Goal: Task Accomplishment & Management: Use online tool/utility

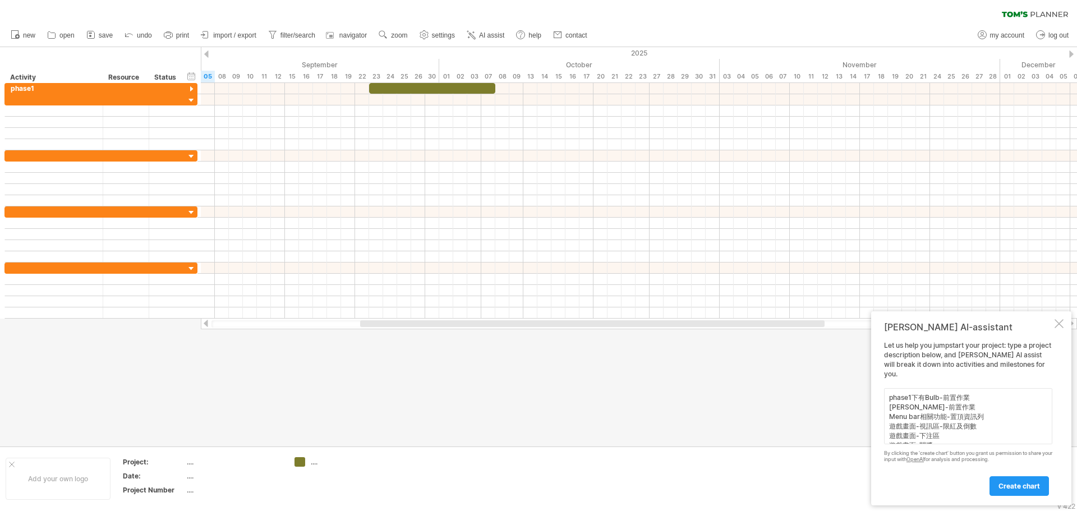
click at [946, 400] on textarea "phase1下有Bulb-前置作業 [PERSON_NAME]-前置作業 Menu bar相關功能-置頂資訊列 遊戲畫面-視訊區-限紅及倒數 遊戲畫面-下注區…" at bounding box center [968, 416] width 168 height 56
click at [997, 393] on textarea "phase1下有這些子分類 Bulb-前置作業 [PERSON_NAME]-前置作業 Menu bar相關功能-置頂資訊列 遊戲畫面-視訊區-限紅及倒數 遊戲…" at bounding box center [968, 416] width 168 height 56
click at [936, 405] on textarea "phase1下有這些子分類，冒號後面是工作天數 Bulb-前置作業 [PERSON_NAME]-前置作業 Menu bar相關功能-置頂資訊列 遊戲畫面-視訊…" at bounding box center [968, 416] width 168 height 56
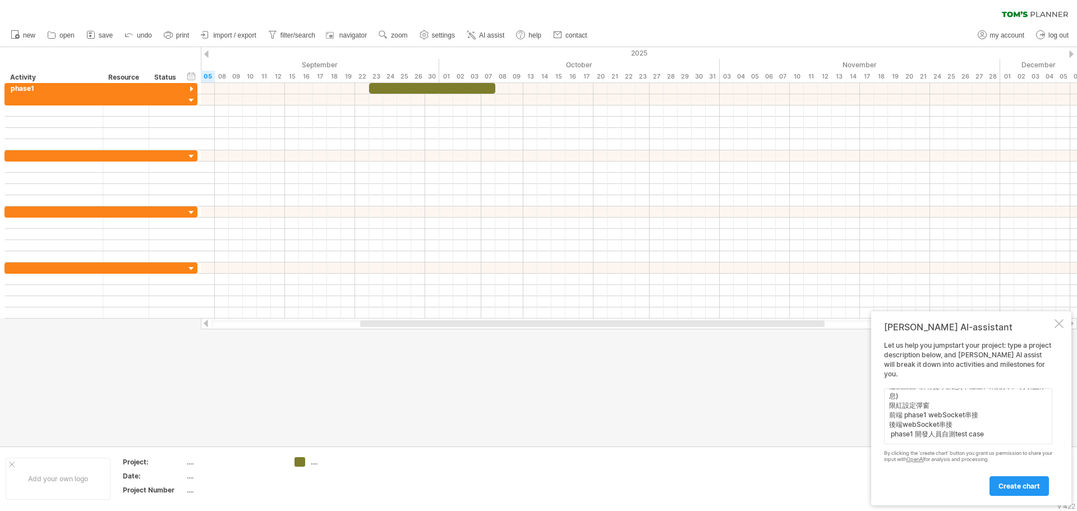
click at [976, 433] on textarea "phase1下有這些子分類，冒號後面是工作天數 Bulb-前置作業: [PERSON_NAME]-前置作業 Menu bar相關功能-置頂資訊列 遊戲畫面-視…" at bounding box center [968, 416] width 168 height 56
drag, startPoint x: 889, startPoint y: 410, endPoint x: 1023, endPoint y: 479, distance: 150.3
click at [1023, 479] on div "Let us help you jumpstart your project: type a project description below, and […" at bounding box center [968, 418] width 168 height 154
paste textarea "6 [PERSON_NAME]-前置作業:2 Menu bar相關功能-置頂資訊列:1 遊戲畫面-視訊區-限紅及倒數:1 Bulb-遊戲畫面-下注區:6 [P…"
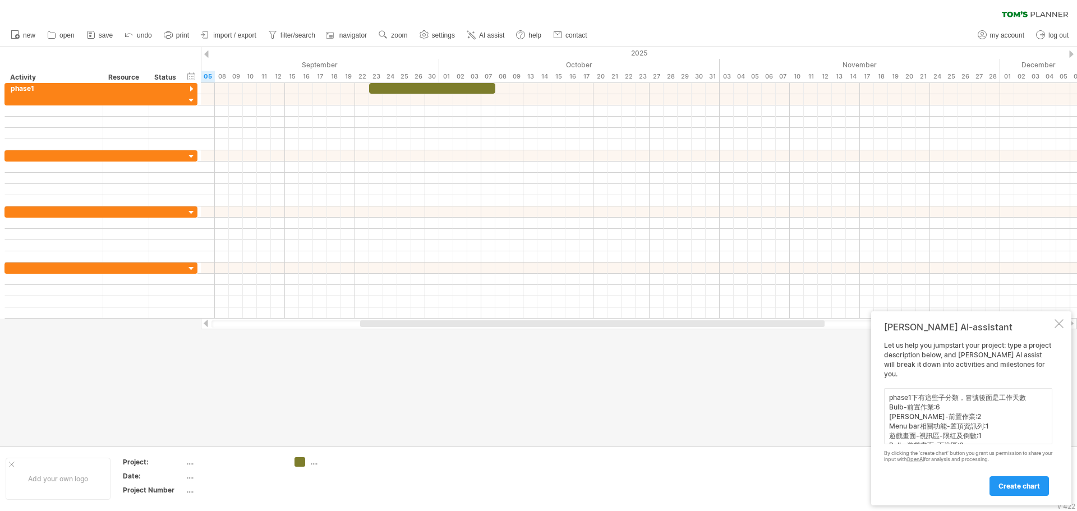
click at [1034, 398] on textarea "phase1下有這些子分類，冒號後面是工作天數 Bulb-前置作業:6 [PERSON_NAME]-前置作業:2 Menu bar相關功能-置頂資訊列:1 遊…" at bounding box center [968, 416] width 168 height 56
drag, startPoint x: 931, startPoint y: 407, endPoint x: 888, endPoint y: 407, distance: 42.6
click at [888, 407] on textarea "phase1下有這些子分類，冒號後面是工作天數，幫我建立 Bulb-前置作業:6 [PERSON_NAME]-前置作業:2 Menu bar相關功能-置頂資訊…" at bounding box center [968, 416] width 168 height 56
click at [918, 398] on textarea "phase1下有這些子分類，冒號後面是工作天數， Bulb-前置作業:6 [PERSON_NAME]-前置作業:2 Menu bar相關功能-置頂資訊列:1 …" at bounding box center [968, 416] width 168 height 56
paste textarea "幫我建立"
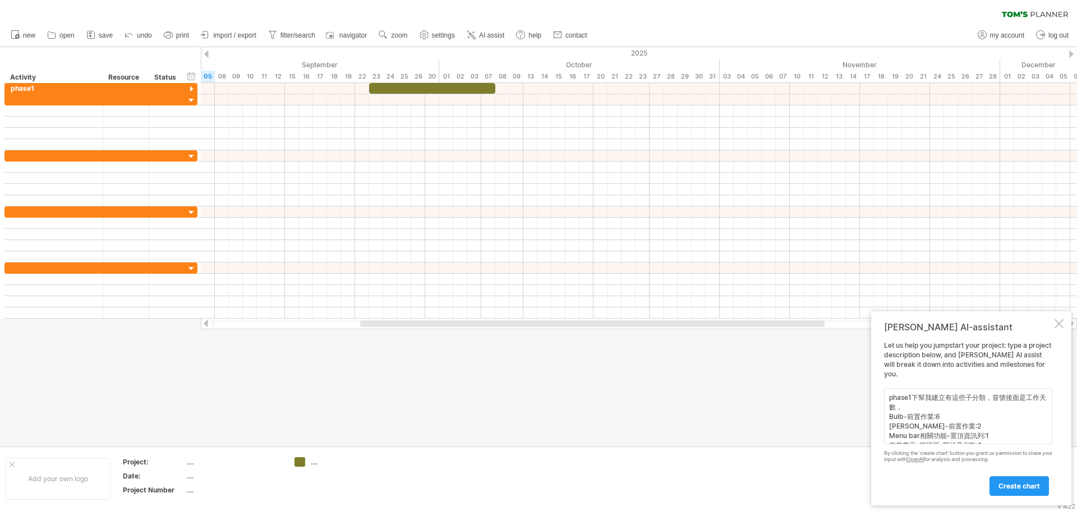
click at [955, 397] on textarea "phase1下幫我建立有這些子分類，冒號後面是工作天數， Bulb-前置作業:6 [PERSON_NAME]-前置作業:2 Menu bar相關功能-置頂資訊…" at bounding box center [968, 416] width 168 height 56
click at [953, 408] on textarea "phase1下幫我建立這些子分類，冒號後面是工作天數， Bulb-前置作業:6 [PERSON_NAME]-前置作業:2 Menu bar相關功能-置頂資訊列…" at bounding box center [968, 416] width 168 height 56
type textarea "phase1下幫我建立這些子分類，冒號後面是工作天數 Bulb-前置作業:6 [PERSON_NAME]-前置作業:2 Menu bar相關功能-置頂資訊列:…"
click at [1014, 485] on span "create chart" at bounding box center [1020, 486] width 42 height 8
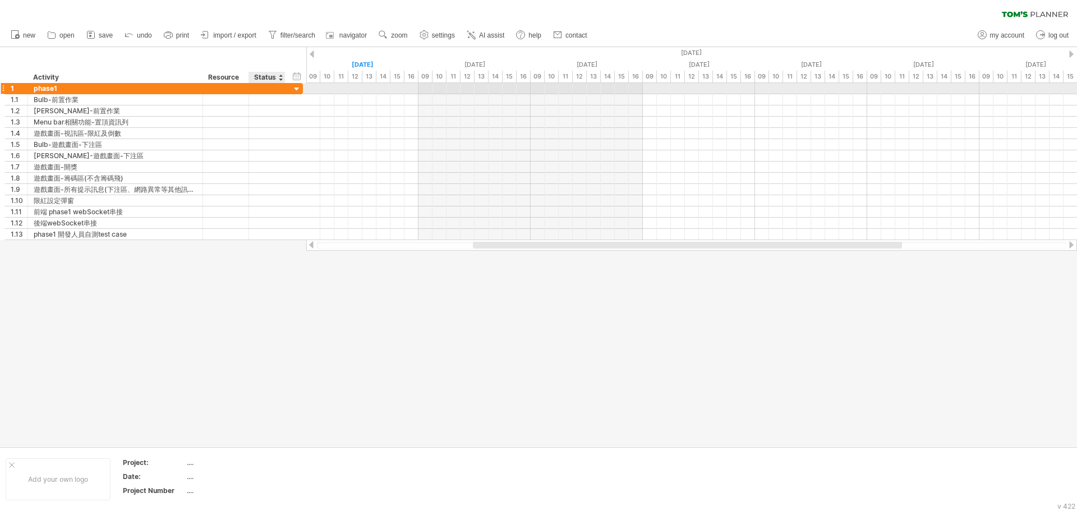
click at [295, 86] on div at bounding box center [297, 89] width 11 height 11
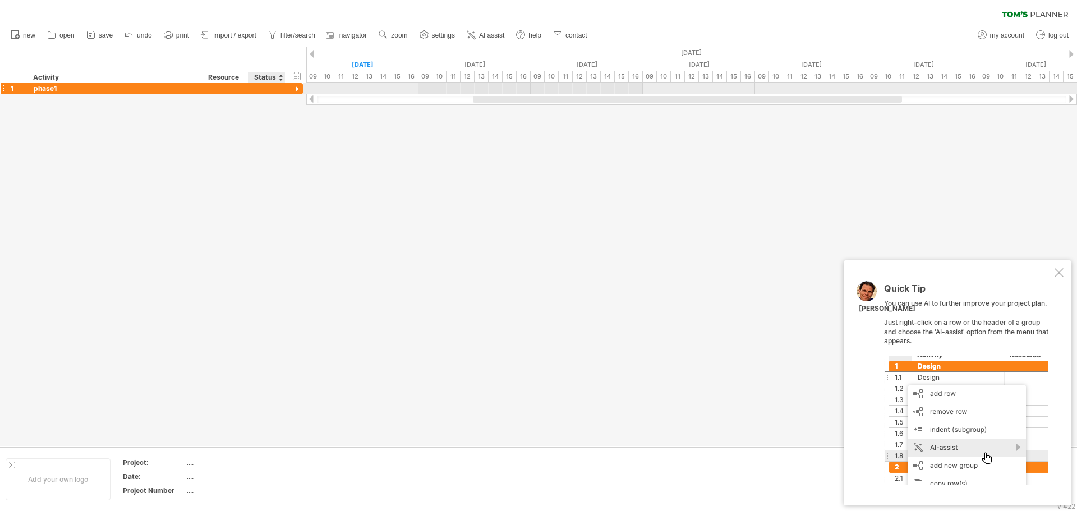
click at [295, 86] on div at bounding box center [297, 89] width 11 height 11
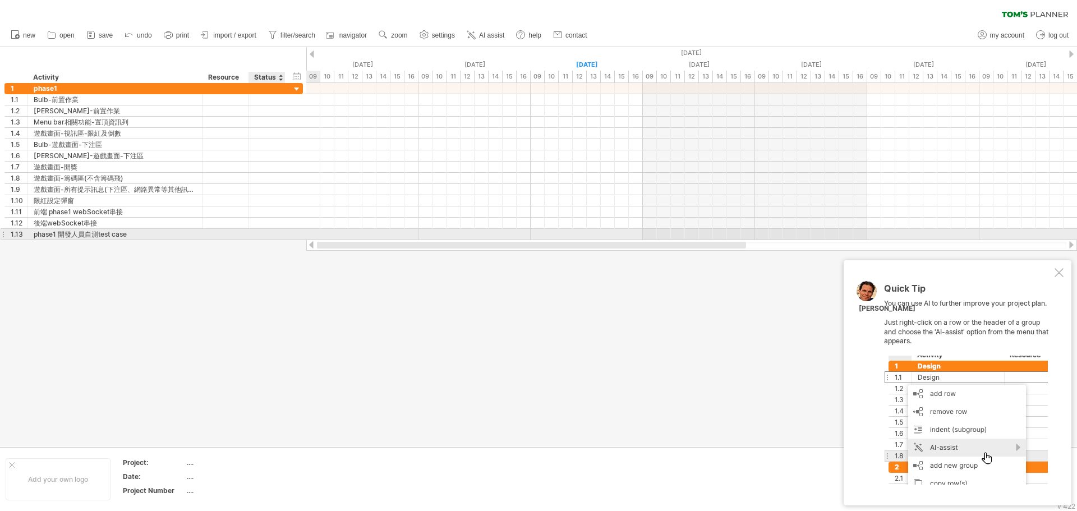
drag, startPoint x: 518, startPoint y: 243, endPoint x: 291, endPoint y: 236, distance: 227.9
click at [291, 236] on div "Trying to reach [DOMAIN_NAME] Connected again... 0% clear filter new 1" at bounding box center [538, 255] width 1077 height 511
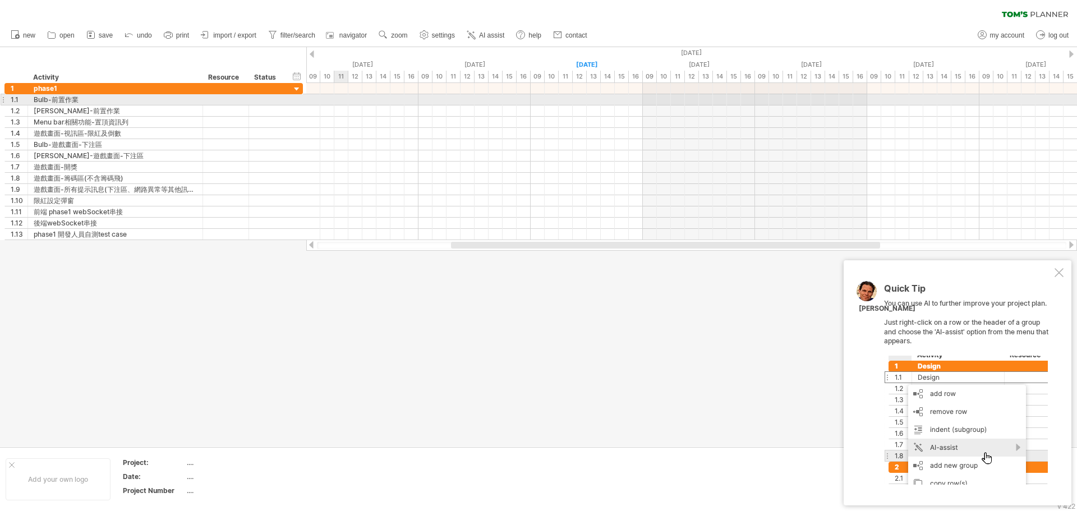
drag, startPoint x: 318, startPoint y: 103, endPoint x: 340, endPoint y: 103, distance: 21.9
click at [340, 103] on div at bounding box center [691, 99] width 771 height 11
drag, startPoint x: 347, startPoint y: 100, endPoint x: 384, endPoint y: 100, distance: 37.0
click at [384, 100] on div at bounding box center [691, 99] width 771 height 11
drag, startPoint x: 358, startPoint y: 102, endPoint x: 376, endPoint y: 103, distance: 18.0
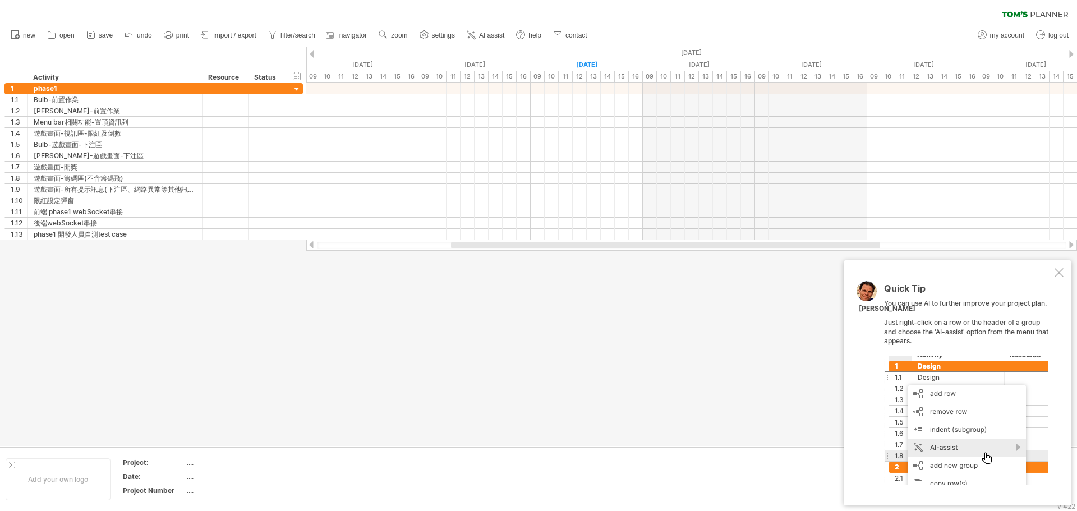
click at [977, 320] on div "Quick Tip You can use AI to further improve your project plan. Just right-click…" at bounding box center [968, 384] width 168 height 201
click at [1000, 332] on div "Quick Tip You can use AI to further improve your project plan. Just right-click…" at bounding box center [968, 384] width 168 height 201
click at [1060, 274] on div at bounding box center [1059, 272] width 9 height 9
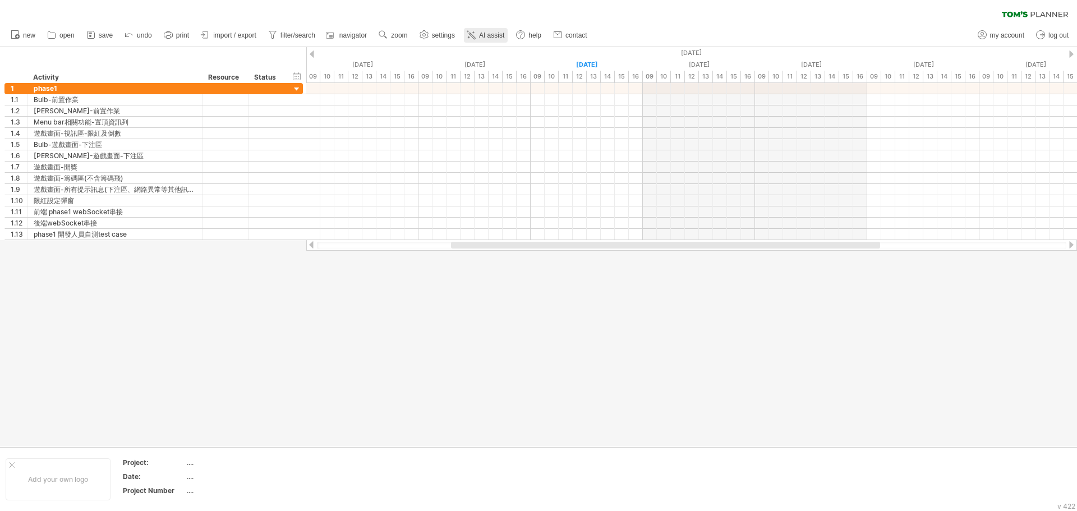
click at [483, 33] on span "AI assist" at bounding box center [491, 35] width 25 height 8
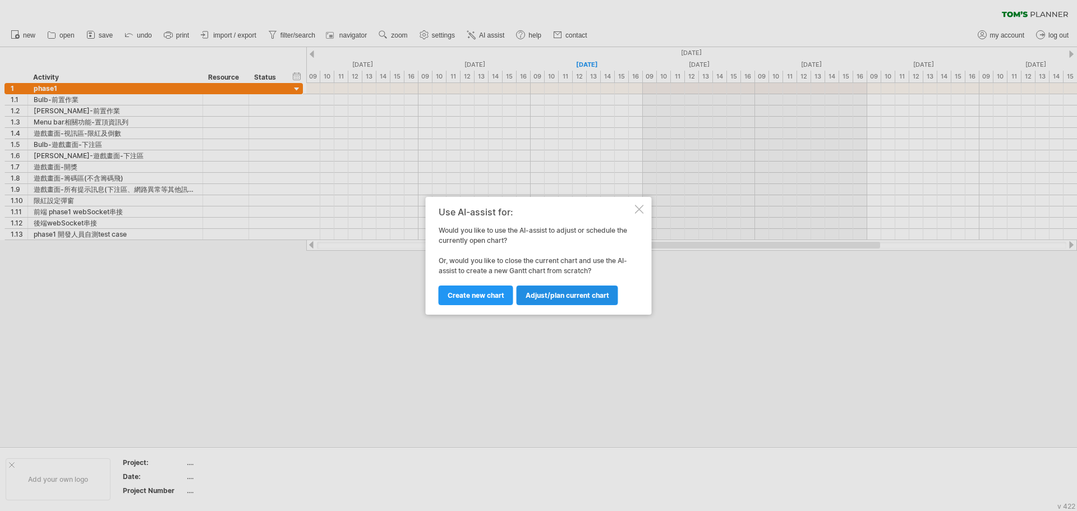
click at [565, 298] on span "Adjust/plan current chart" at bounding box center [568, 295] width 84 height 8
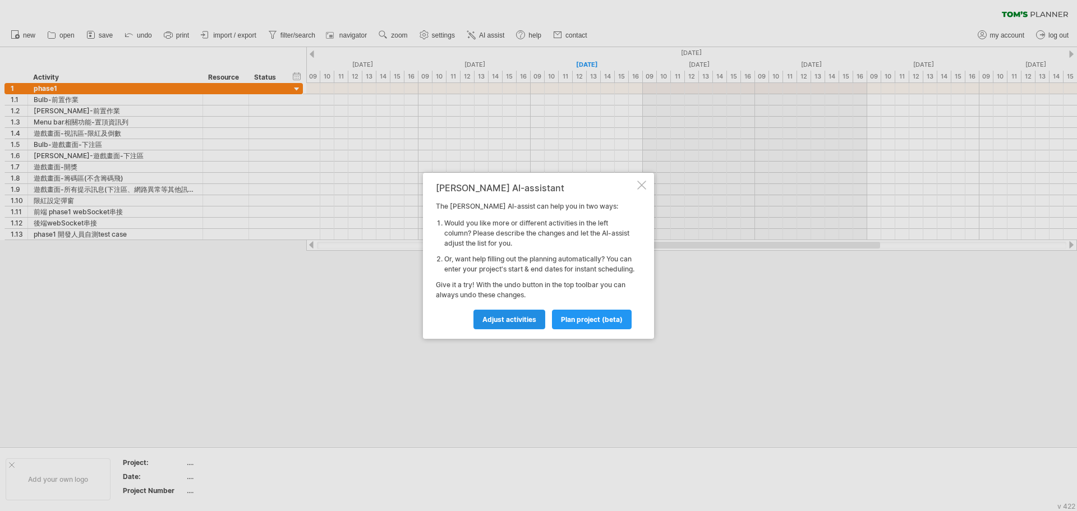
click at [535, 329] on link "Adjust activities" at bounding box center [509, 320] width 72 height 20
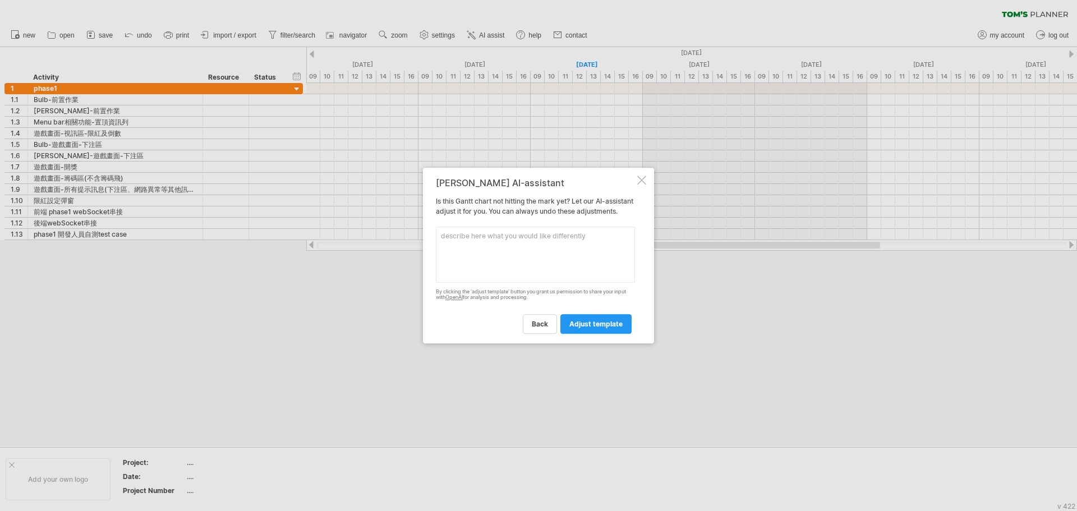
click at [567, 256] on textarea at bounding box center [535, 255] width 199 height 56
type textarea "ㄨ"
type textarea "高"
paste textarea "幫我建立"
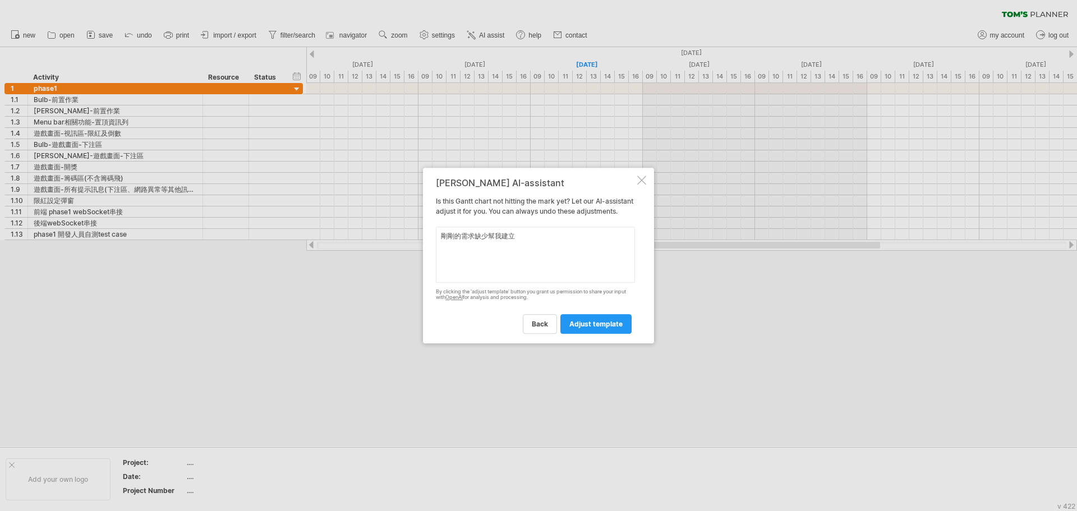
type textarea "剛剛的需求缺少"
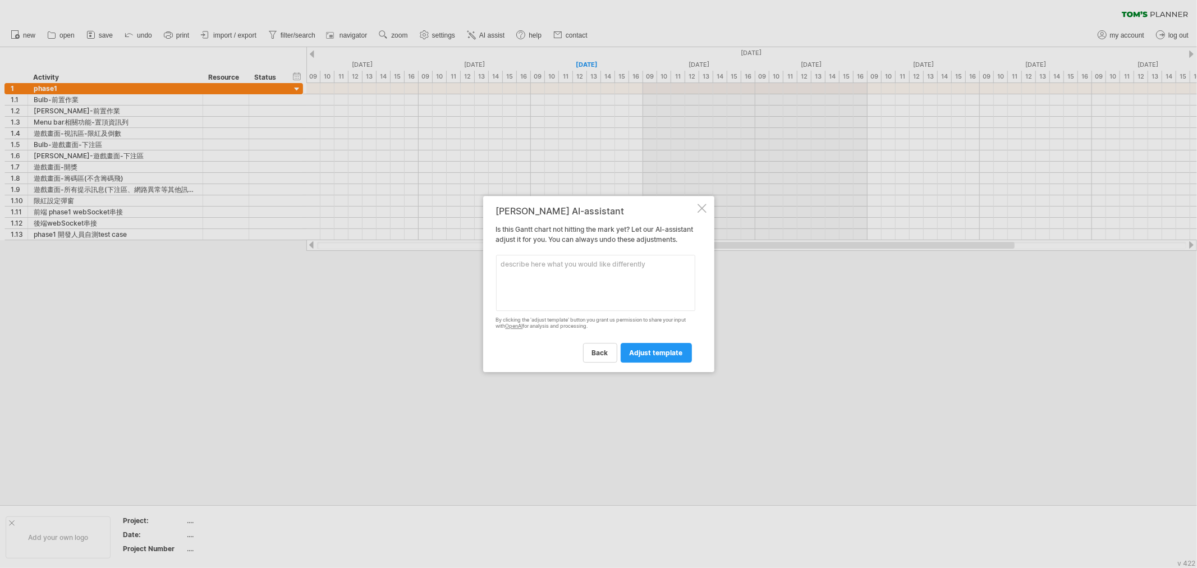
click at [590, 281] on textarea at bounding box center [595, 283] width 199 height 56
click at [703, 204] on div at bounding box center [701, 208] width 9 height 9
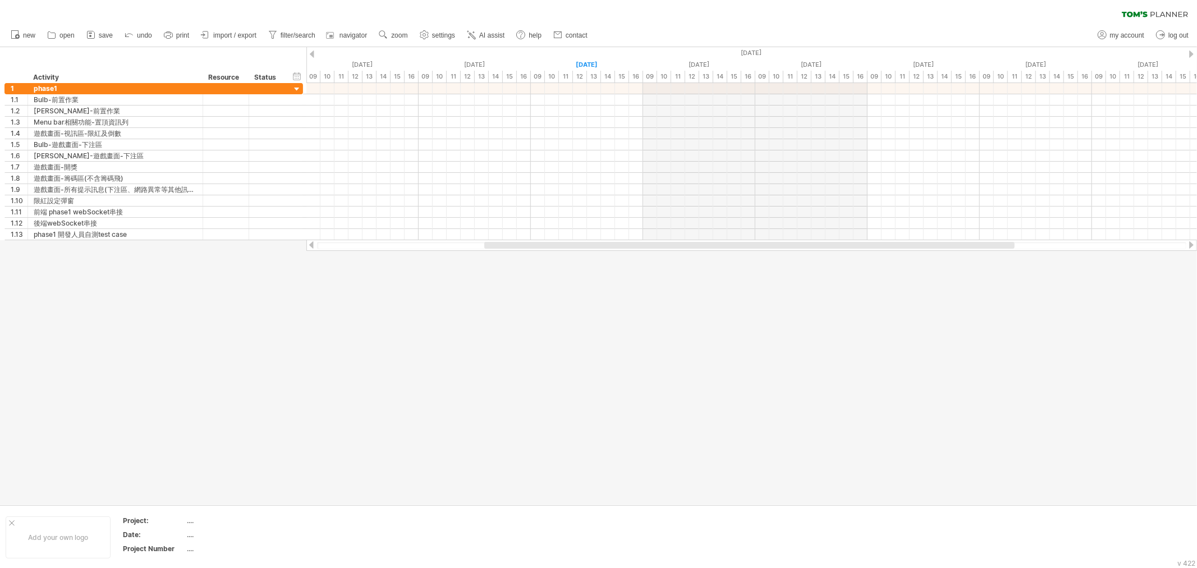
click at [345, 288] on div at bounding box center [598, 275] width 1197 height 457
click at [482, 32] on span "AI assist" at bounding box center [491, 35] width 25 height 8
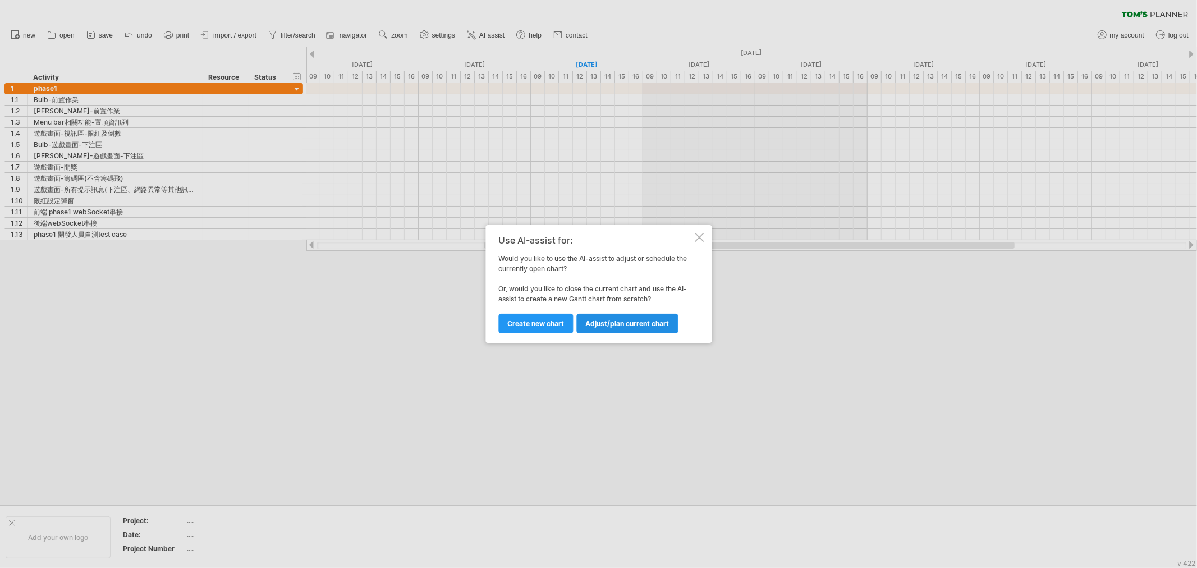
click at [618, 324] on span "Adjust/plan current chart" at bounding box center [627, 323] width 84 height 8
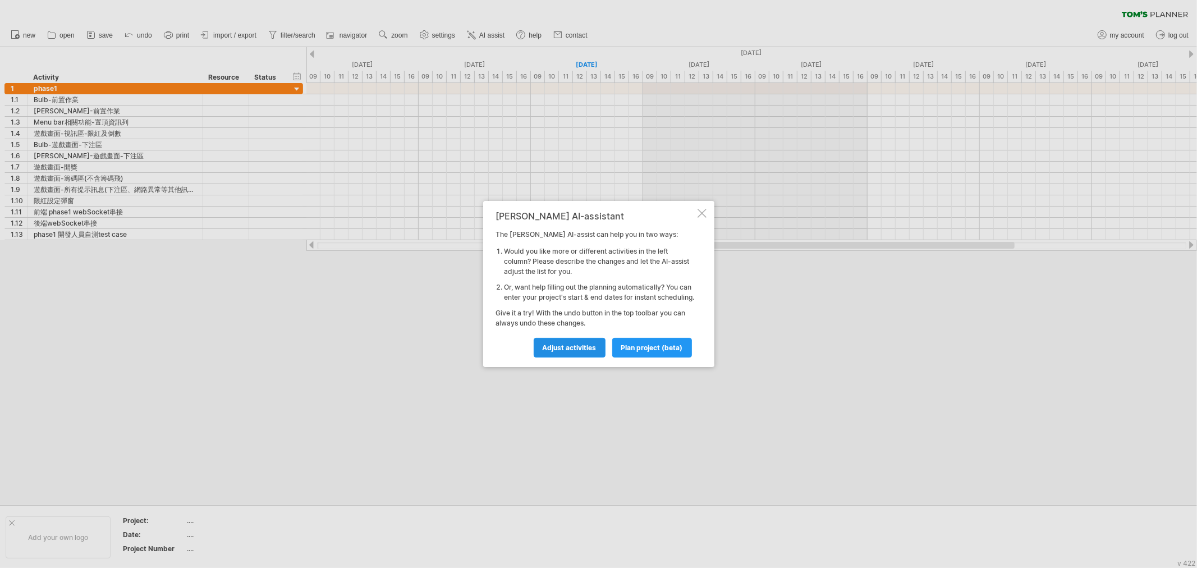
click at [578, 351] on span "Adjust activities" at bounding box center [569, 347] width 54 height 8
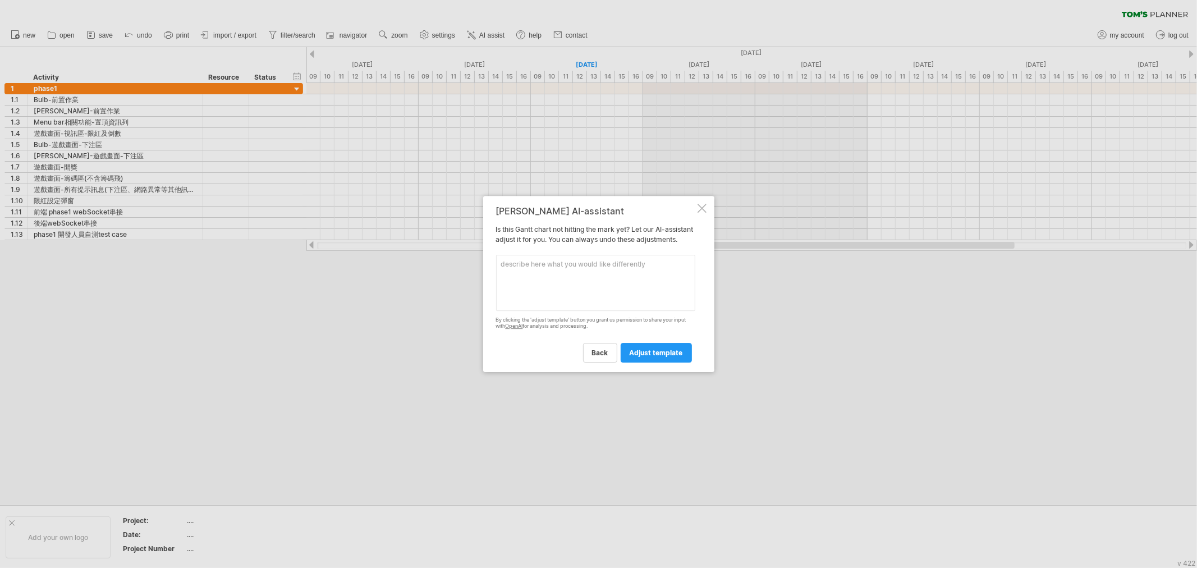
click at [585, 278] on textarea at bounding box center [595, 283] width 199 height 56
paste textarea "剛剛的需求缺少"
type textarea "剛剛的需求沒有建立到time chart"
click at [702, 204] on div at bounding box center [701, 208] width 9 height 9
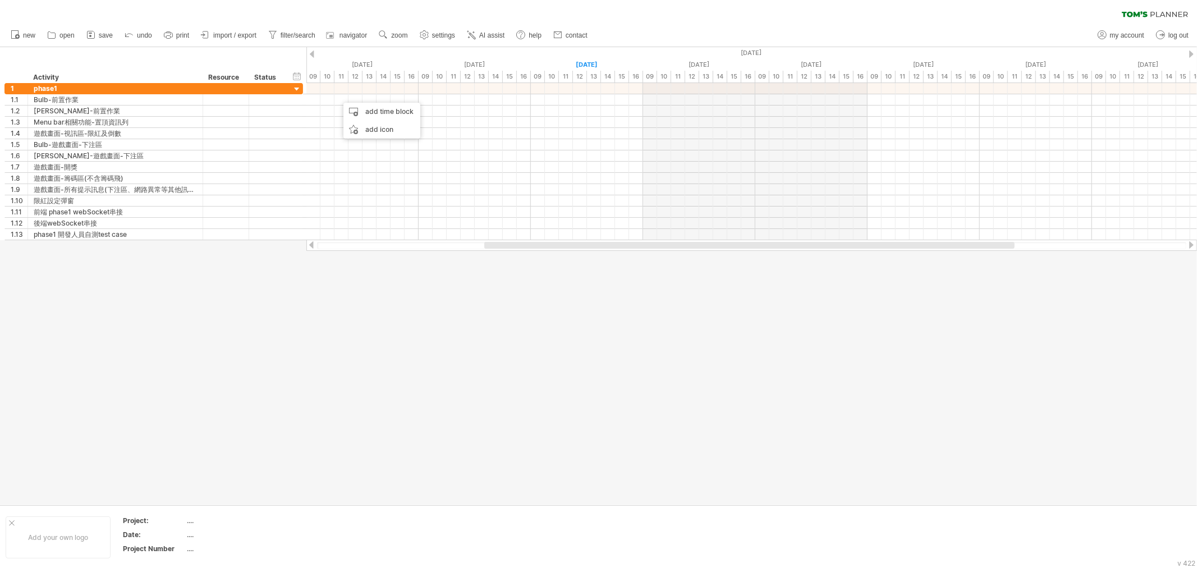
click at [490, 33] on span "AI assist" at bounding box center [491, 35] width 25 height 8
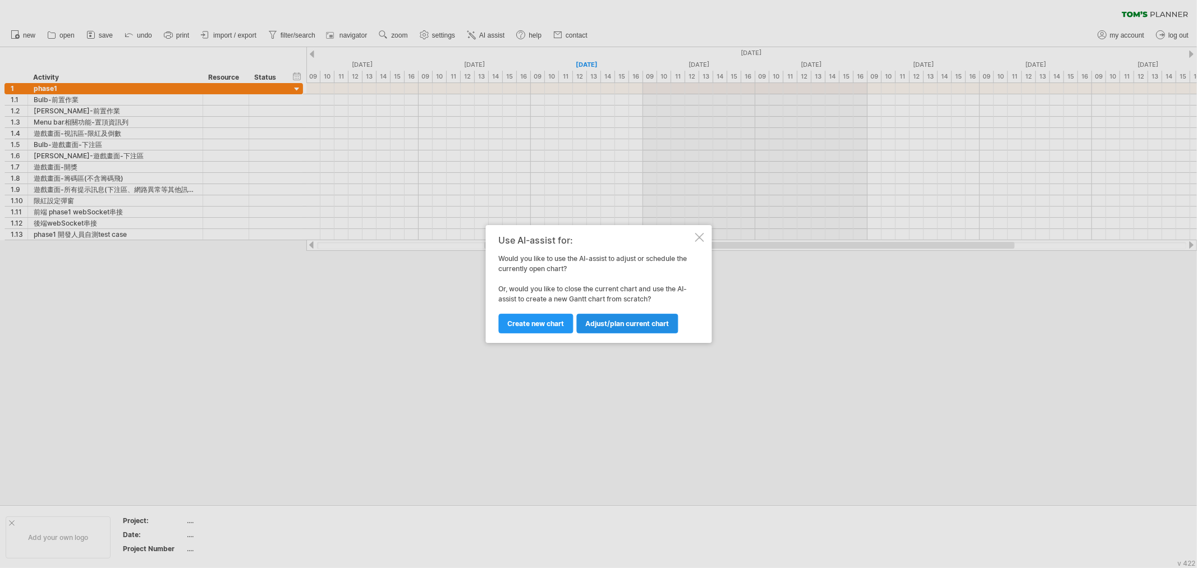
click at [646, 322] on span "Adjust/plan current chart" at bounding box center [627, 323] width 84 height 8
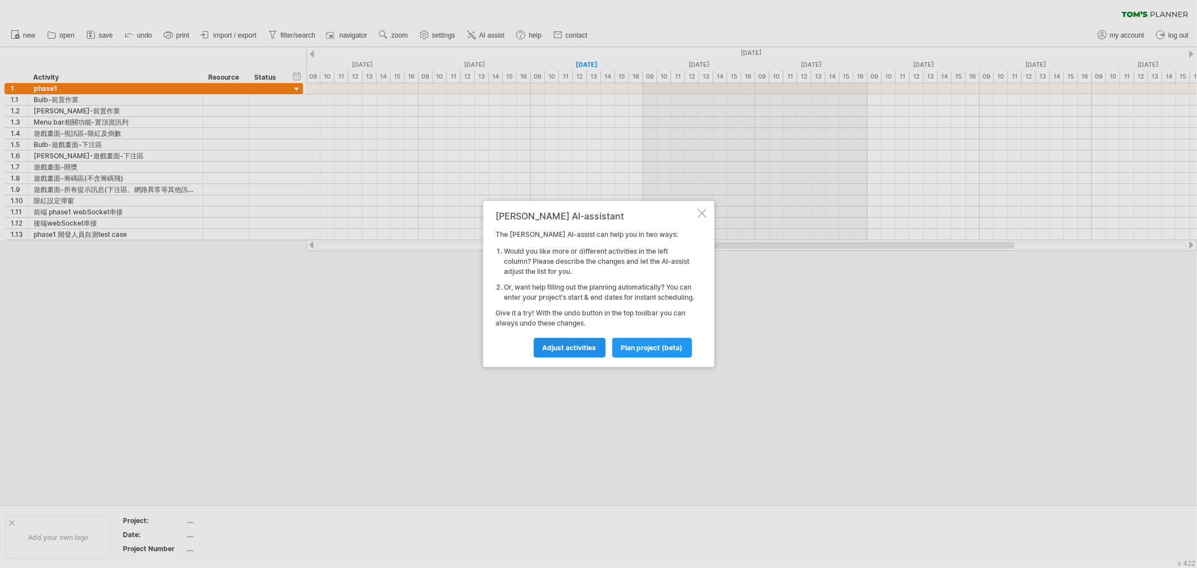
click at [580, 351] on span "Adjust activities" at bounding box center [569, 347] width 54 height 8
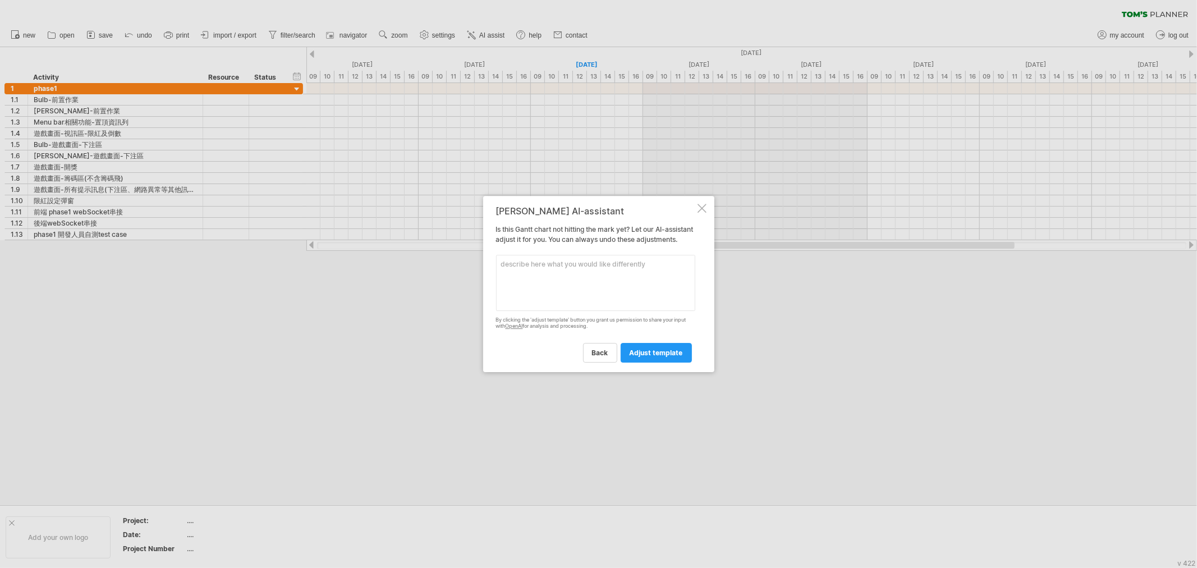
click at [599, 300] on textarea at bounding box center [595, 283] width 199 height 56
paste textarea "剛剛的需求沒有建立到time chart"
click at [591, 272] on textarea "剛剛的需求沒有建立到time chart" at bounding box center [595, 283] width 199 height 56
click at [587, 271] on textarea "剛剛的需求沒有建立到time bock" at bounding box center [595, 283] width 199 height 56
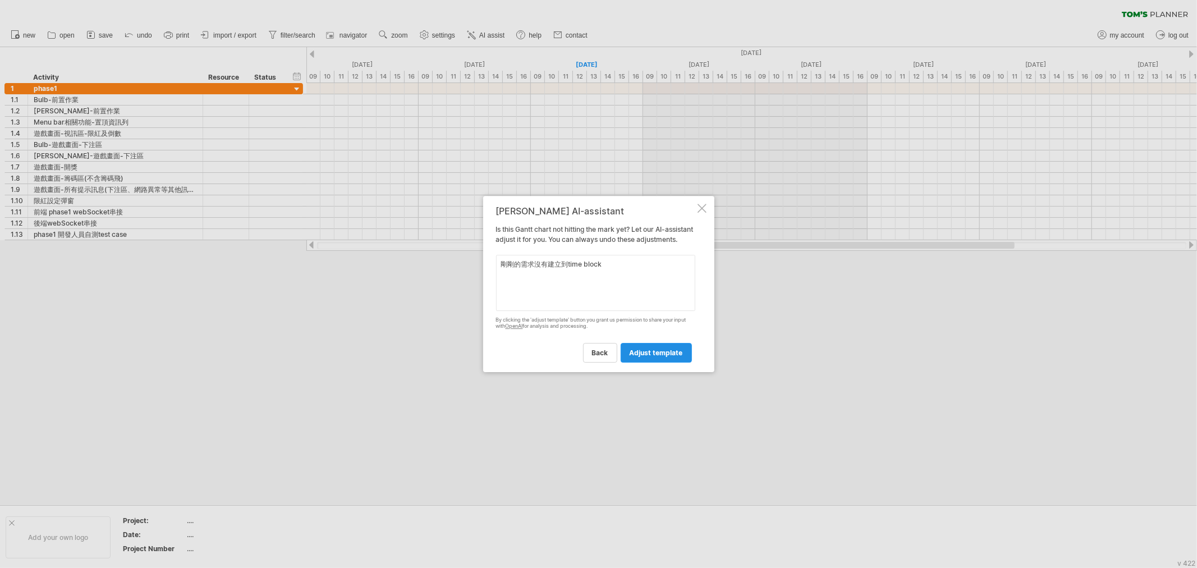
type textarea "剛剛的需求沒有建立到time block"
click at [665, 357] on span "adjust template" at bounding box center [655, 352] width 53 height 8
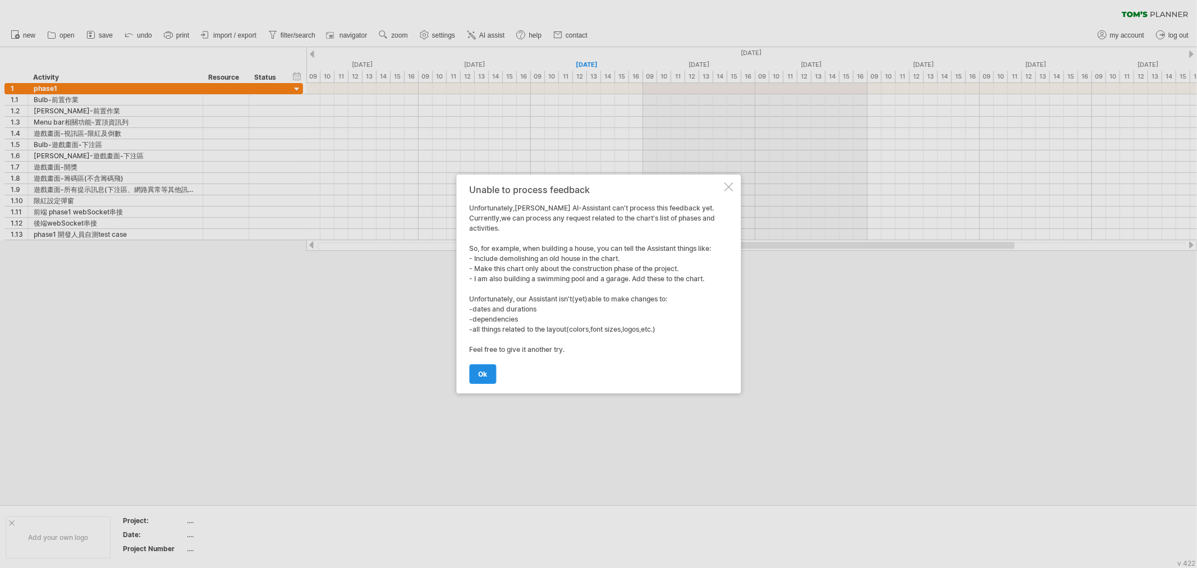
click at [486, 379] on link "ok" at bounding box center [482, 374] width 27 height 20
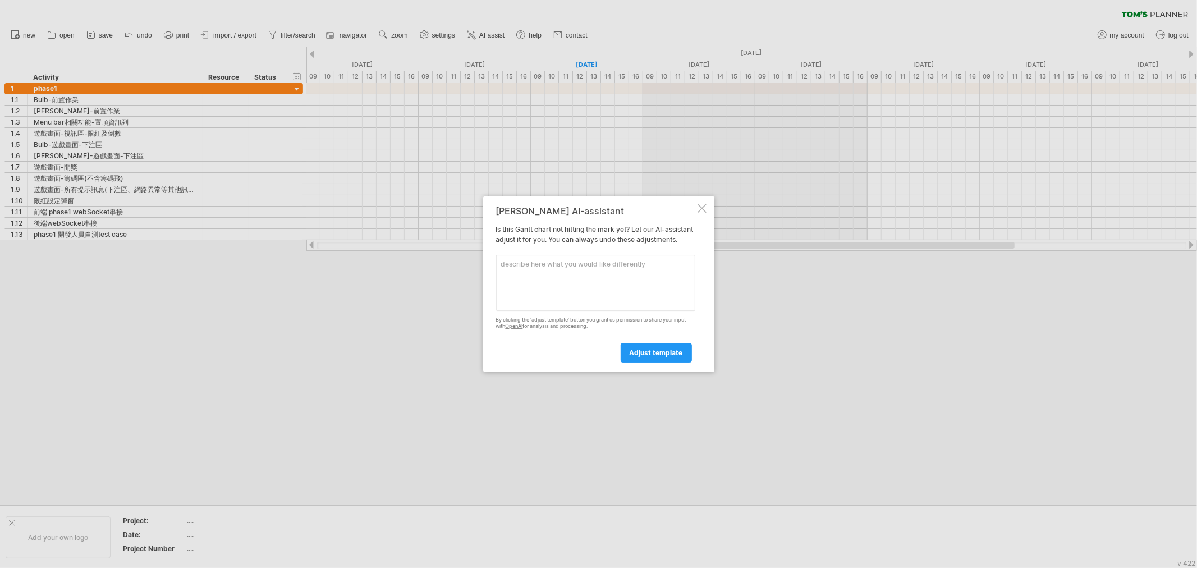
click at [310, 195] on div at bounding box center [598, 284] width 1197 height 568
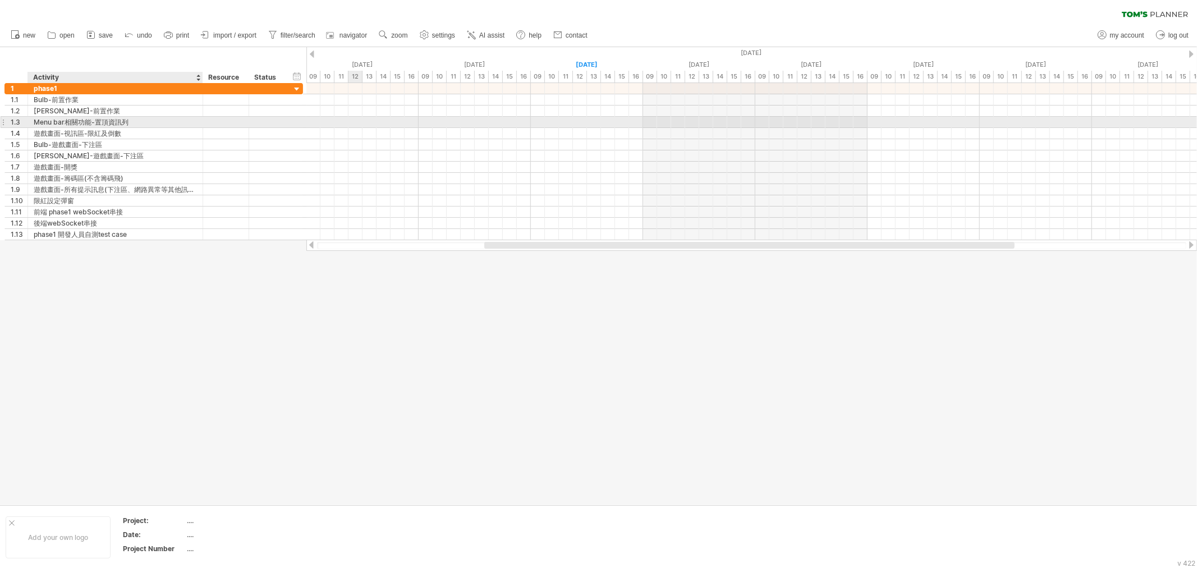
click at [117, 126] on div "Menu bar相關功能-置頂資訊列" at bounding box center [115, 122] width 163 height 11
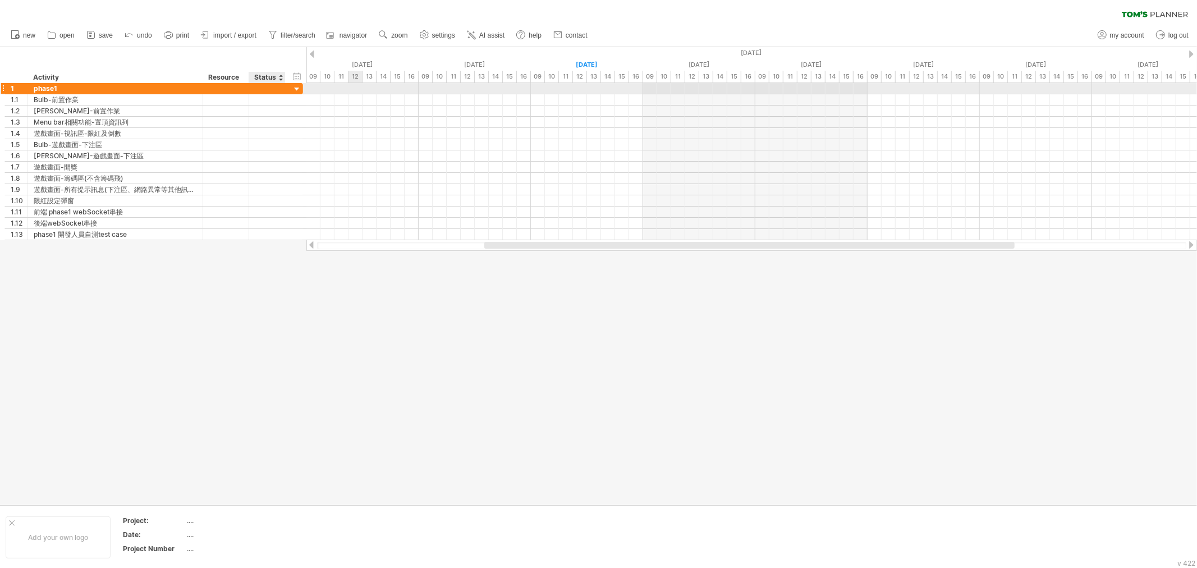
click at [294, 88] on div at bounding box center [297, 89] width 11 height 11
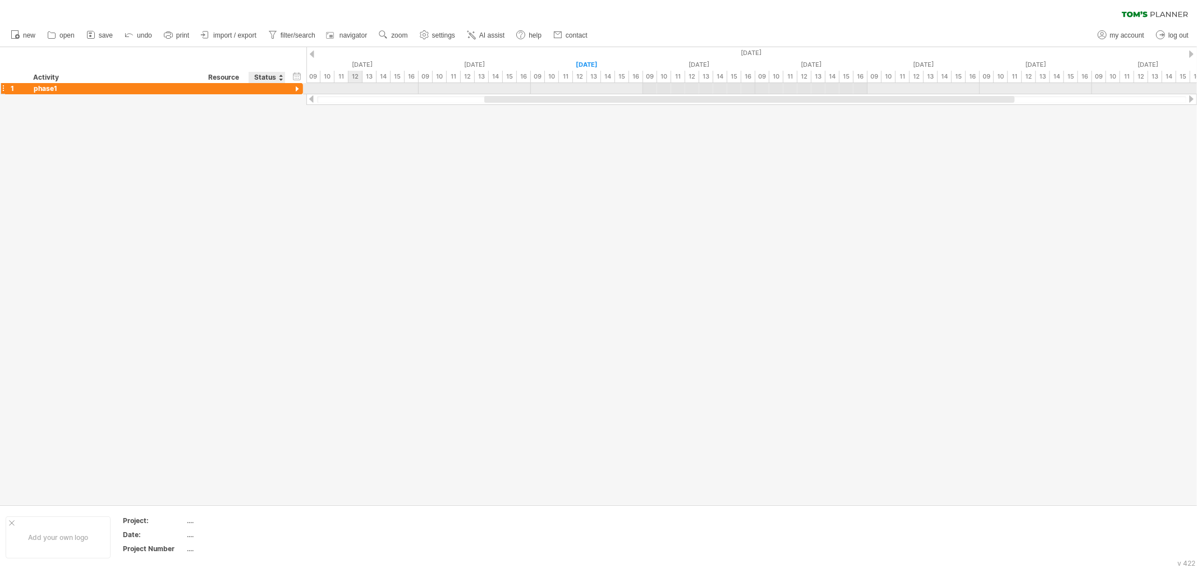
click at [294, 88] on div at bounding box center [297, 89] width 11 height 11
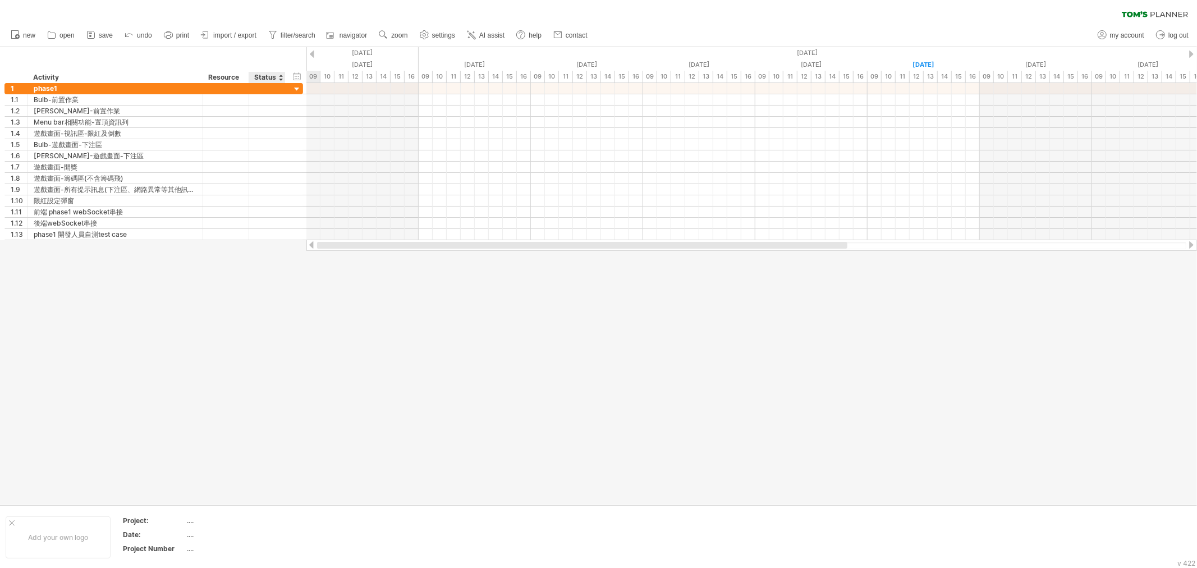
drag, startPoint x: 689, startPoint y: 244, endPoint x: 256, endPoint y: 241, distance: 433.1
click at [256, 241] on div "Trying to reach [DOMAIN_NAME] Connected again... 0% clear filter new 1" at bounding box center [598, 284] width 1197 height 568
click at [357, 246] on div at bounding box center [751, 245] width 869 height 7
click at [77, 99] on div "Bulb-前置作業" at bounding box center [115, 99] width 163 height 11
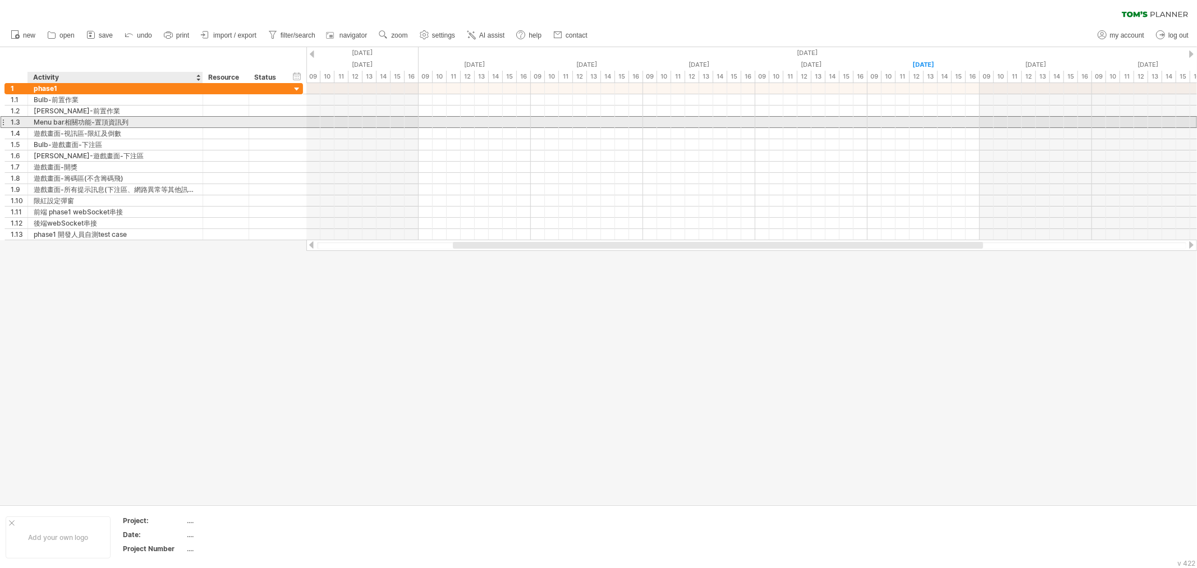
click at [126, 121] on div "Menu bar相關功能-置頂資訊列" at bounding box center [115, 122] width 163 height 11
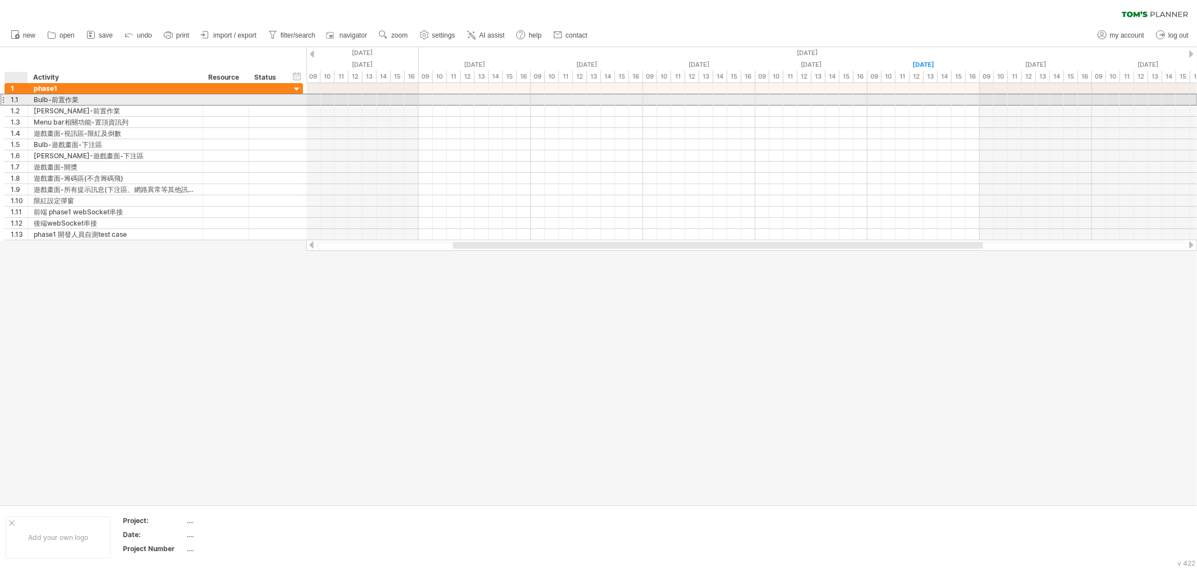
click at [13, 102] on div "1.1" at bounding box center [19, 99] width 17 height 11
click at [21, 101] on div "1.1" at bounding box center [19, 99] width 17 height 11
click at [4, 102] on div at bounding box center [3, 100] width 4 height 12
click at [224, 101] on div at bounding box center [226, 99] width 34 height 11
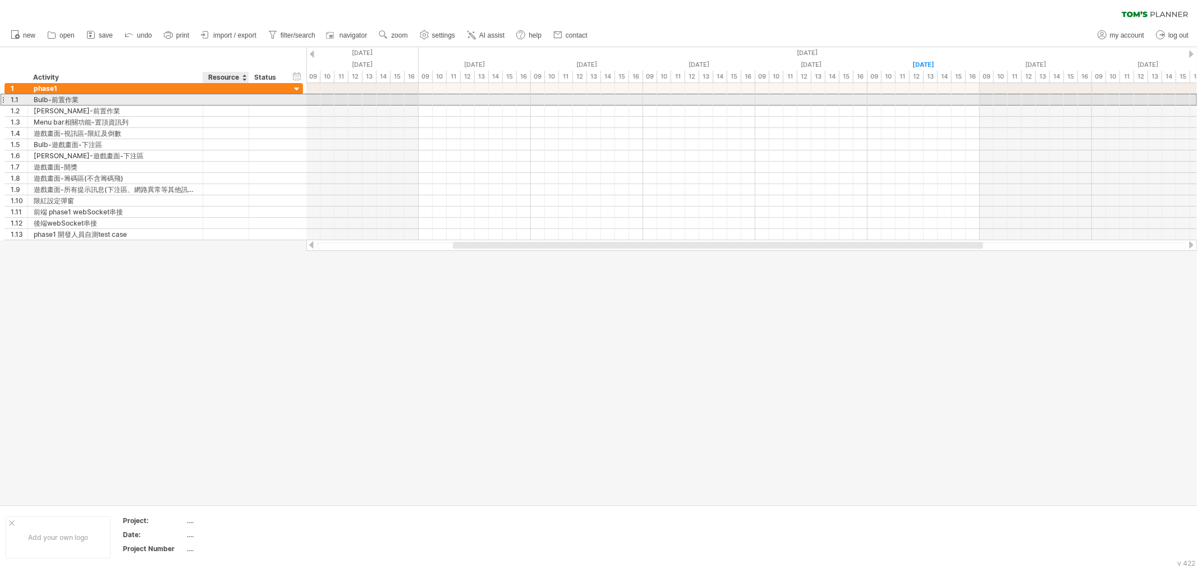
click at [0, 0] on input "text" at bounding box center [0, 0] width 0 height 0
click at [238, 101] on div "Bulb-前置作業" at bounding box center [226, 99] width 34 height 11
click at [238, 101] on input "*********" at bounding box center [226, 99] width 34 height 11
drag, startPoint x: 222, startPoint y: 102, endPoint x: 341, endPoint y: 97, distance: 119.6
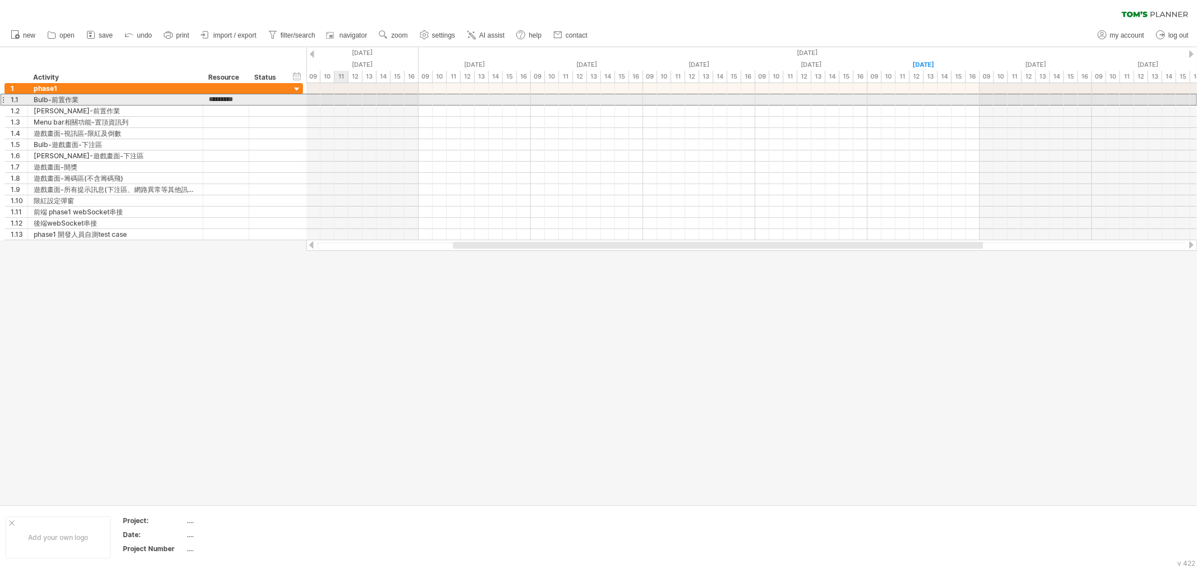
click at [341, 97] on div "Trying to reach [DOMAIN_NAME] Connected again... 0% clear filter new 1" at bounding box center [598, 284] width 1197 height 568
type input "****"
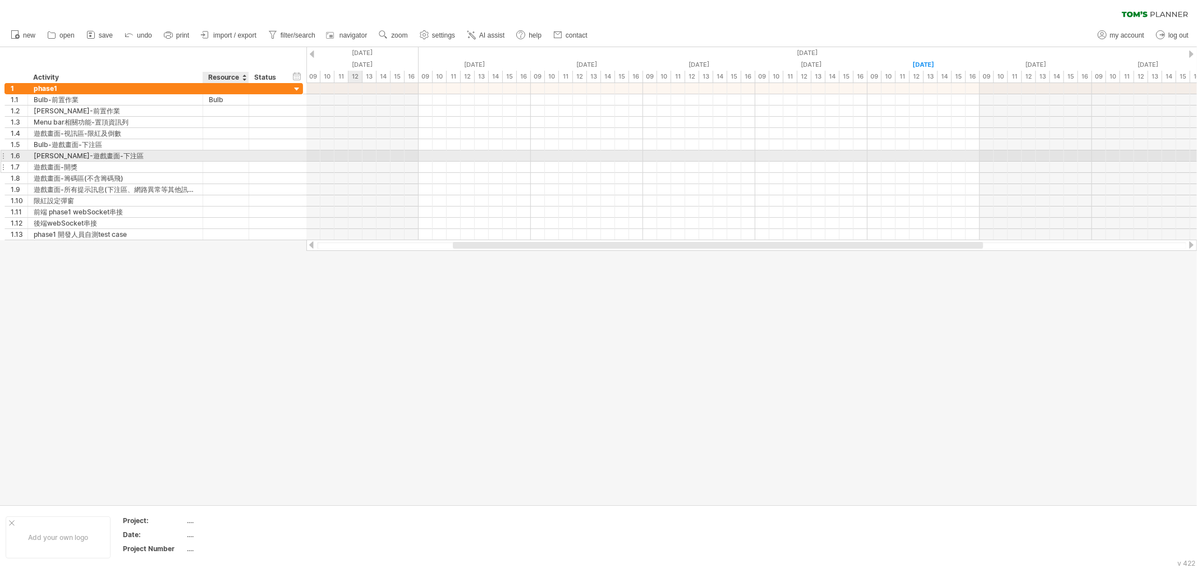
click at [230, 165] on div at bounding box center [226, 167] width 34 height 11
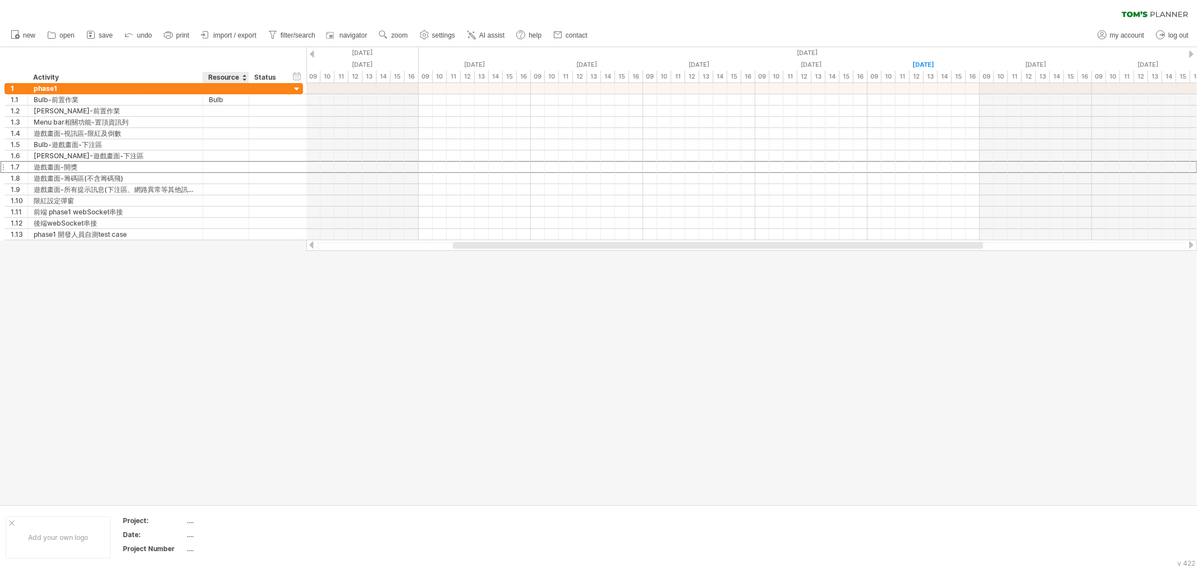
click at [250, 252] on div at bounding box center [598, 275] width 1197 height 457
drag, startPoint x: 378, startPoint y: 378, endPoint x: 377, endPoint y: 370, distance: 7.9
click at [378, 378] on div at bounding box center [598, 275] width 1197 height 457
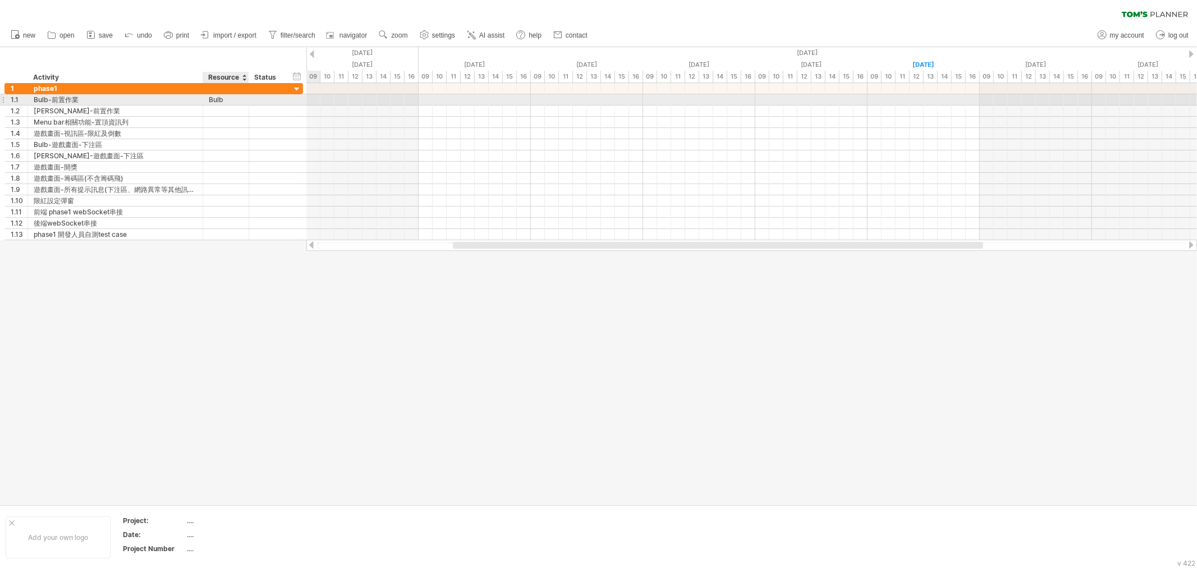
click at [232, 94] on div "Bulb" at bounding box center [226, 99] width 34 height 11
click at [209, 94] on input "****" at bounding box center [209, 94] width 0 height 0
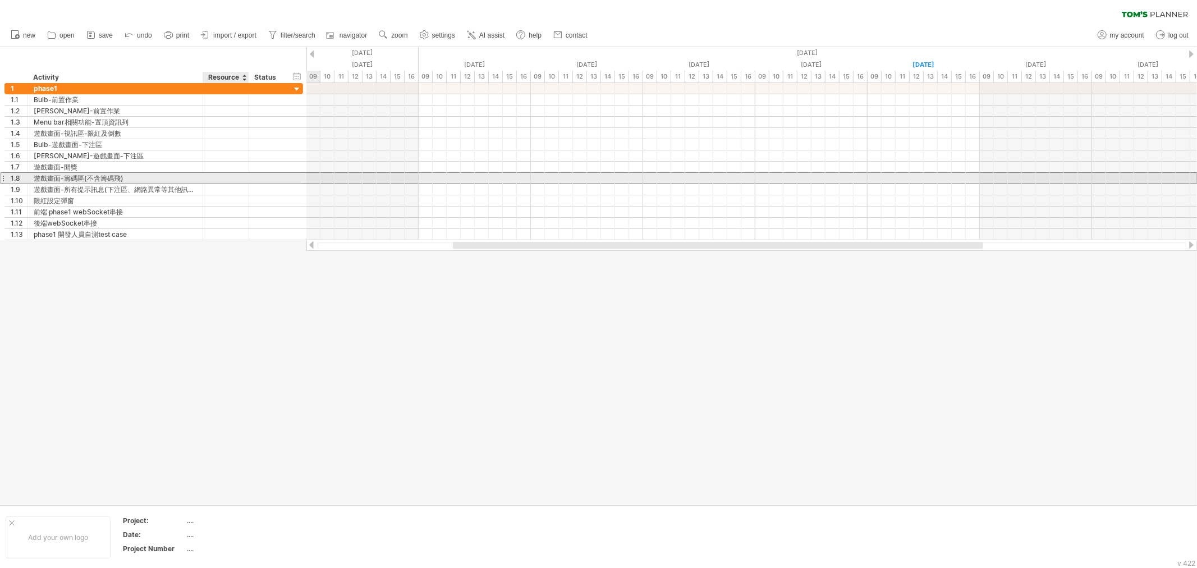
click at [240, 174] on div at bounding box center [226, 178] width 34 height 11
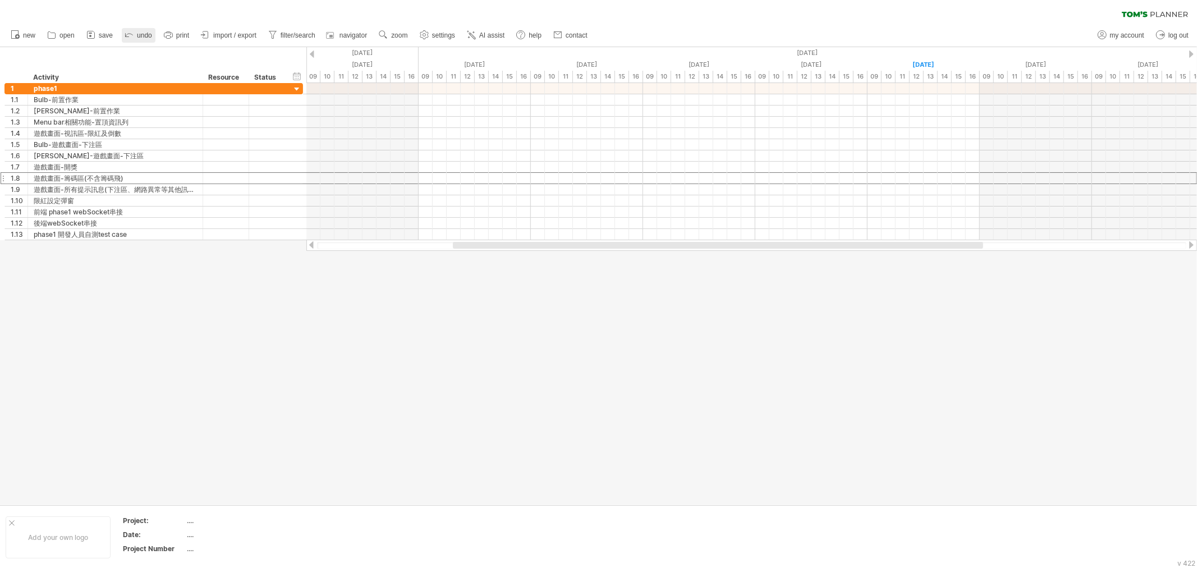
click at [139, 37] on span "undo" at bounding box center [144, 35] width 15 height 8
click at [144, 37] on span "undo" at bounding box center [144, 35] width 15 height 8
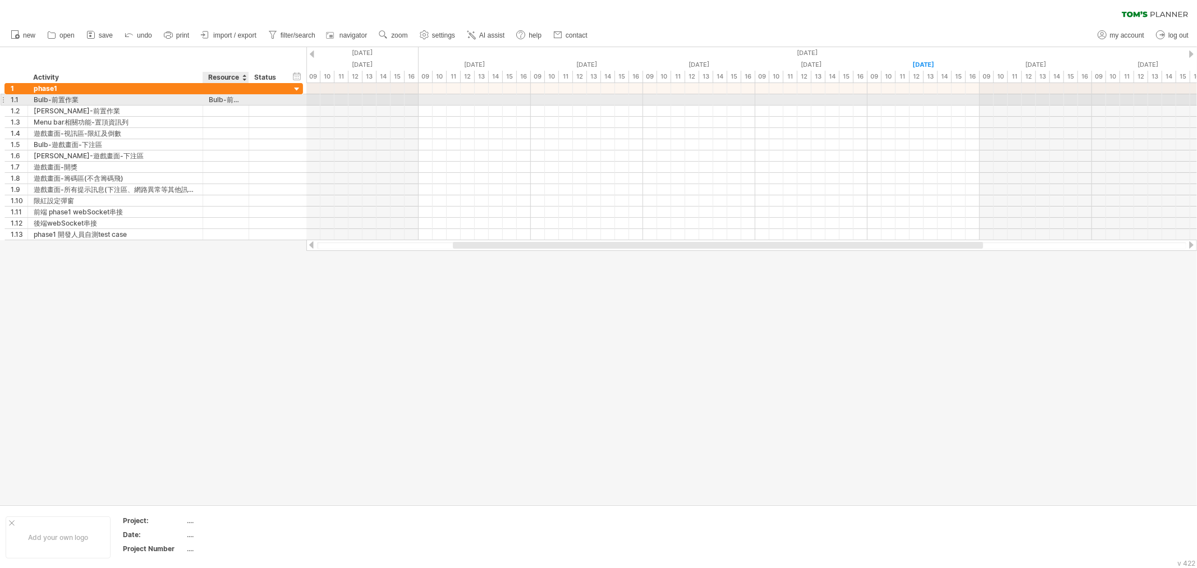
click at [236, 102] on div "Bulb-前置作業" at bounding box center [226, 99] width 34 height 11
type input "********"
click at [225, 103] on input "********" at bounding box center [226, 99] width 34 height 11
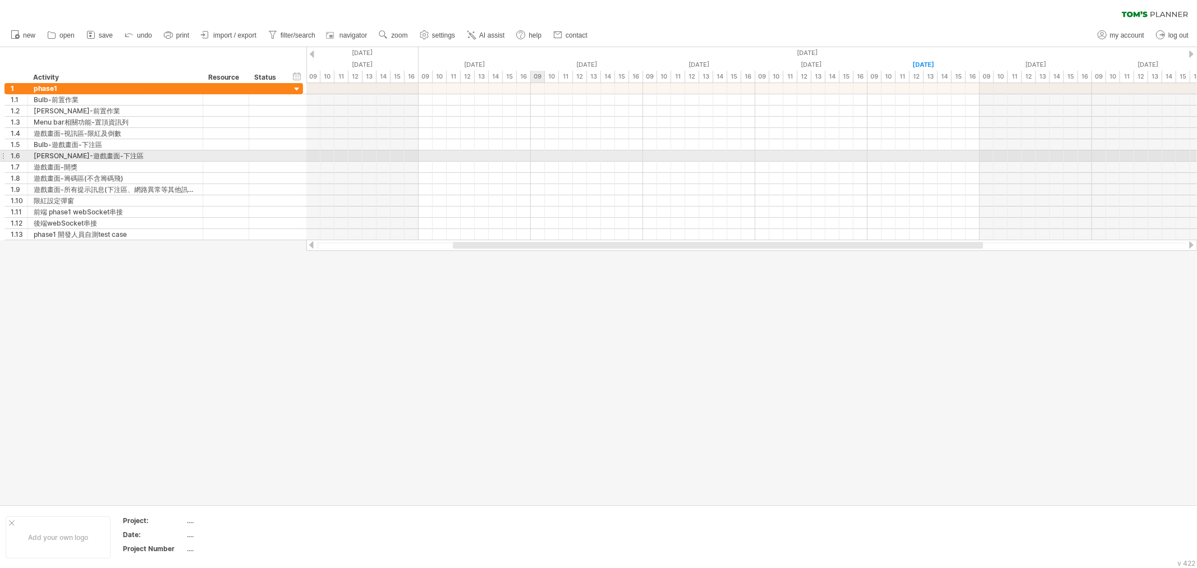
click at [542, 157] on div at bounding box center [751, 155] width 890 height 11
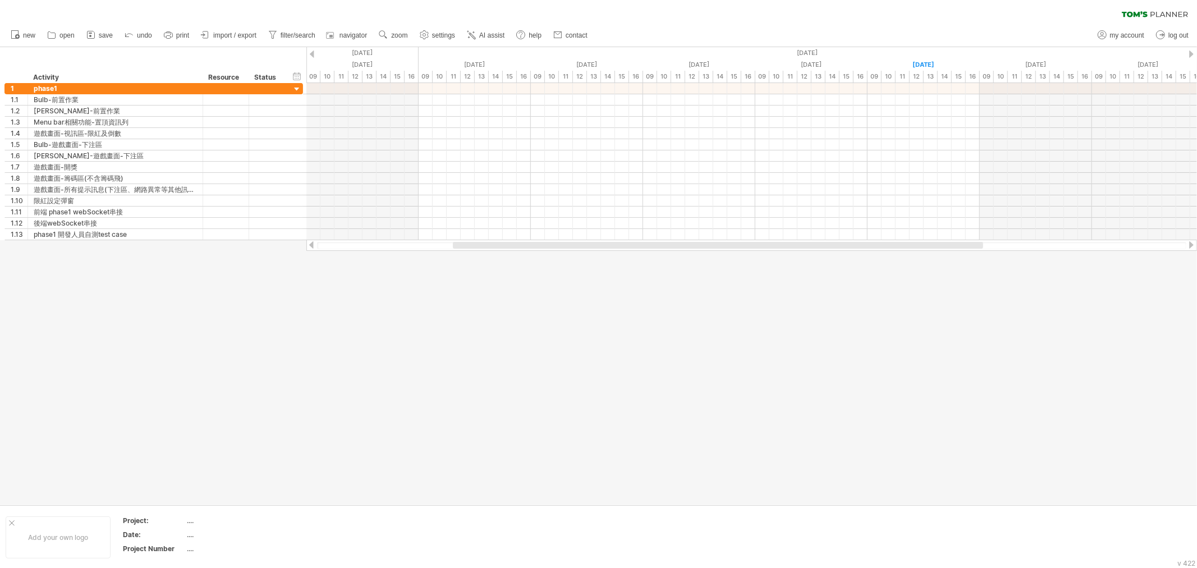
click at [505, 33] on link "AI assist" at bounding box center [486, 35] width 44 height 15
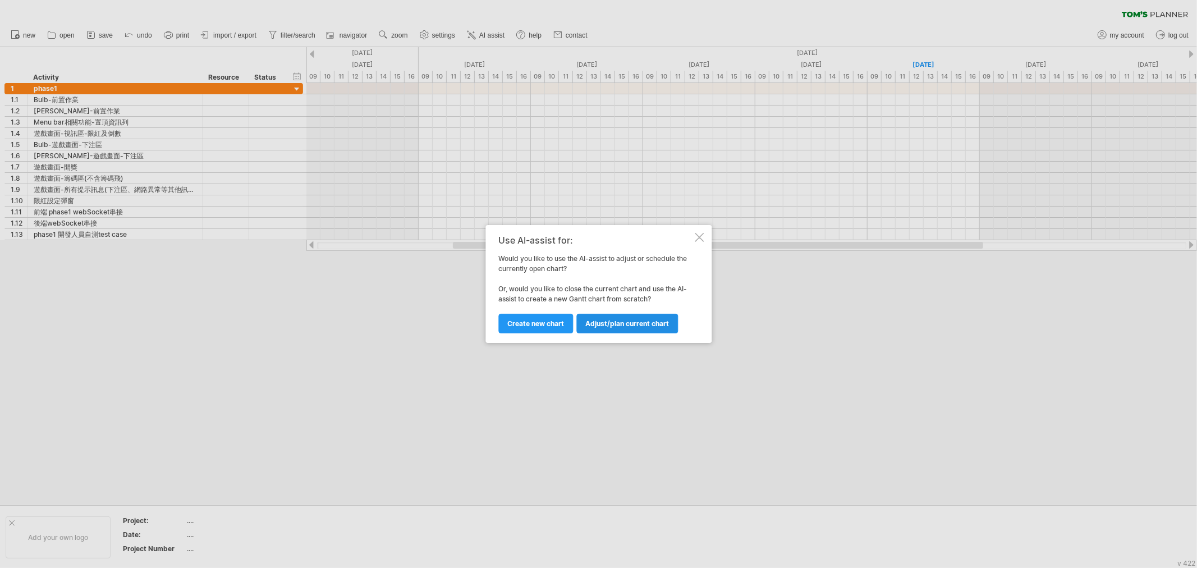
click at [626, 321] on span "Adjust/plan current chart" at bounding box center [627, 323] width 84 height 8
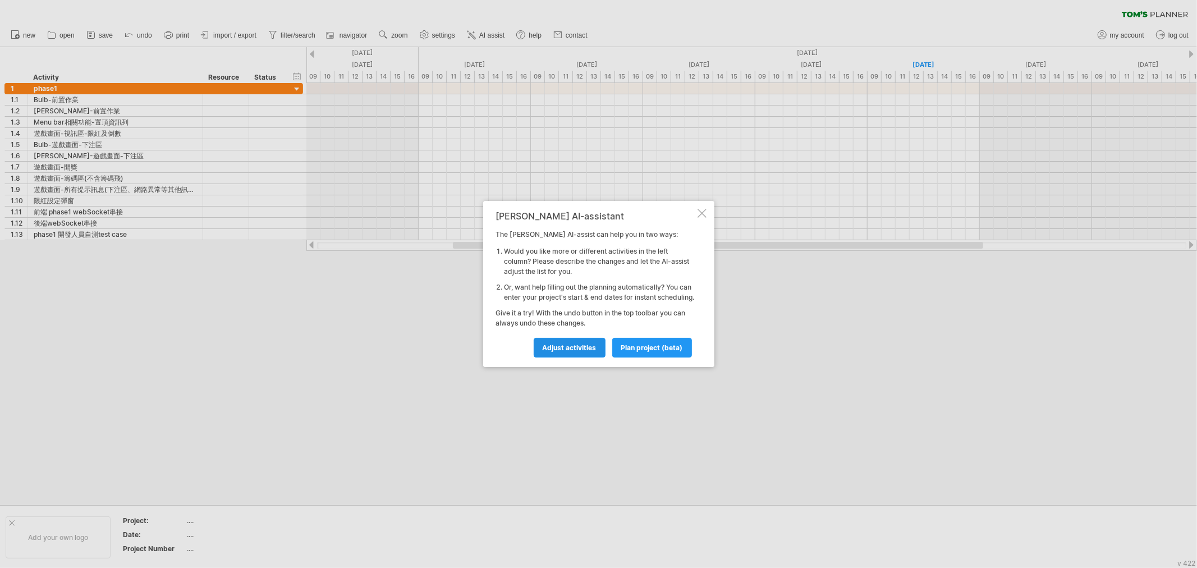
click at [592, 352] on span "Adjust activities" at bounding box center [569, 347] width 54 height 8
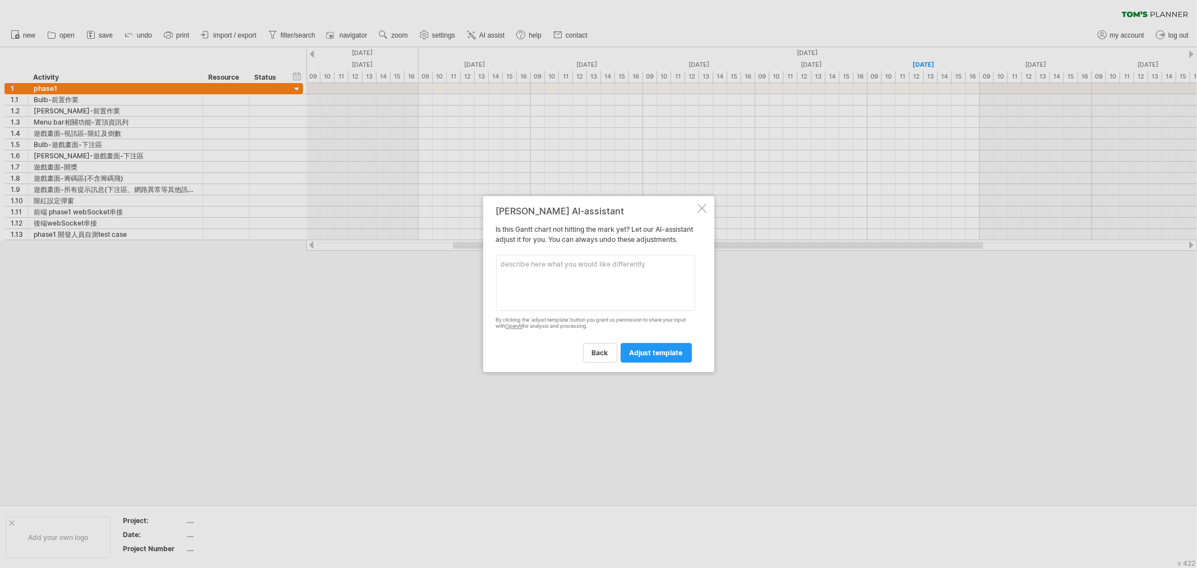
click at [559, 284] on textarea at bounding box center [595, 283] width 199 height 56
paste textarea "Bulb-前置作業:6 [PERSON_NAME]-前置作業:2 Menu bar相關功能-置頂資訊列:1 遊戲畫面-視訊區-限紅及倒數:1 Bulb-遊戲畫…"
click at [504, 265] on textarea "Bulb-前置作業:6 [PERSON_NAME]-前置作業:2 Menu bar相關功能-置頂資訊列:1 遊戲畫面-視訊區-限紅及倒數:1 Bulb-遊戲畫…" at bounding box center [595, 283] width 199 height 56
type textarea "將phase1的子項目砍掉重建，下面的清單格式是Activity:time block，幫我產生這些子activity Bulb-前置作業:6 [PERSON…"
click at [679, 362] on link "adjust template" at bounding box center [655, 353] width 71 height 20
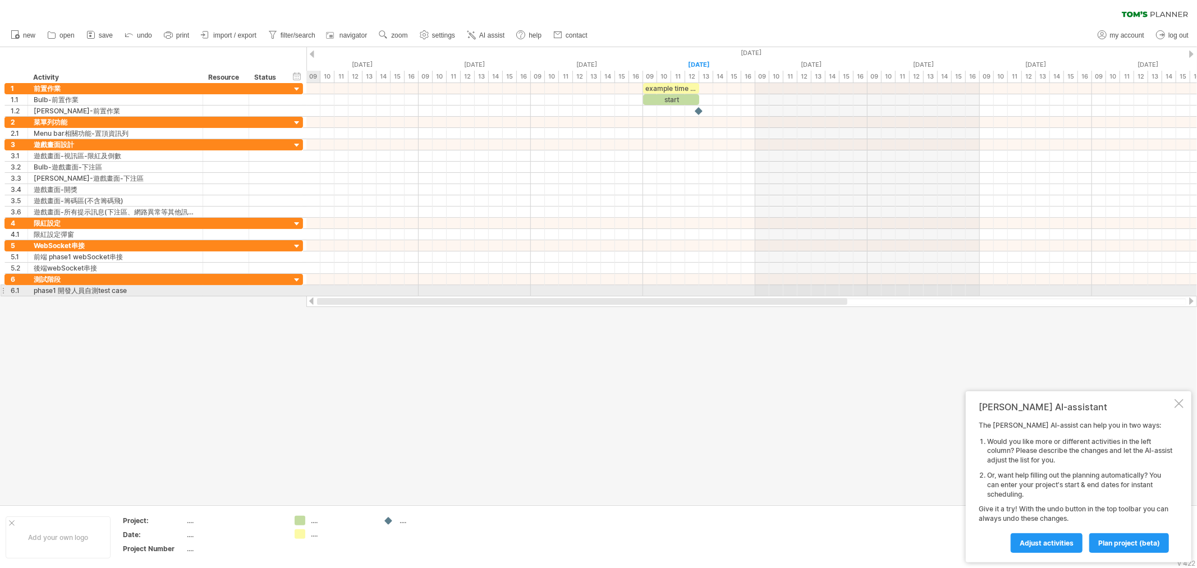
drag, startPoint x: 512, startPoint y: 298, endPoint x: 289, endPoint y: 292, distance: 223.4
click at [289, 292] on div "Trying to reach [DOMAIN_NAME] Connected again... 0% clear filter new 1" at bounding box center [598, 284] width 1197 height 568
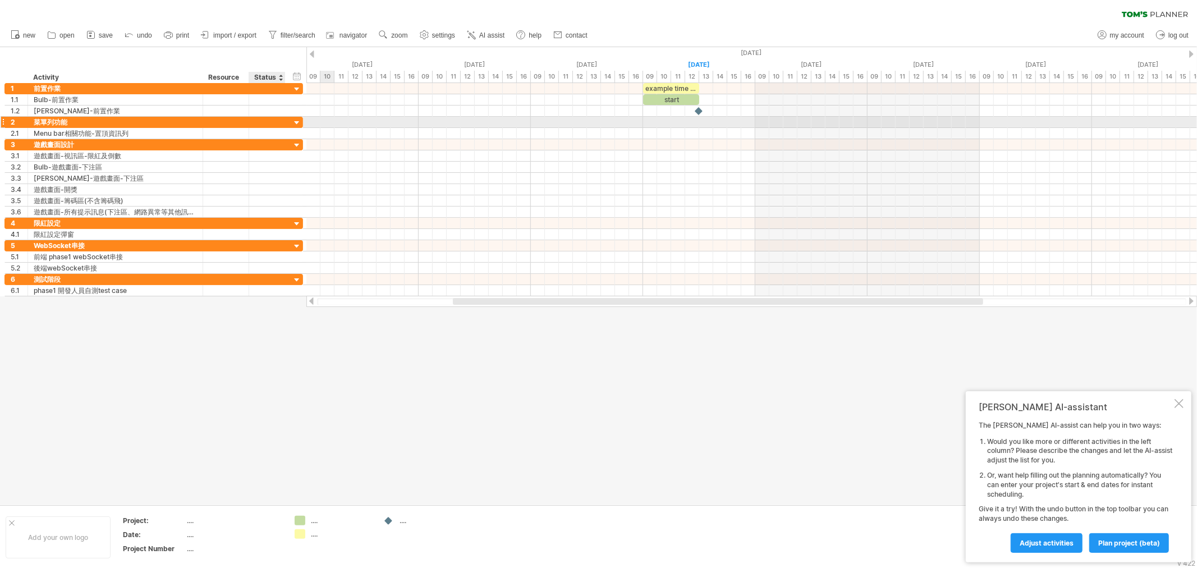
click at [296, 120] on div at bounding box center [297, 123] width 11 height 11
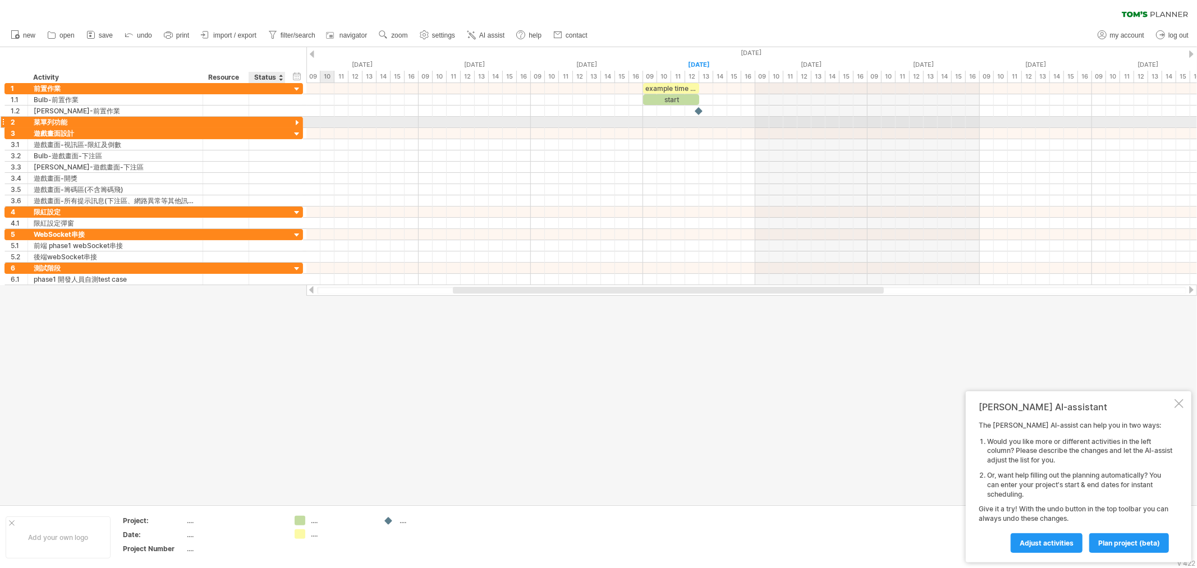
click at [296, 121] on div at bounding box center [297, 123] width 11 height 11
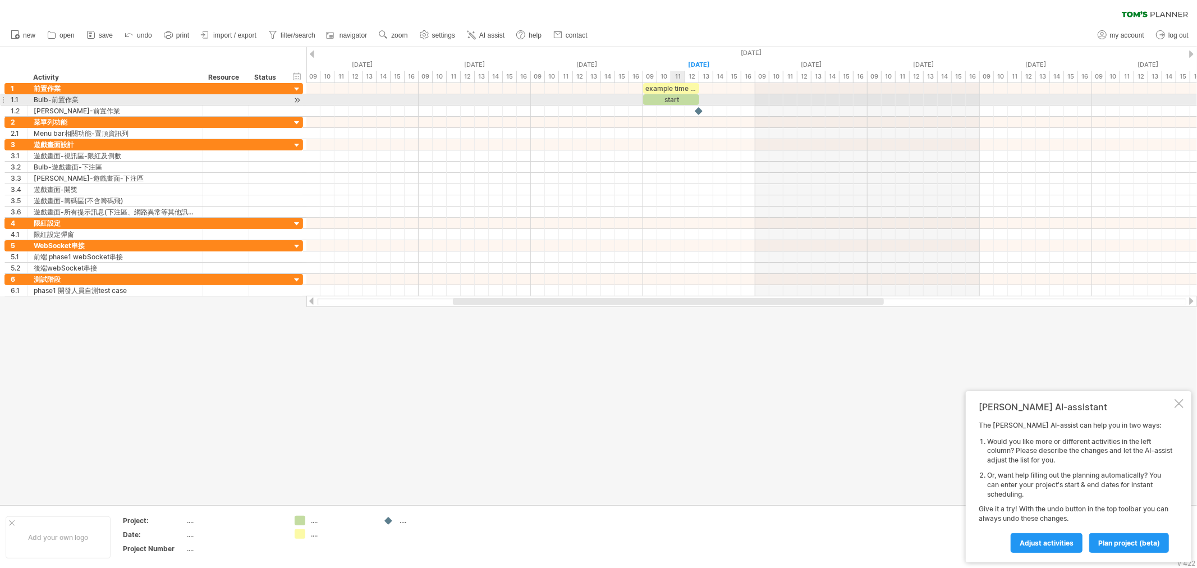
click at [672, 98] on div "start" at bounding box center [671, 99] width 56 height 11
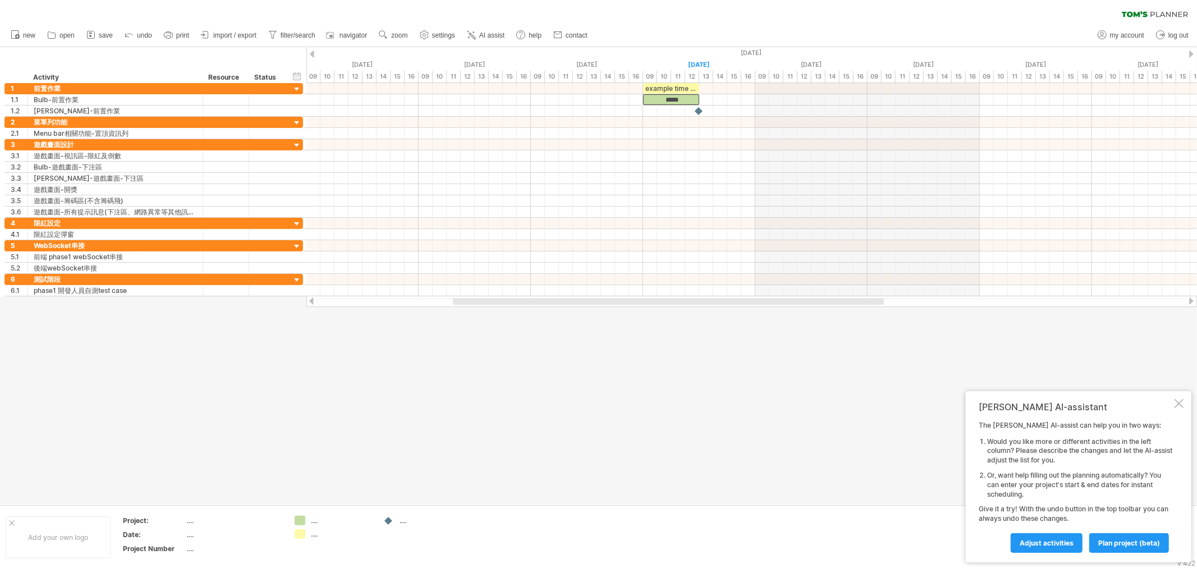
click at [1077, 408] on div "[PERSON_NAME] AI-assistant The [PERSON_NAME] AI-assist can help you in two ways…" at bounding box center [1078, 476] width 226 height 171
click at [1077, 406] on div at bounding box center [1178, 403] width 9 height 9
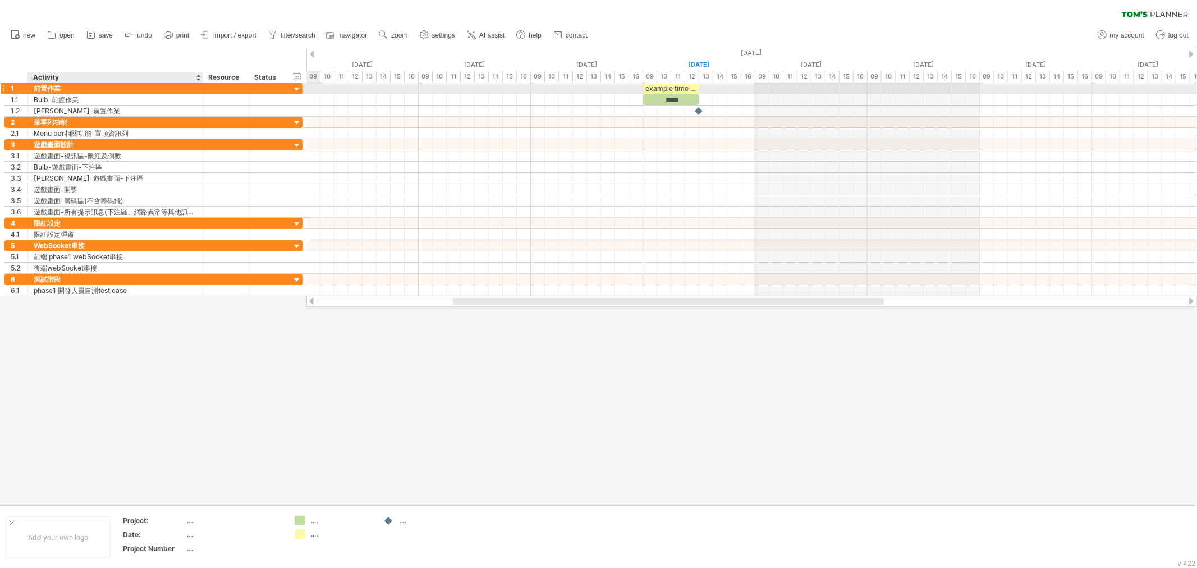
click at [57, 89] on div "前置作業" at bounding box center [115, 88] width 163 height 11
click at [64, 90] on input "****" at bounding box center [115, 88] width 163 height 11
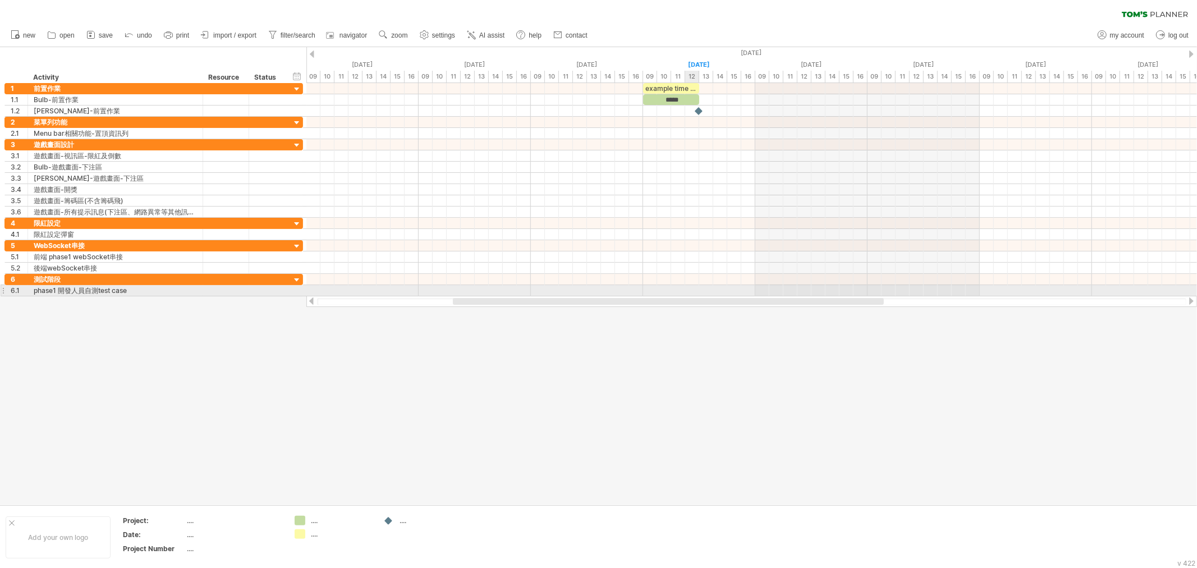
click at [692, 289] on div at bounding box center [751, 290] width 890 height 11
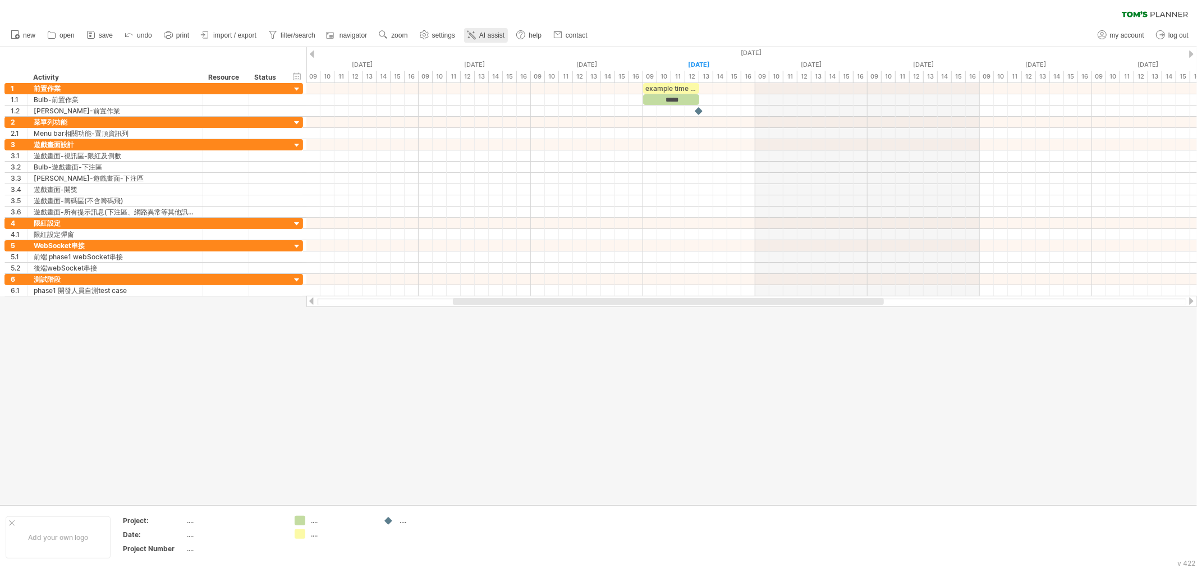
click at [483, 39] on link "AI assist" at bounding box center [486, 35] width 44 height 15
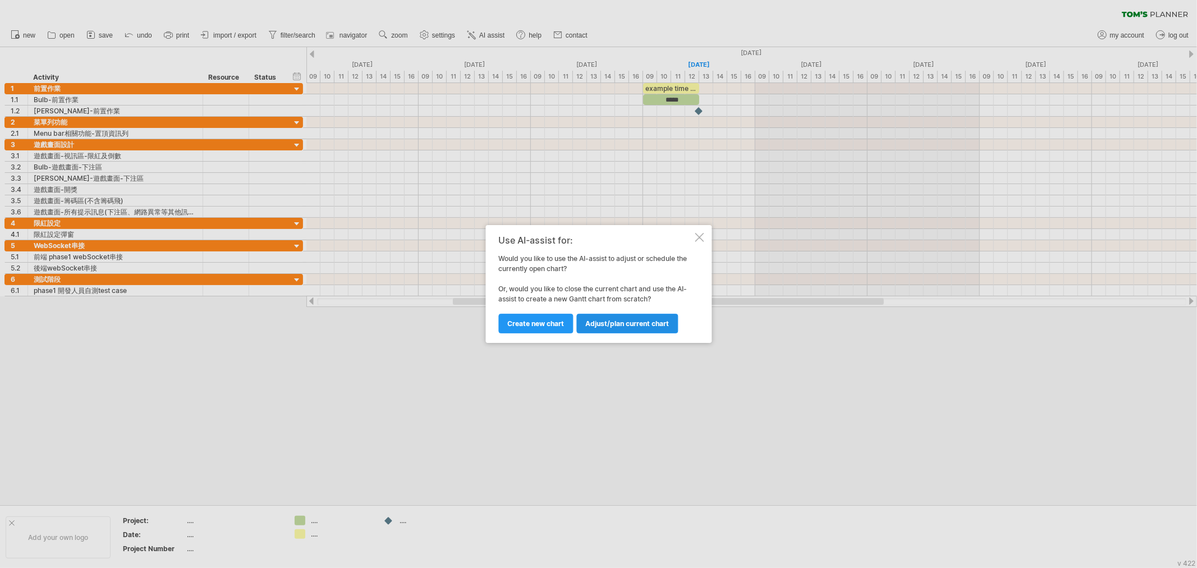
click at [600, 321] on span "Adjust/plan current chart" at bounding box center [627, 323] width 84 height 8
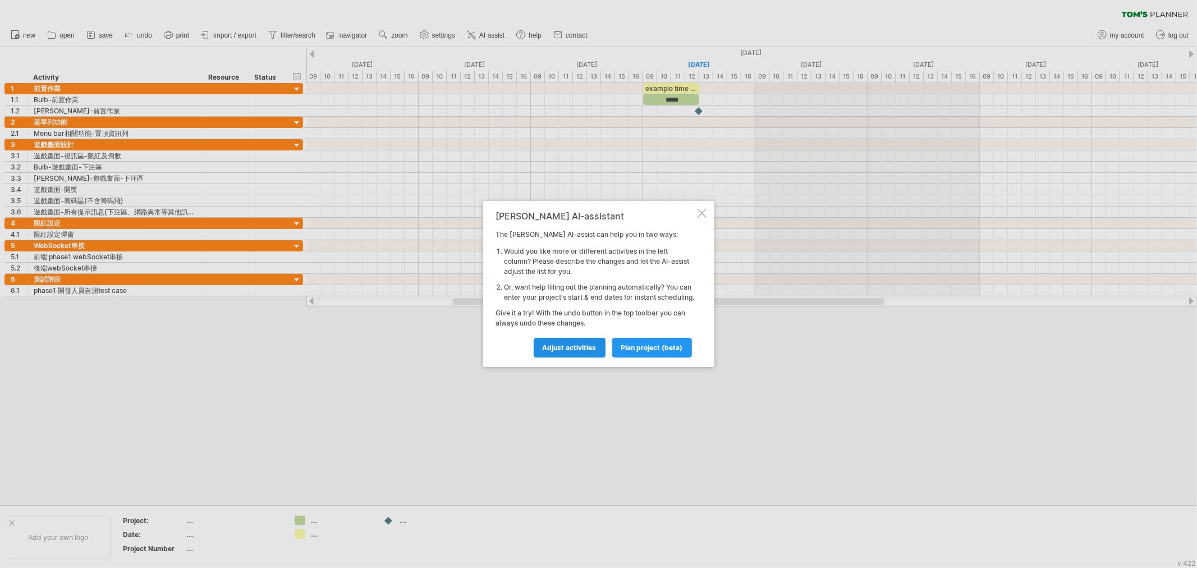
click at [589, 348] on span "Adjust activities" at bounding box center [569, 347] width 54 height 8
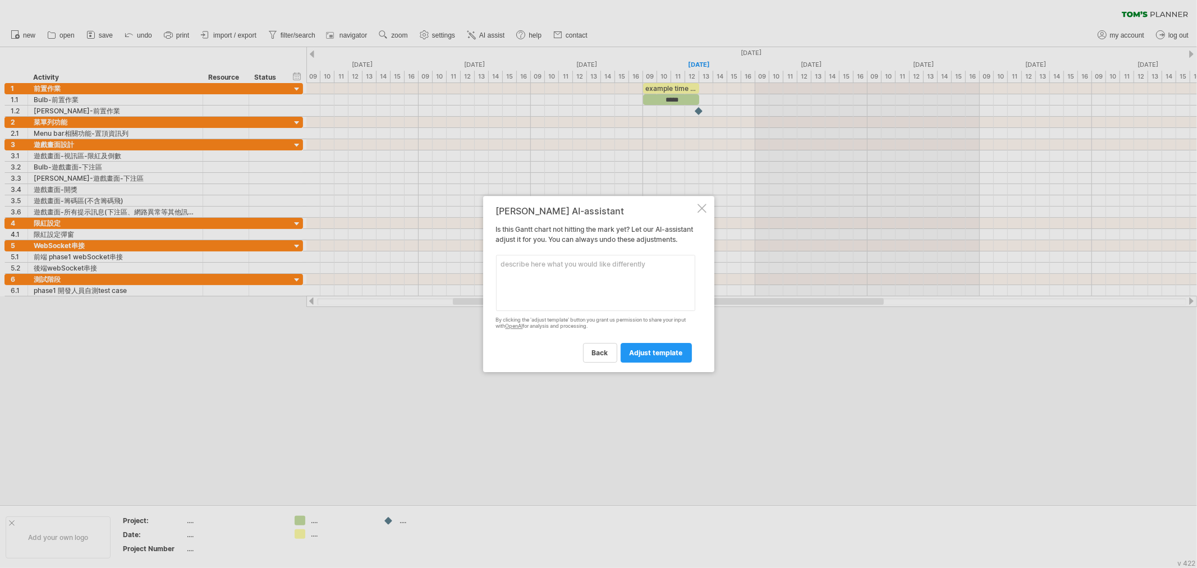
click at [592, 273] on textarea at bounding box center [595, 283] width 199 height 56
paste textarea "Bulb-前置作業:6 [PERSON_NAME]-前置作業:2 Menu bar相關功能-置頂資訊列:1 遊戲畫面-視訊區-限紅及倒數:1 Bulb-遊戲畫…"
click at [501, 266] on textarea "Bulb-前置作業:6 [PERSON_NAME]-前置作業:2 Menu bar相關功能-置頂資訊列:1 遊戲畫面-視訊區-限紅及倒數:1 Bulb-遊戲畫…" at bounding box center [595, 283] width 199 height 56
drag, startPoint x: 569, startPoint y: 282, endPoint x: 599, endPoint y: 280, distance: 29.8
click at [599, 280] on textarea "清除目前所有的actity，建立一個actity叫做phase1，phase1下面包含下面的子activity，以下是列表，每一行的獵 Bulb-前置作業:6…" at bounding box center [595, 283] width 199 height 56
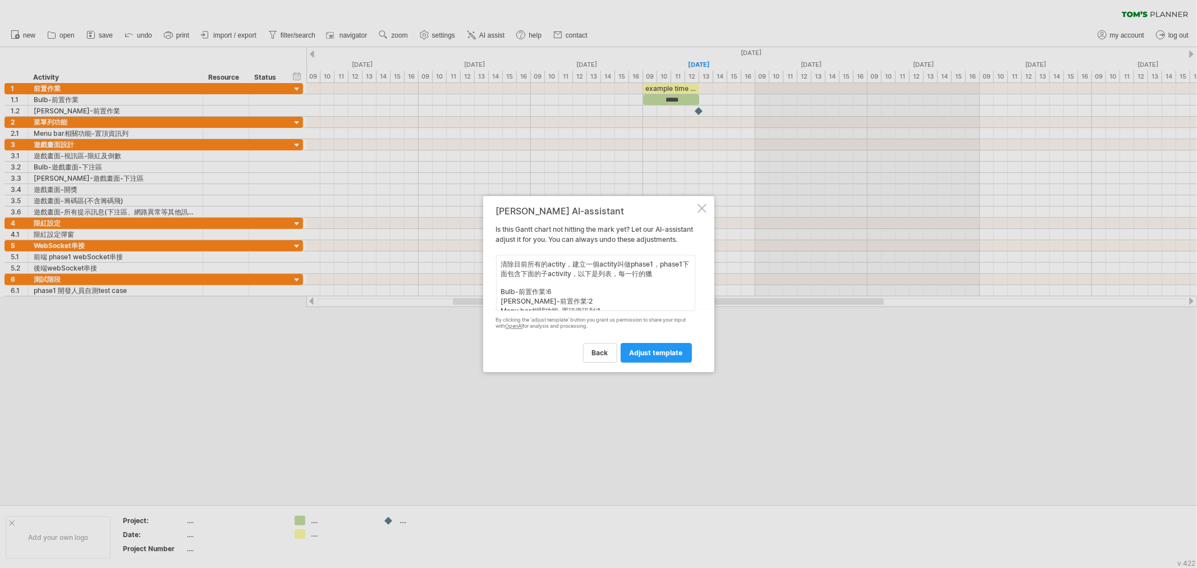
click at [629, 282] on textarea "清除目前所有的actity，建立一個actity叫做phase1，phase1下面包含下面的子activity，以下是列表，每一行的獵 Bulb-前置作業:6…" at bounding box center [595, 283] width 199 height 56
paste textarea "activity"
click at [568, 286] on textarea "清除目前所有的actity，建立一個actity叫做phase1，phase1下面包含下面的子activity，以下是子activity列表，每一行的獵 Bu…" at bounding box center [595, 283] width 199 height 56
paste textarea "子activity"
type textarea "清除目前所有的actity，建立一個actity叫做phase1，phase1下面包含下面的子activity，以下是子activity列表，每一行的子act…"
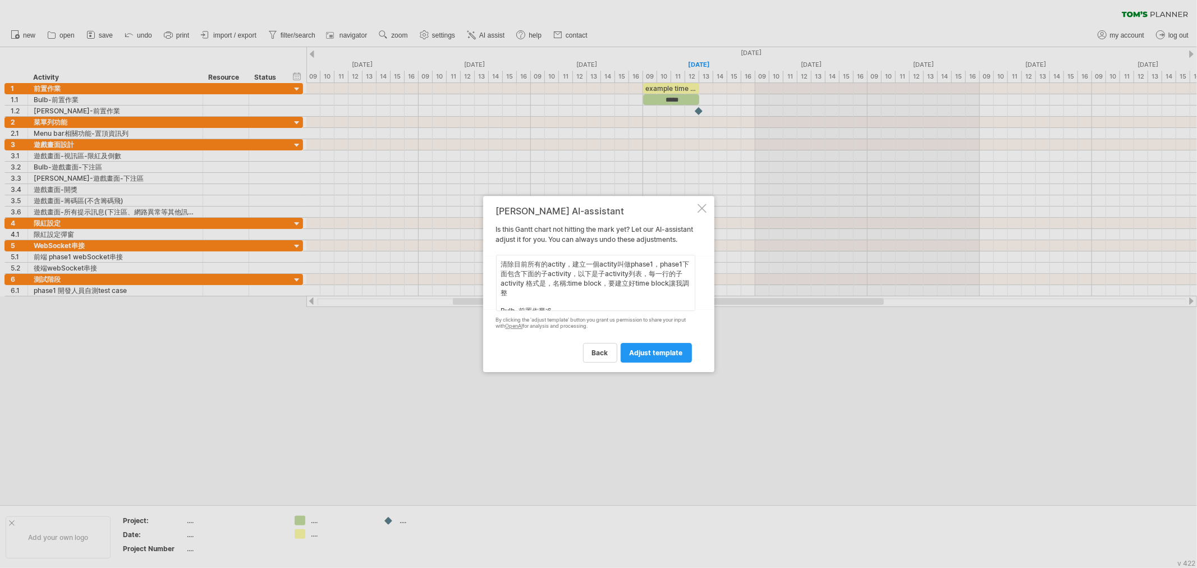
click at [587, 279] on textarea "清除目前所有的actity，建立一個actity叫做phase1，phase1下面包含下面的子activity，以下是子activity列表，每一行的子act…" at bounding box center [595, 283] width 199 height 56
click at [642, 355] on span "adjust template" at bounding box center [655, 352] width 53 height 8
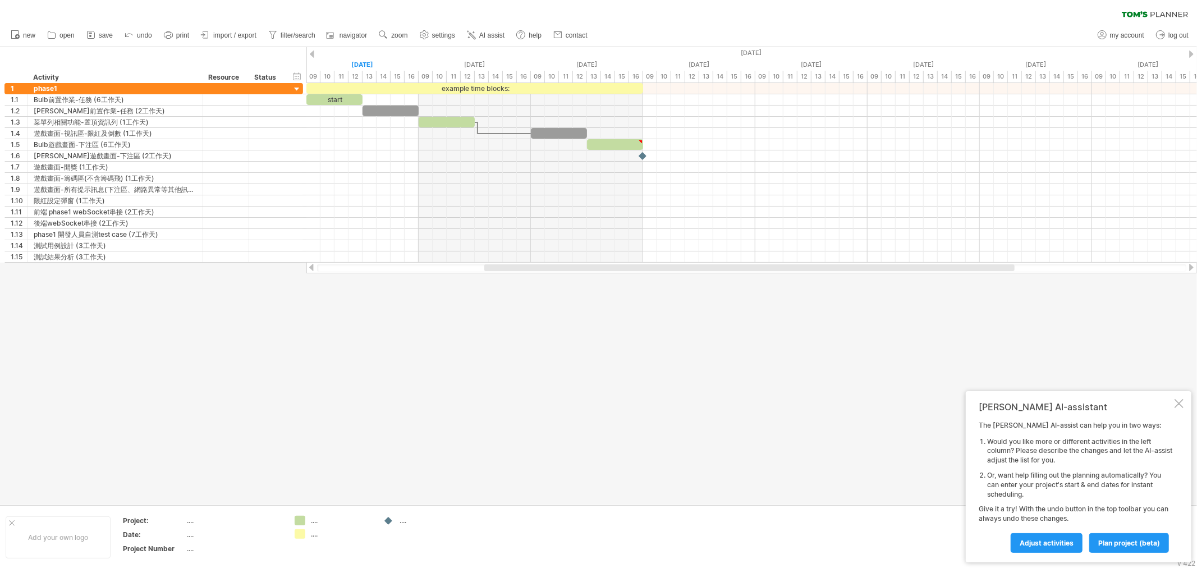
drag, startPoint x: 567, startPoint y: 271, endPoint x: 383, endPoint y: 275, distance: 184.0
click at [383, 274] on div "Trying to reach [DOMAIN_NAME] Connected again... 0% clear filter new 1" at bounding box center [598, 284] width 1197 height 568
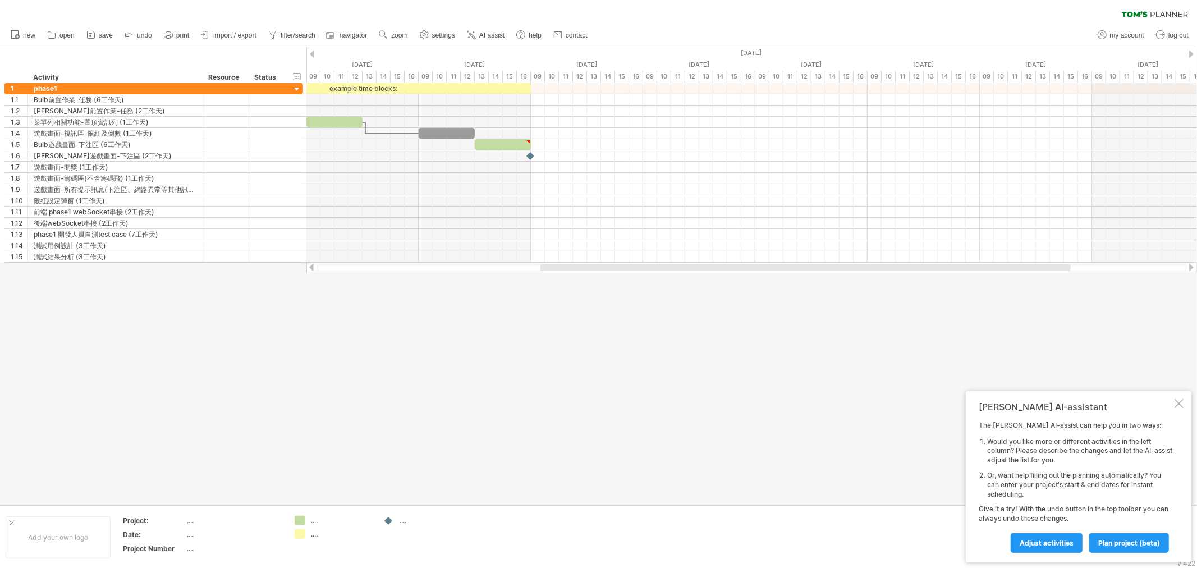
drag, startPoint x: 518, startPoint y: 269, endPoint x: 573, endPoint y: 283, distance: 57.1
click at [574, 283] on div "Trying to reach [DOMAIN_NAME] Connected again... 0% clear filter new 1" at bounding box center [598, 284] width 1197 height 568
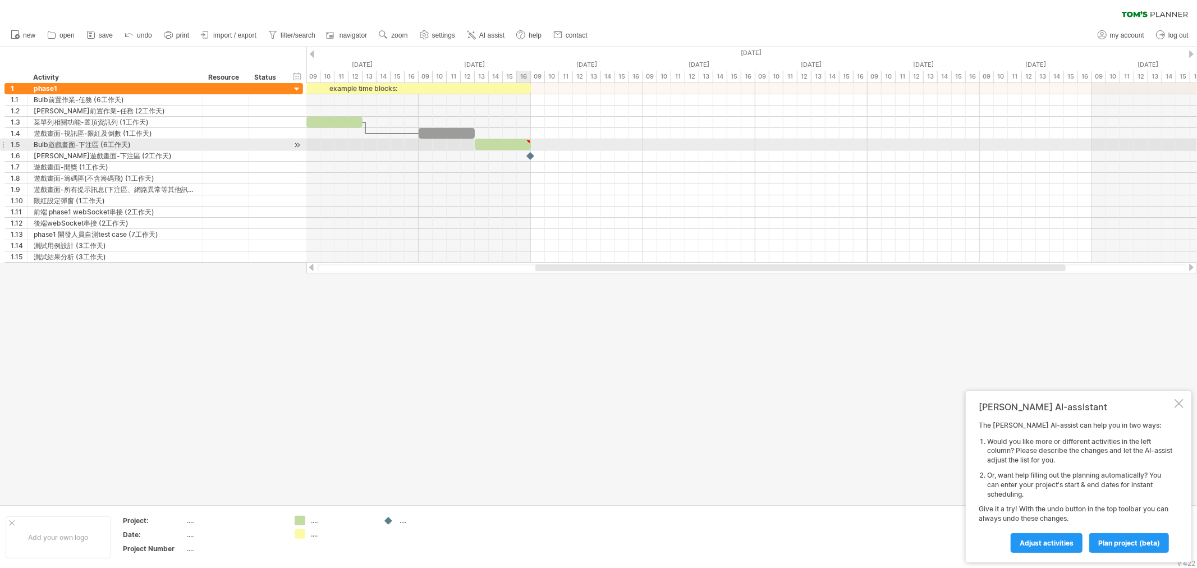
type textarea "**********"
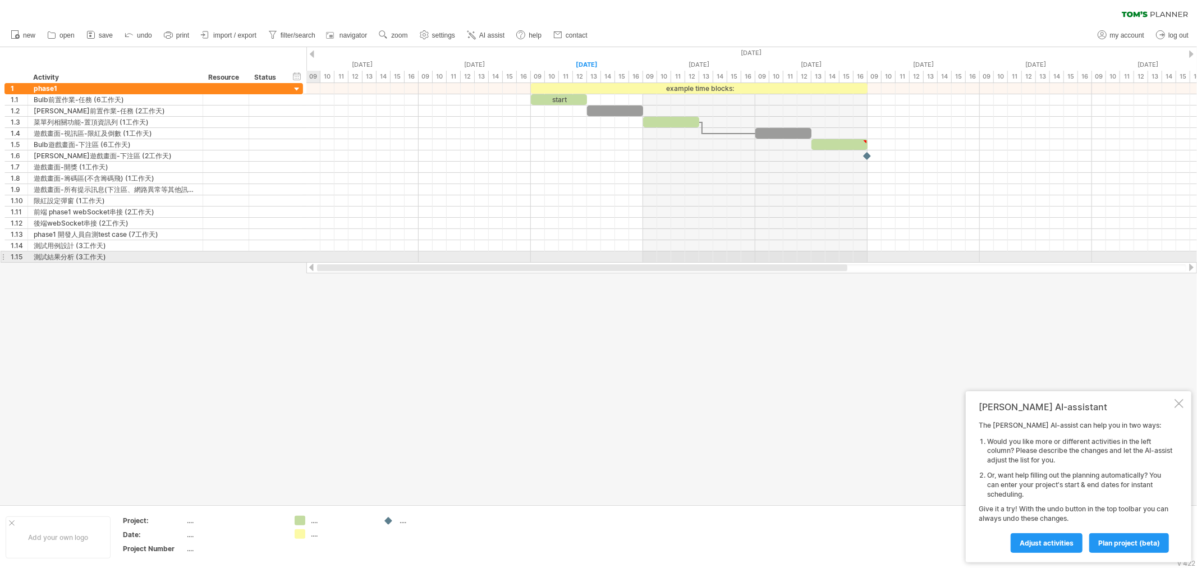
drag, startPoint x: 635, startPoint y: 264, endPoint x: 301, endPoint y: 258, distance: 333.8
click at [301, 258] on div "Trying to reach [DOMAIN_NAME] Connected again... 0% clear filter new 1" at bounding box center [598, 284] width 1197 height 568
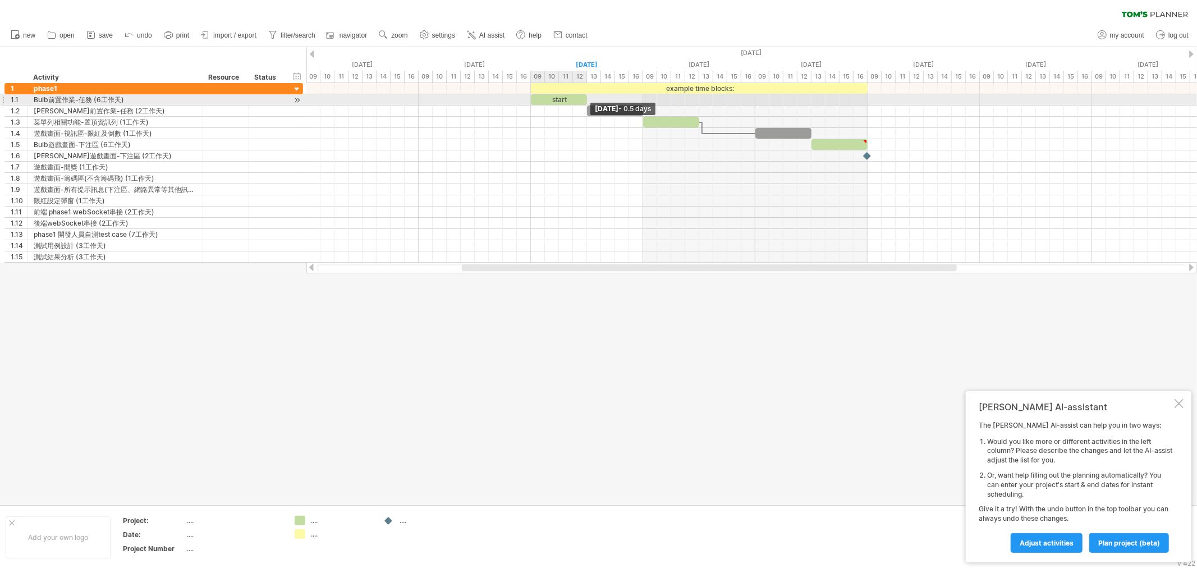
drag, startPoint x: 586, startPoint y: 98, endPoint x: 606, endPoint y: 98, distance: 20.8
click at [606, 98] on div "example time blocks: start [DATE] - 0.5 days [DATE]" at bounding box center [751, 173] width 890 height 180
drag, startPoint x: 586, startPoint y: 99, endPoint x: 595, endPoint y: 99, distance: 9.0
click at [595, 99] on div "example time blocks: start [DATE] - 0.5 days [DATE]" at bounding box center [751, 173] width 890 height 180
click at [571, 99] on div "start" at bounding box center [559, 99] width 56 height 11
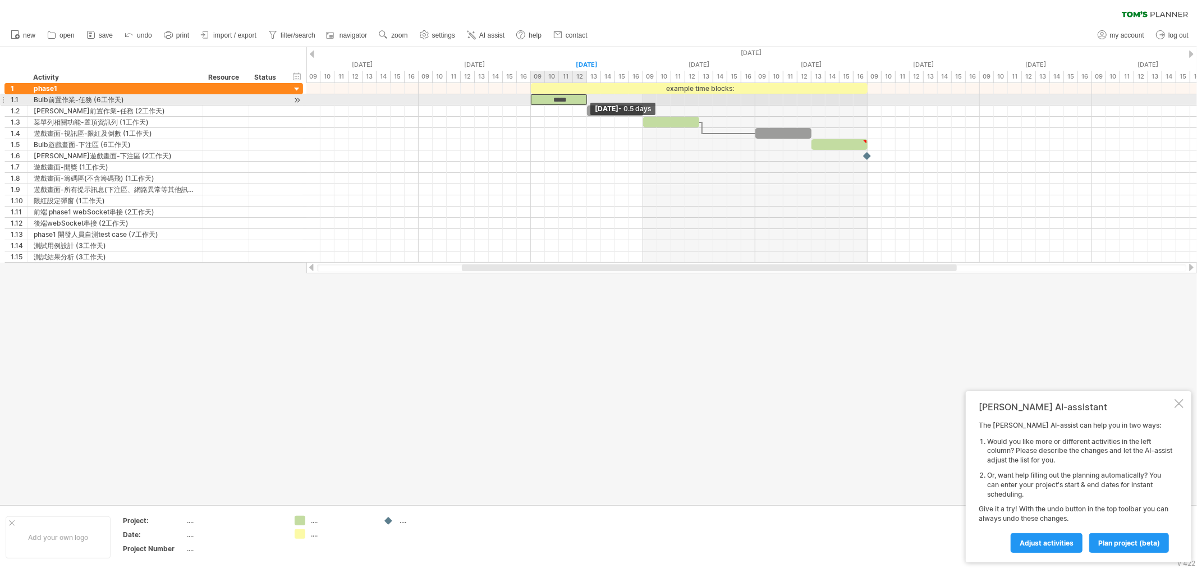
drag, startPoint x: 585, startPoint y: 99, endPoint x: 601, endPoint y: 99, distance: 16.3
click at [601, 99] on div "example time blocks: ***** [DATE] - 0.5 days [DATE]" at bounding box center [751, 173] width 890 height 180
click at [562, 97] on div "*****" at bounding box center [559, 99] width 56 height 11
click at [582, 97] on div "*****" at bounding box center [559, 99] width 56 height 11
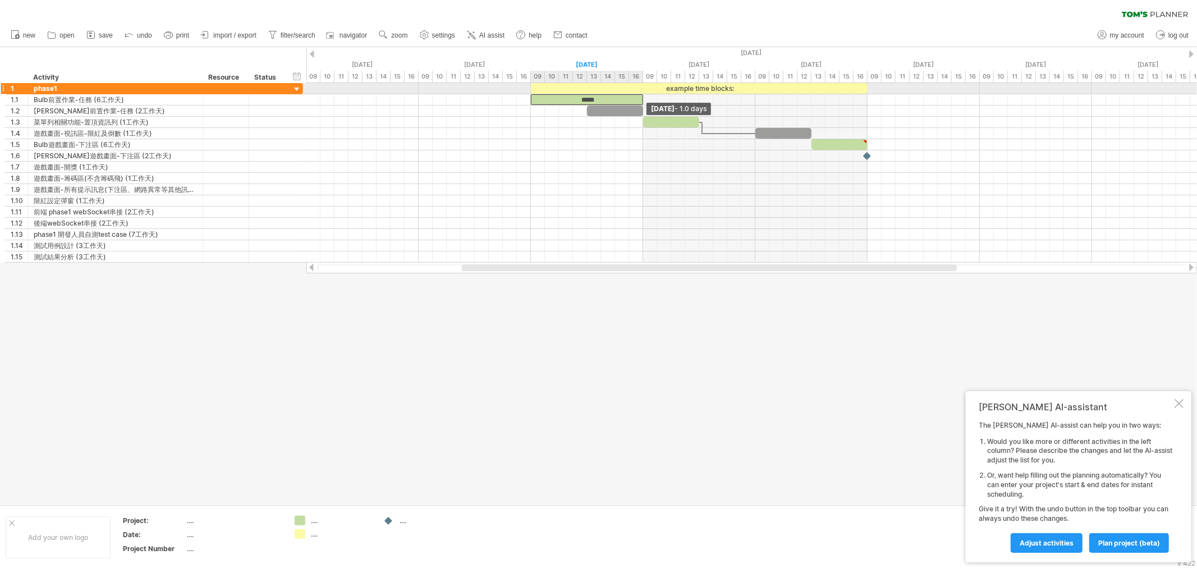
drag, startPoint x: 586, startPoint y: 98, endPoint x: 657, endPoint y: 90, distance: 71.7
click at [82, 90] on div "example time blocks: *****" at bounding box center [82, 173] width 0 height 180
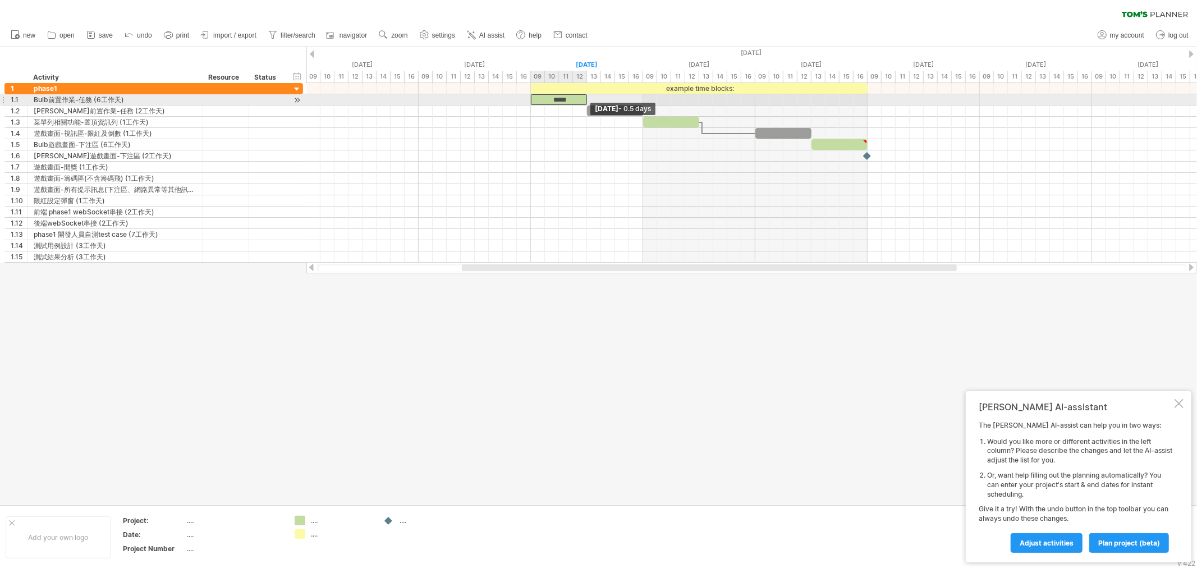
drag, startPoint x: 642, startPoint y: 97, endPoint x: 597, endPoint y: 99, distance: 44.9
click at [597, 99] on div "example time blocks: ***** [DATE] - 0.5 days [DATE]" at bounding box center [751, 173] width 890 height 180
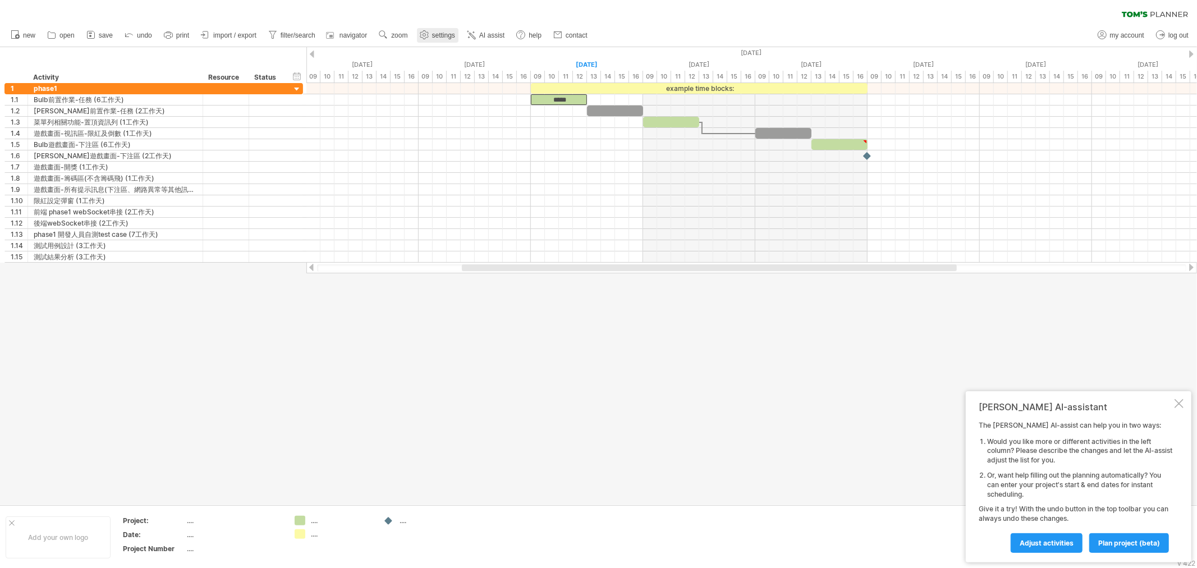
click at [445, 32] on span "settings" at bounding box center [443, 35] width 23 height 8
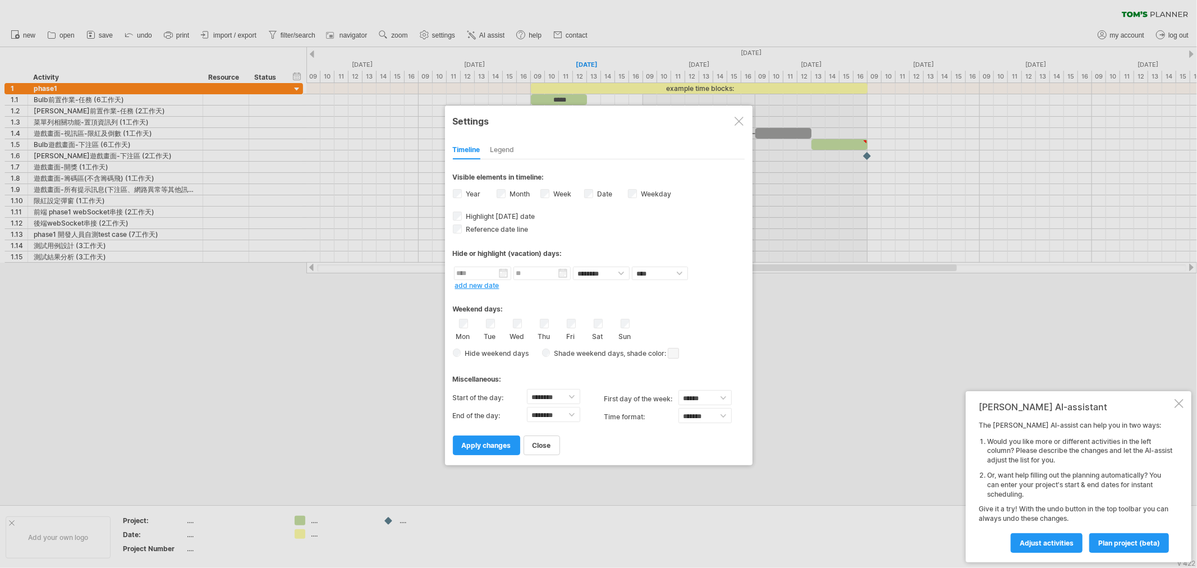
click at [511, 149] on div "Legend" at bounding box center [502, 150] width 24 height 18
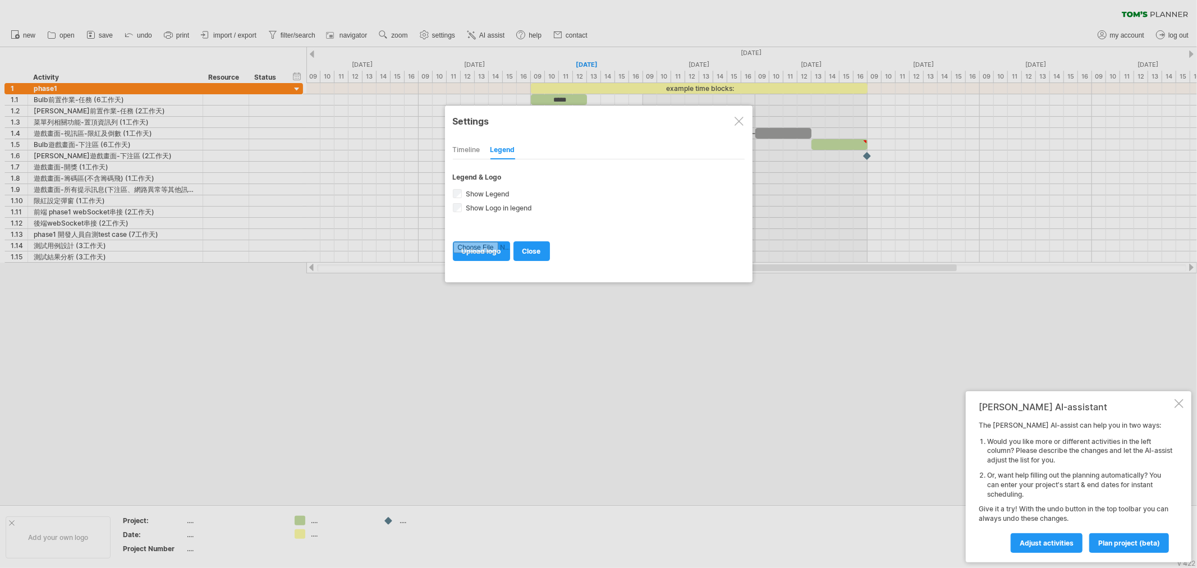
click at [473, 145] on div "Timeline" at bounding box center [466, 150] width 27 height 18
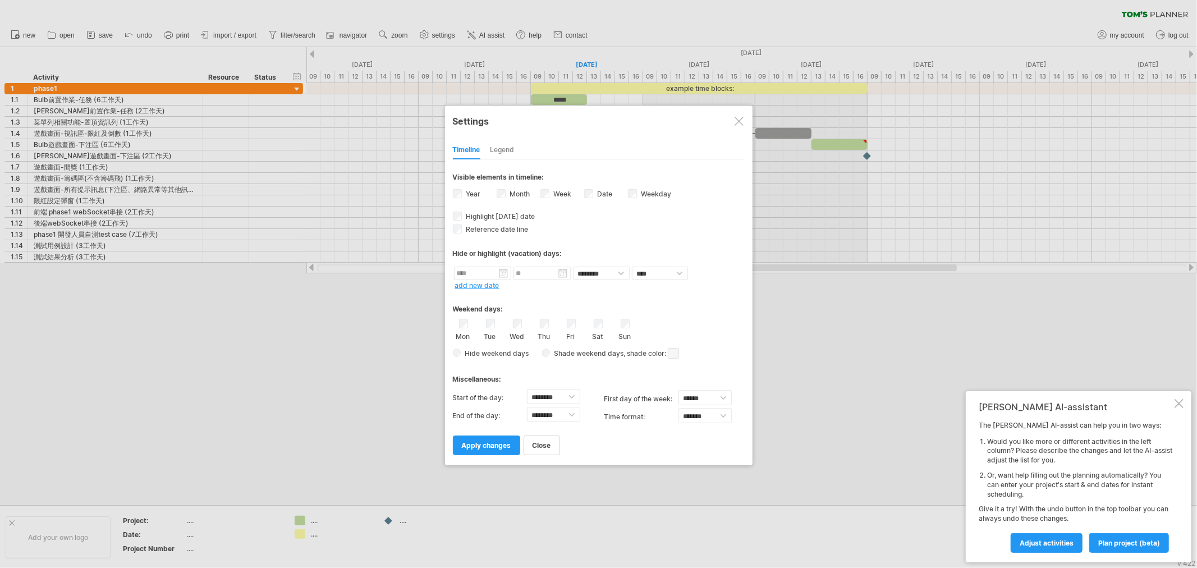
click at [741, 122] on div at bounding box center [738, 121] width 9 height 9
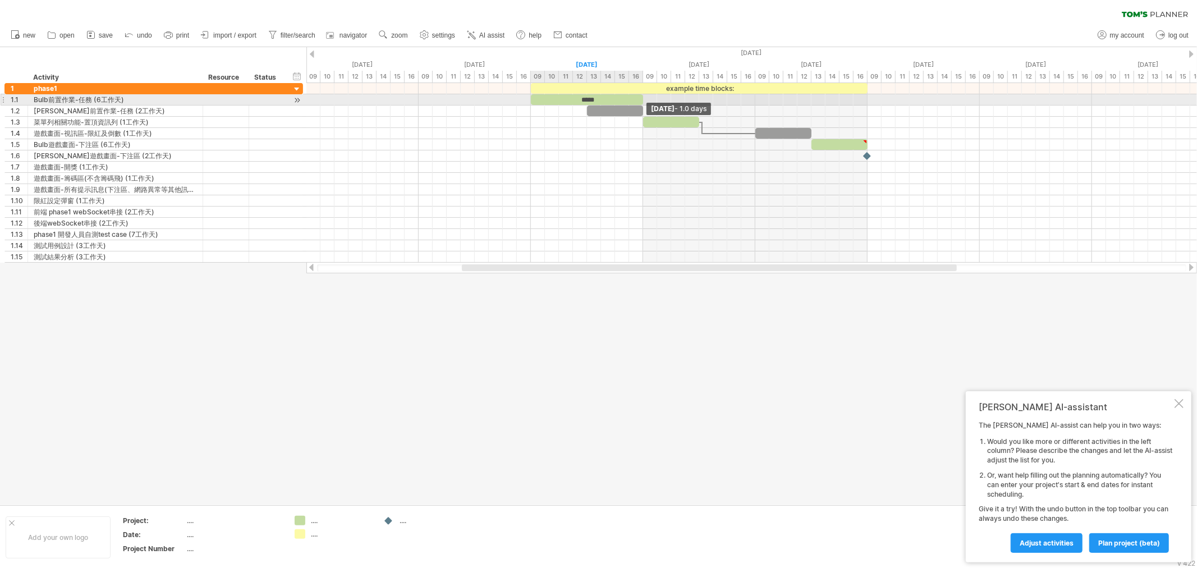
drag, startPoint x: 586, startPoint y: 101, endPoint x: 622, endPoint y: 98, distance: 35.5
click at [622, 98] on div "*****" at bounding box center [587, 99] width 112 height 11
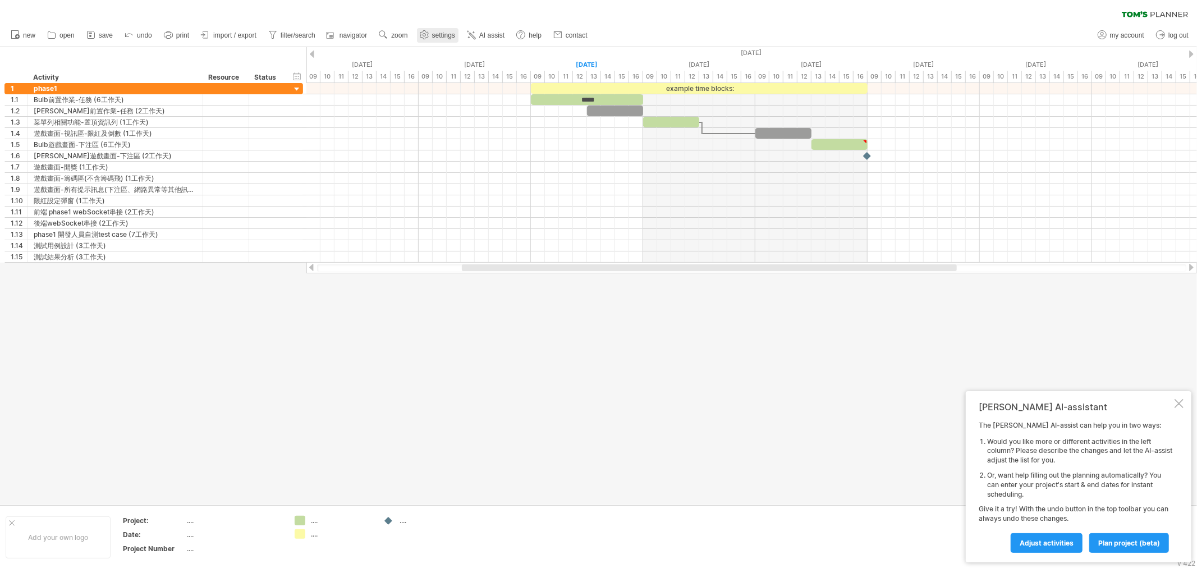
click at [427, 36] on use at bounding box center [424, 34] width 11 height 11
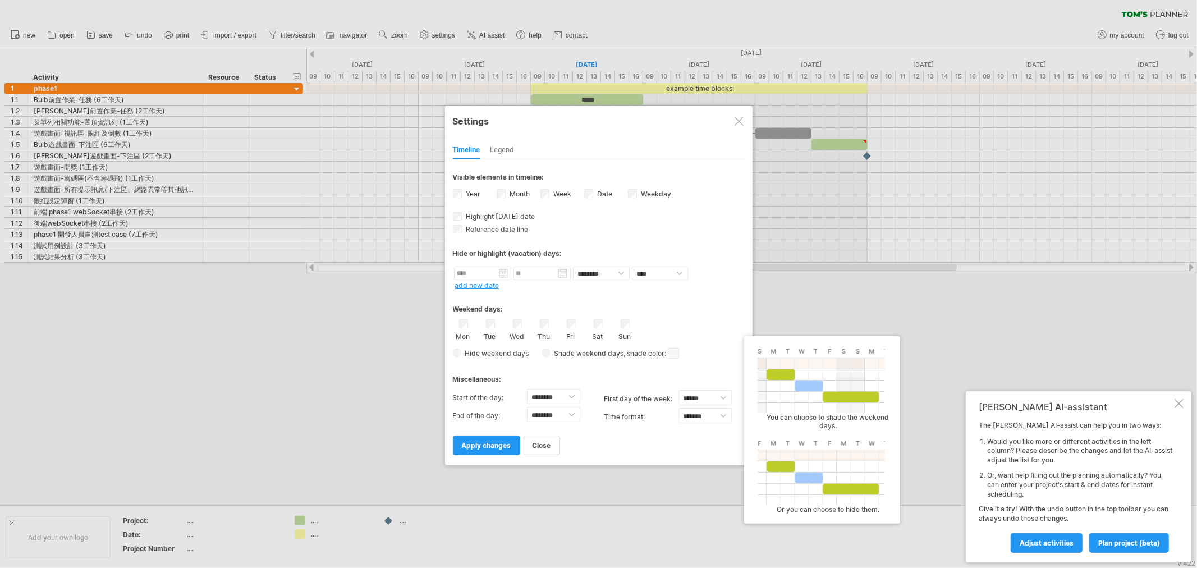
click at [494, 352] on span "Hide weekend days" at bounding box center [495, 353] width 68 height 8
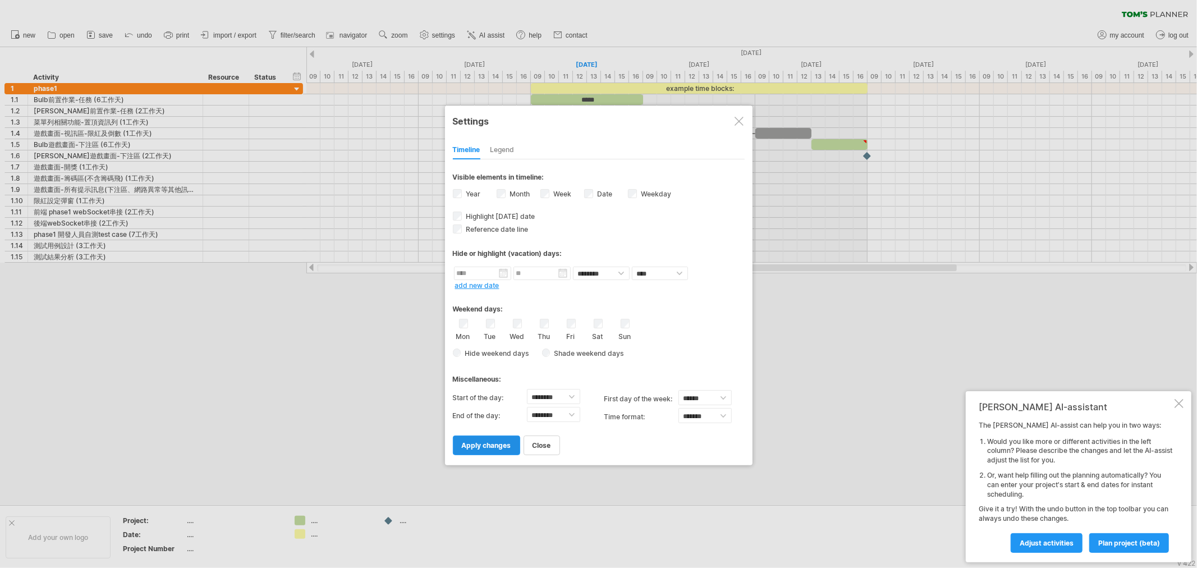
click at [489, 446] on span "apply changes" at bounding box center [486, 445] width 49 height 8
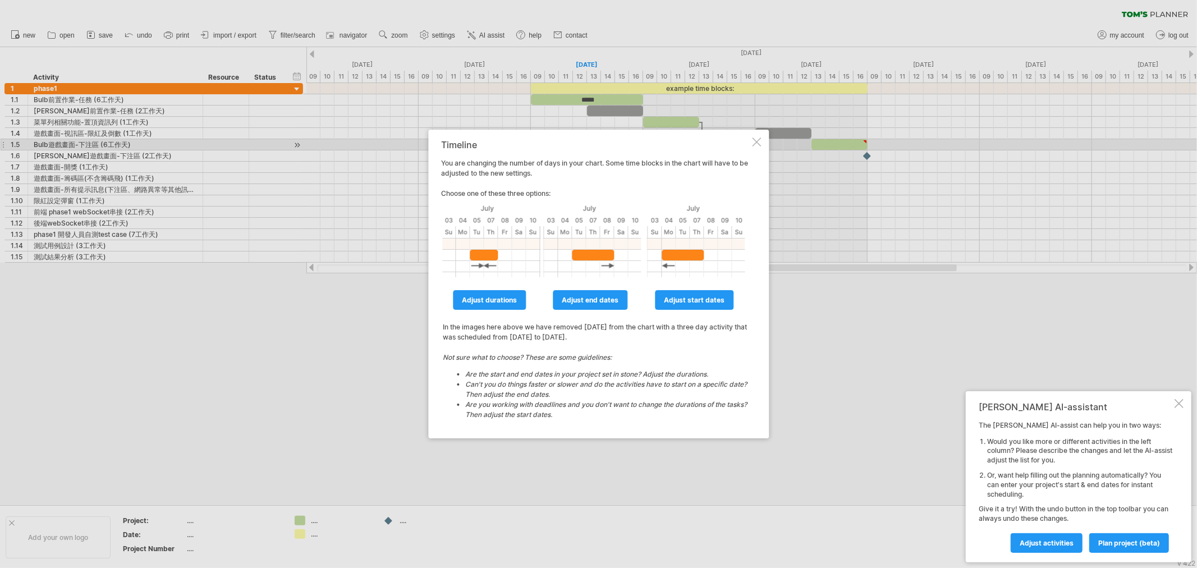
click at [755, 144] on div at bounding box center [756, 141] width 9 height 9
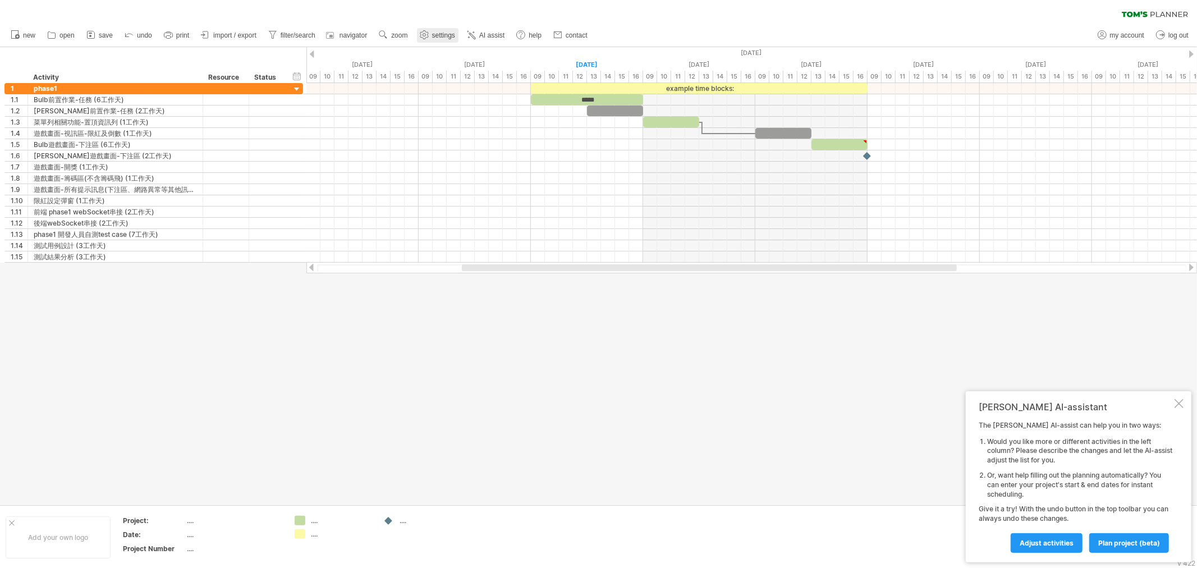
click at [435, 37] on span "settings" at bounding box center [443, 35] width 23 height 8
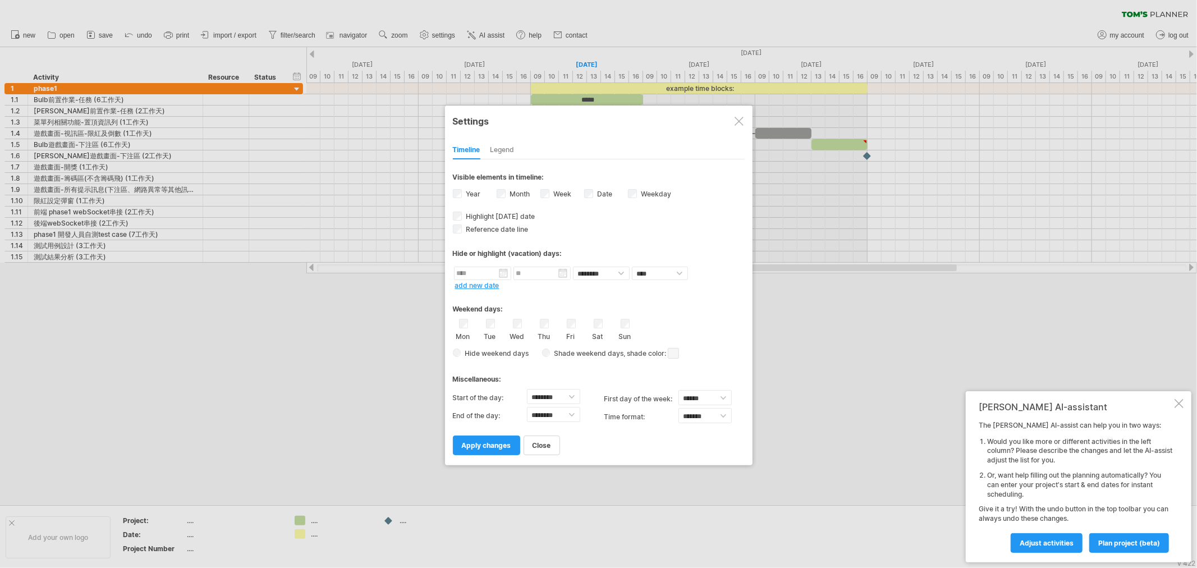
click at [478, 345] on div "Hide weekend days Shade weekend days , shade color: You can choose to shade the…" at bounding box center [599, 353] width 292 height 16
click at [466, 349] on span "Hide weekend days" at bounding box center [495, 353] width 68 height 8
click at [491, 446] on span "apply changes" at bounding box center [486, 445] width 49 height 8
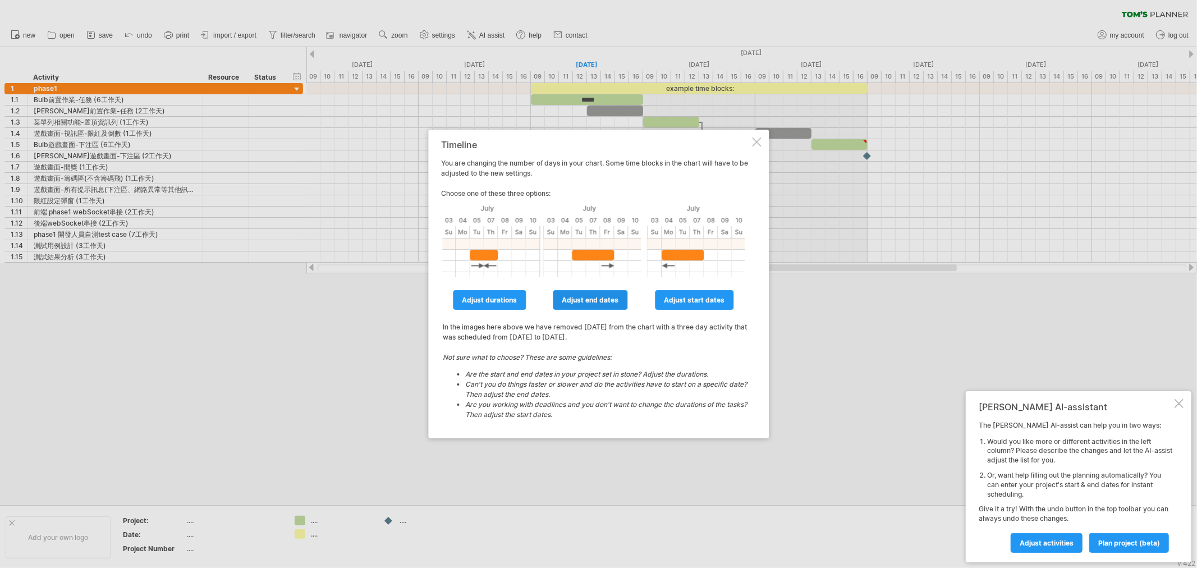
click at [596, 305] on link "adjust end dates" at bounding box center [590, 300] width 75 height 20
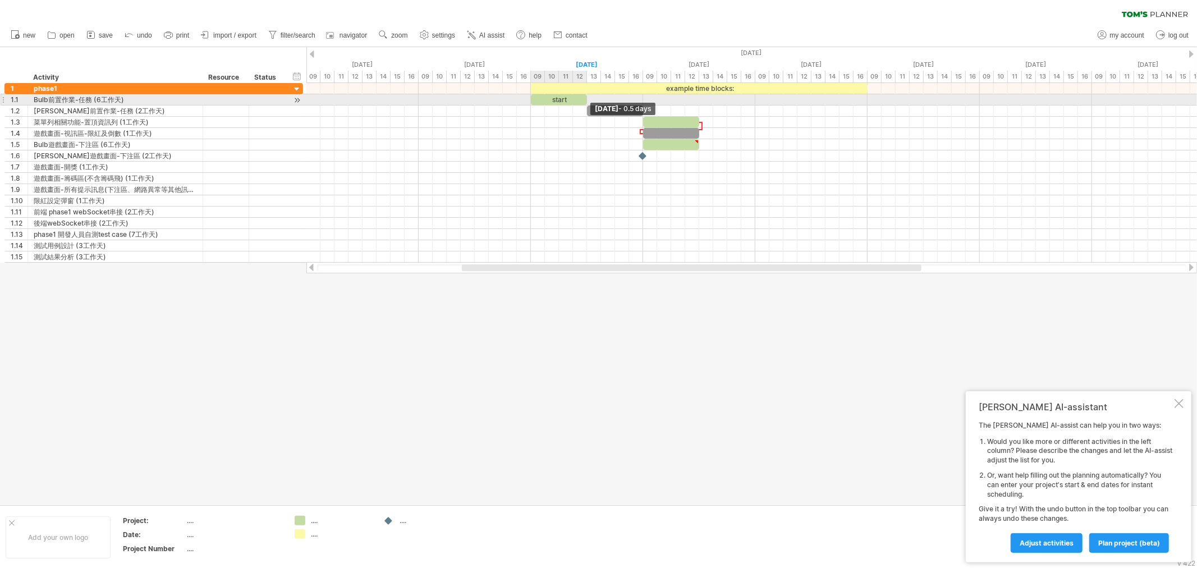
drag, startPoint x: 643, startPoint y: 102, endPoint x: 613, endPoint y: 101, distance: 29.7
click at [613, 101] on div "example time blocks: start [DATE] - 0.5 days [DATE]" at bounding box center [751, 173] width 890 height 180
drag, startPoint x: 586, startPoint y: 102, endPoint x: 618, endPoint y: 99, distance: 31.5
click at [618, 99] on div "start" at bounding box center [587, 99] width 112 height 11
click at [586, 99] on div "start" at bounding box center [587, 99] width 112 height 11
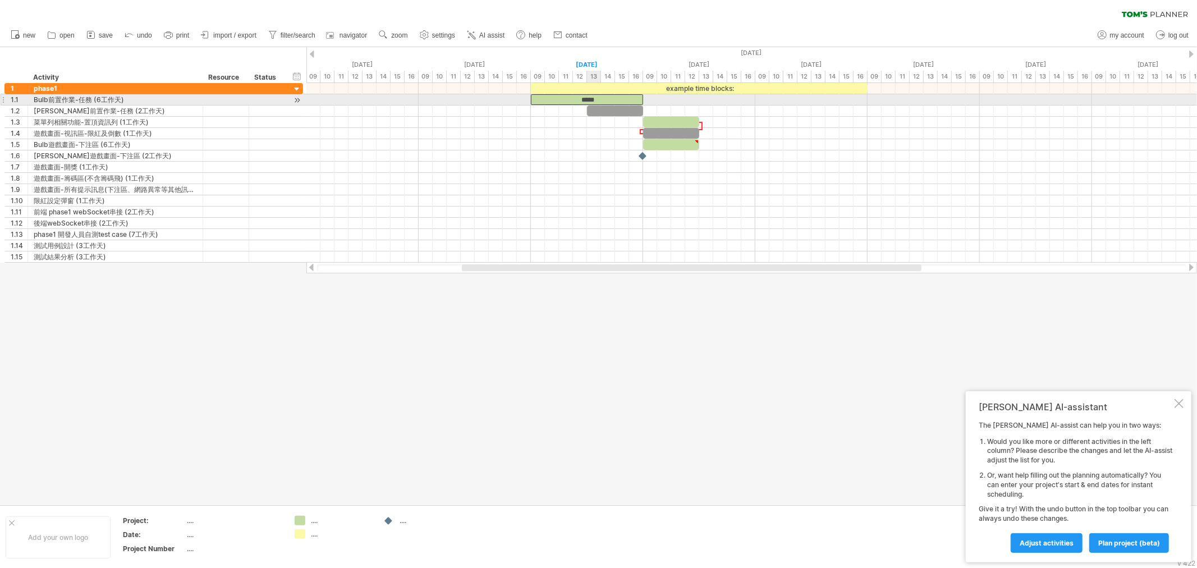
click at [573, 166] on div at bounding box center [751, 167] width 890 height 11
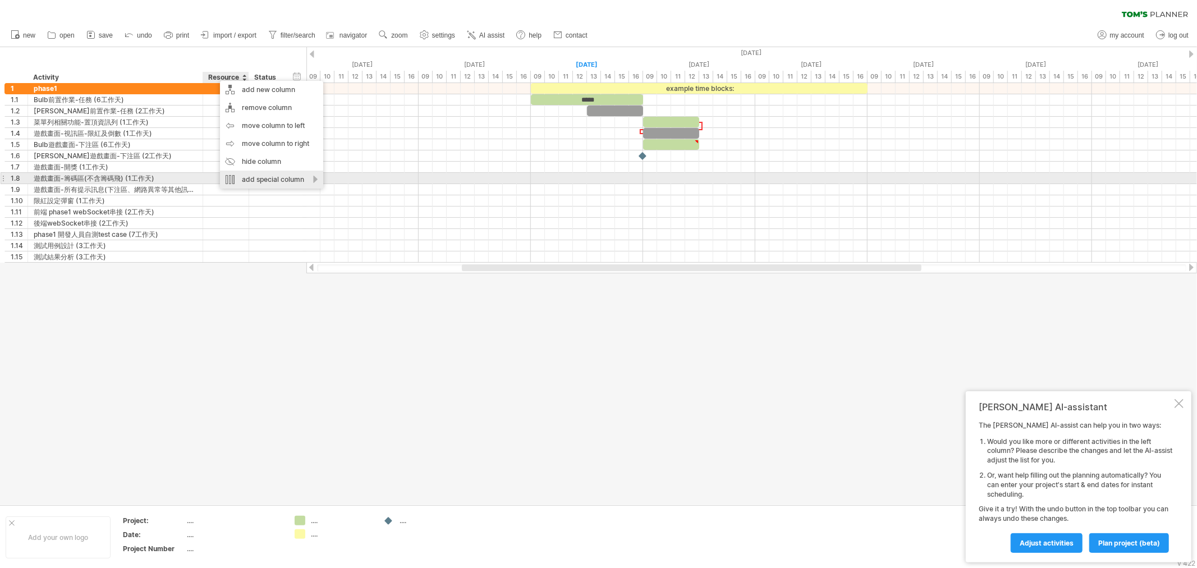
click at [319, 181] on div "add special column" at bounding box center [271, 180] width 103 height 18
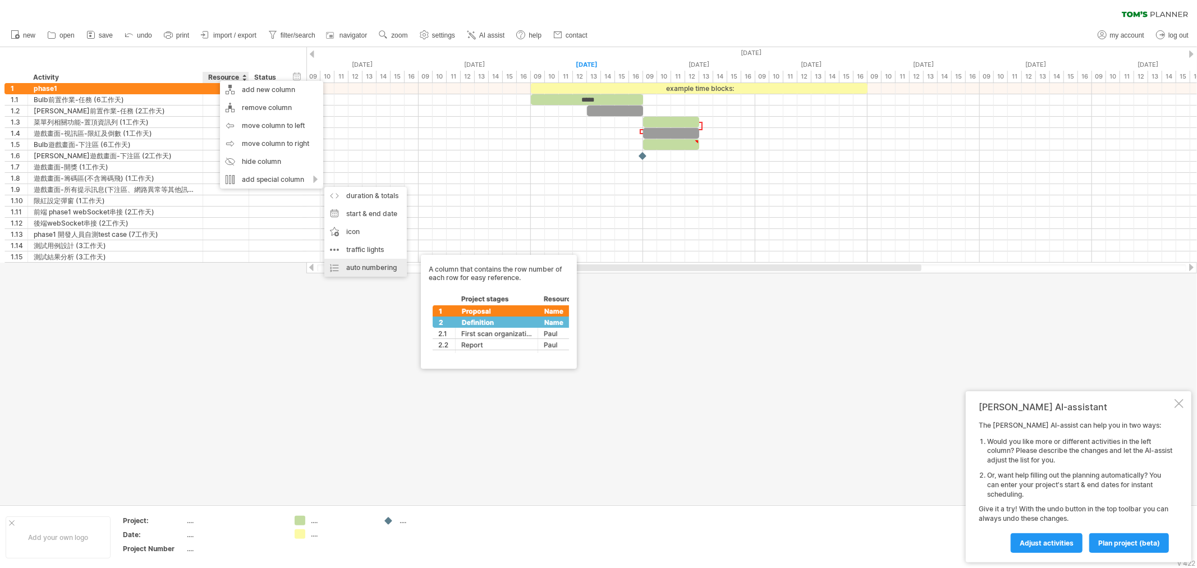
click at [387, 266] on div "auto numbering A column that contains the row number of each row for easy refer…" at bounding box center [365, 268] width 82 height 18
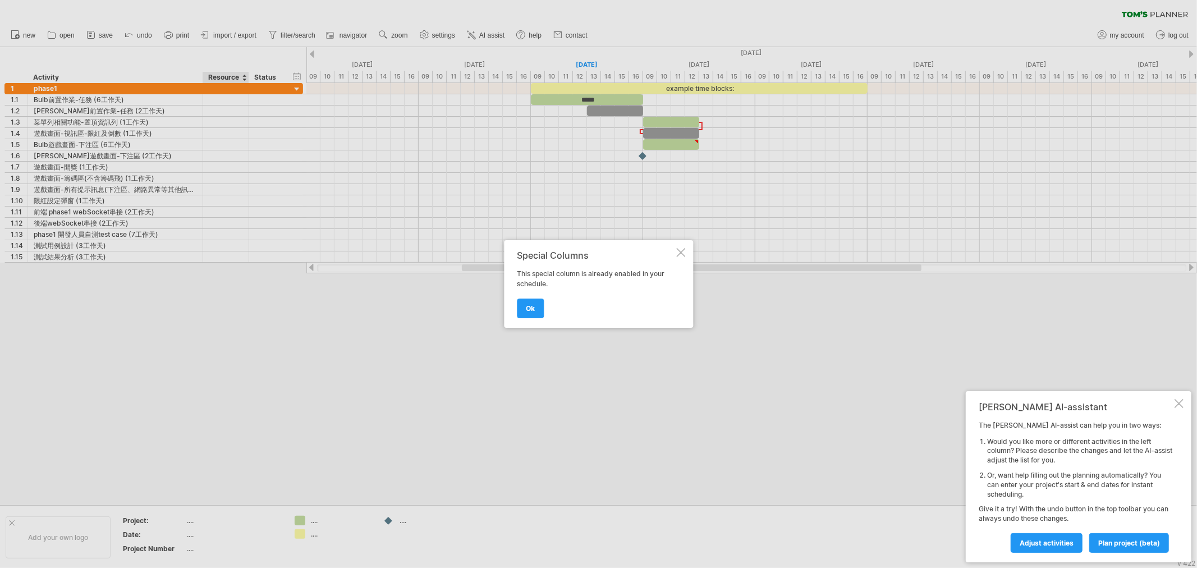
click at [531, 304] on span "ok" at bounding box center [530, 308] width 9 height 8
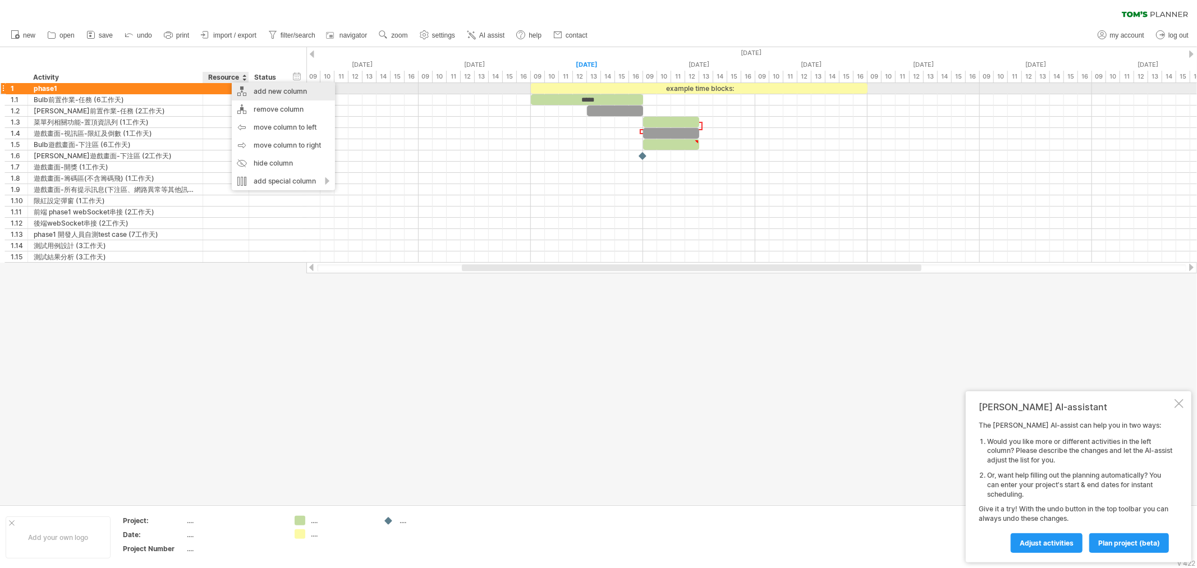
click at [280, 86] on div "add new column" at bounding box center [283, 91] width 103 height 18
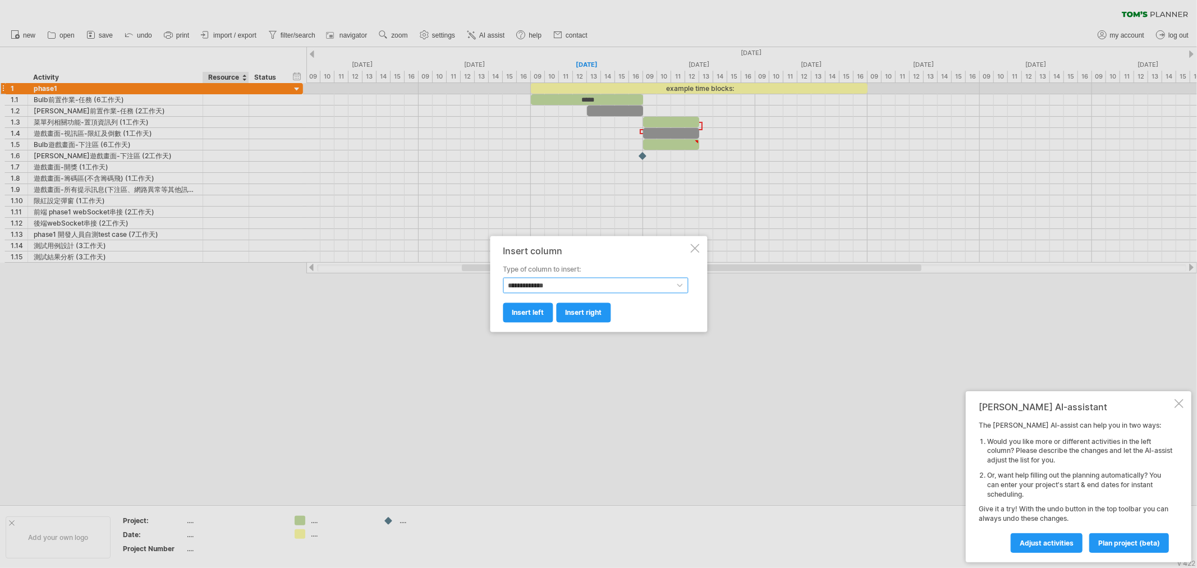
click at [608, 281] on select "**********" at bounding box center [595, 286] width 185 height 16
select select "********"
click at [503, 278] on select "**********" at bounding box center [595, 286] width 185 height 16
click at [525, 306] on link "insert left" at bounding box center [528, 313] width 50 height 20
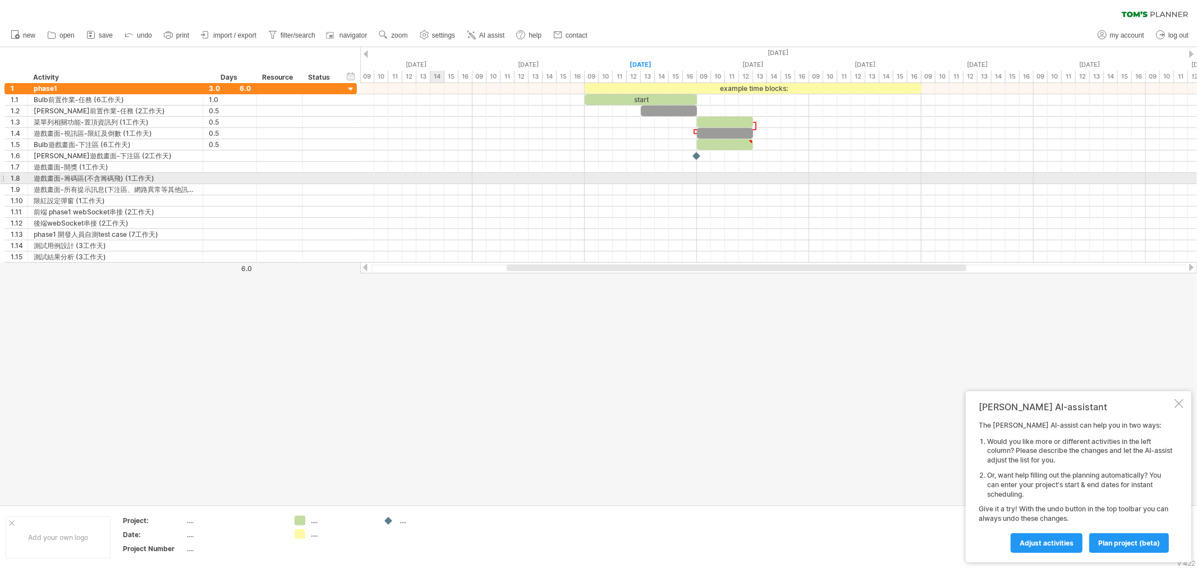
click at [438, 180] on div at bounding box center [778, 178] width 836 height 11
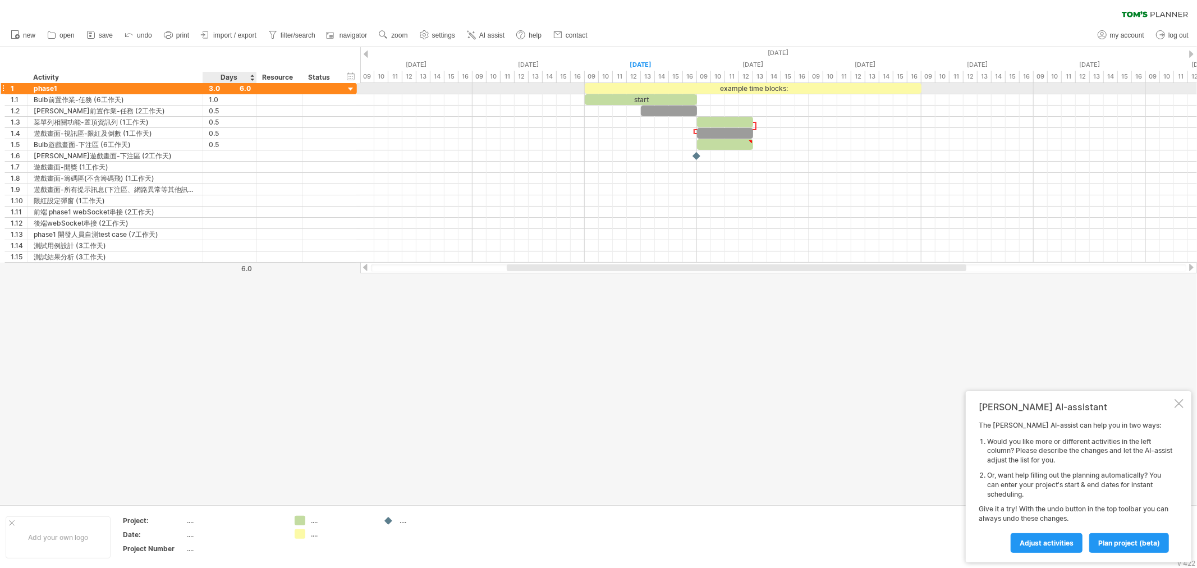
click at [223, 91] on div "3.0" at bounding box center [230, 88] width 42 height 11
click at [241, 91] on div "***" at bounding box center [230, 88] width 42 height 11
click at [244, 88] on div "3.0" at bounding box center [230, 88] width 42 height 11
click at [433, 35] on span "settings" at bounding box center [443, 35] width 23 height 8
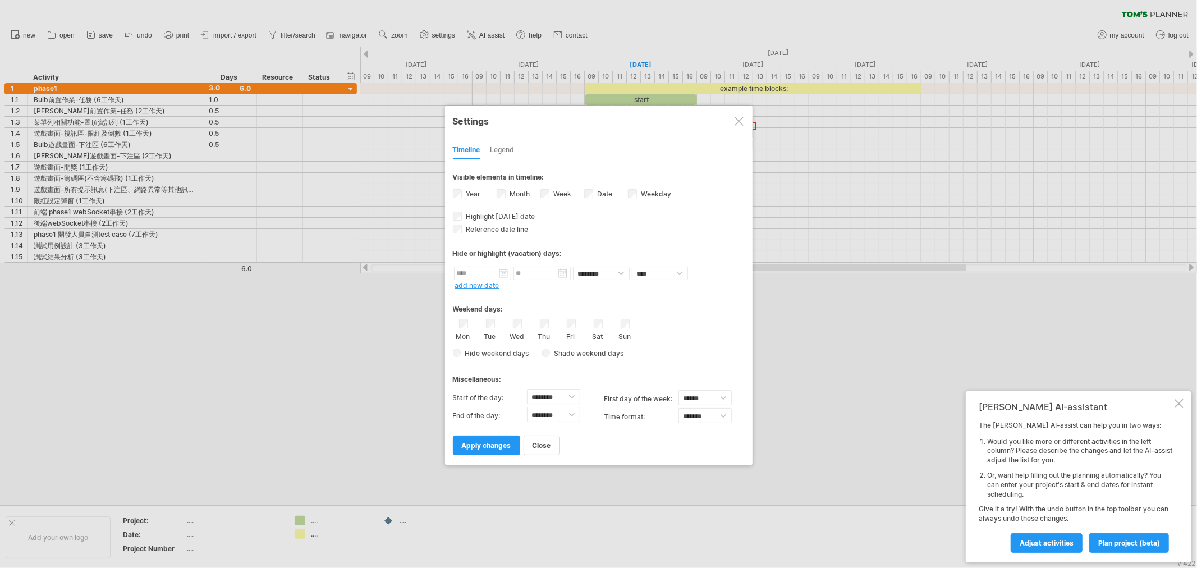
click at [737, 122] on div at bounding box center [738, 121] width 9 height 9
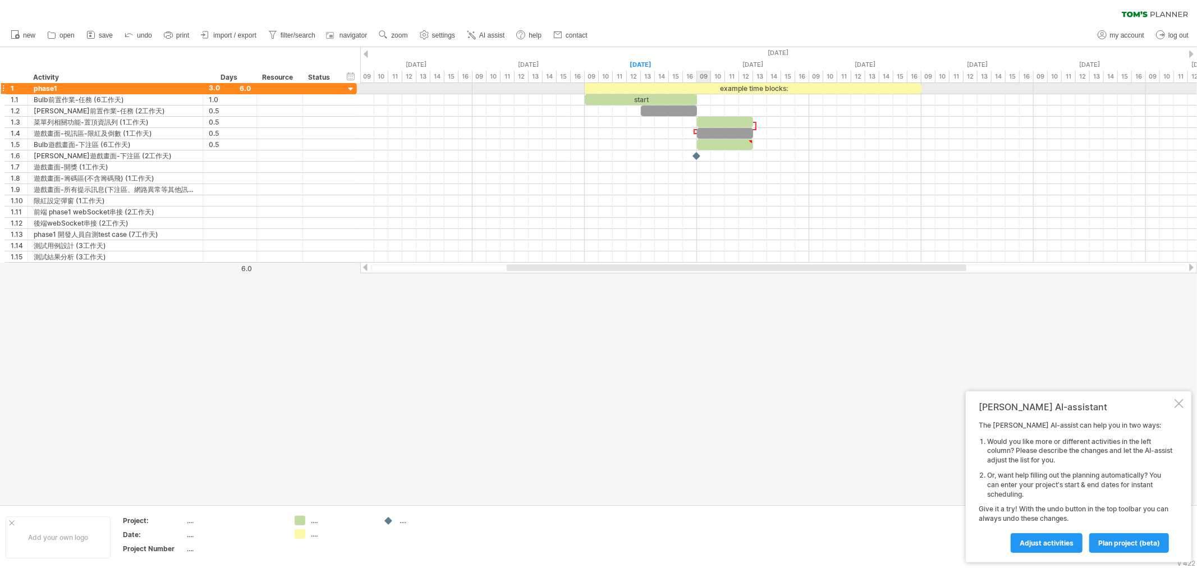
click at [709, 89] on div "example time blocks:" at bounding box center [753, 88] width 337 height 11
click at [427, 37] on icon at bounding box center [424, 35] width 8 height 8
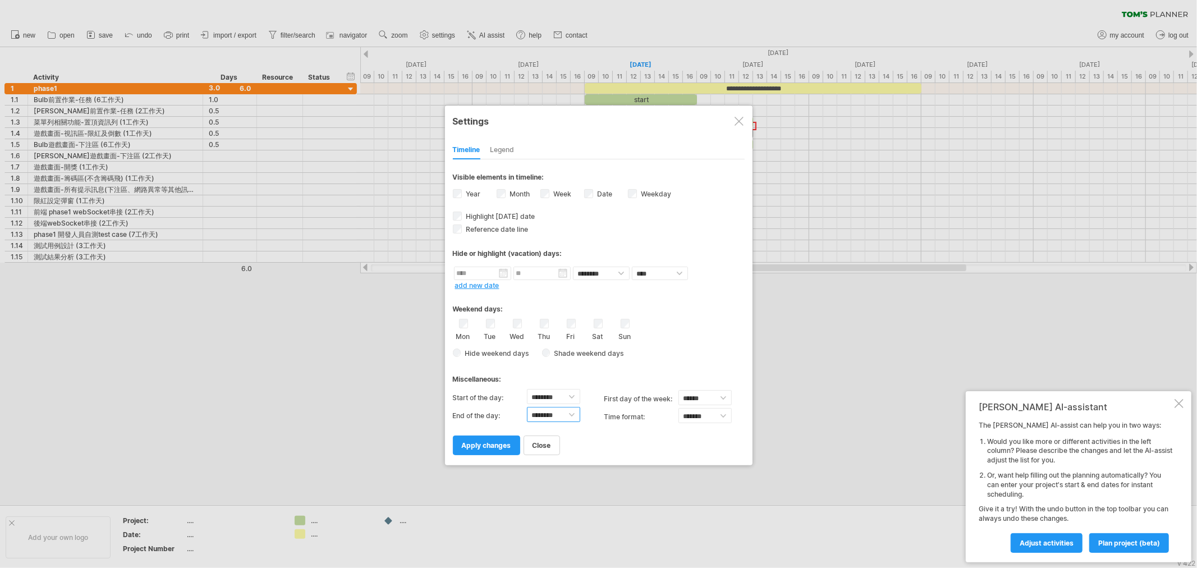
click at [564, 407] on select "******** ******** ******** ******** ******** ******** ******** ******** *******…" at bounding box center [553, 415] width 53 height 16
select select "**"
click at [527, 407] on select "******** ******** ******** ******** ******** ******** ******** ******** *******…" at bounding box center [553, 415] width 53 height 16
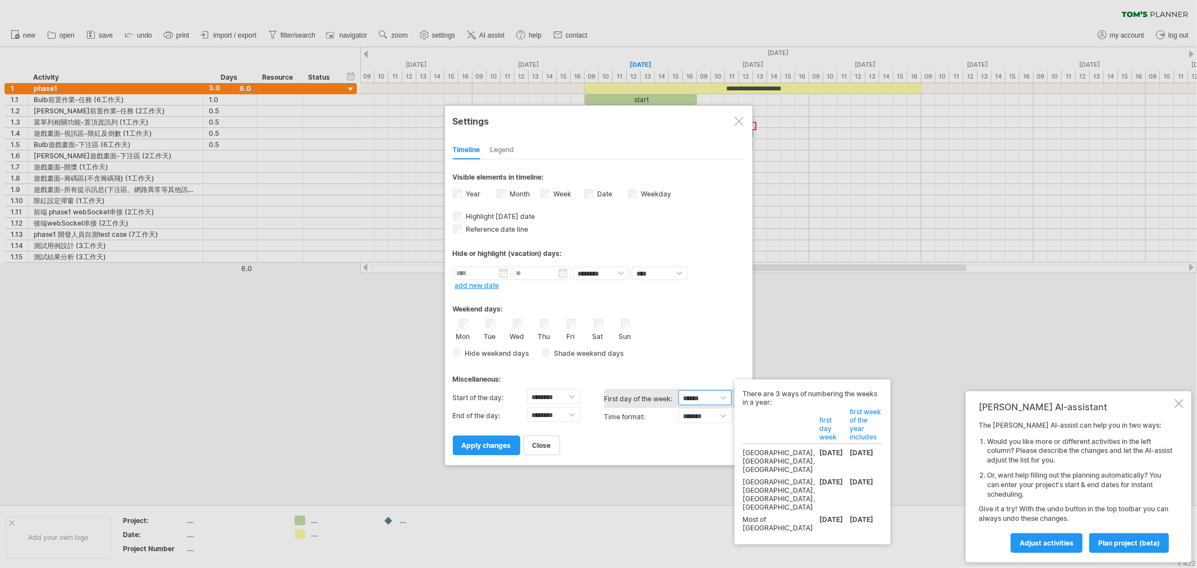
click at [720, 393] on select "****** ****** ********" at bounding box center [704, 398] width 53 height 16
click at [720, 361] on div "**********" at bounding box center [599, 306] width 292 height 295
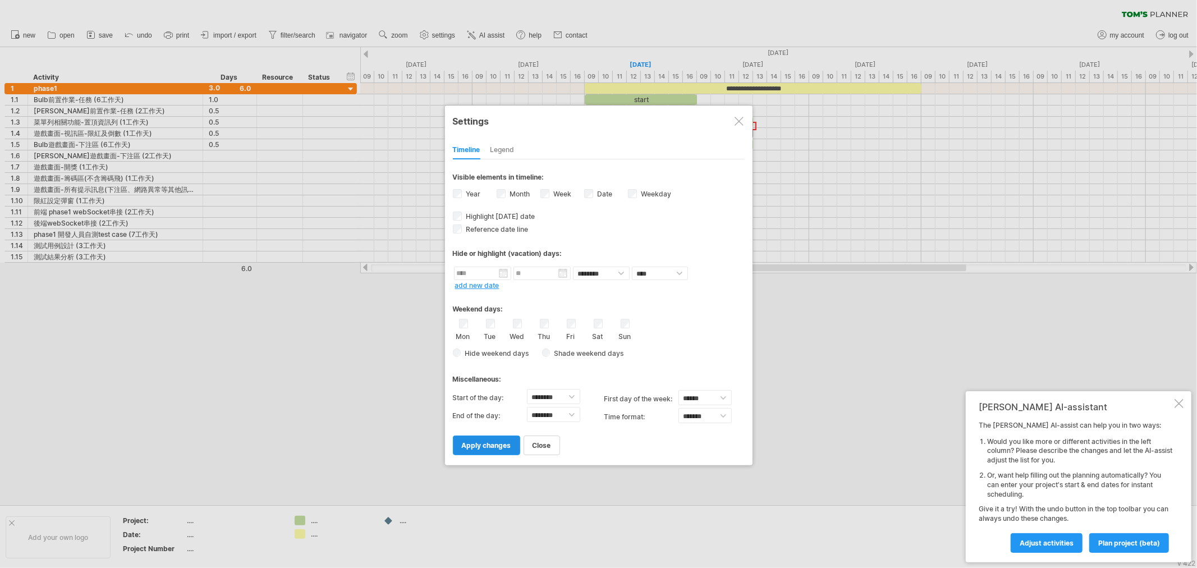
click at [483, 443] on span "apply changes" at bounding box center [486, 445] width 49 height 8
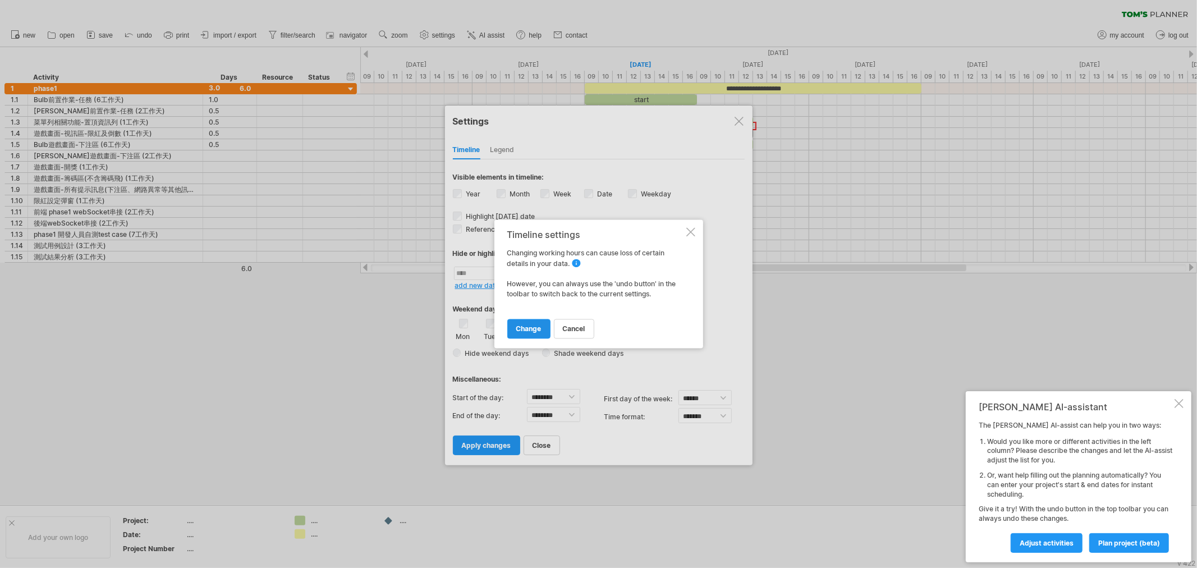
click at [540, 329] on span "change" at bounding box center [528, 329] width 25 height 8
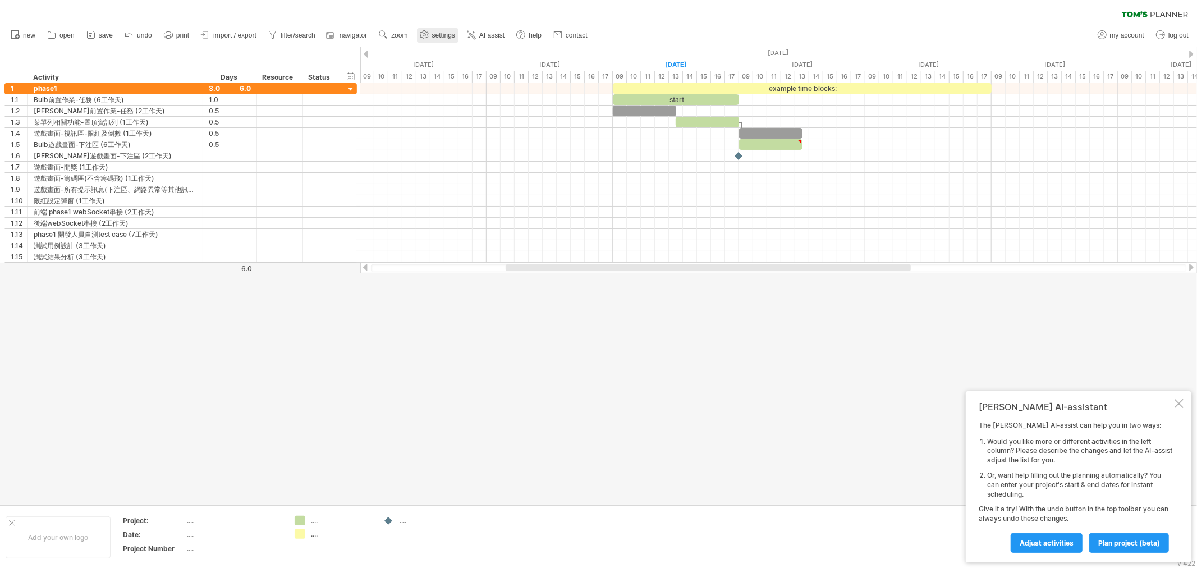
click at [442, 40] on link "settings" at bounding box center [438, 35] width 42 height 15
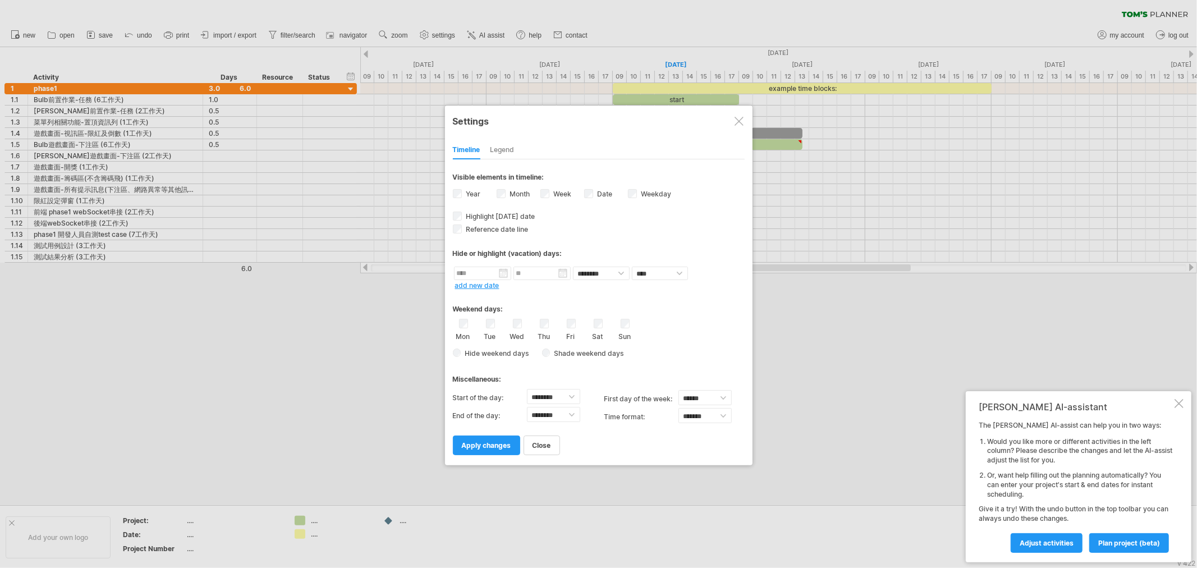
click at [503, 149] on div "Legend" at bounding box center [502, 150] width 24 height 18
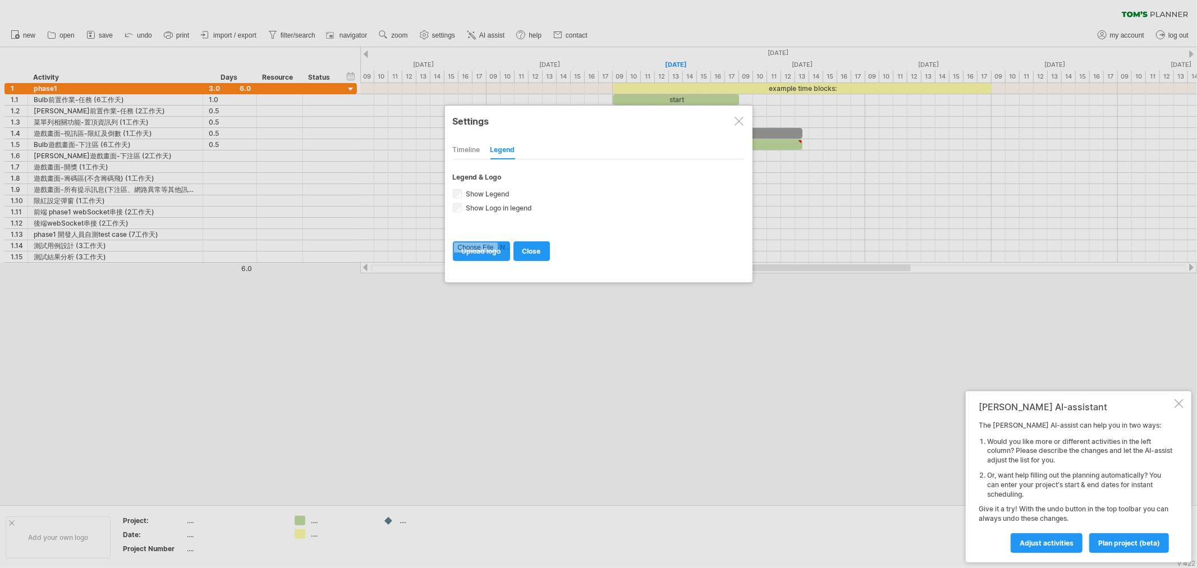
click at [470, 148] on div "Timeline" at bounding box center [466, 150] width 27 height 18
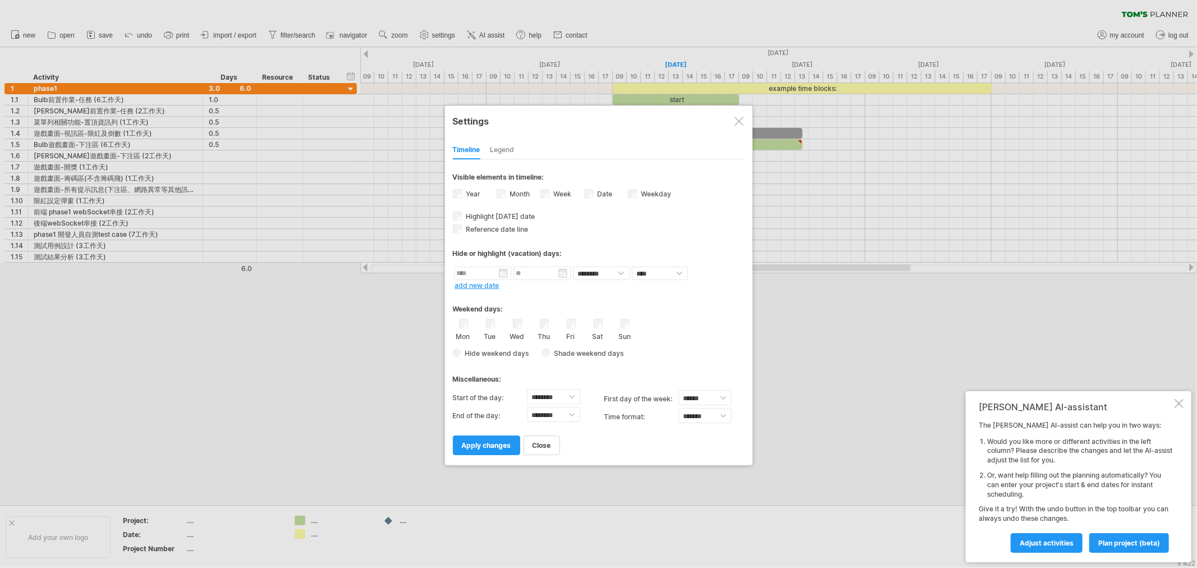
click at [551, 351] on span "Shade weekend days" at bounding box center [586, 353] width 73 height 8
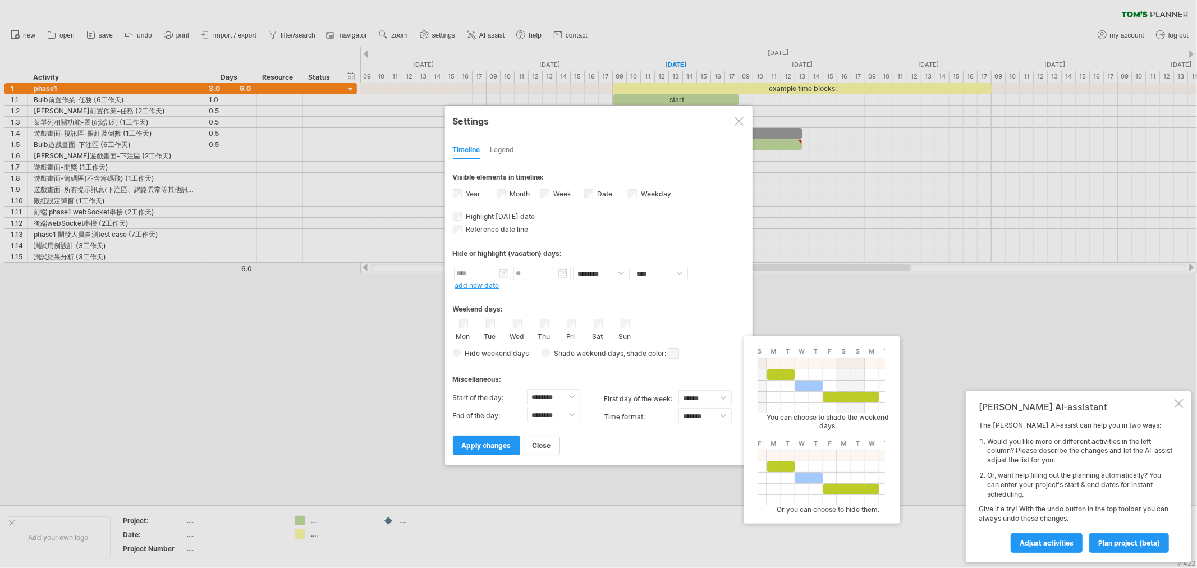
click at [496, 349] on span "Hide weekend days" at bounding box center [495, 353] width 68 height 8
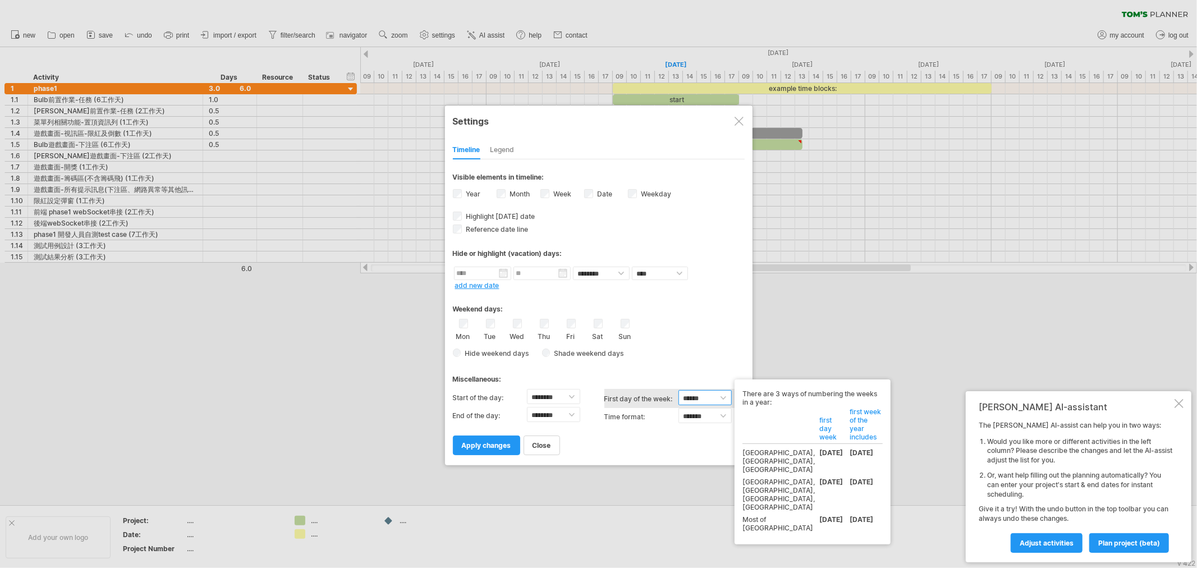
click at [690, 391] on select "****** ****** ********" at bounding box center [704, 398] width 53 height 16
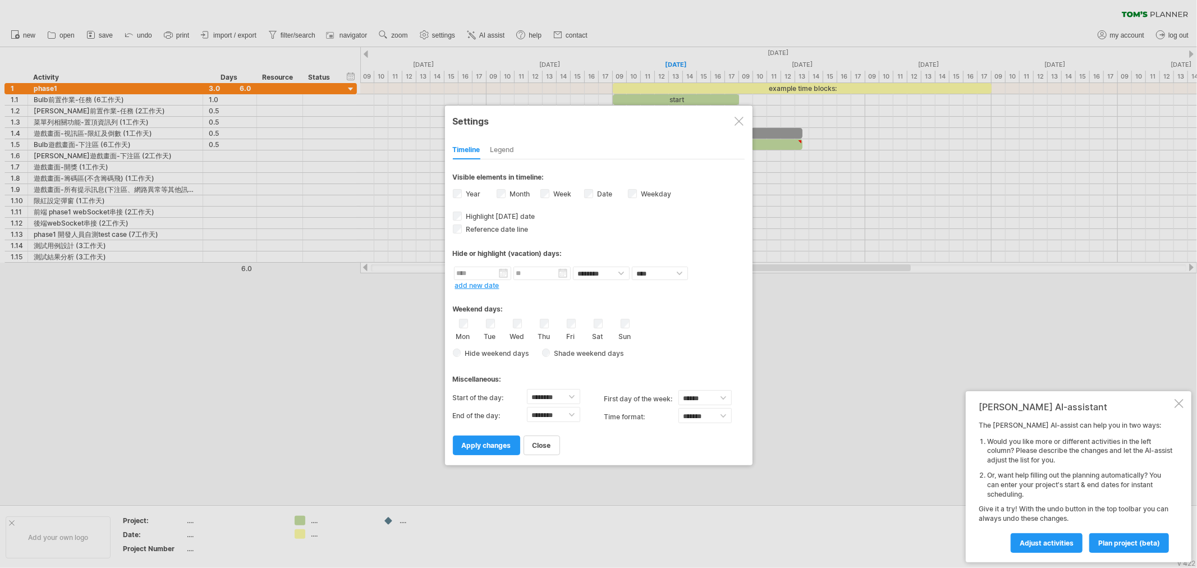
click at [715, 365] on div "Miscellaneous:" at bounding box center [599, 375] width 292 height 22
click at [703, 416] on select "******* *******" at bounding box center [704, 416] width 53 height 16
drag, startPoint x: 743, startPoint y: 366, endPoint x: 661, endPoint y: 378, distance: 82.7
click at [743, 366] on div "Miscellaneous:" at bounding box center [599, 375] width 292 height 22
click at [570, 395] on select "******** ******** ******** ******** ******** ******** ******** ******** *******…" at bounding box center [553, 397] width 53 height 16
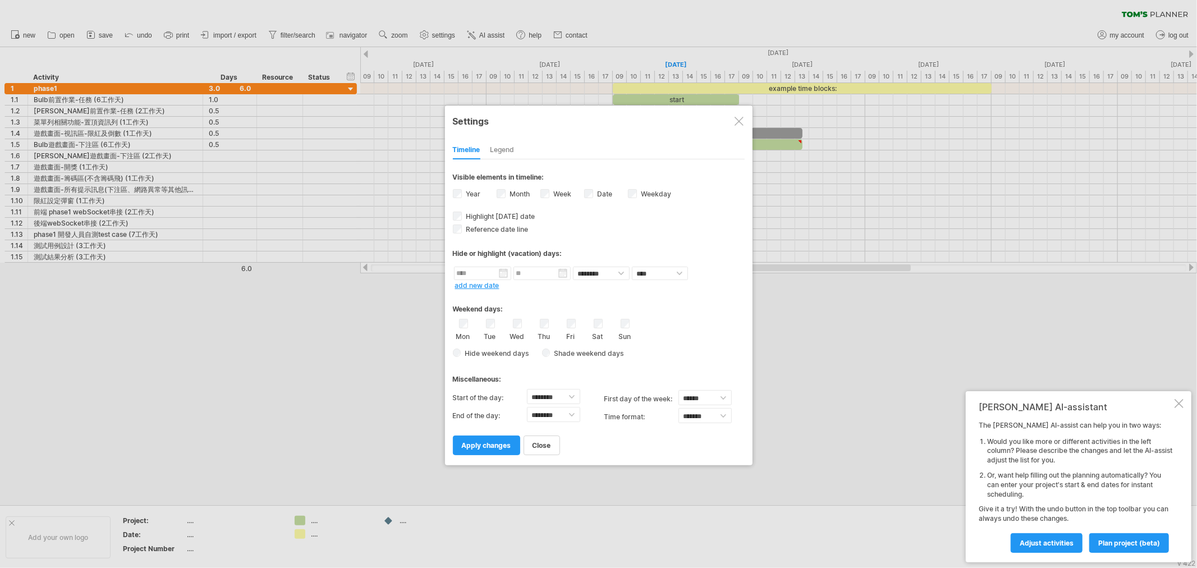
click at [732, 355] on div "Hide weekend days Shade weekend days , shade color: You can choose to shade the…" at bounding box center [599, 353] width 292 height 16
click at [504, 155] on div "Legend" at bounding box center [502, 150] width 24 height 18
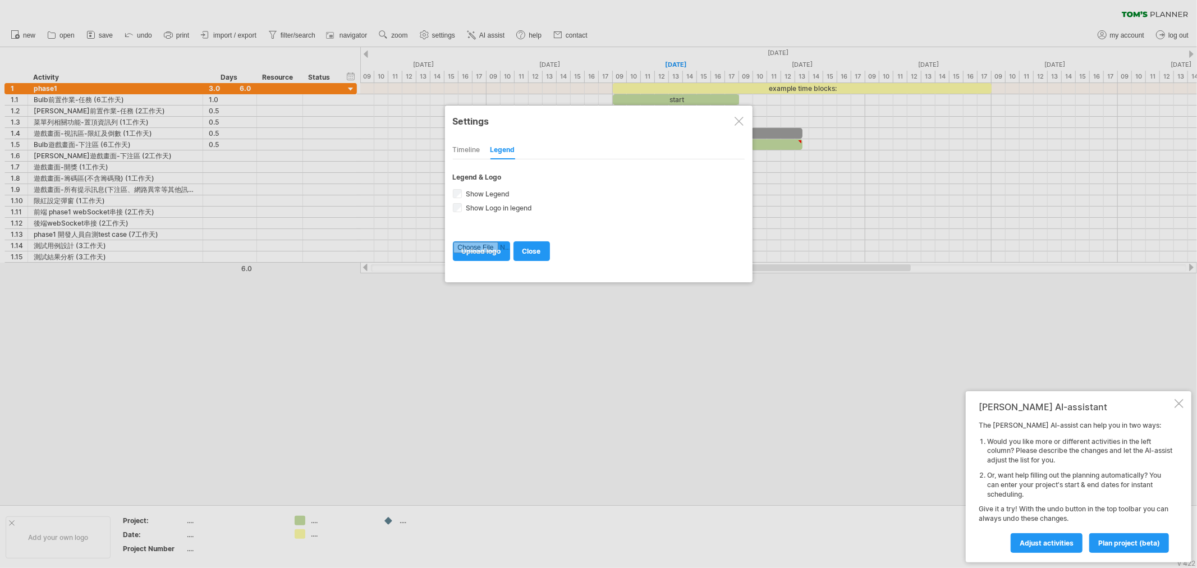
click at [480, 150] on div "Timeline Legend" at bounding box center [599, 147] width 292 height 24
click at [475, 153] on div "Timeline" at bounding box center [466, 150] width 27 height 18
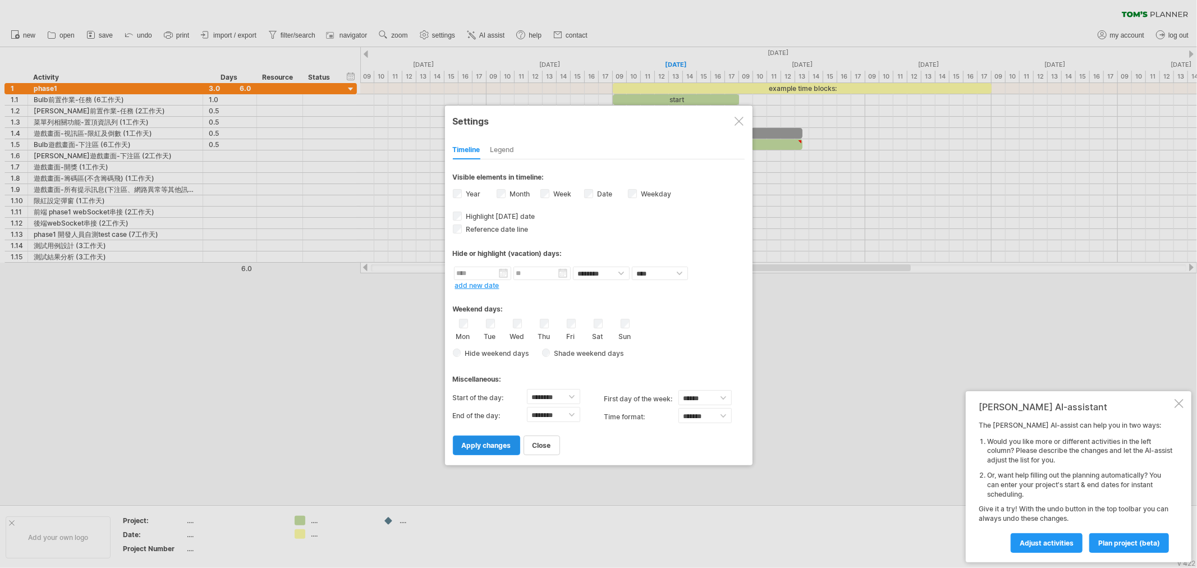
click at [502, 444] on span "apply changes" at bounding box center [486, 445] width 49 height 8
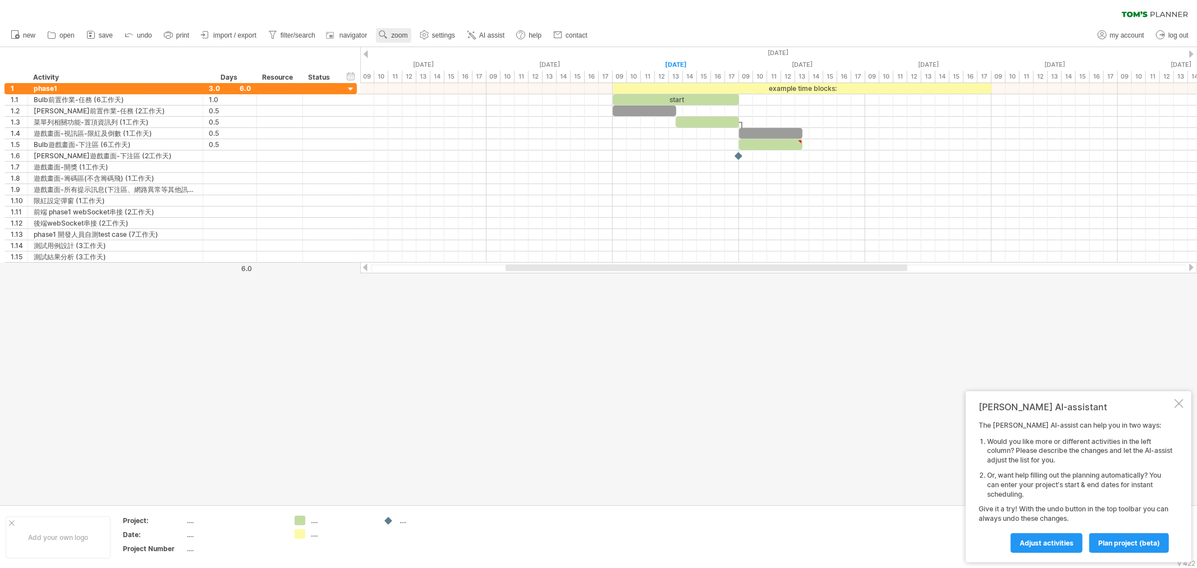
click at [391, 38] on span "zoom" at bounding box center [399, 35] width 16 height 8
click at [439, 86] on div "Day" at bounding box center [428, 89] width 62 height 18
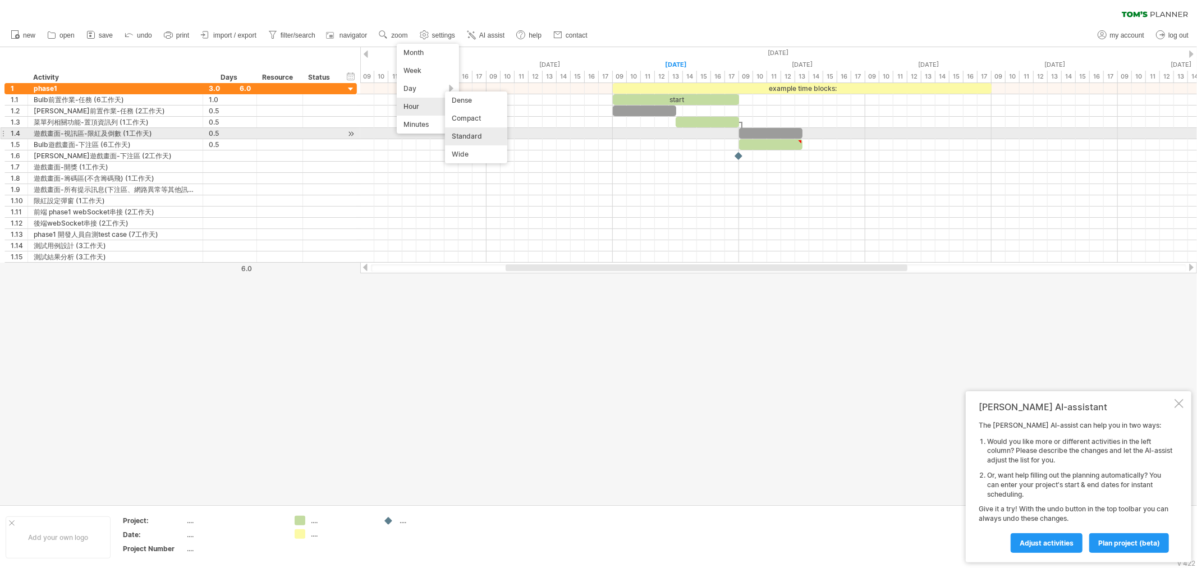
click at [475, 135] on div "Standard" at bounding box center [476, 136] width 62 height 18
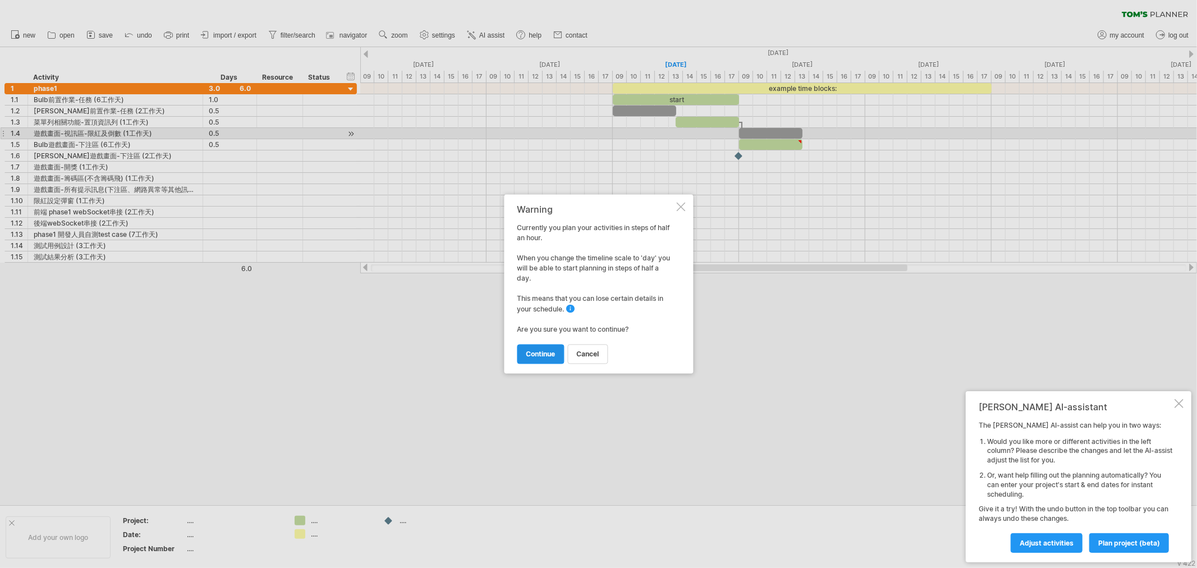
click at [552, 357] on span "continue" at bounding box center [540, 354] width 29 height 8
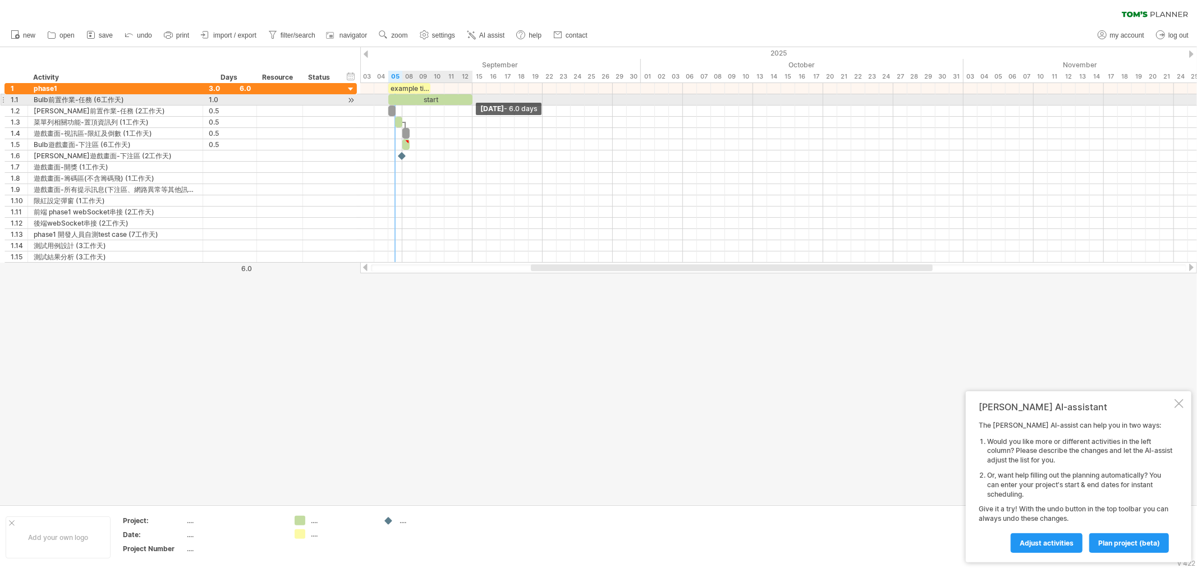
drag, startPoint x: 402, startPoint y: 99, endPoint x: 472, endPoint y: 100, distance: 70.1
click at [472, 100] on span at bounding box center [472, 99] width 4 height 11
drag, startPoint x: 397, startPoint y: 111, endPoint x: 416, endPoint y: 111, distance: 19.1
click at [416, 111] on span at bounding box center [416, 110] width 4 height 11
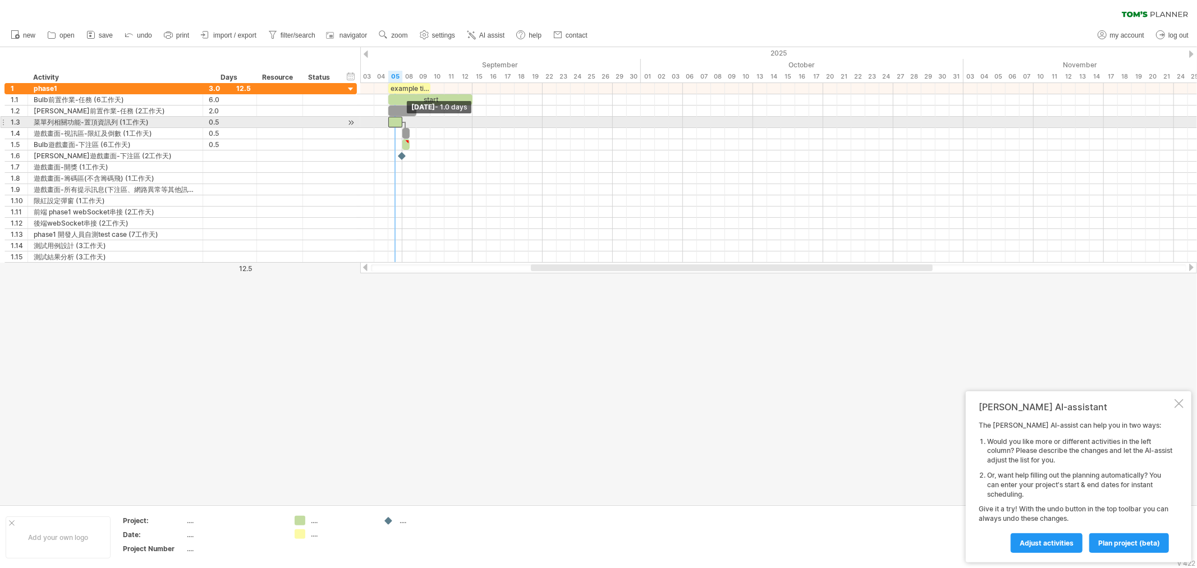
click at [389, 123] on span at bounding box center [388, 122] width 4 height 11
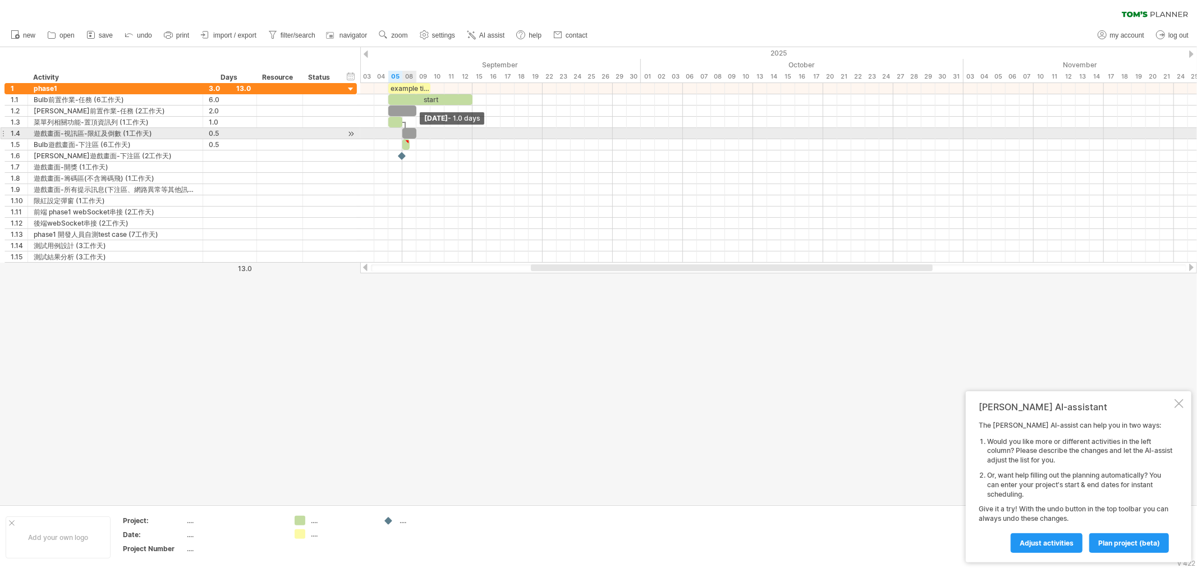
drag, startPoint x: 407, startPoint y: 135, endPoint x: 416, endPoint y: 135, distance: 8.4
click at [416, 135] on span at bounding box center [416, 133] width 4 height 11
drag, startPoint x: 410, startPoint y: 147, endPoint x: 417, endPoint y: 146, distance: 7.9
click at [412, 146] on span at bounding box center [409, 144] width 4 height 11
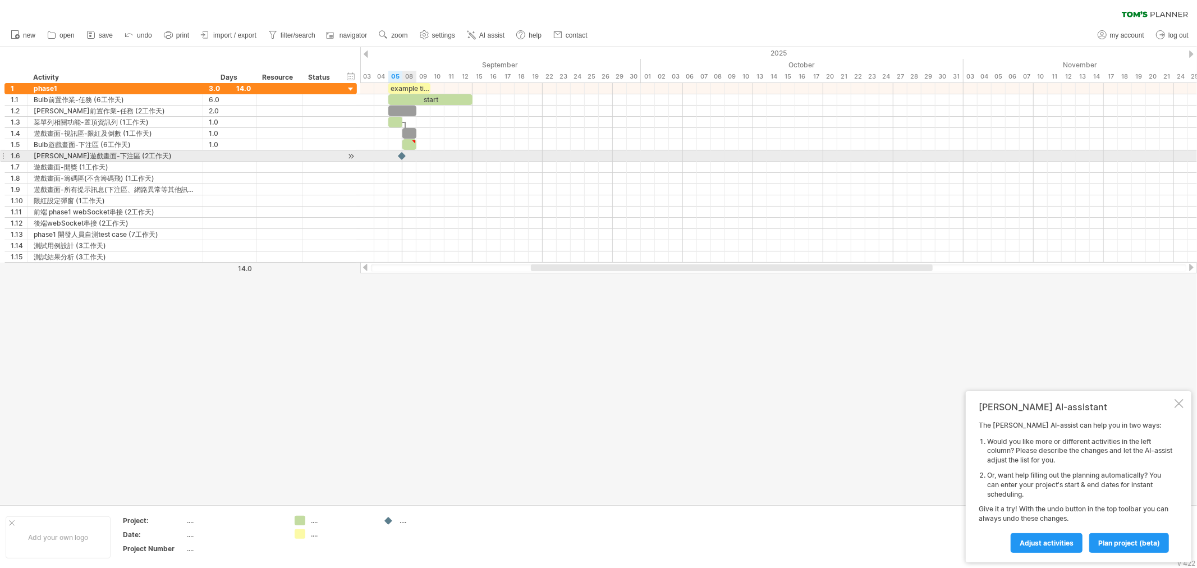
click at [404, 156] on div at bounding box center [402, 155] width 11 height 11
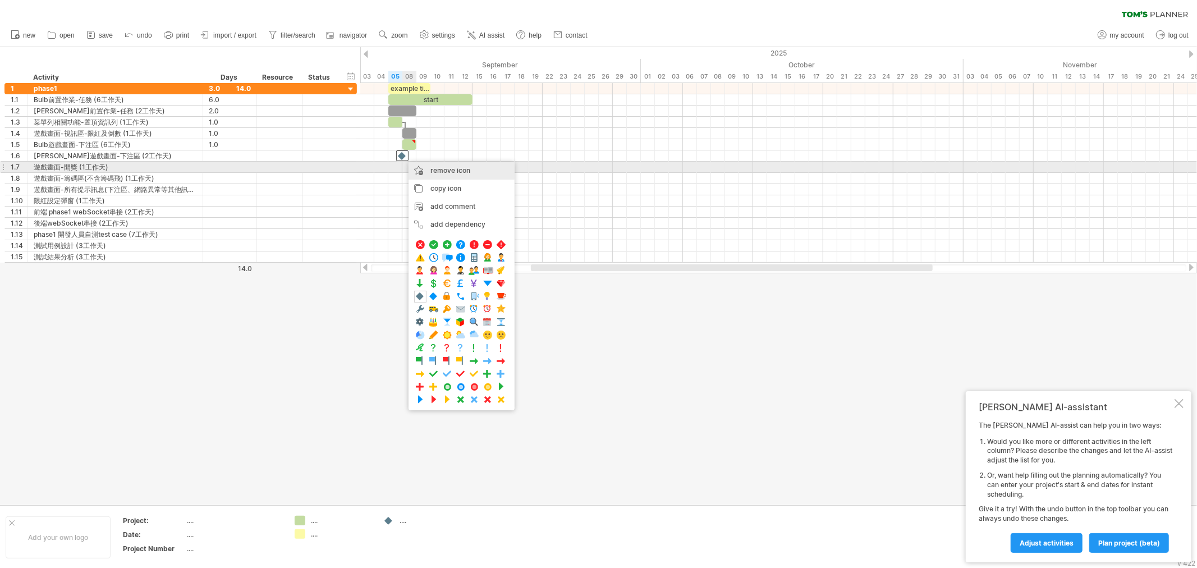
click at [472, 171] on div "remove icon remove selected items" at bounding box center [461, 171] width 106 height 18
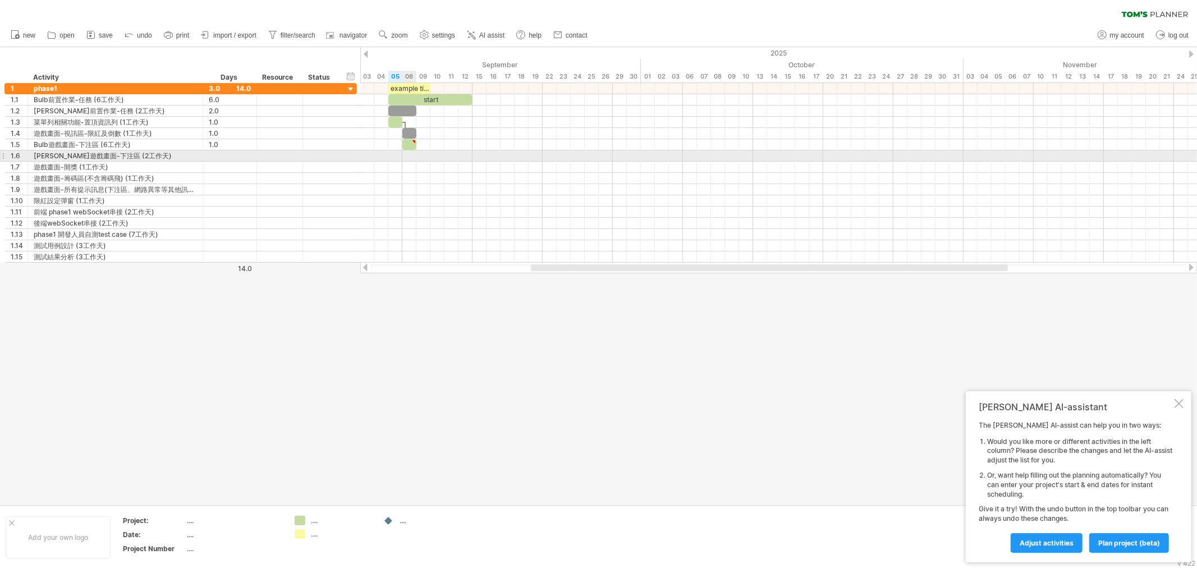
click at [408, 159] on div at bounding box center [778, 155] width 836 height 11
drag, startPoint x: 401, startPoint y: 155, endPoint x: 415, endPoint y: 155, distance: 14.6
click at [415, 155] on div at bounding box center [778, 155] width 836 height 11
click at [143, 160] on div "[PERSON_NAME]遊戲畫面-下注區 (2工作天)" at bounding box center [115, 155] width 163 height 11
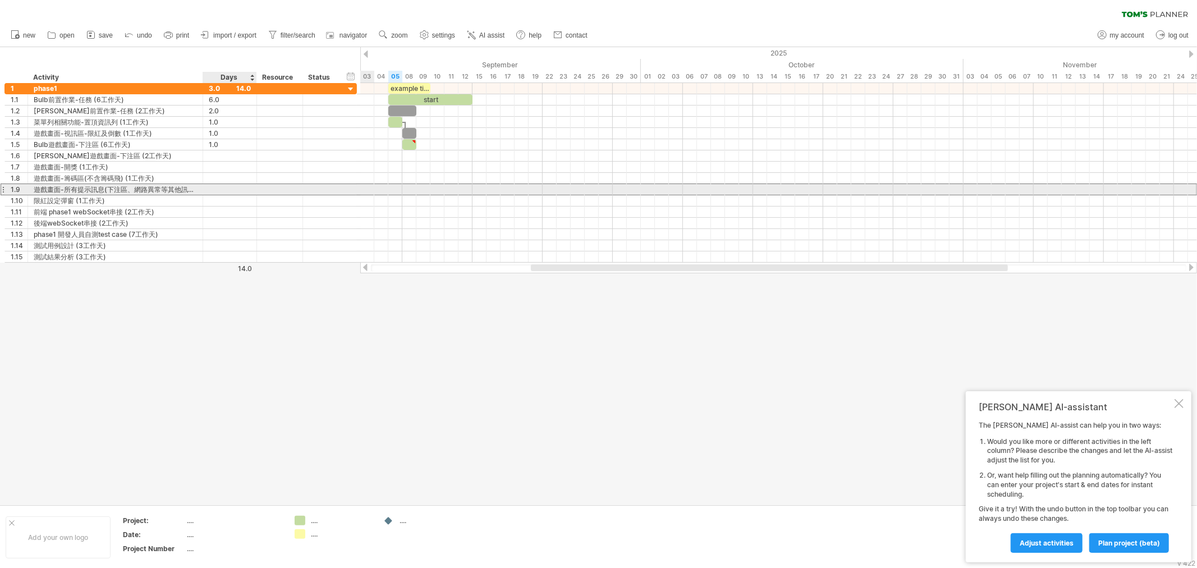
drag, startPoint x: 234, startPoint y: 191, endPoint x: 242, endPoint y: 194, distance: 8.3
click at [234, 191] on div at bounding box center [230, 189] width 42 height 11
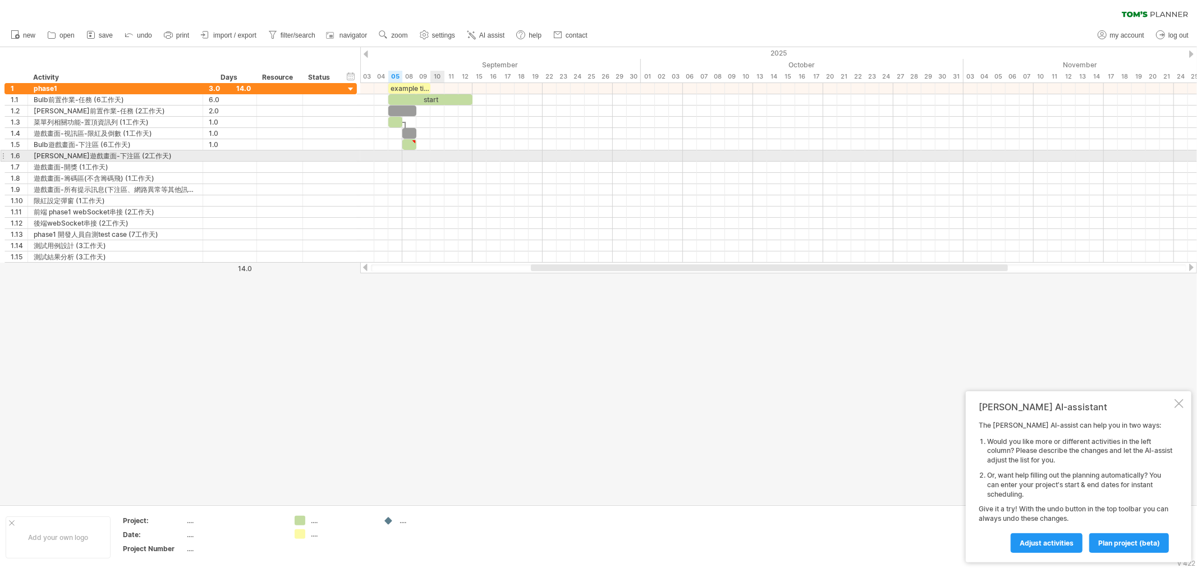
scroll to position [0, 0]
drag, startPoint x: 438, startPoint y: 157, endPoint x: 474, endPoint y: 155, distance: 36.0
click at [474, 155] on div at bounding box center [778, 155] width 836 height 11
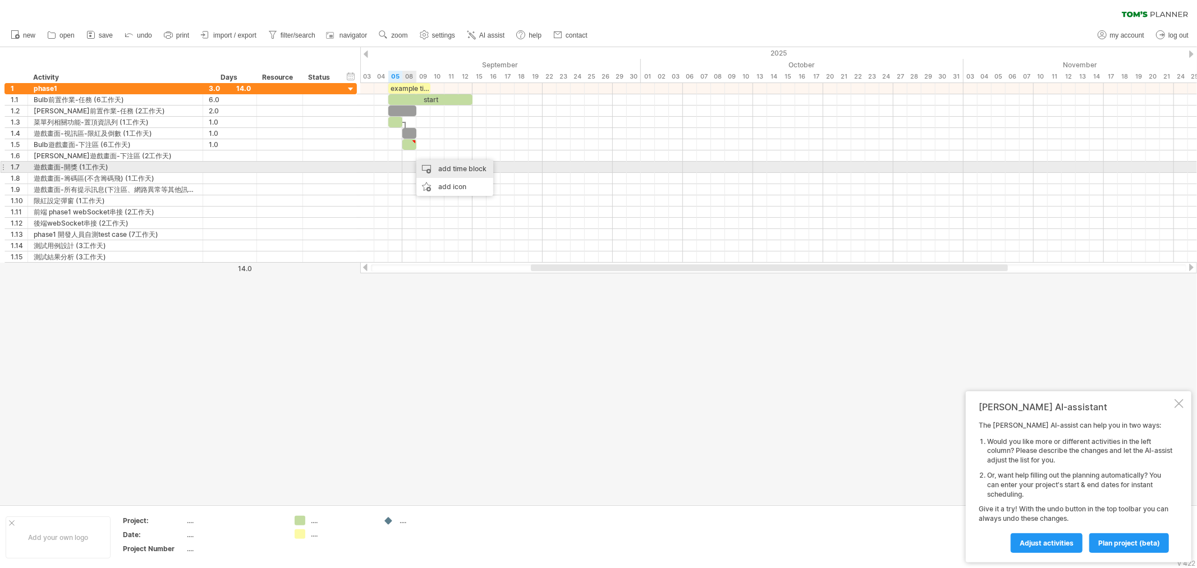
click at [430, 165] on div "add time block" at bounding box center [454, 169] width 77 height 18
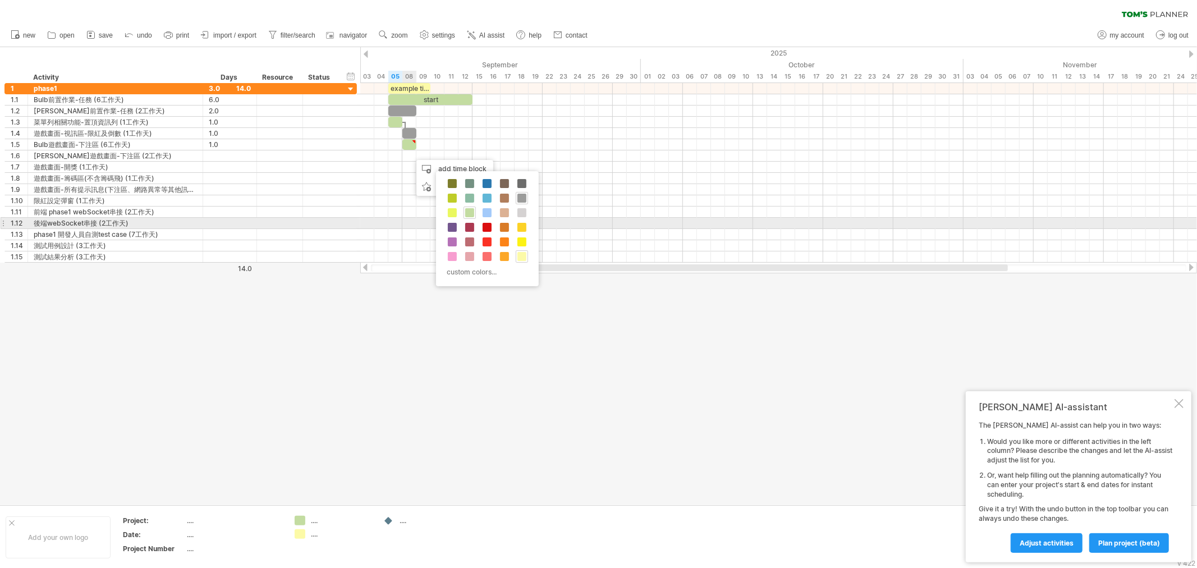
click at [471, 214] on span at bounding box center [469, 212] width 9 height 9
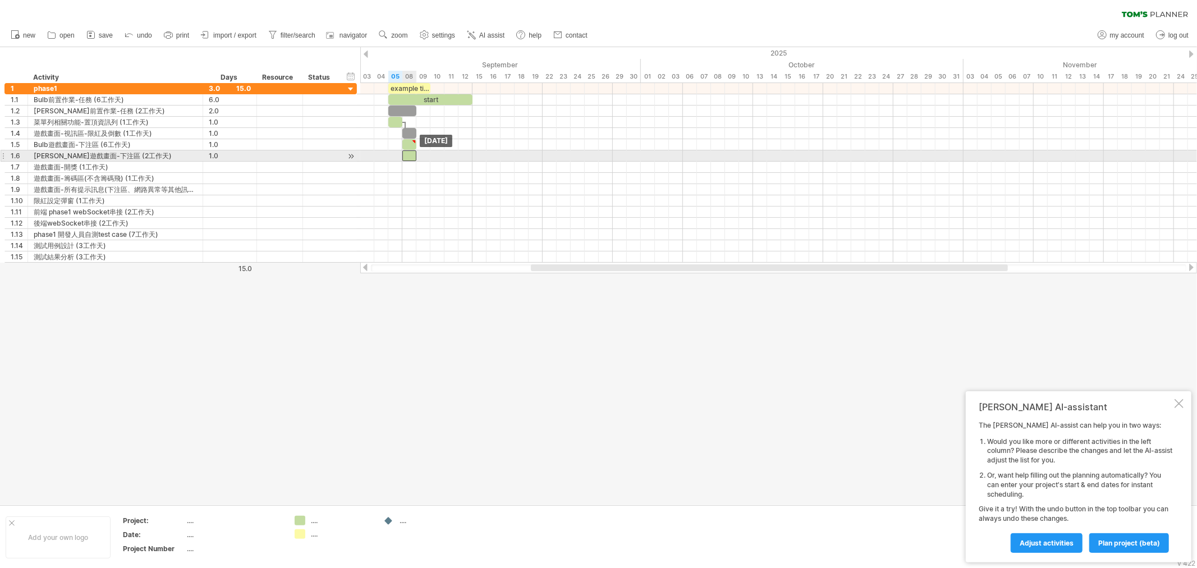
drag, startPoint x: 417, startPoint y: 157, endPoint x: 411, endPoint y: 157, distance: 6.2
click at [411, 157] on div at bounding box center [409, 155] width 14 height 11
drag, startPoint x: 414, startPoint y: 158, endPoint x: 425, endPoint y: 158, distance: 11.2
click at [425, 158] on div at bounding box center [416, 155] width 28 height 11
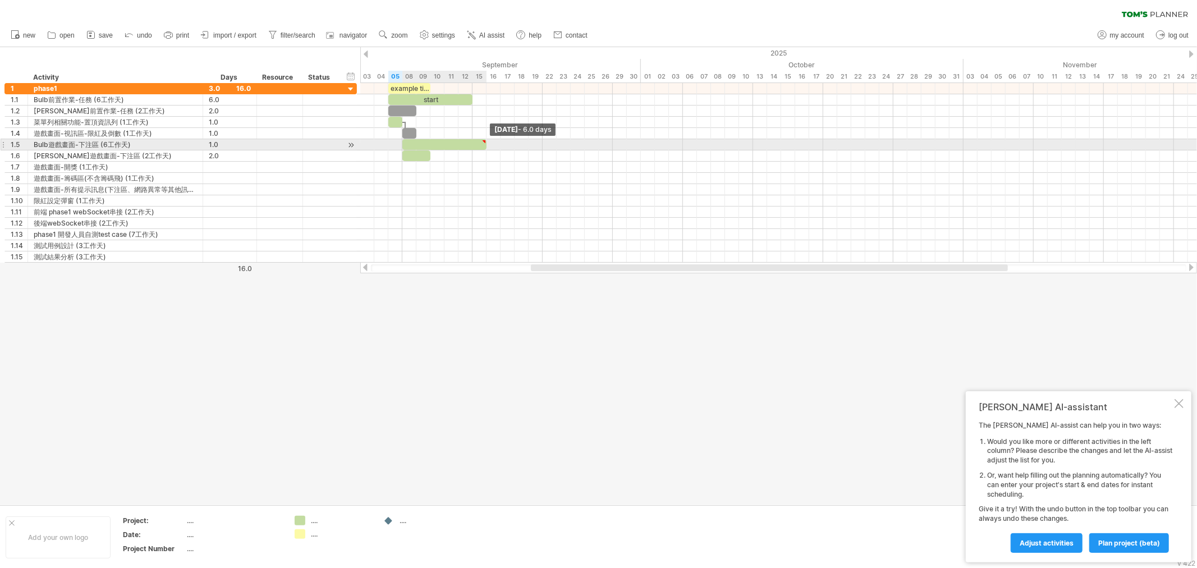
drag, startPoint x: 416, startPoint y: 146, endPoint x: 486, endPoint y: 148, distance: 70.1
click at [486, 148] on span at bounding box center [486, 144] width 4 height 11
click at [483, 144] on div at bounding box center [444, 144] width 84 height 11
click at [528, 155] on div "remove comment" at bounding box center [533, 157] width 86 height 18
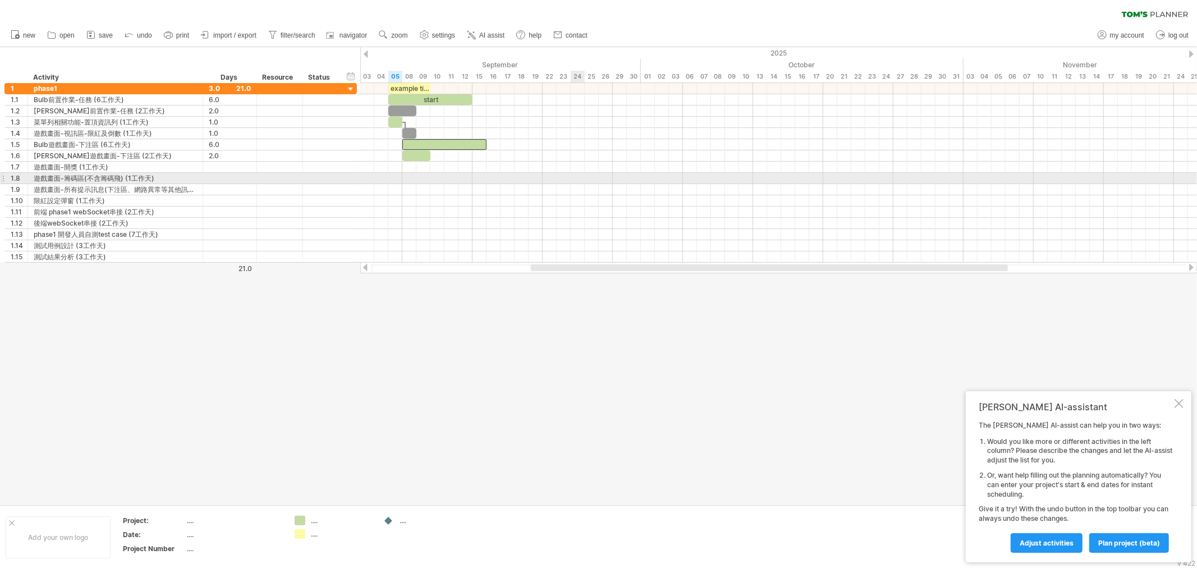
click at [581, 193] on div at bounding box center [778, 189] width 836 height 11
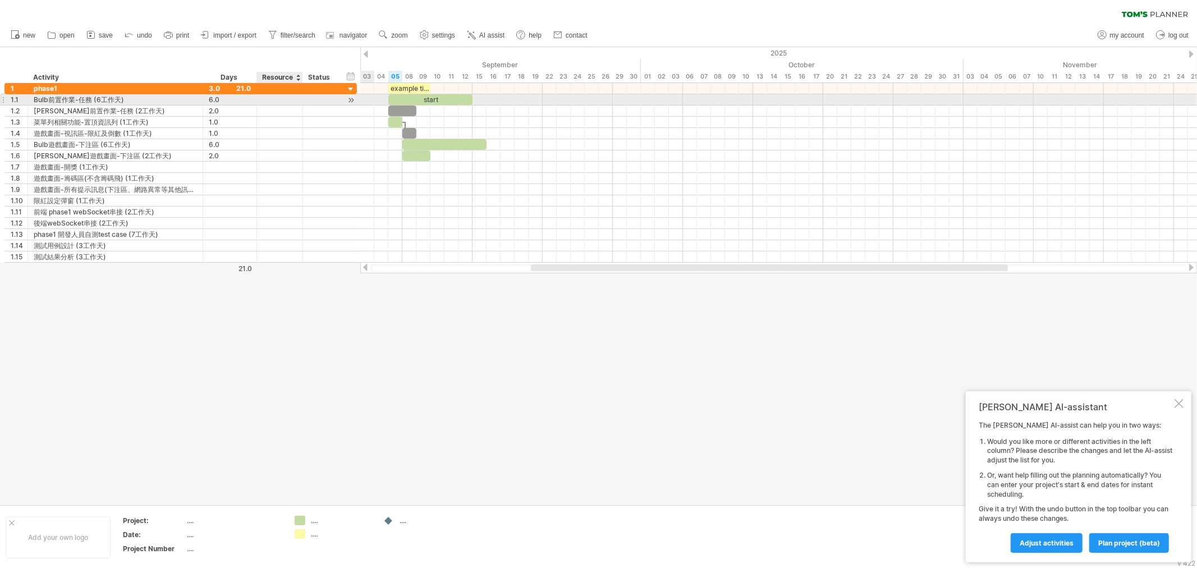
click at [273, 101] on div at bounding box center [280, 99] width 34 height 11
click at [284, 136] on div at bounding box center [280, 133] width 34 height 11
click at [268, 102] on div "Bulb" at bounding box center [280, 99] width 34 height 11
click at [279, 99] on input "****" at bounding box center [280, 99] width 34 height 11
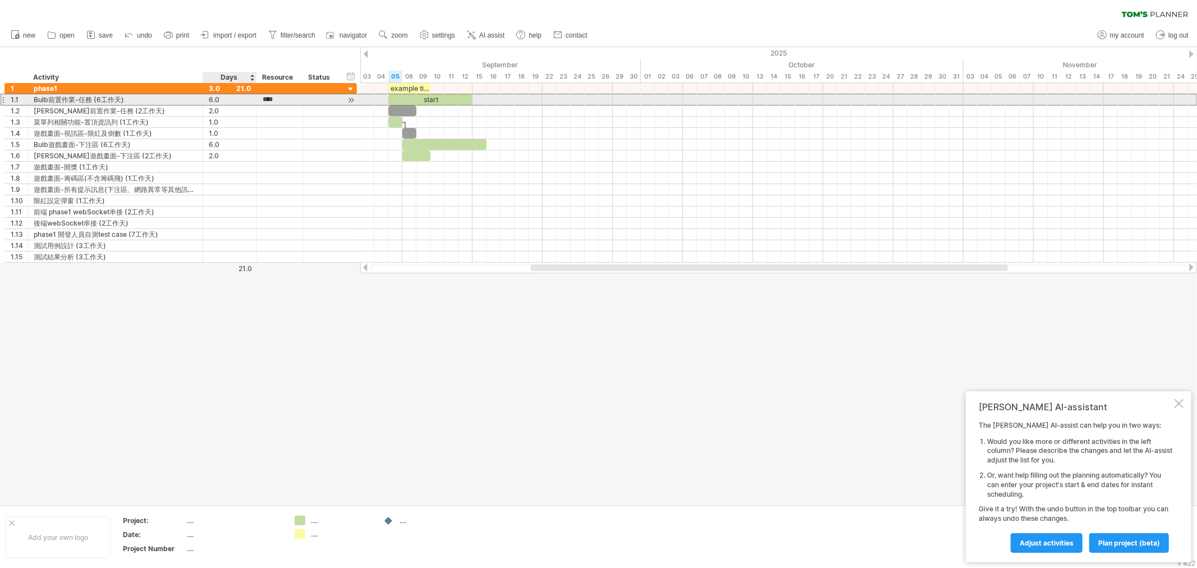
drag, startPoint x: 285, startPoint y: 96, endPoint x: 243, endPoint y: 104, distance: 42.8
type input "****"
click at [243, 104] on div "**********" at bounding box center [180, 100] width 352 height 12
click at [268, 102] on div "Bulb" at bounding box center [280, 99] width 34 height 11
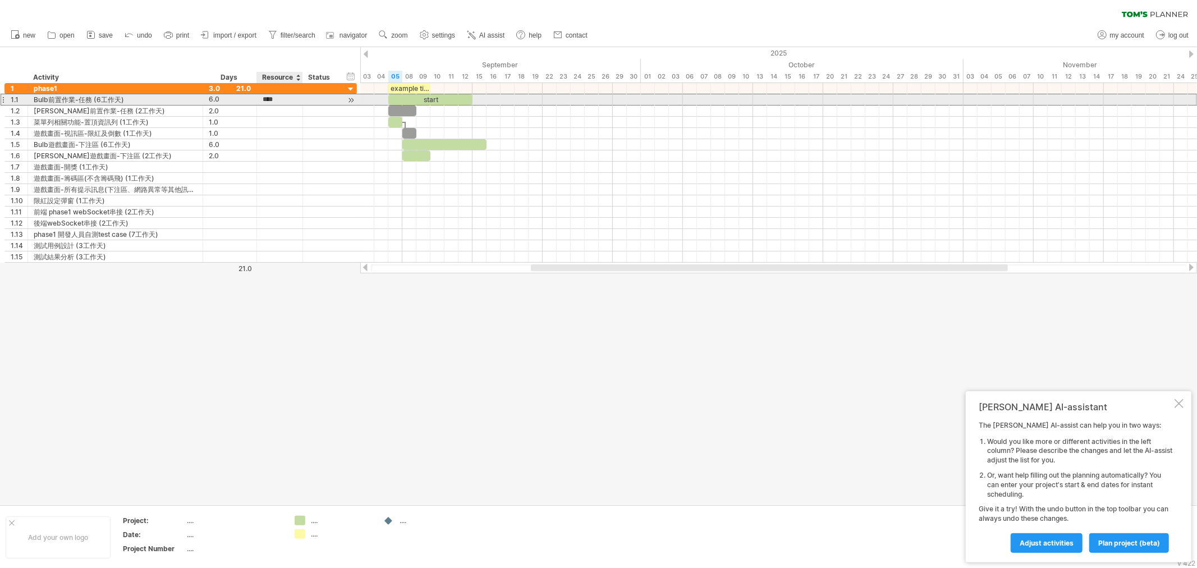
click at [268, 102] on input "****" at bounding box center [280, 99] width 34 height 11
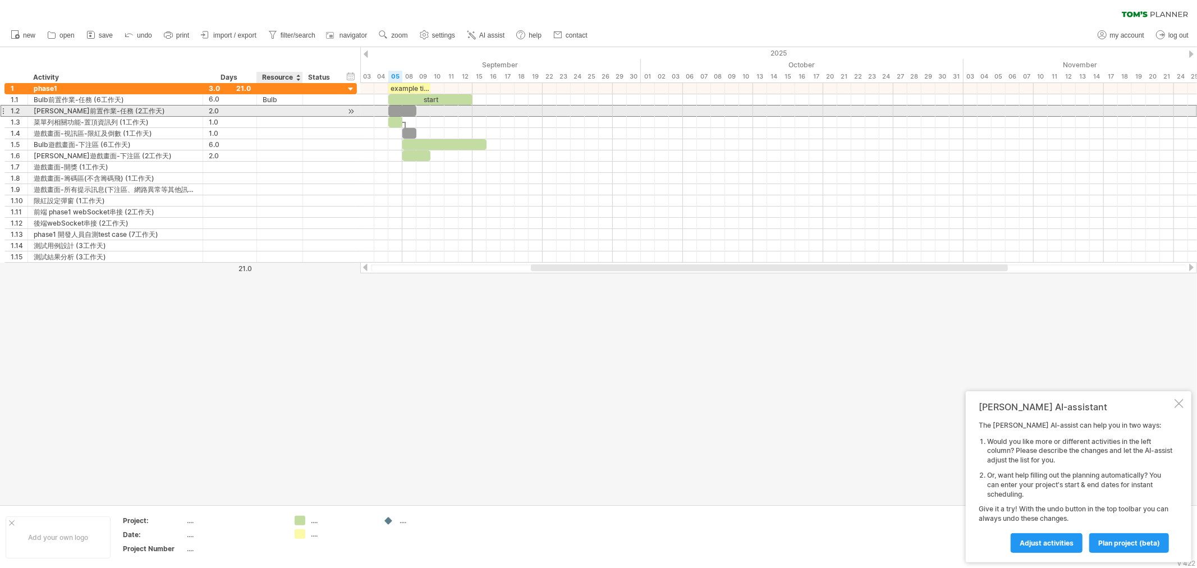
click at [281, 114] on div at bounding box center [280, 110] width 34 height 11
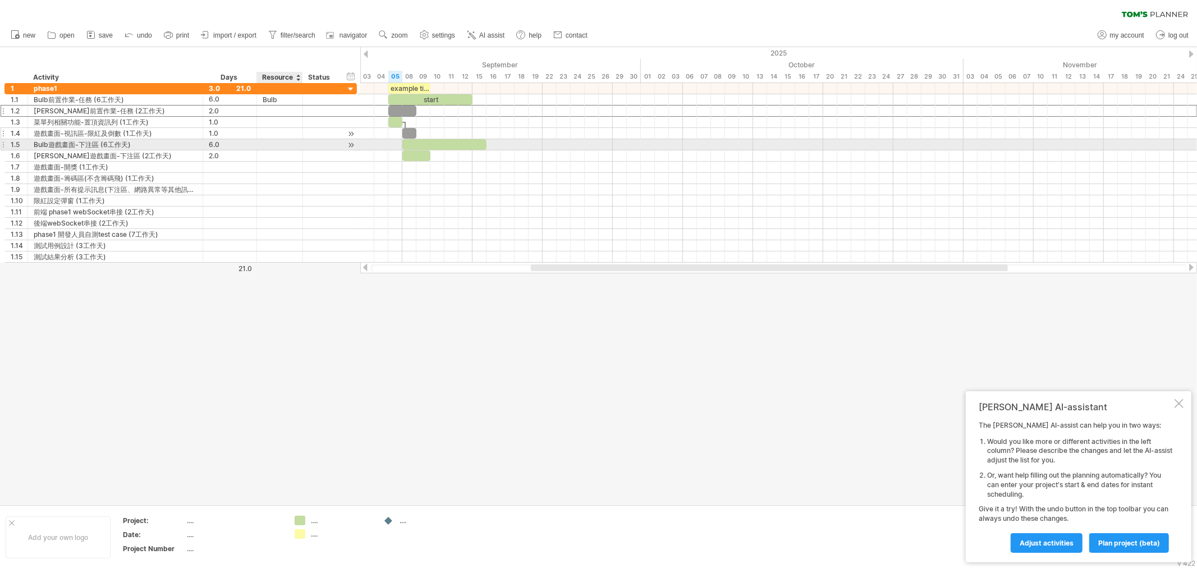
click at [275, 138] on div at bounding box center [280, 133] width 34 height 11
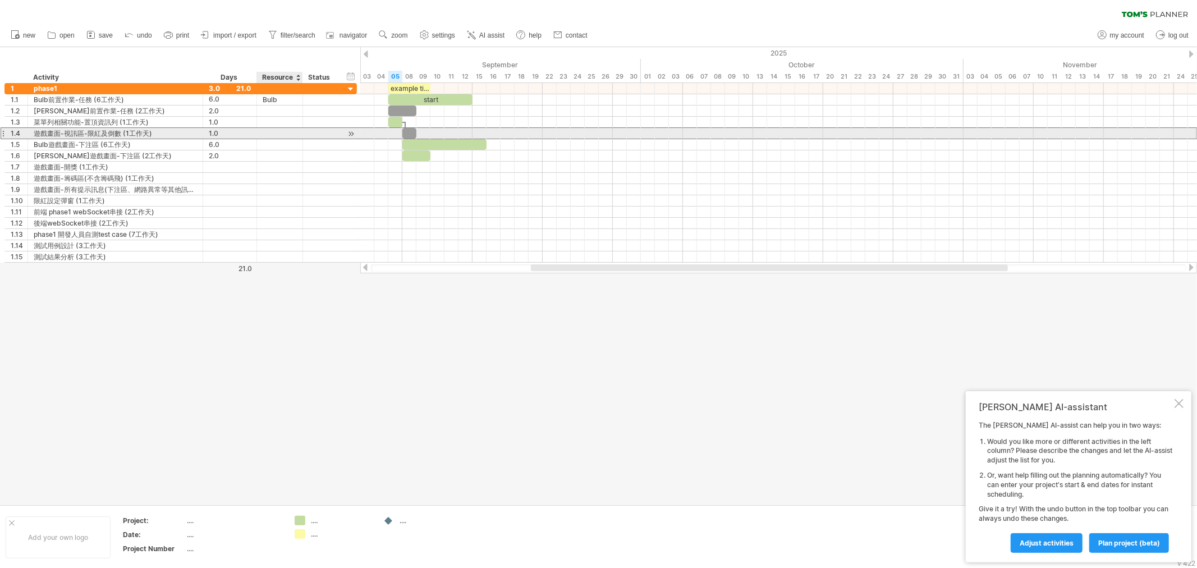
paste input "****"
type input "****"
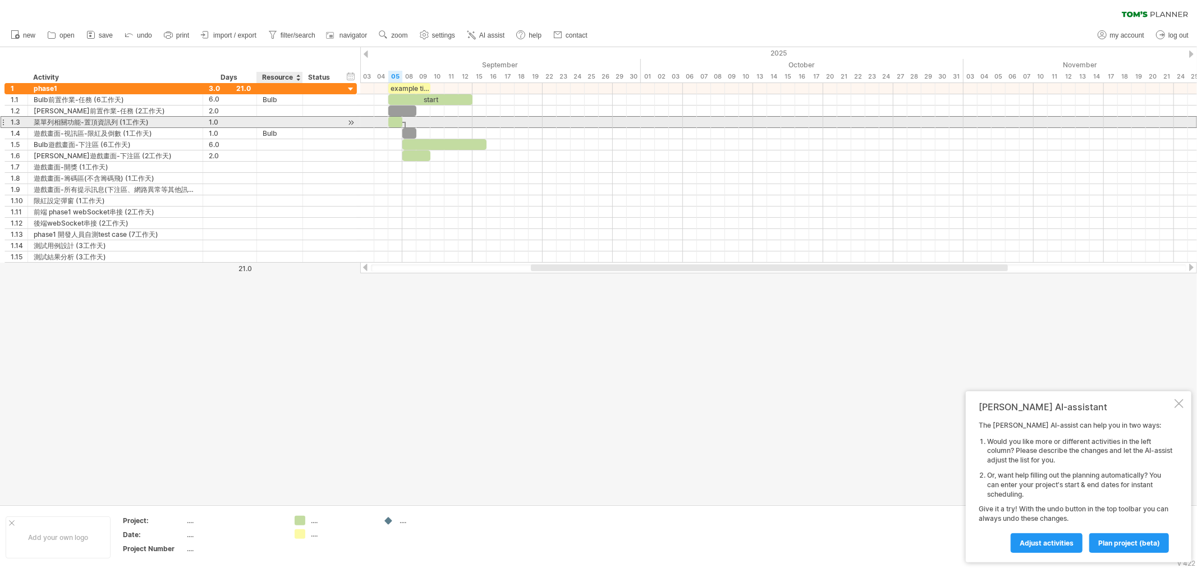
click at [277, 120] on div at bounding box center [280, 122] width 34 height 11
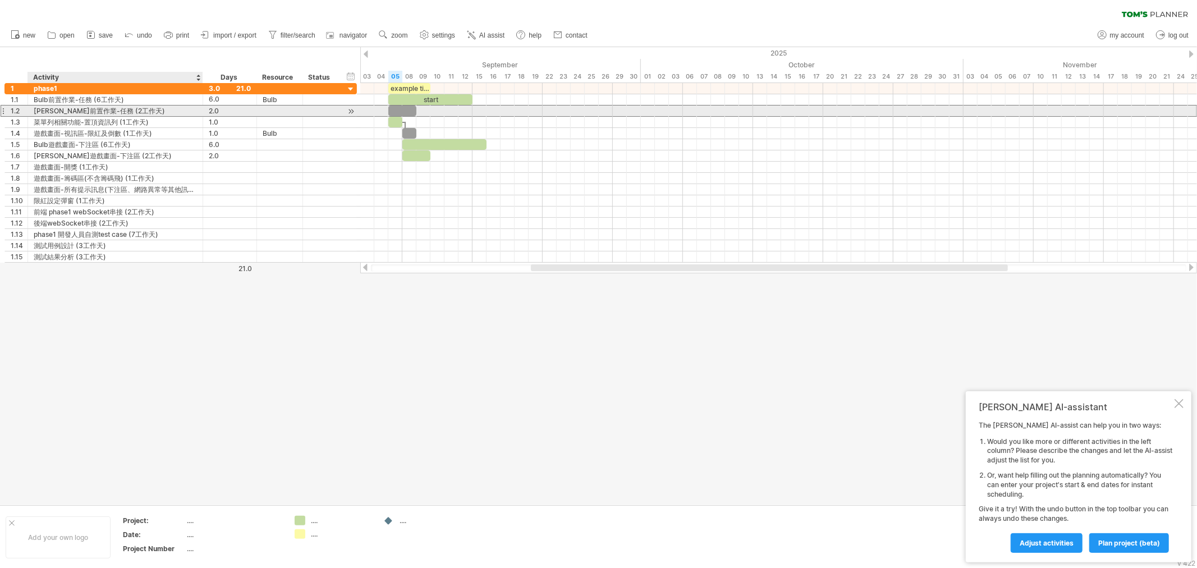
click at [64, 112] on div "[PERSON_NAME]前置作業-任務 (2工作天)" at bounding box center [115, 110] width 163 height 11
drag, startPoint x: 58, startPoint y: 112, endPoint x: 34, endPoint y: 112, distance: 23.6
click at [34, 112] on input "**********" at bounding box center [115, 110] width 163 height 11
click at [271, 108] on div at bounding box center [280, 110] width 34 height 11
paste input "******"
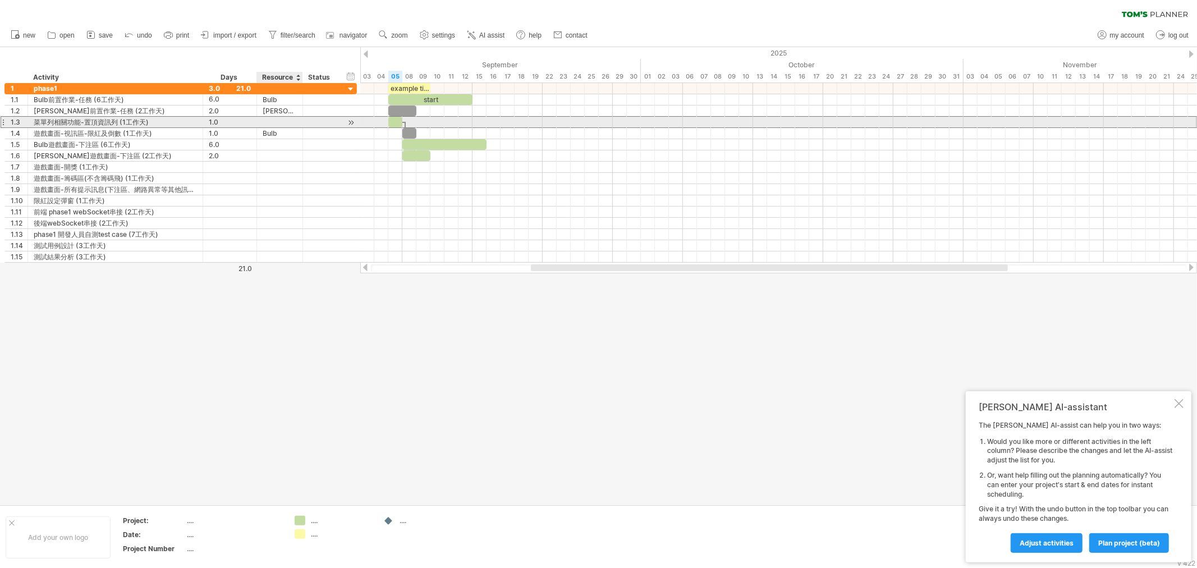
click at [268, 121] on div at bounding box center [280, 122] width 34 height 11
click at [277, 112] on div "[PERSON_NAME]-前置作業" at bounding box center [280, 110] width 34 height 11
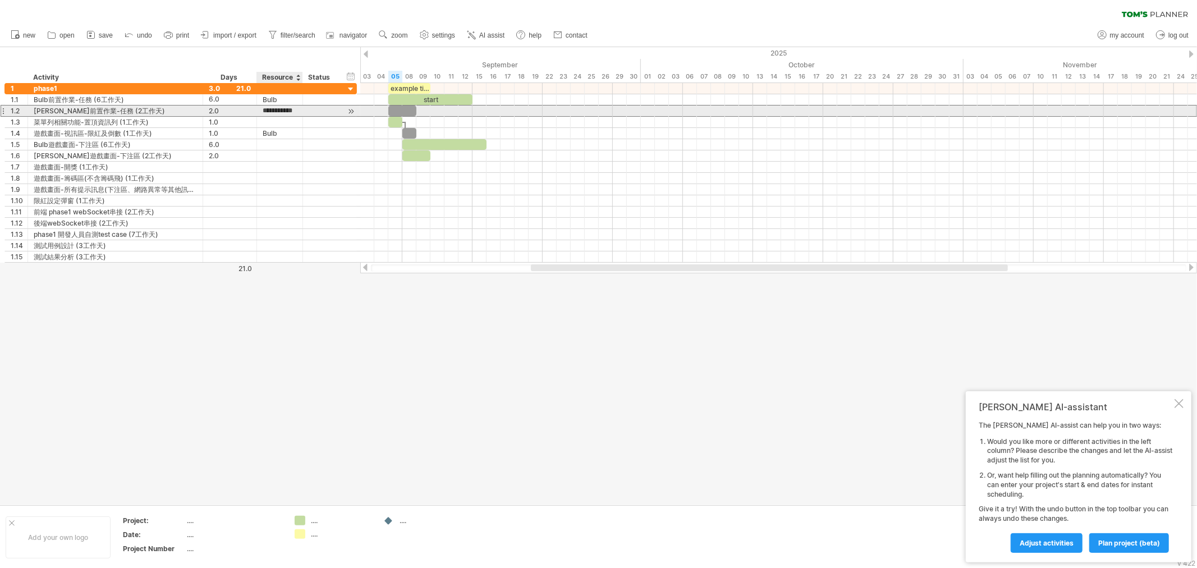
click at [277, 112] on input "**********" at bounding box center [280, 110] width 34 height 11
paste input "text"
type input "******"
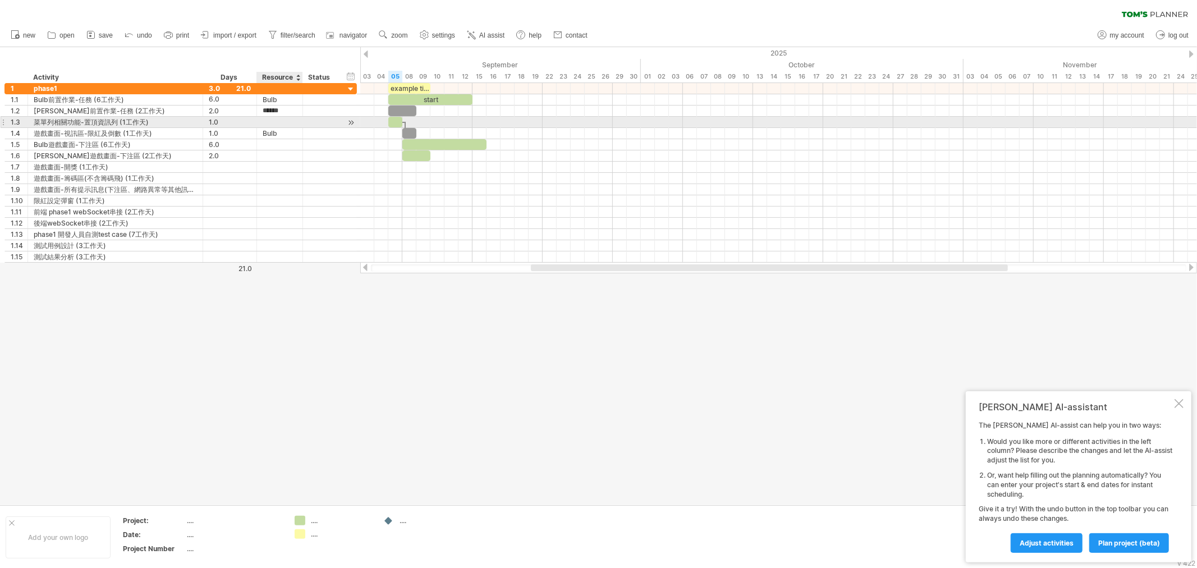
click at [268, 120] on div at bounding box center [280, 122] width 34 height 11
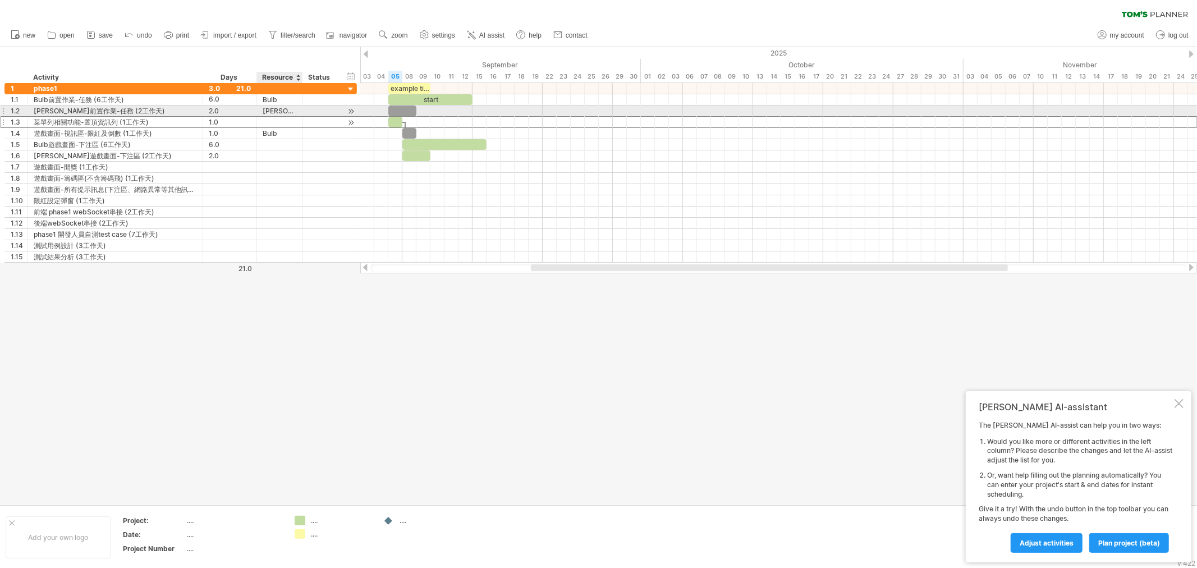
paste input "******"
type input "******"
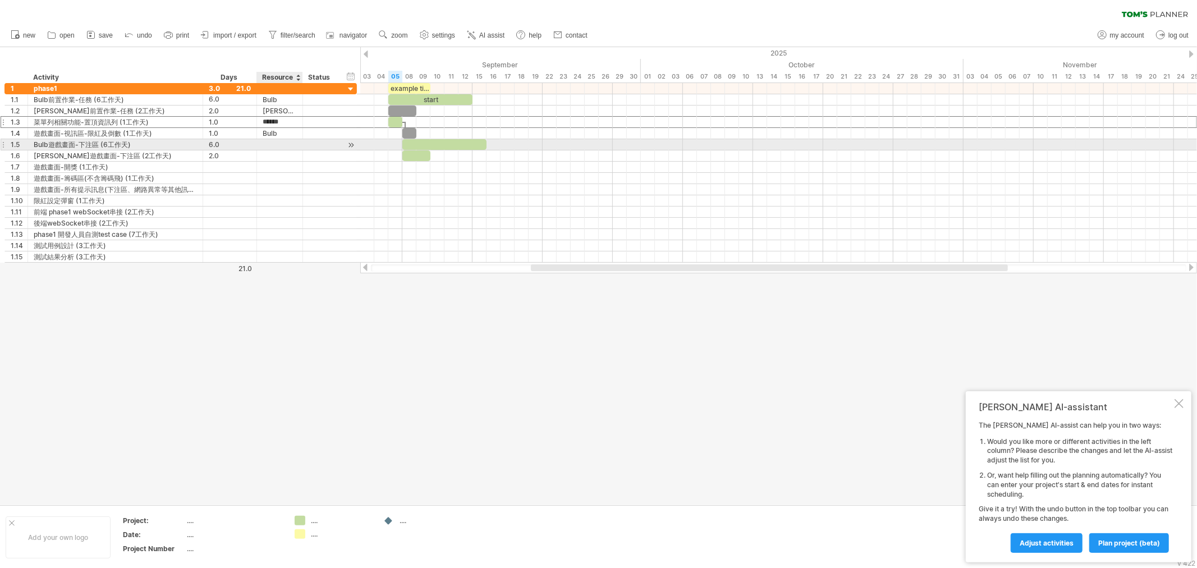
click at [282, 146] on div at bounding box center [280, 144] width 34 height 11
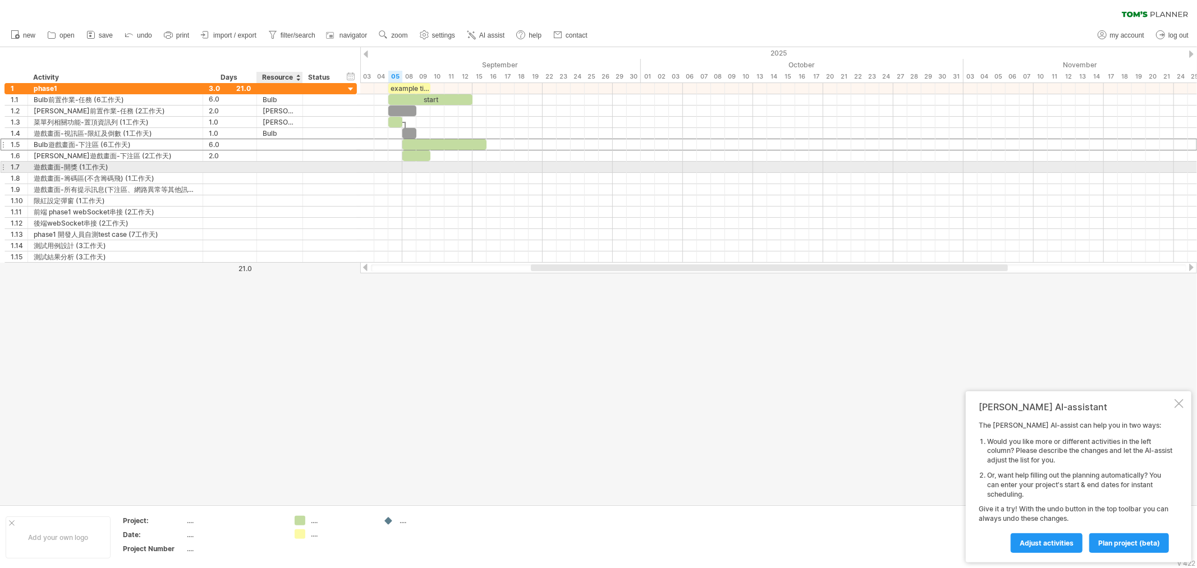
paste input "******"
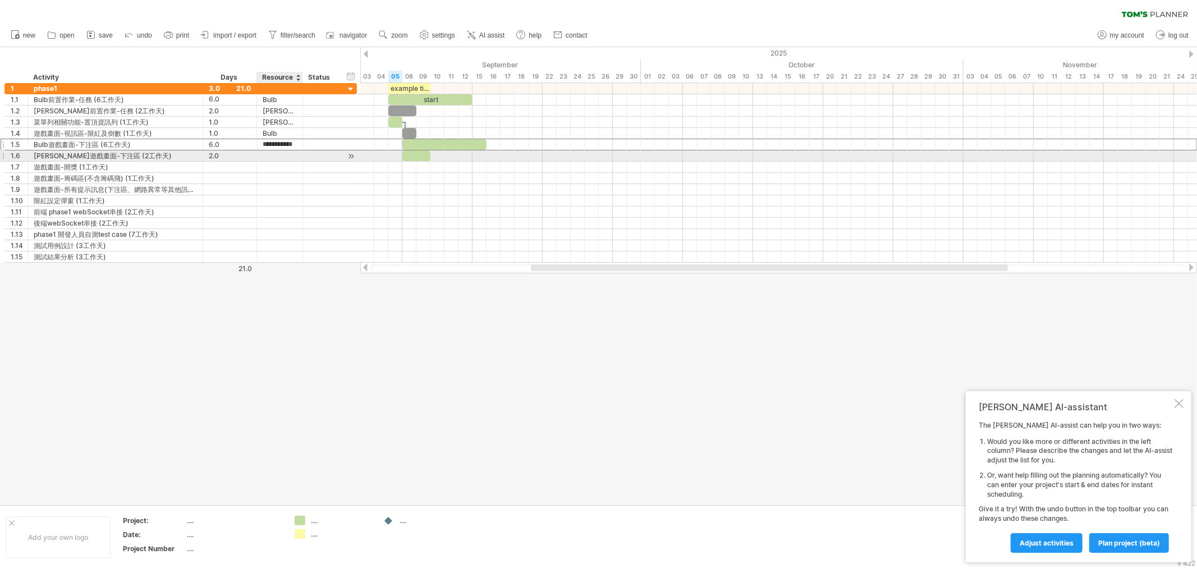
type input "******"
click at [271, 158] on div at bounding box center [280, 155] width 34 height 11
paste input "******"
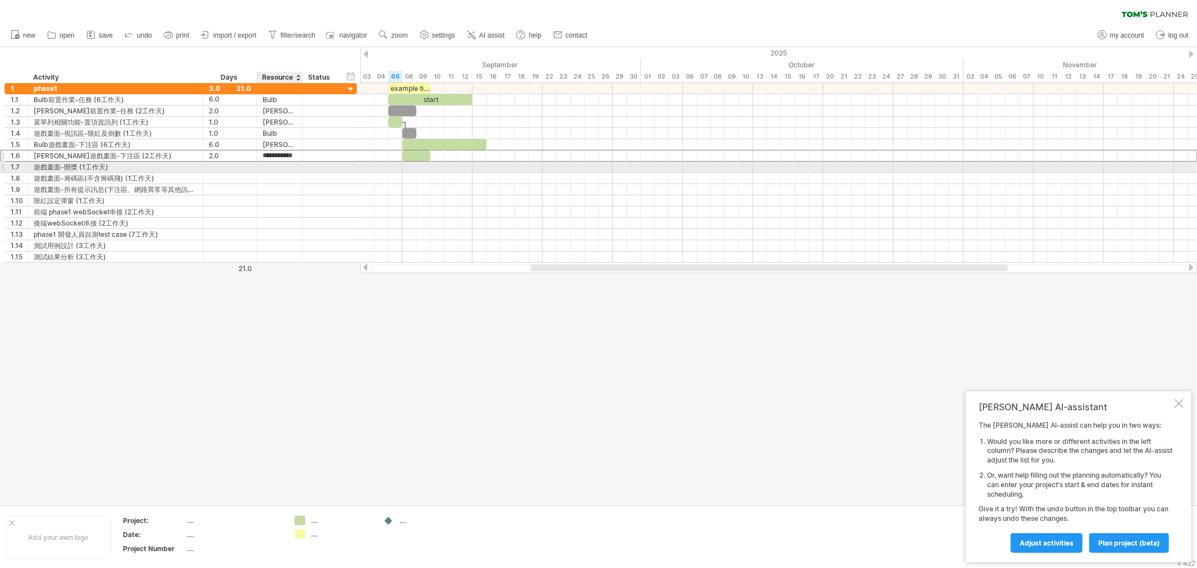
type input "******"
click at [279, 169] on div at bounding box center [280, 167] width 34 height 11
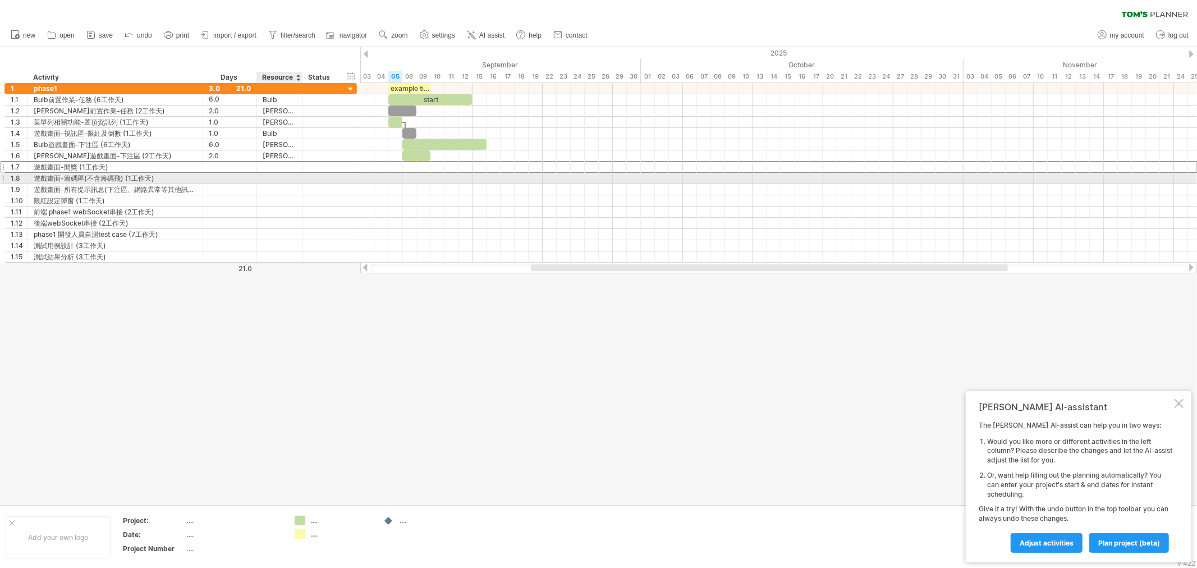
paste input "******"
click at [279, 180] on div at bounding box center [280, 178] width 34 height 11
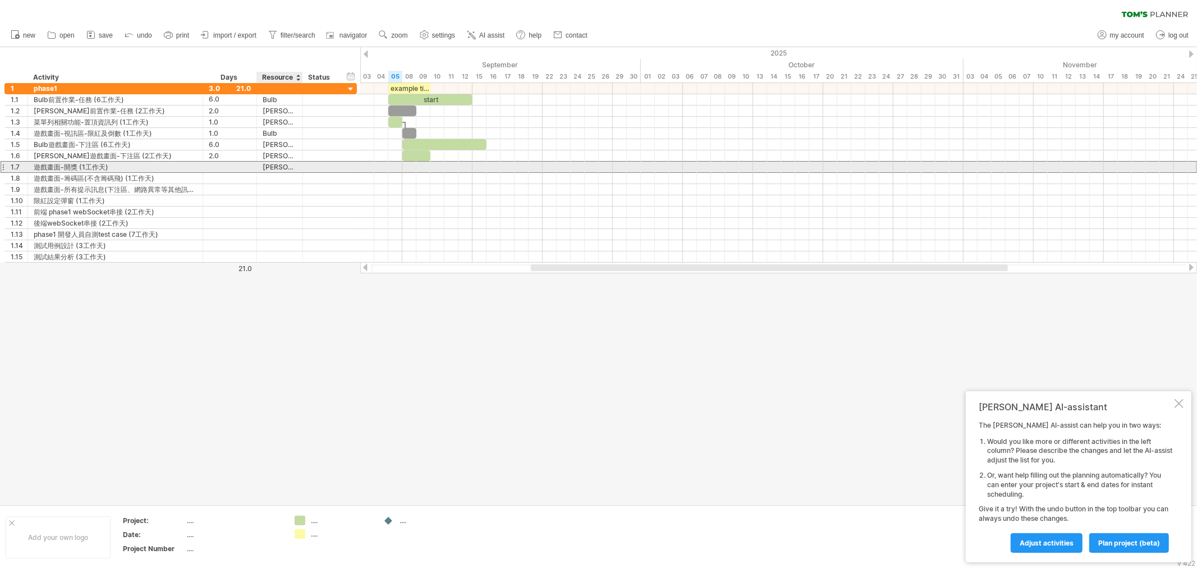
click at [288, 170] on div "[PERSON_NAME]-前置作業" at bounding box center [280, 167] width 34 height 11
click at [288, 170] on input "**********" at bounding box center [280, 167] width 34 height 11
click at [285, 167] on input "**********" at bounding box center [280, 167] width 34 height 11
click at [286, 167] on input "**********" at bounding box center [280, 167] width 34 height 11
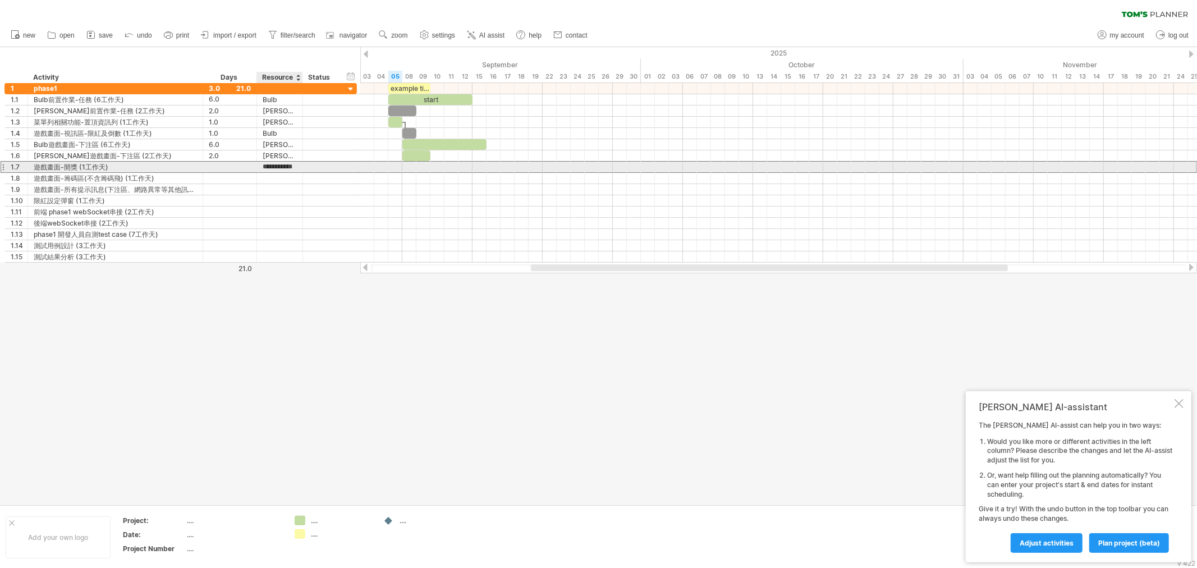
scroll to position [0, 19]
drag, startPoint x: 287, startPoint y: 167, endPoint x: 322, endPoint y: 166, distance: 35.4
click at [322, 166] on div "**********" at bounding box center [180, 167] width 352 height 12
click at [292, 169] on div "[PERSON_NAME]-前置作業" at bounding box center [280, 167] width 34 height 11
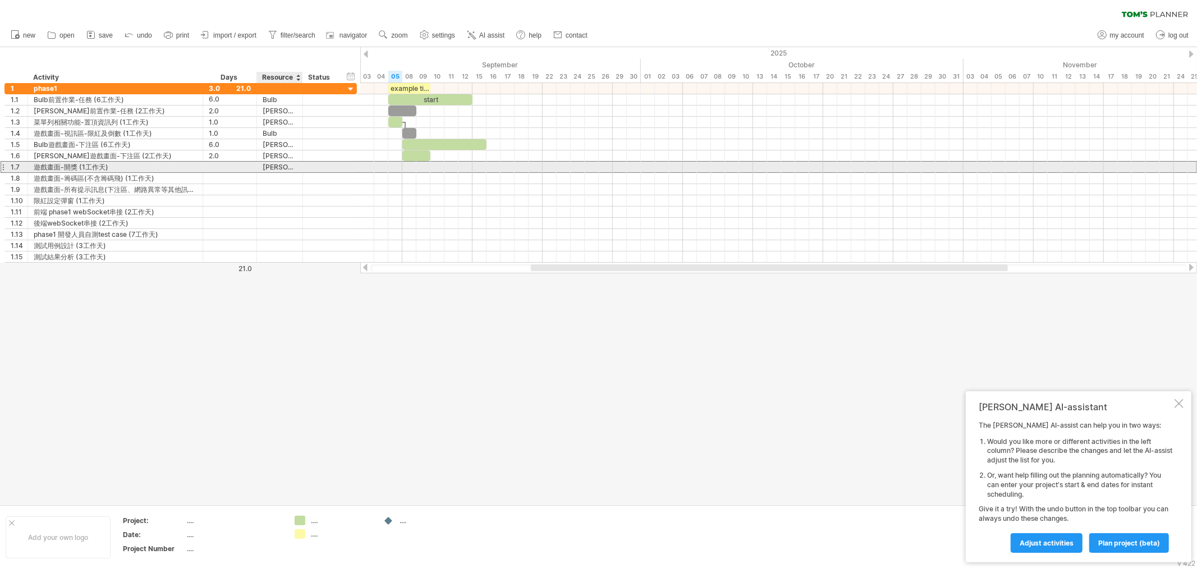
click at [0, 0] on input "**********" at bounding box center [0, 0] width 0 height 0
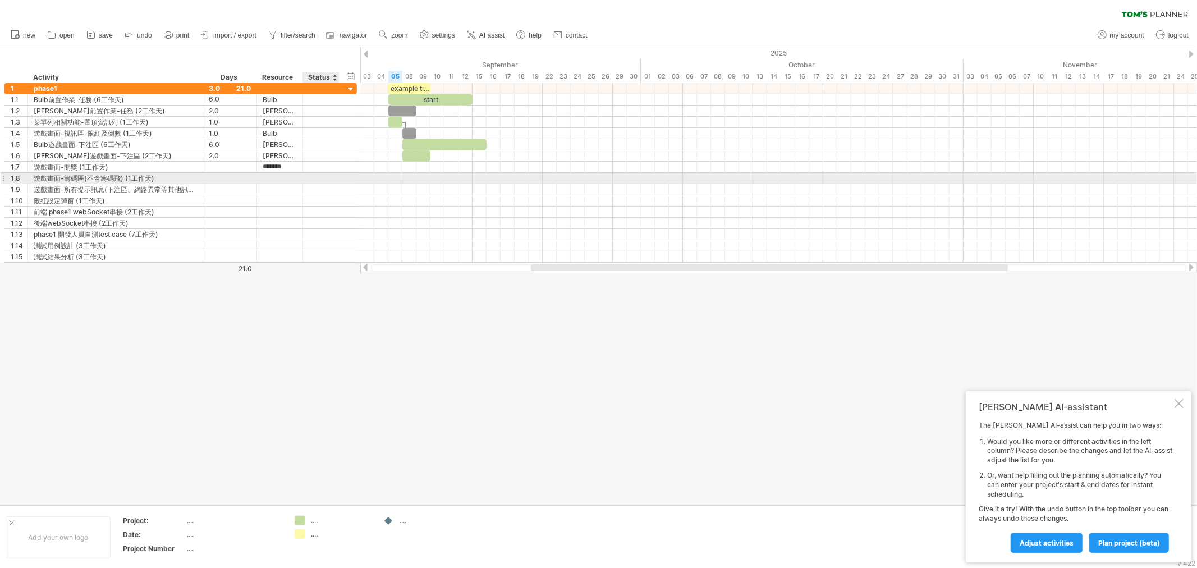
type input "******"
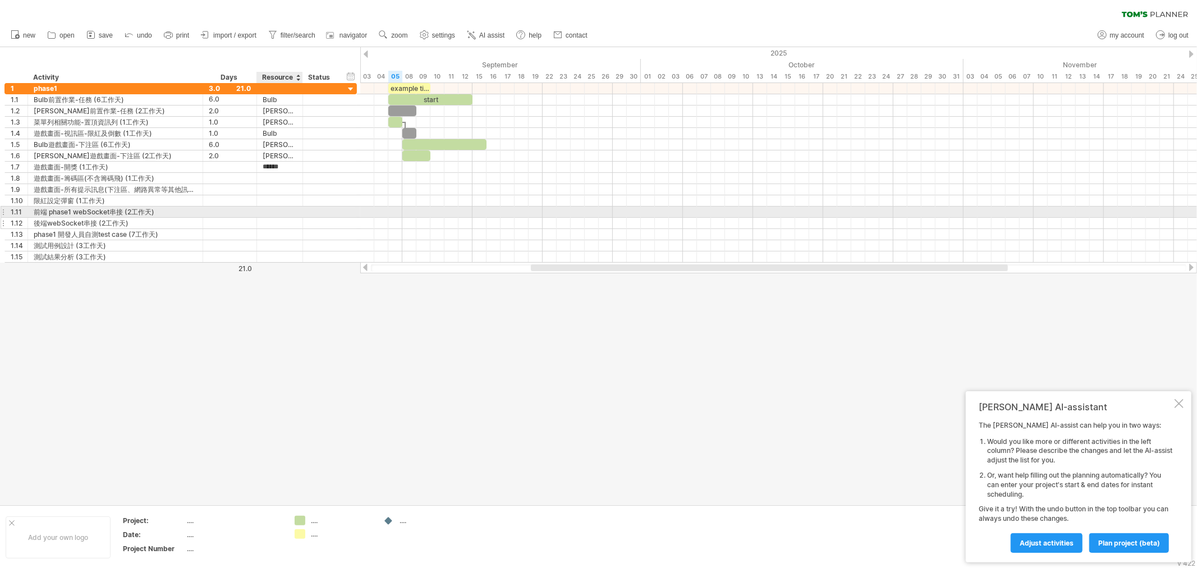
click at [285, 226] on div at bounding box center [280, 223] width 34 height 11
click at [289, 79] on div "Resource" at bounding box center [279, 77] width 34 height 11
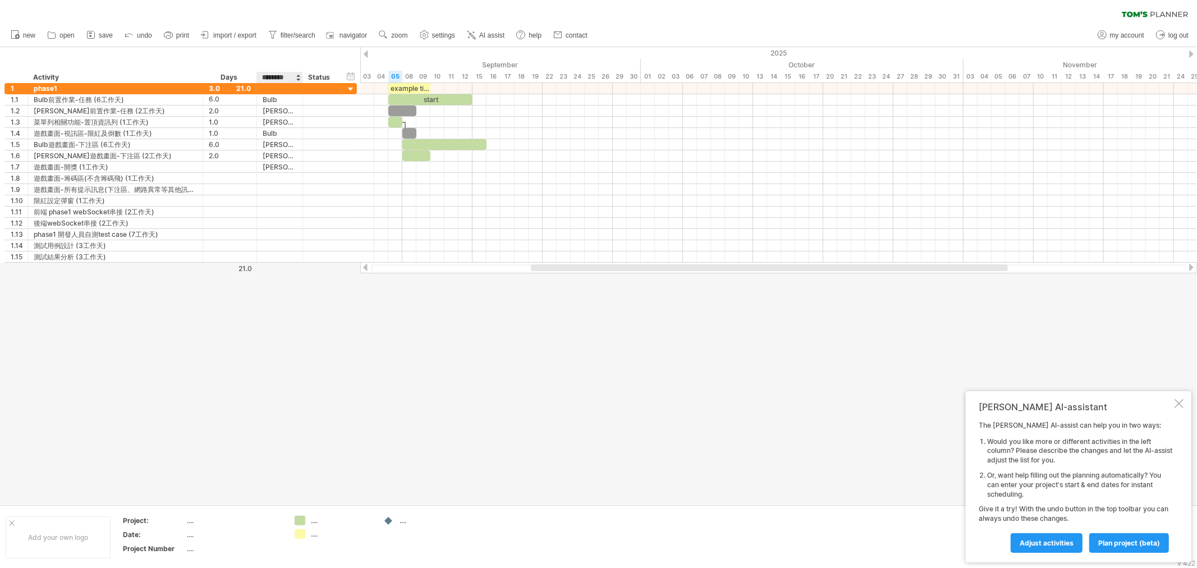
click at [298, 79] on div at bounding box center [298, 77] width 4 height 11
click at [287, 74] on div "Resource" at bounding box center [279, 77] width 34 height 11
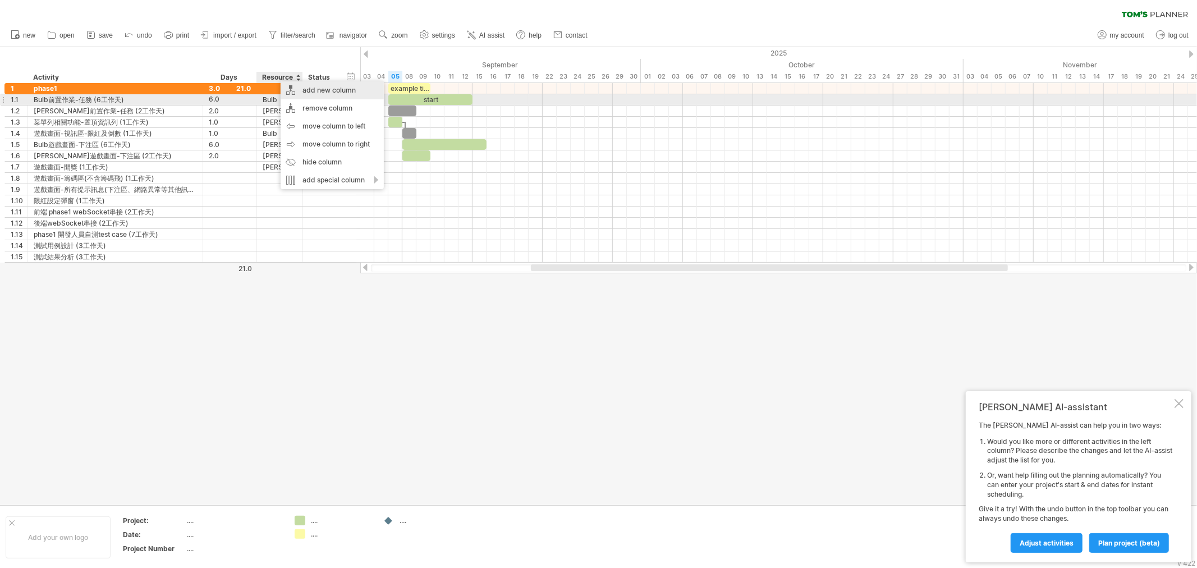
click at [323, 91] on div "add new column" at bounding box center [331, 90] width 103 height 18
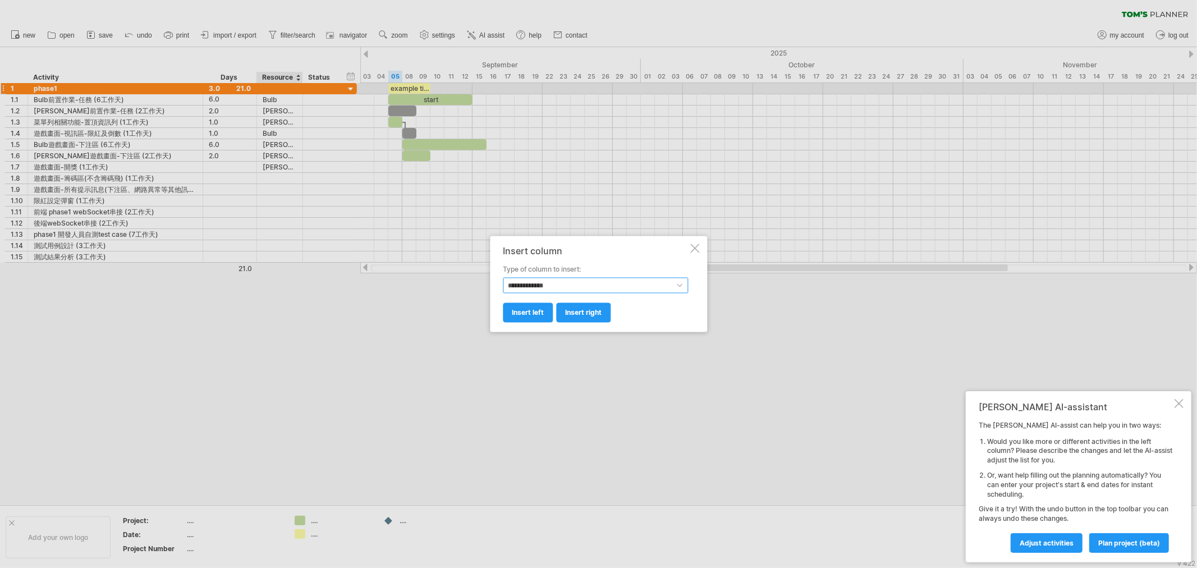
click at [619, 278] on select "**********" at bounding box center [595, 286] width 185 height 16
click at [692, 249] on div at bounding box center [694, 248] width 9 height 9
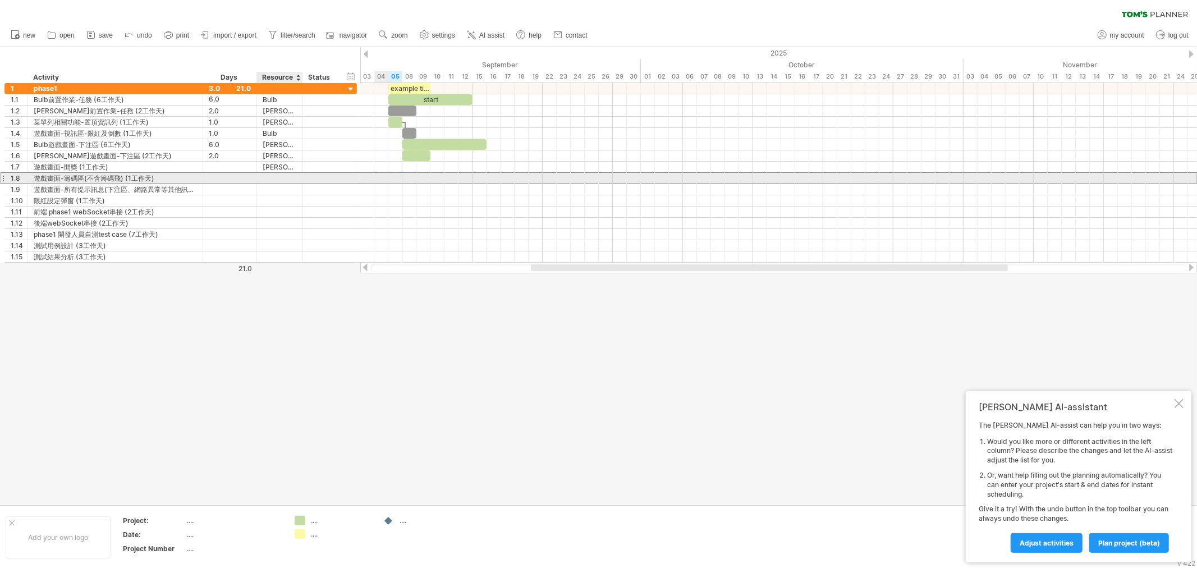
click at [273, 175] on div at bounding box center [280, 178] width 34 height 11
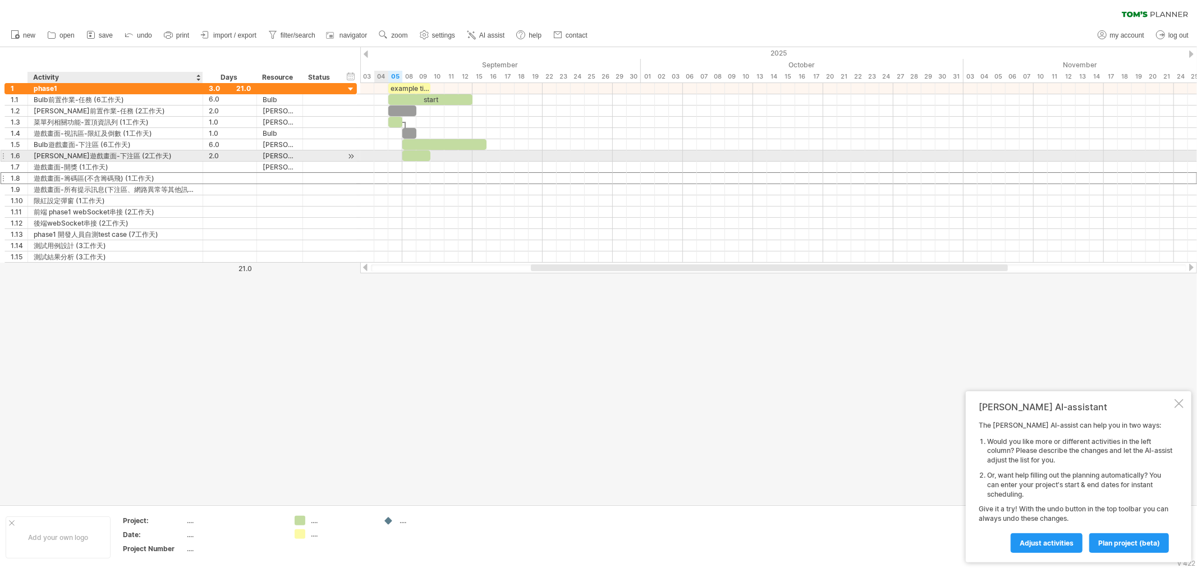
click at [62, 160] on div "[PERSON_NAME]遊戲畫面-下注區 (2工作天)" at bounding box center [115, 155] width 163 height 11
click at [62, 159] on input "**********" at bounding box center [115, 155] width 163 height 11
click at [58, 158] on input "**********" at bounding box center [115, 155] width 163 height 11
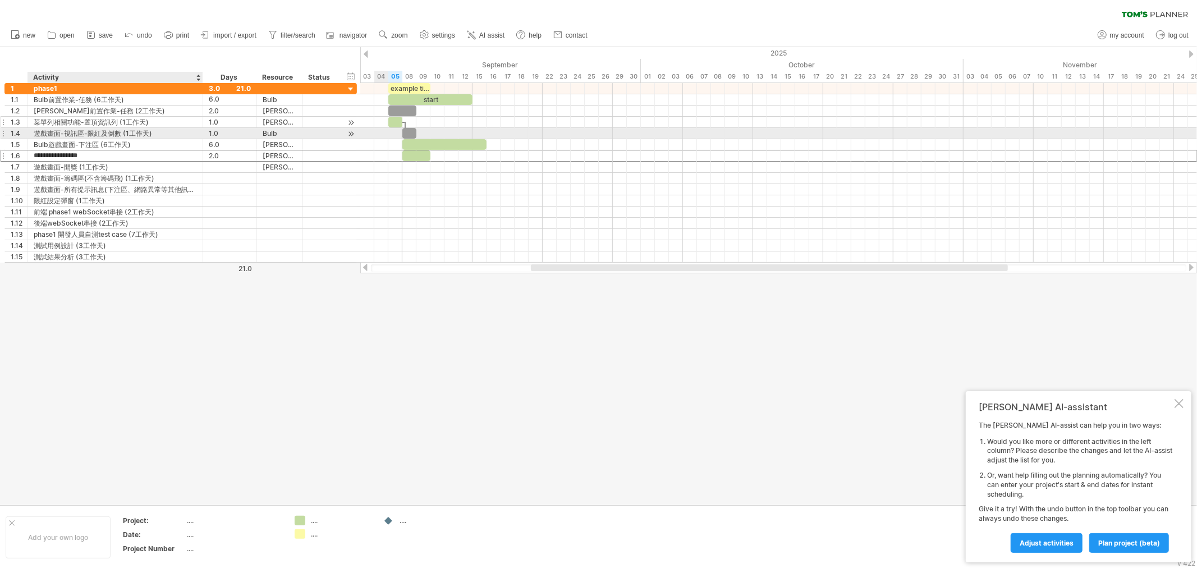
type input "**********"
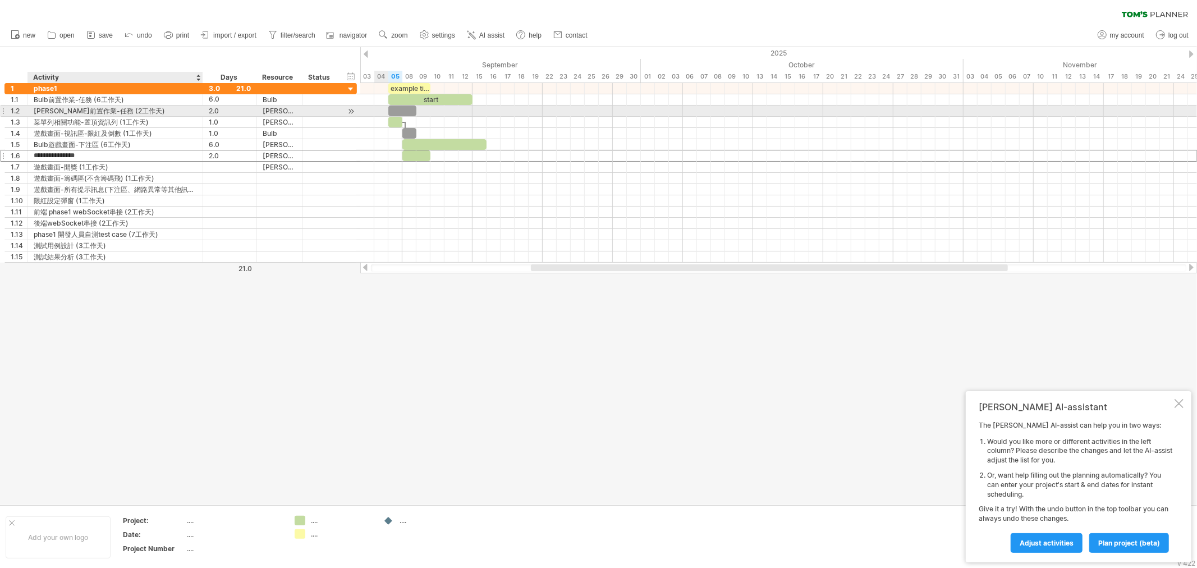
click at [58, 110] on div "[PERSON_NAME]前置作業-任務 (2工作天)" at bounding box center [115, 110] width 163 height 11
click at [58, 111] on input "**********" at bounding box center [115, 110] width 163 height 11
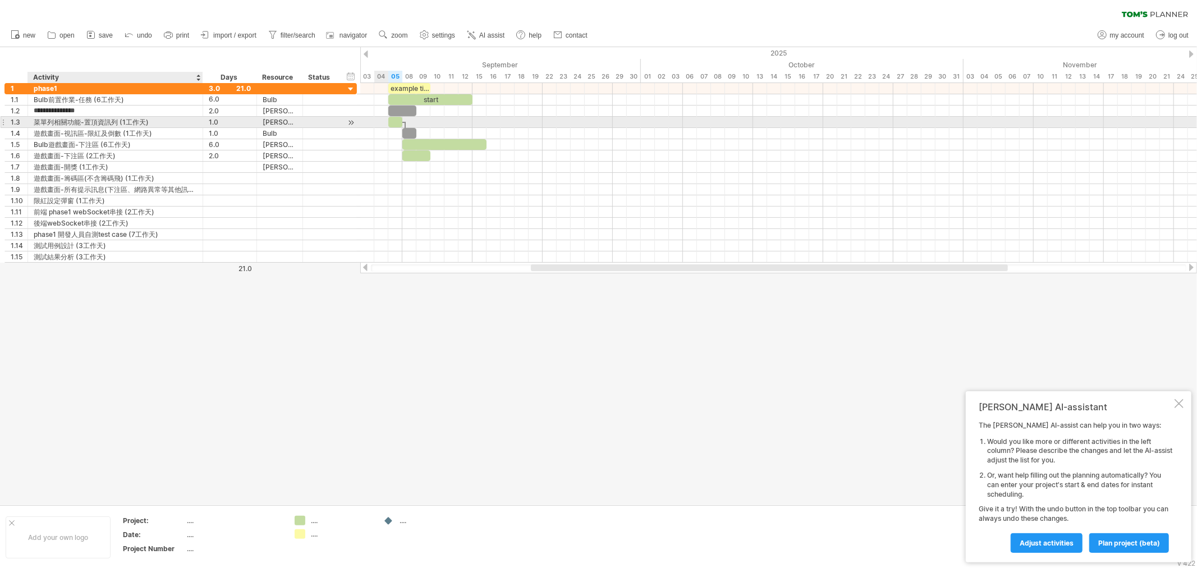
type input "**********"
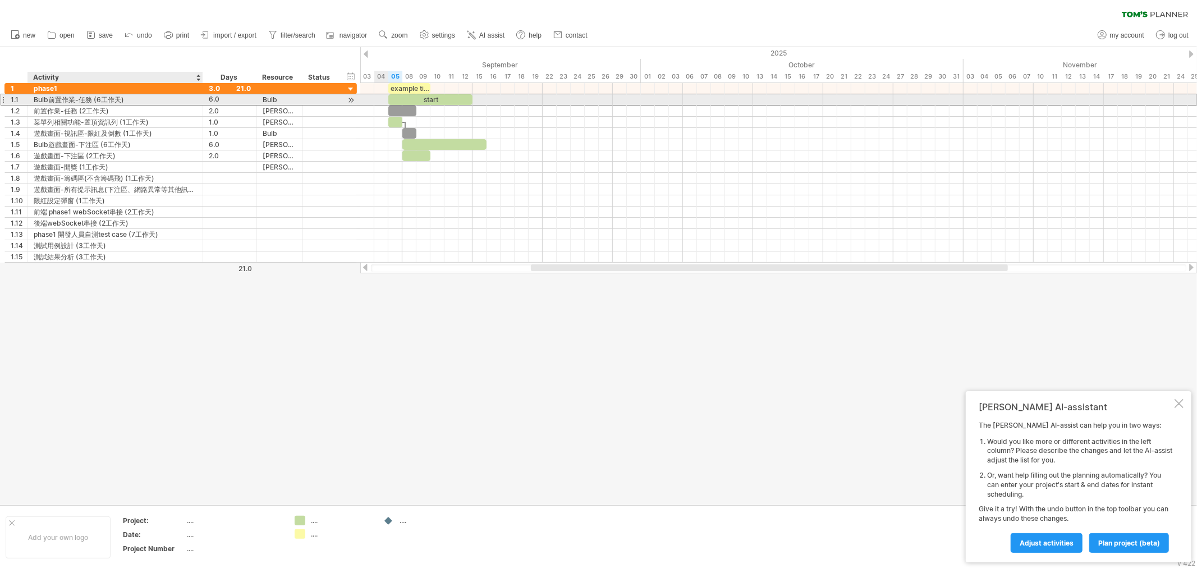
click at [52, 99] on div "Bulb前置作業-任務 (6工作天)" at bounding box center [115, 99] width 163 height 11
click at [47, 100] on input "**********" at bounding box center [115, 99] width 163 height 11
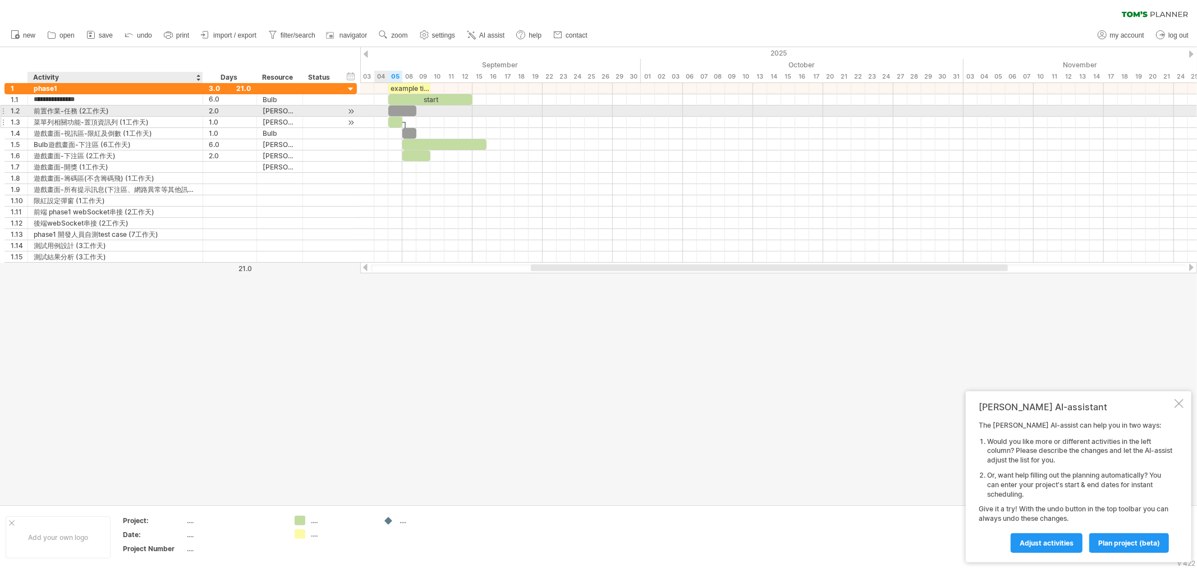
type input "**********"
click at [45, 124] on div "菜單列相關功能-置頂資訊列 (1工作天)" at bounding box center [115, 122] width 163 height 11
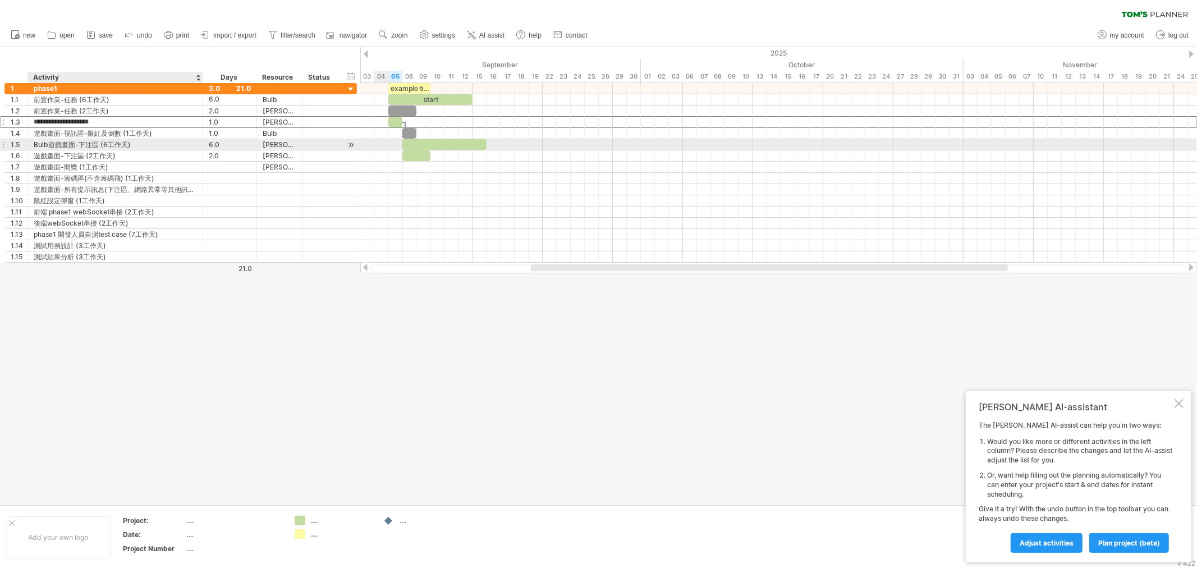
click at [47, 142] on div "Bulb遊戲畫面-下注區 (6工作天)" at bounding box center [115, 144] width 163 height 11
click at [47, 142] on input "**********" at bounding box center [115, 144] width 163 height 11
click at [49, 145] on input "**********" at bounding box center [115, 144] width 163 height 11
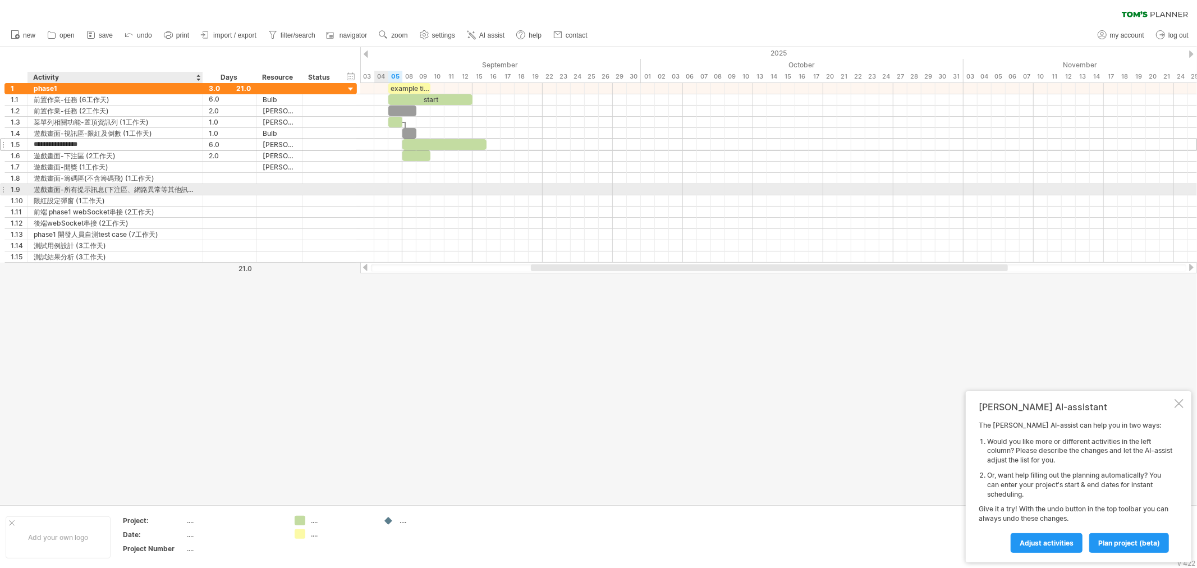
type input "**********"
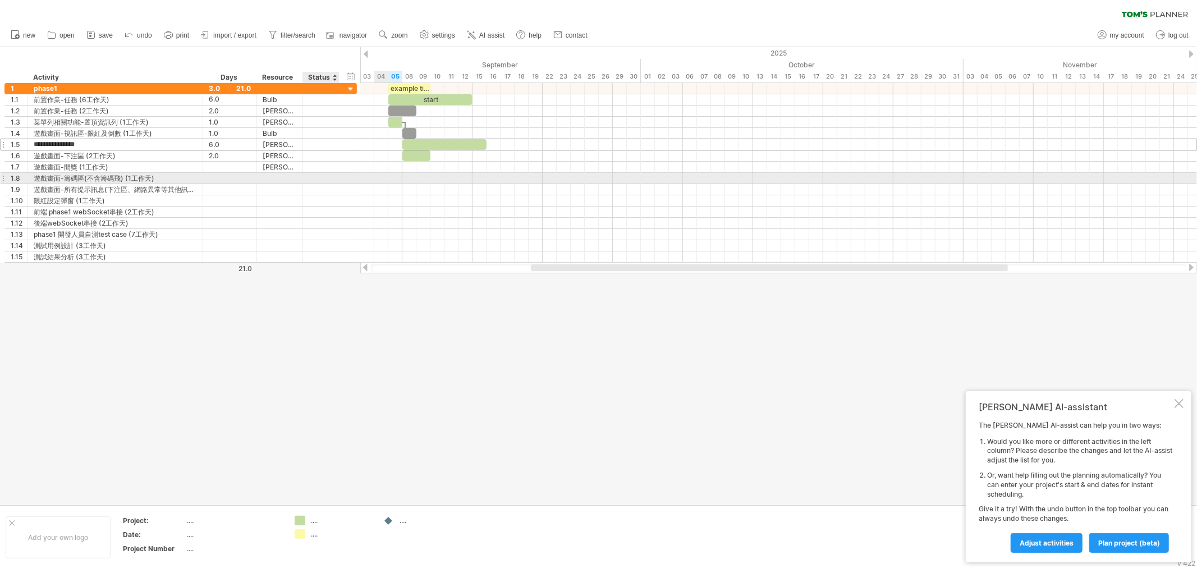
click at [364, 187] on div at bounding box center [778, 189] width 836 height 11
click at [278, 180] on div at bounding box center [280, 178] width 34 height 11
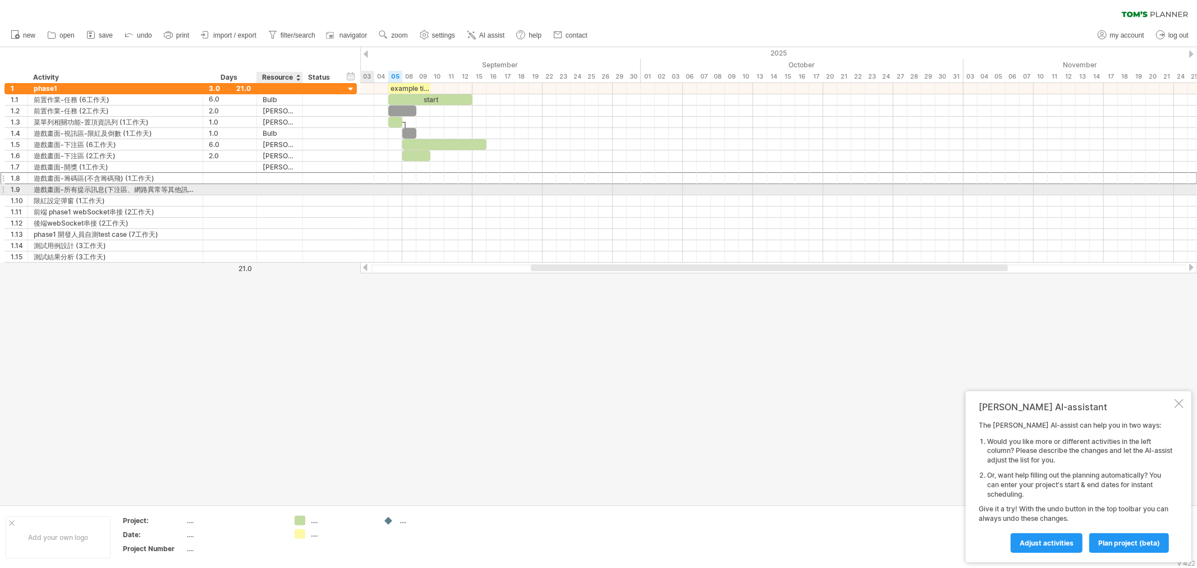
paste input "******"
click at [272, 189] on div at bounding box center [280, 189] width 34 height 11
click at [274, 174] on div "[PERSON_NAME]-前置作業" at bounding box center [280, 178] width 34 height 11
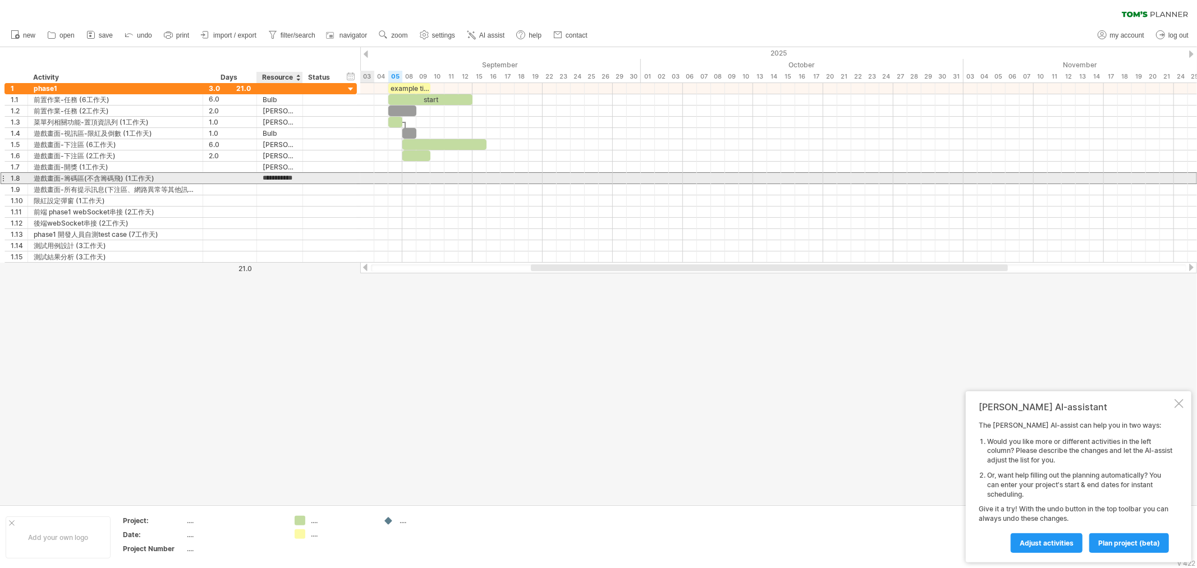
click at [274, 174] on input "**********" at bounding box center [280, 178] width 34 height 11
paste input "text"
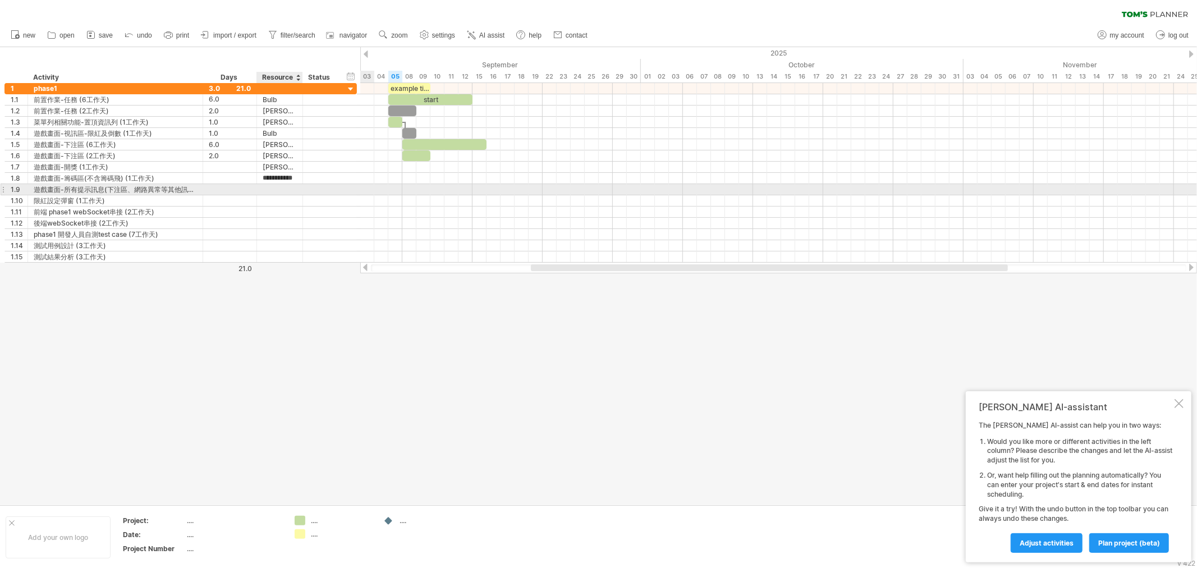
type input "******"
click at [289, 195] on div at bounding box center [280, 189] width 34 height 11
paste input "******"
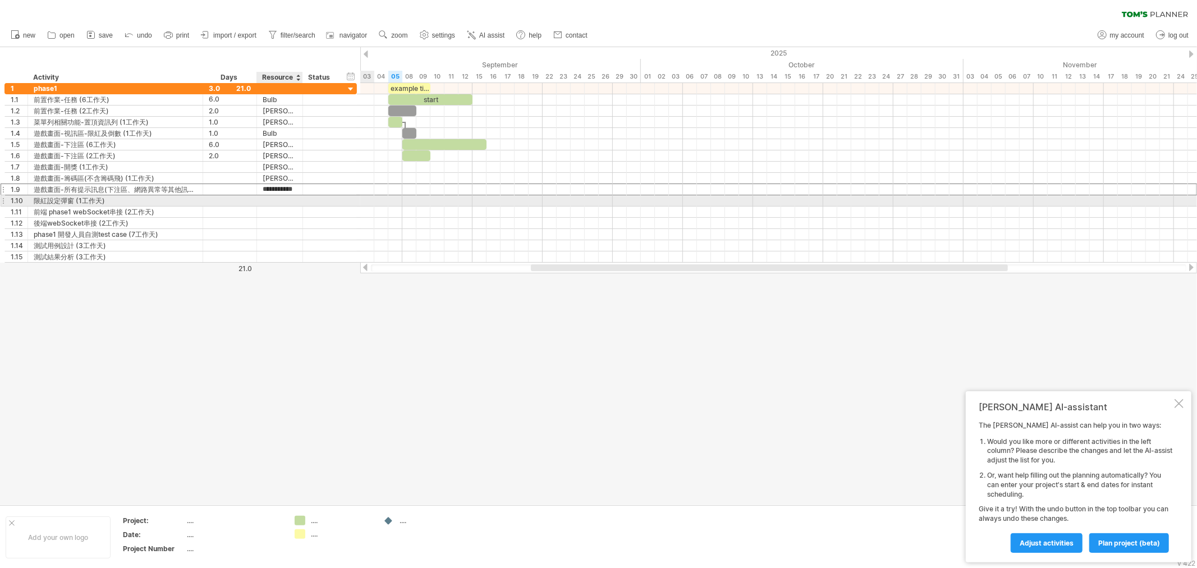
type input "******"
click at [282, 204] on div at bounding box center [280, 200] width 34 height 11
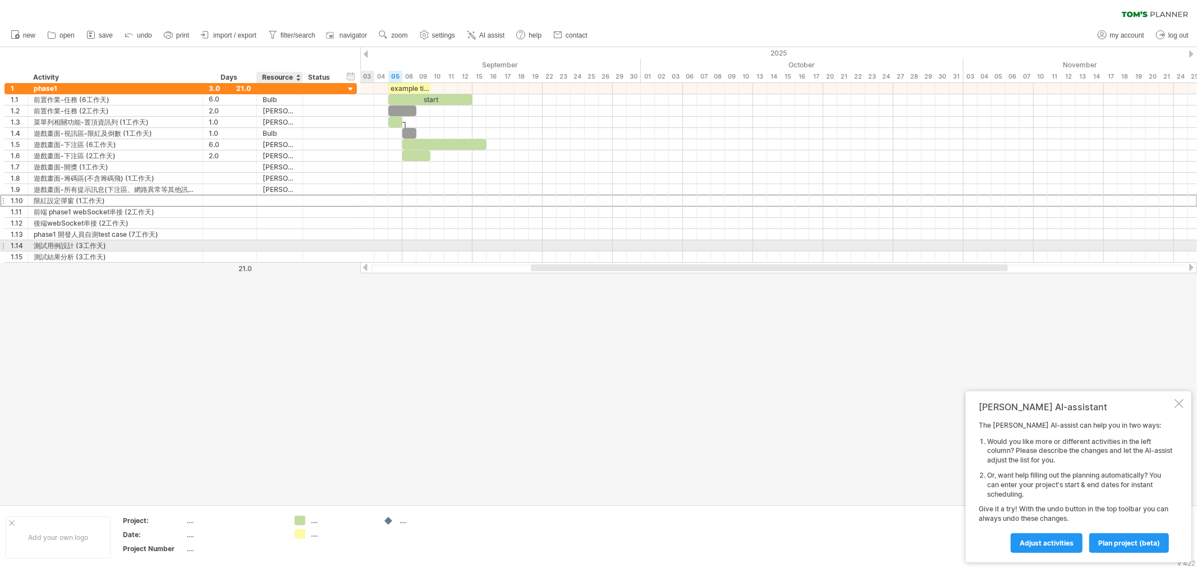
click at [278, 243] on div at bounding box center [280, 245] width 34 height 11
click at [277, 201] on div at bounding box center [280, 200] width 34 height 11
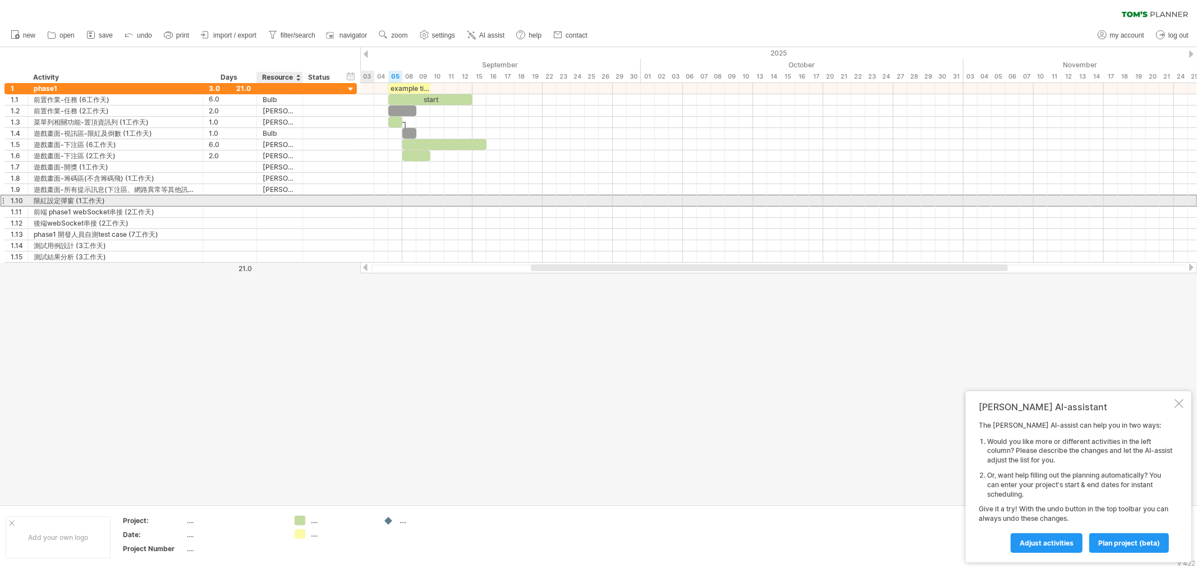
paste input "******"
type input "******"
click at [280, 214] on div at bounding box center [280, 211] width 34 height 11
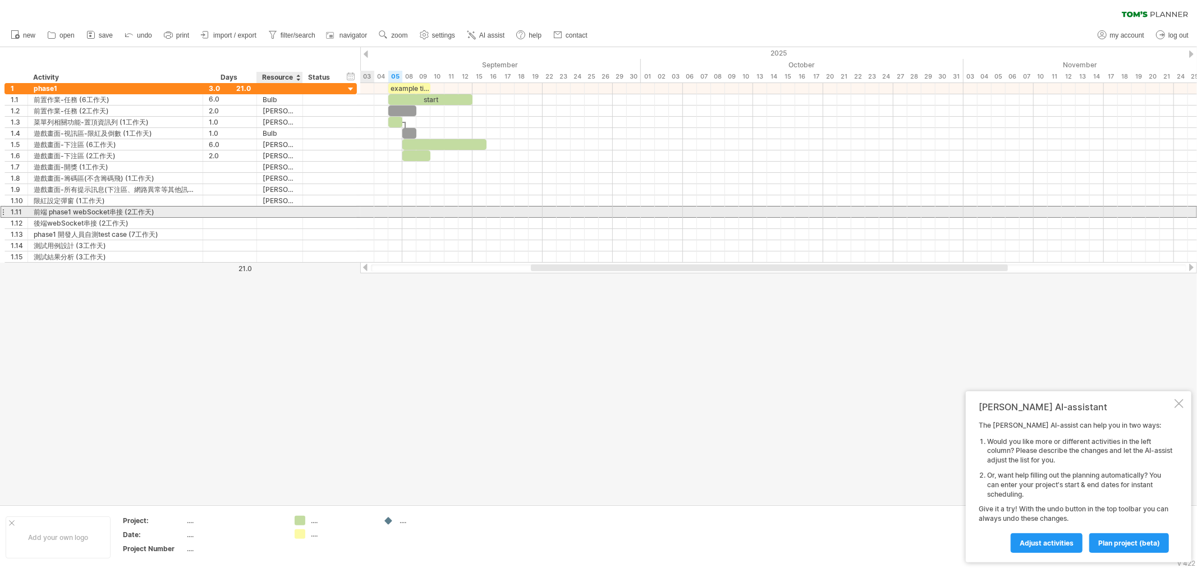
paste input "******"
type input "******"
click at [286, 222] on div at bounding box center [280, 223] width 34 height 11
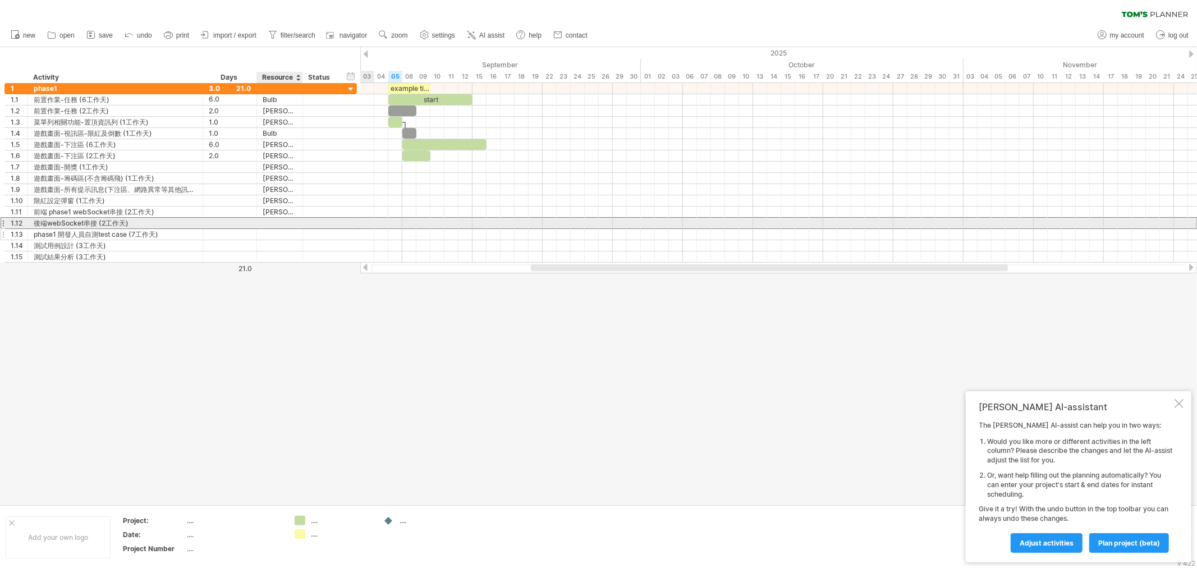
paste input "******"
type input "******"
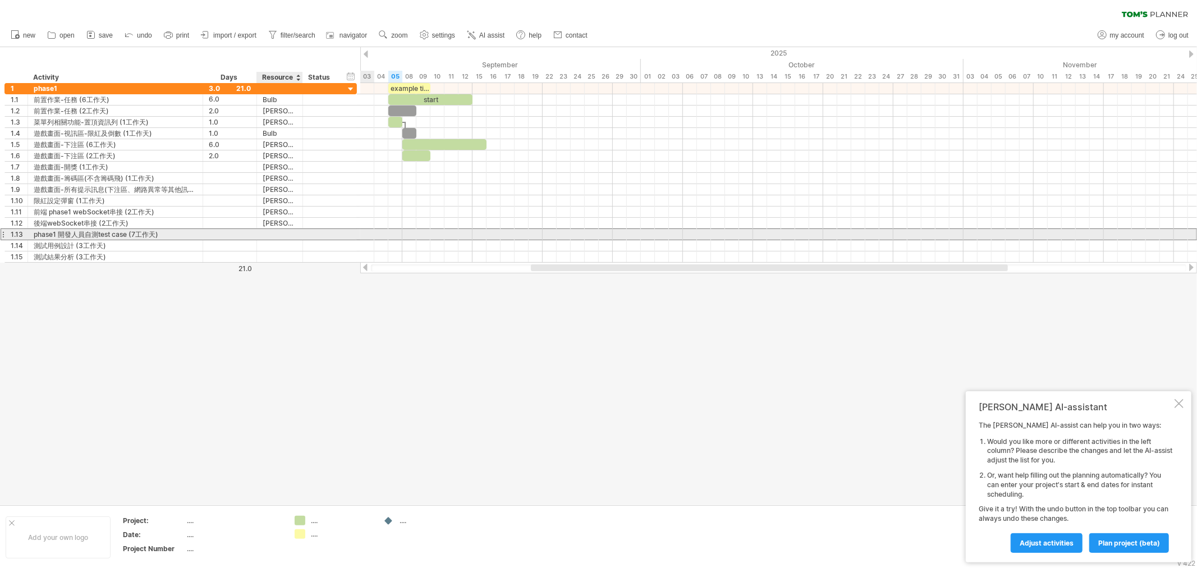
click at [288, 238] on div at bounding box center [280, 234] width 34 height 11
paste input "******"
click at [281, 248] on div at bounding box center [280, 245] width 34 height 11
click at [284, 237] on div "[PERSON_NAME]-前置作業" at bounding box center [280, 234] width 34 height 11
click at [284, 237] on input "**********" at bounding box center [280, 234] width 34 height 11
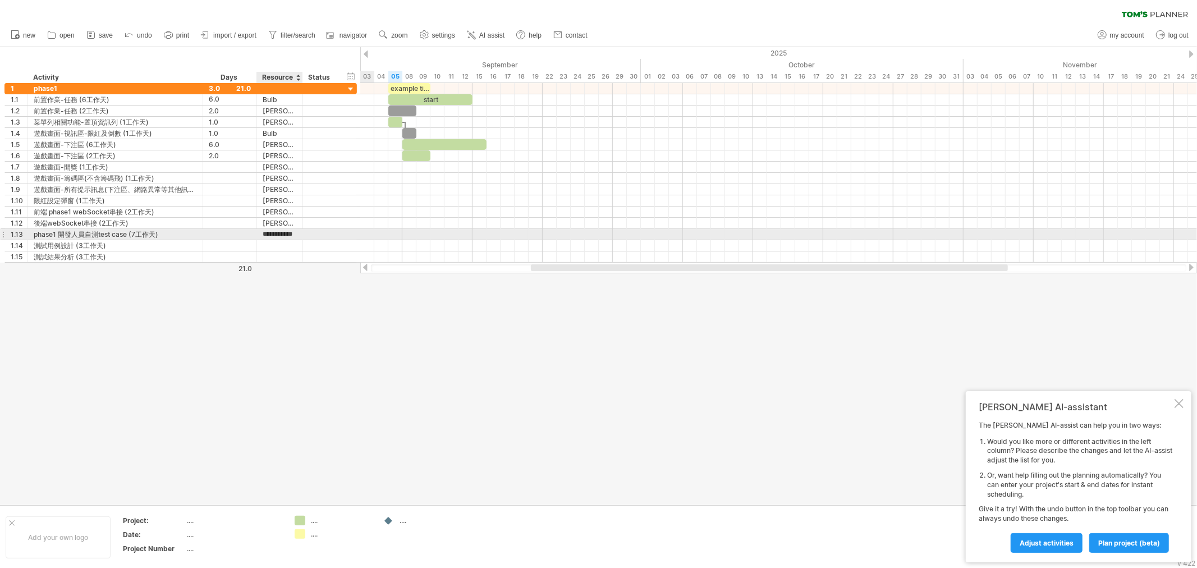
paste input "text"
type input "******"
click at [285, 247] on div at bounding box center [280, 245] width 34 height 11
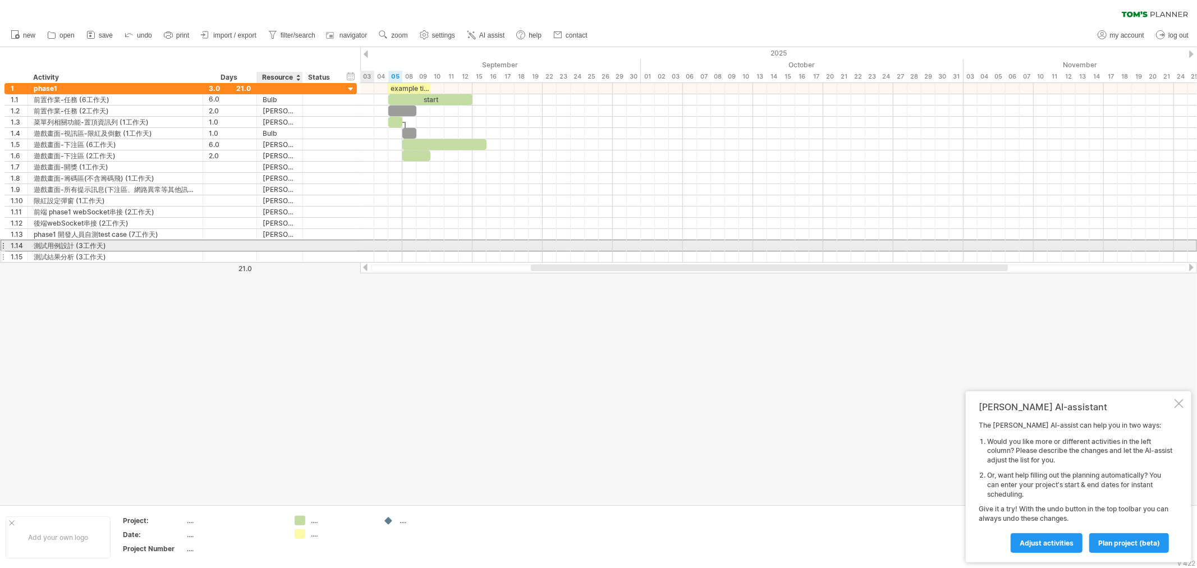
paste input "******"
type input "******"
click at [274, 288] on div at bounding box center [598, 275] width 1197 height 457
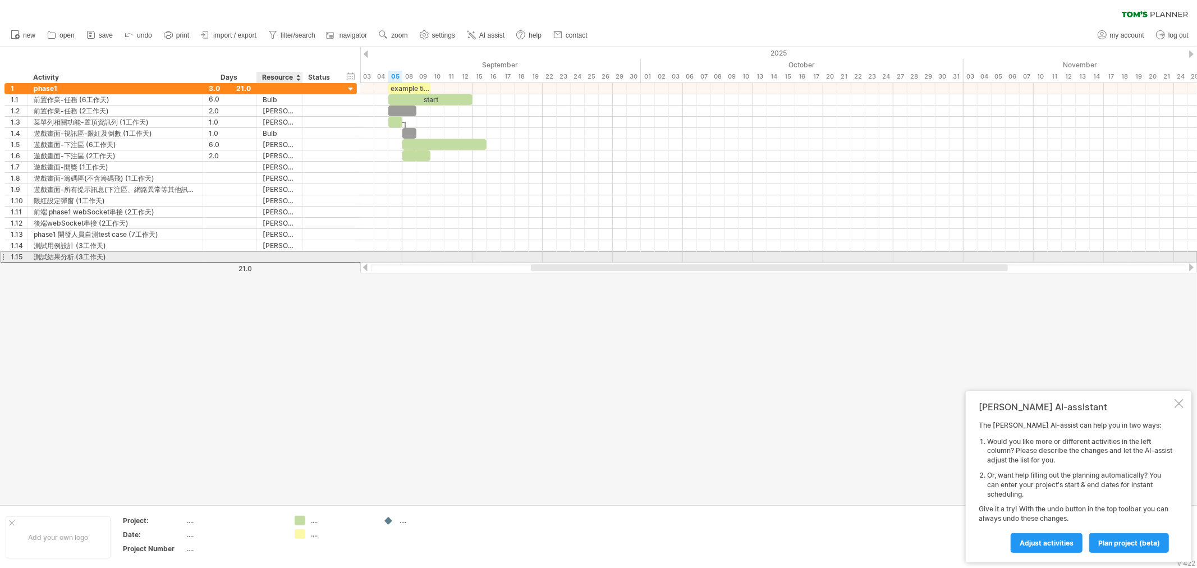
click at [278, 258] on div at bounding box center [280, 256] width 34 height 11
click at [17, 249] on div "1.14" at bounding box center [19, 245] width 17 height 11
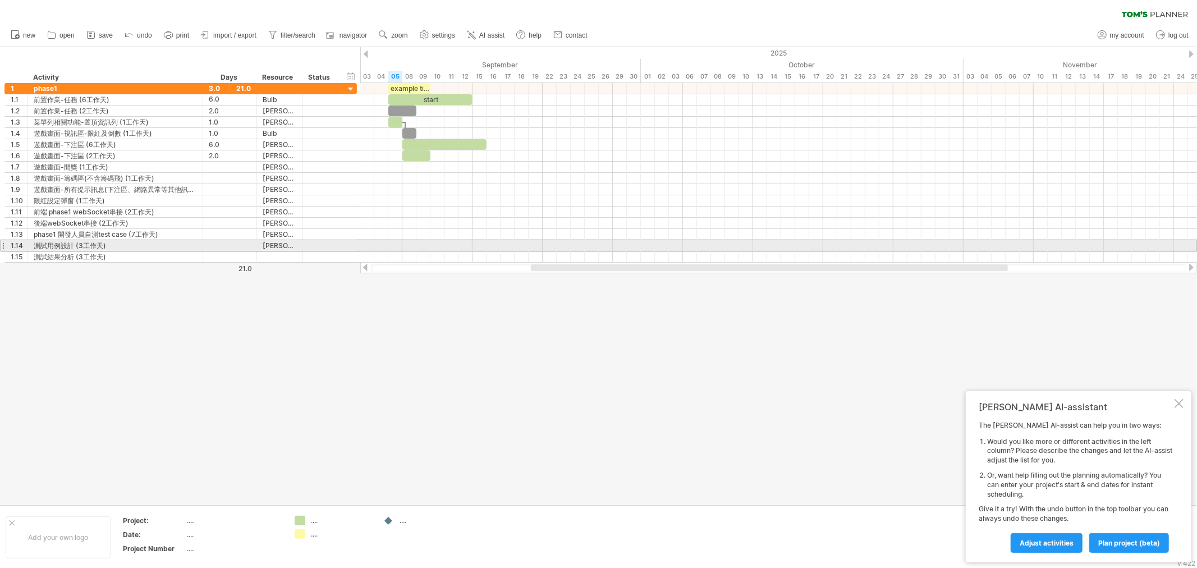
click at [2, 247] on div at bounding box center [3, 246] width 4 height 12
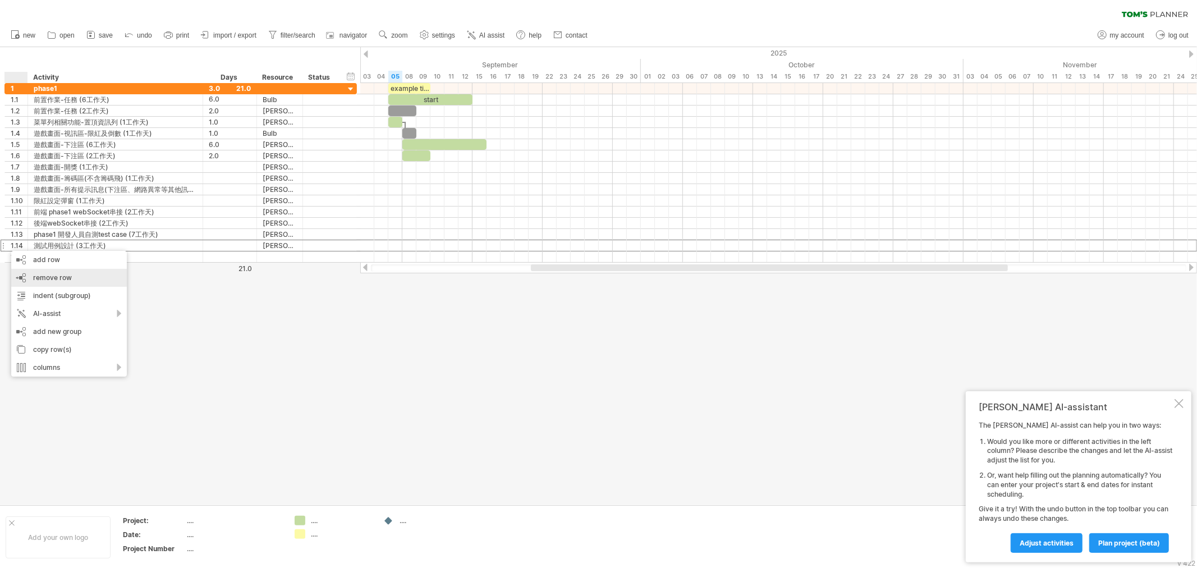
click at [59, 279] on span "remove row" at bounding box center [52, 277] width 39 height 8
click at [63, 277] on span "remove row" at bounding box center [73, 278] width 39 height 8
click at [54, 275] on span "remove row" at bounding box center [61, 279] width 39 height 8
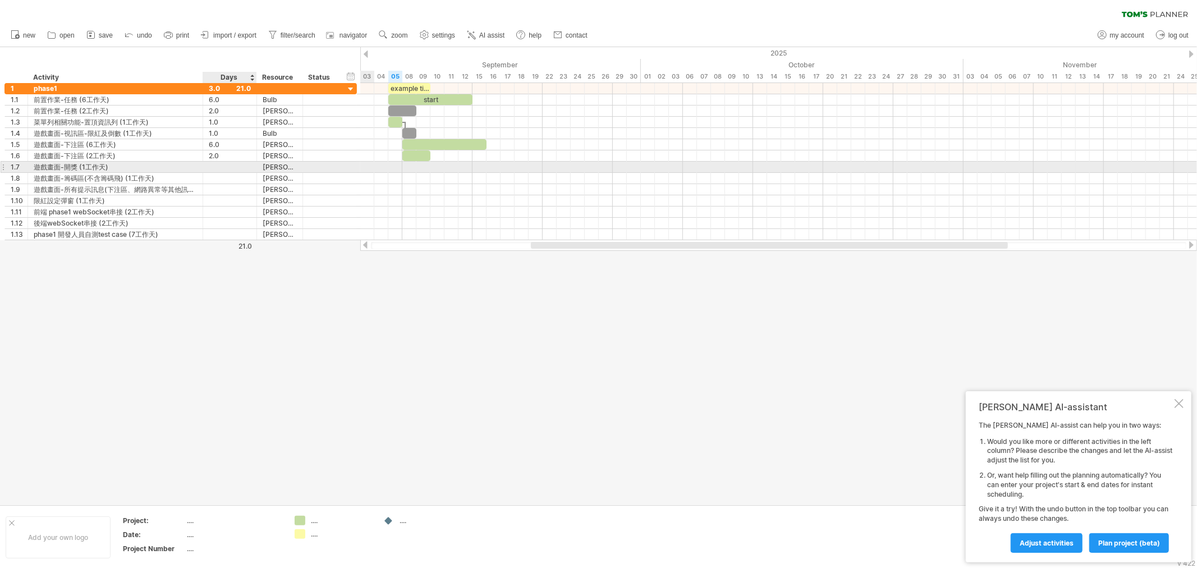
click at [217, 164] on div at bounding box center [230, 167] width 42 height 11
click at [217, 164] on input "text" at bounding box center [219, 167] width 21 height 11
click at [219, 164] on input "text" at bounding box center [219, 167] width 21 height 11
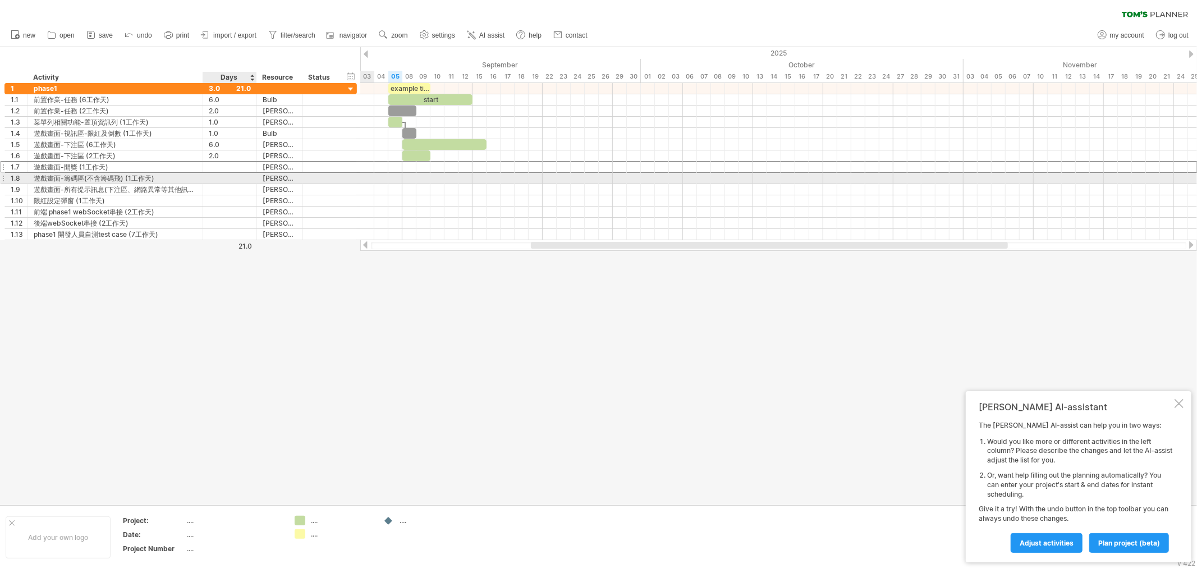
type input "*"
click at [224, 180] on div at bounding box center [230, 178] width 42 height 11
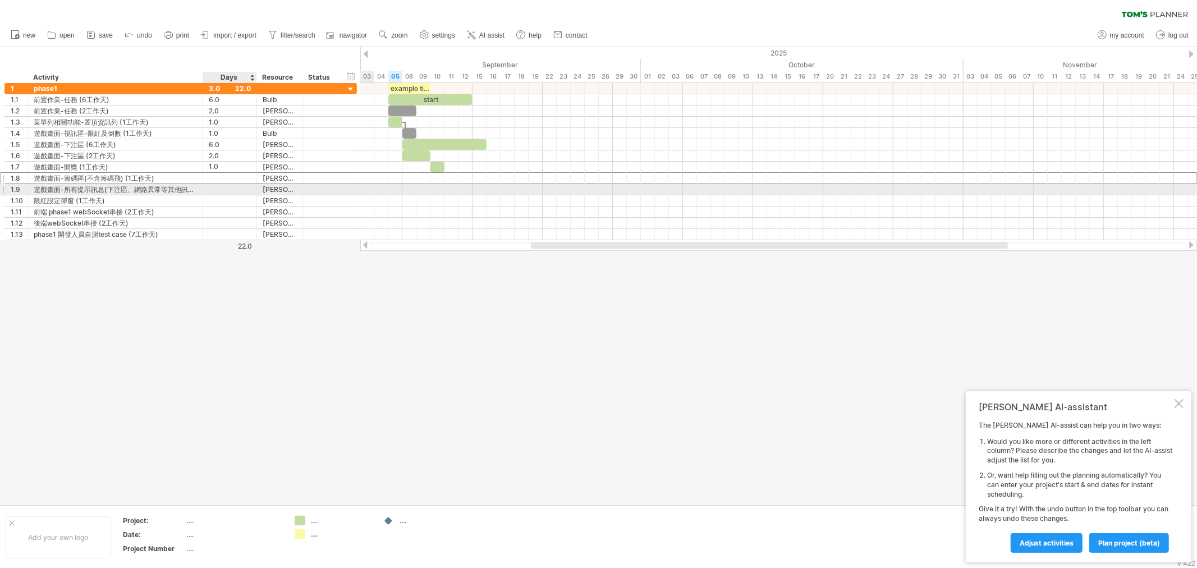
type input "*"
click at [220, 191] on div at bounding box center [230, 189] width 42 height 11
click at [187, 191] on div "遊戲畫面-所有提示訊息(下注區、網路異常等其他訊息) (1工作天)" at bounding box center [115, 189] width 163 height 11
click at [187, 191] on input "**********" at bounding box center [115, 189] width 163 height 11
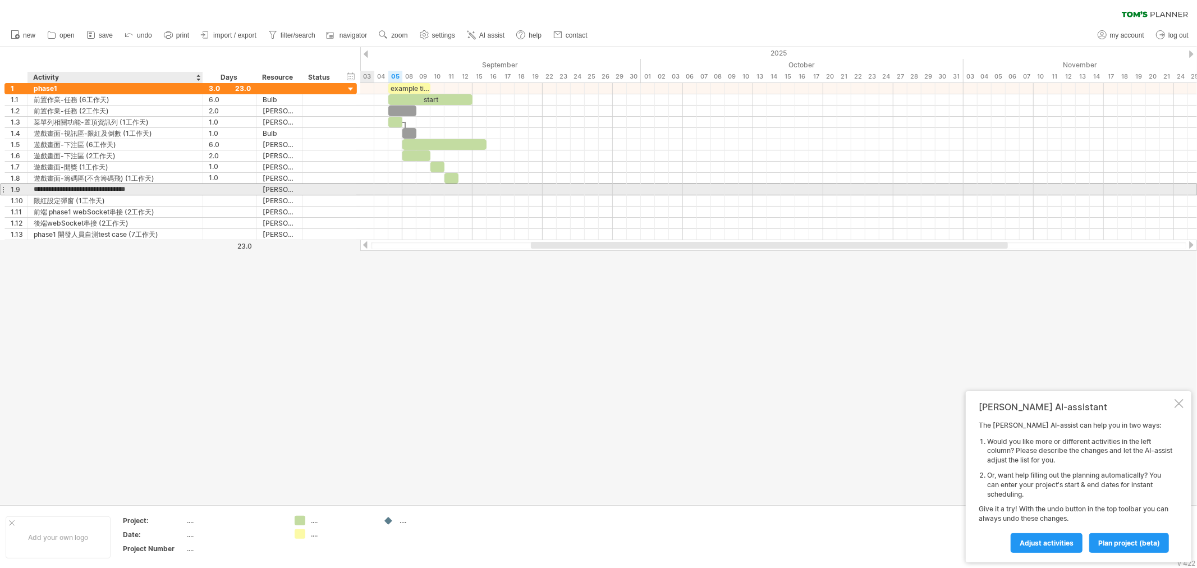
click at [188, 190] on input "**********" at bounding box center [115, 189] width 163 height 11
click at [236, 194] on div at bounding box center [230, 189] width 42 height 11
type input "*"
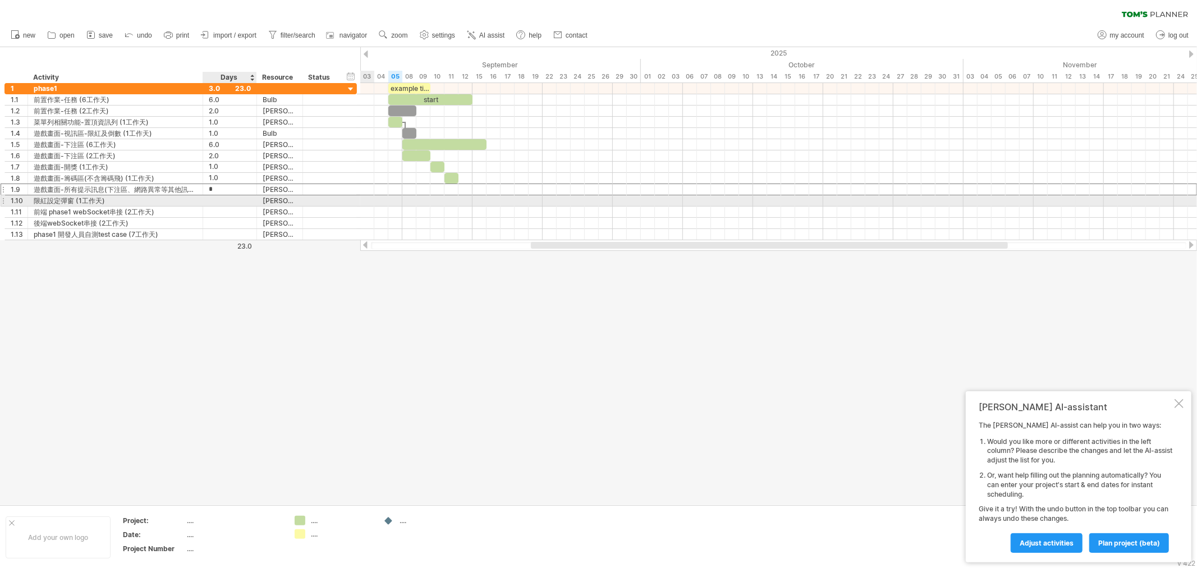
click at [223, 203] on div at bounding box center [230, 200] width 42 height 11
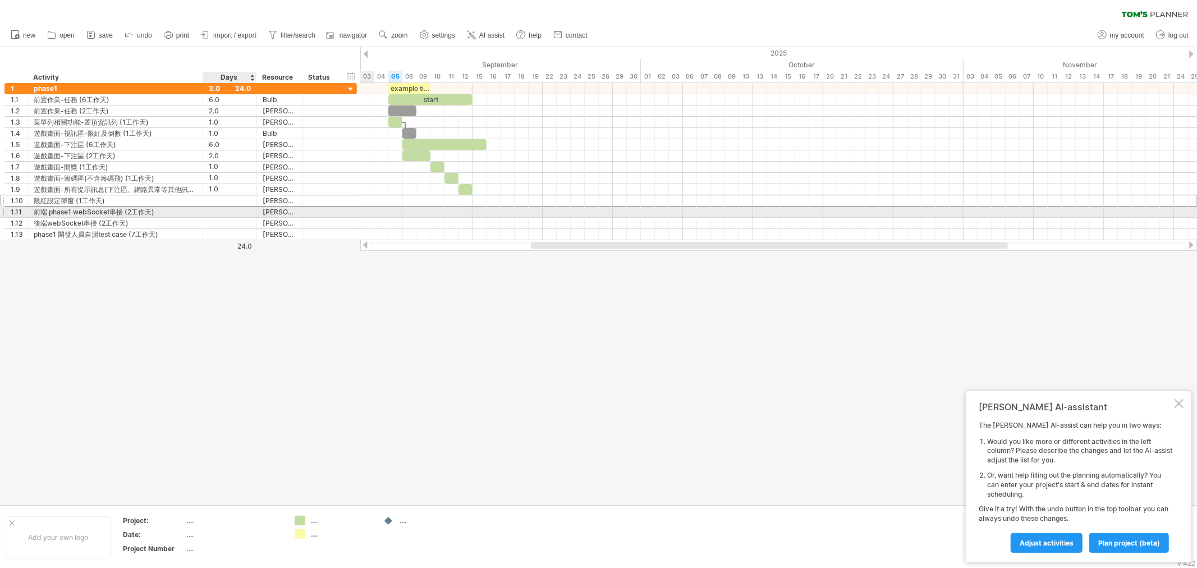
type input "*"
click at [214, 215] on div at bounding box center [230, 211] width 42 height 11
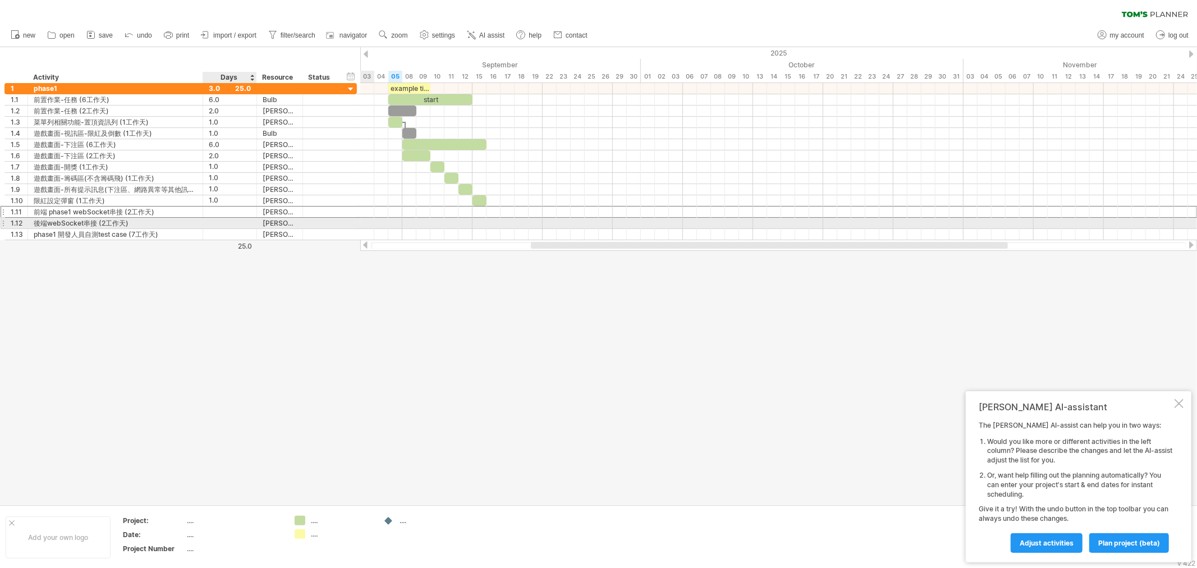
type input "*"
click at [213, 226] on div at bounding box center [230, 223] width 42 height 11
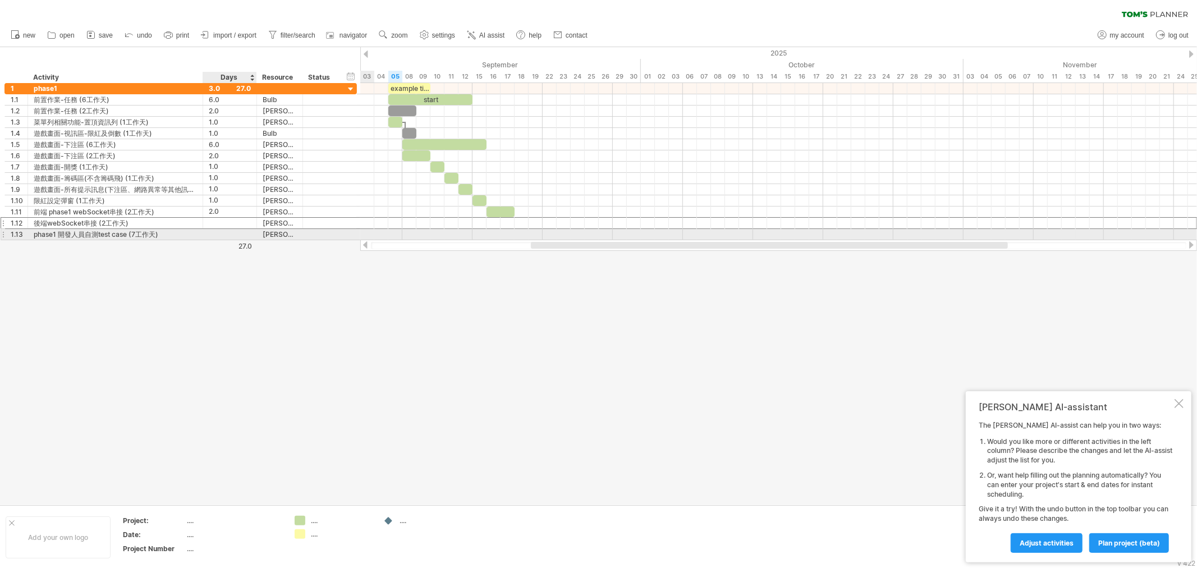
type input "*"
click at [212, 234] on div at bounding box center [230, 234] width 42 height 11
type input "*"
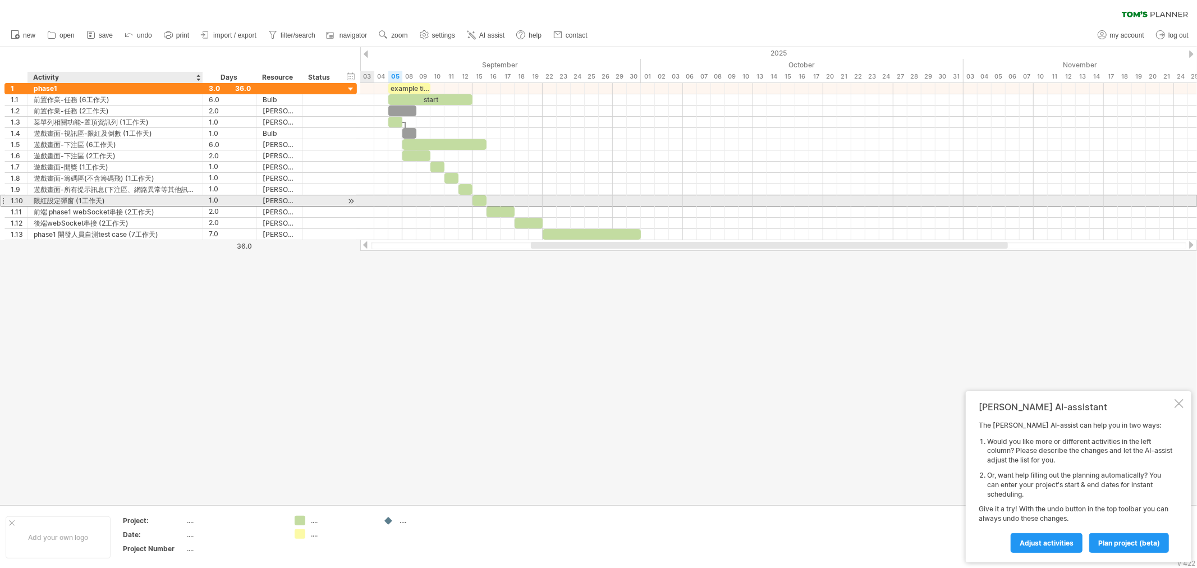
click at [170, 197] on div "限紅設定彈窗 (1工作天)" at bounding box center [115, 200] width 163 height 11
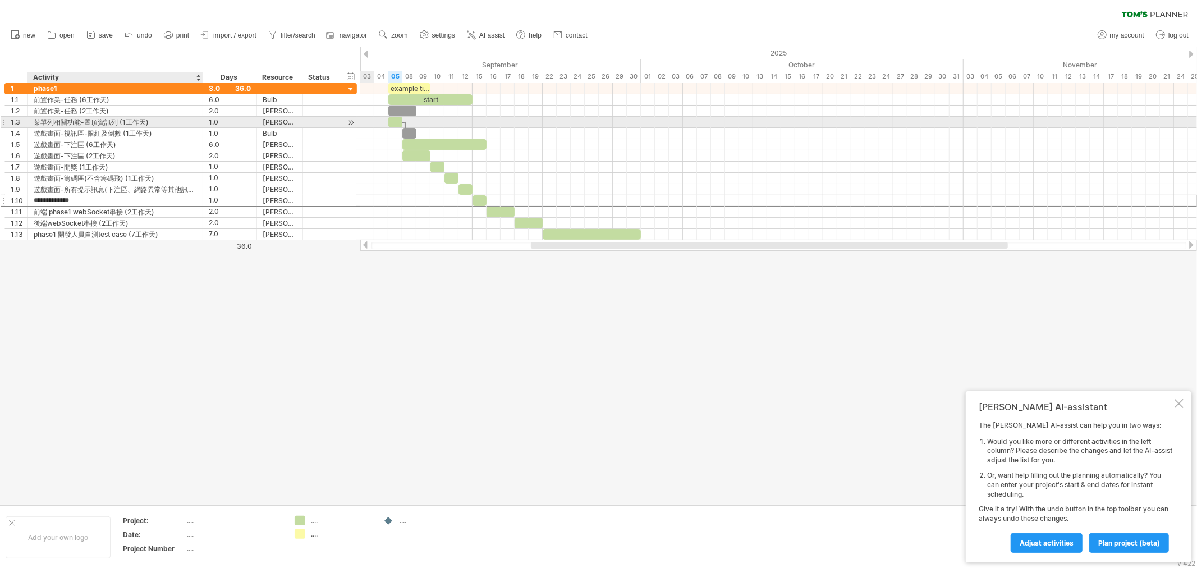
click at [145, 125] on div "菜單列相關功能-置頂資訊列 (1工作天)" at bounding box center [115, 122] width 163 height 11
click at [145, 125] on input "**********" at bounding box center [115, 122] width 163 height 11
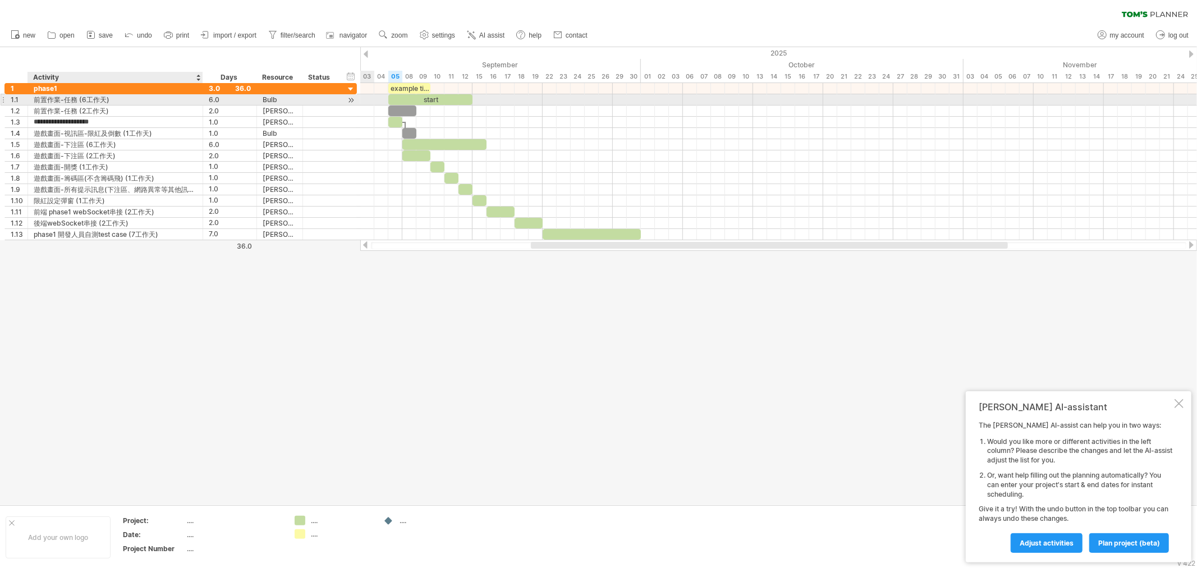
click at [81, 102] on div "前置作業-任務 (6工作天)" at bounding box center [115, 99] width 163 height 11
click at [81, 102] on input "**********" at bounding box center [115, 99] width 163 height 11
click at [77, 102] on input "**********" at bounding box center [115, 99] width 163 height 11
click at [467, 99] on div "start" at bounding box center [430, 99] width 84 height 11
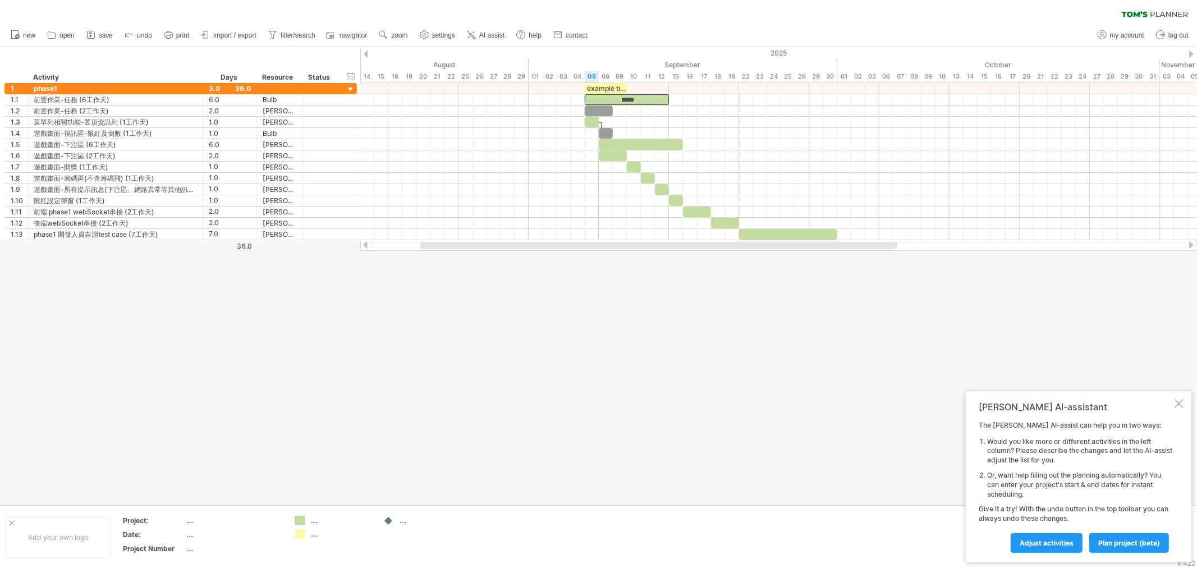
drag, startPoint x: 557, startPoint y: 243, endPoint x: 447, endPoint y: 248, distance: 110.6
click at [447, 248] on div at bounding box center [658, 245] width 477 height 7
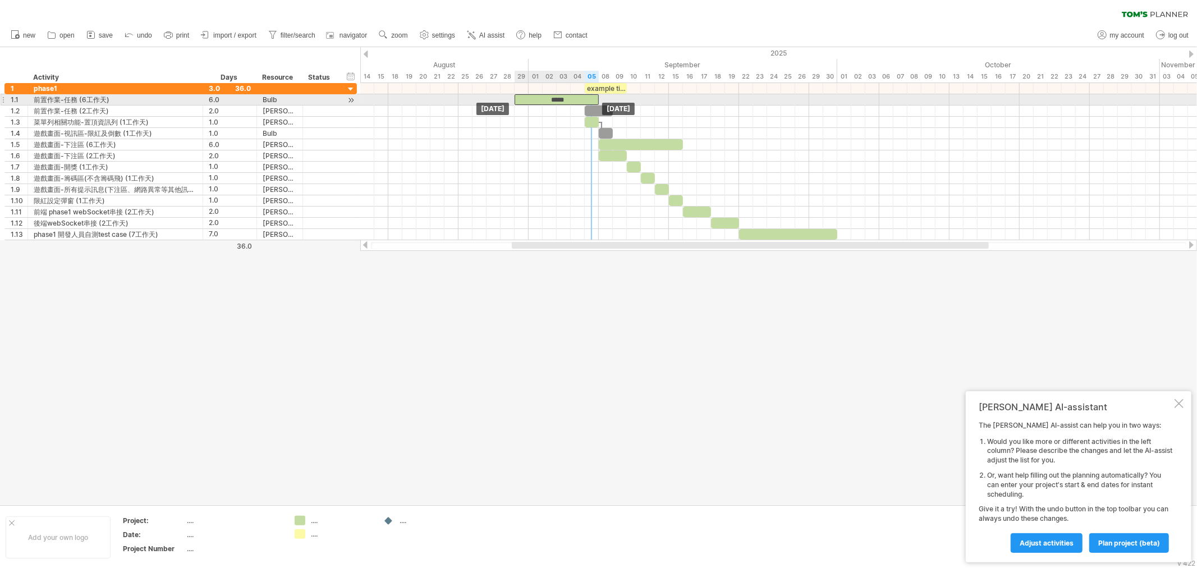
drag, startPoint x: 598, startPoint y: 99, endPoint x: 526, endPoint y: 98, distance: 71.8
click at [526, 98] on div "*****" at bounding box center [556, 99] width 84 height 11
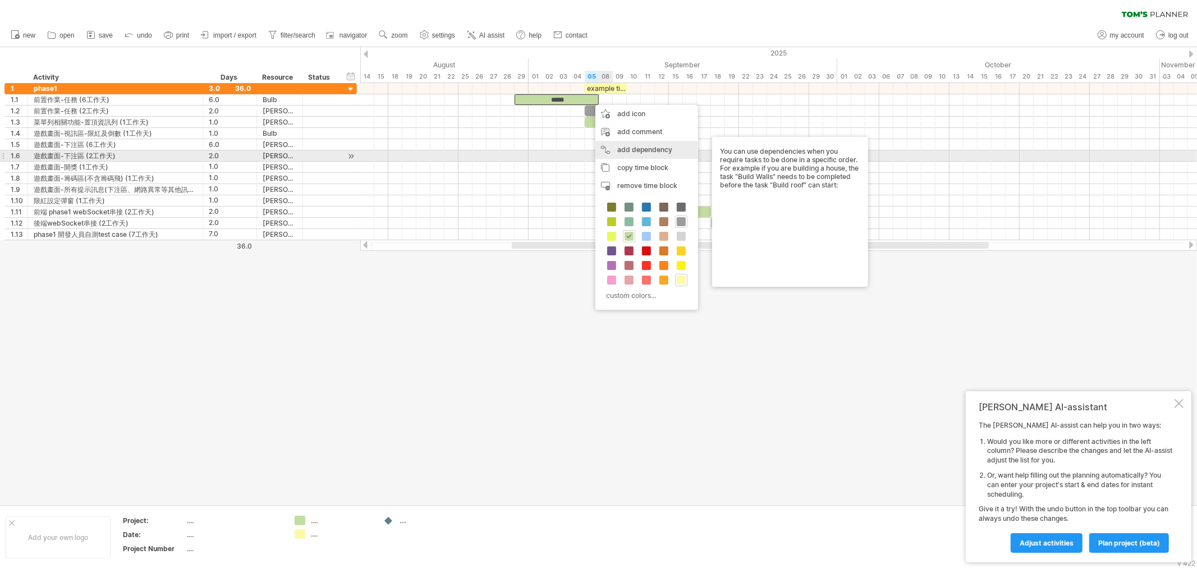
click at [656, 151] on div "add dependency You can use dependencies when you require tasks to be done in a …" at bounding box center [646, 150] width 103 height 18
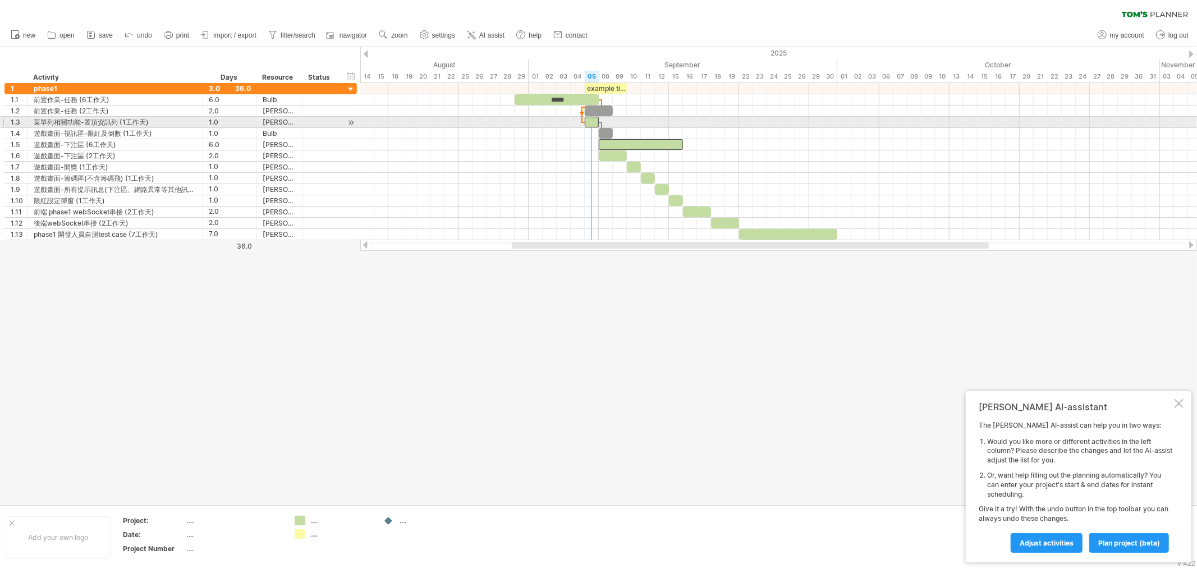
click at [587, 125] on div at bounding box center [592, 122] width 14 height 11
drag, startPoint x: 591, startPoint y: 122, endPoint x: 603, endPoint y: 122, distance: 11.8
click at [603, 122] on div at bounding box center [606, 122] width 14 height 11
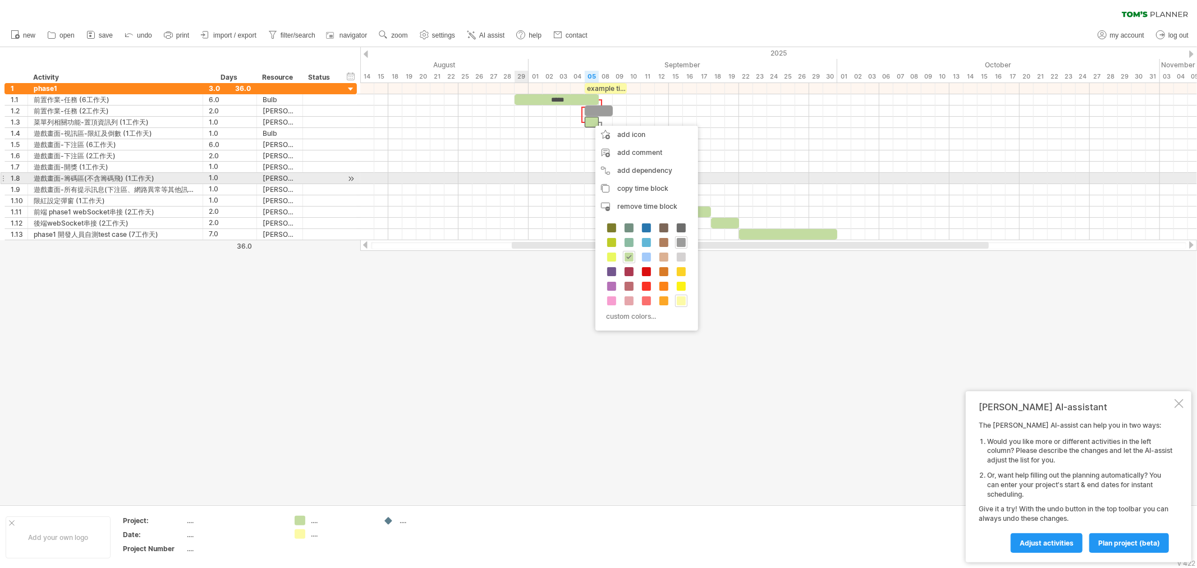
click at [530, 170] on div at bounding box center [778, 167] width 836 height 11
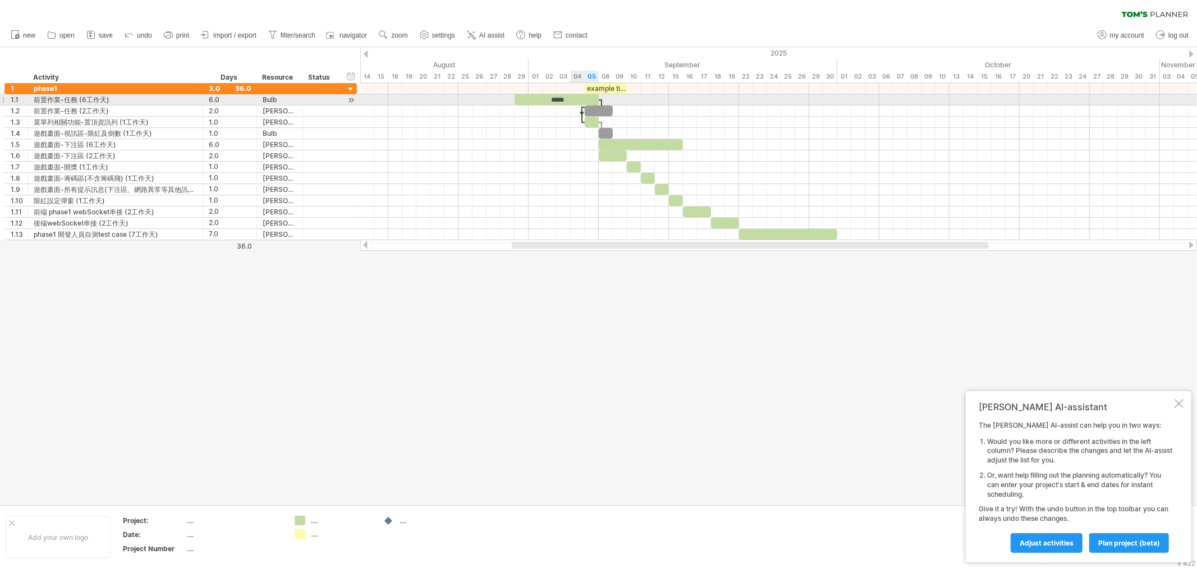
click at [581, 99] on div "*****" at bounding box center [556, 99] width 84 height 11
drag, startPoint x: 603, startPoint y: 111, endPoint x: 652, endPoint y: 112, distance: 48.8
click at [652, 112] on div at bounding box center [647, 110] width 28 height 11
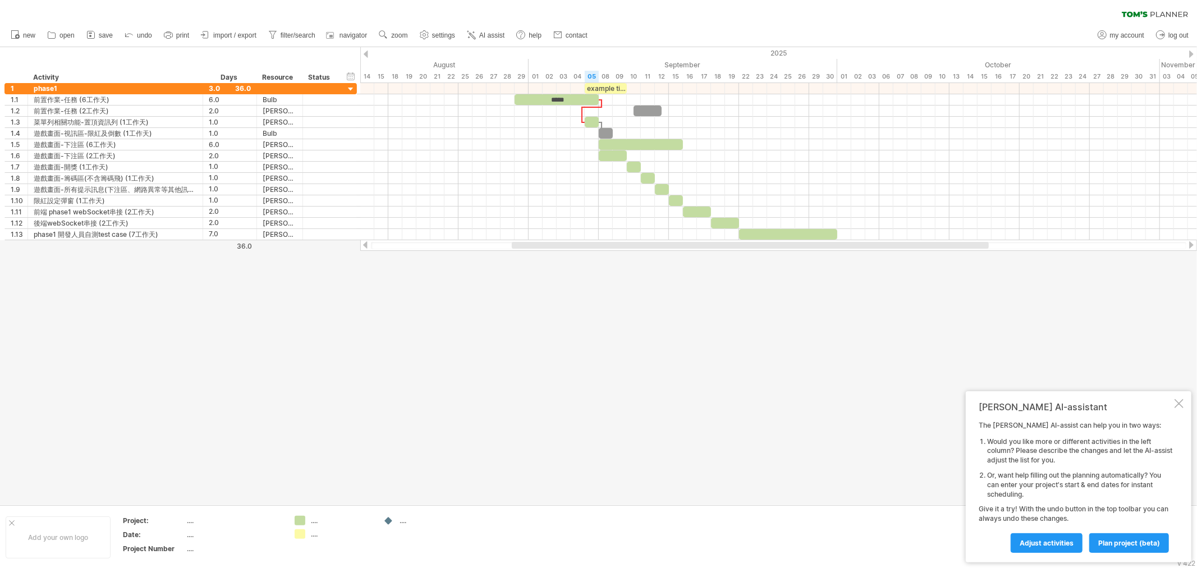
click at [519, 395] on div at bounding box center [598, 275] width 1197 height 457
click at [1077, 402] on div at bounding box center [1178, 403] width 9 height 9
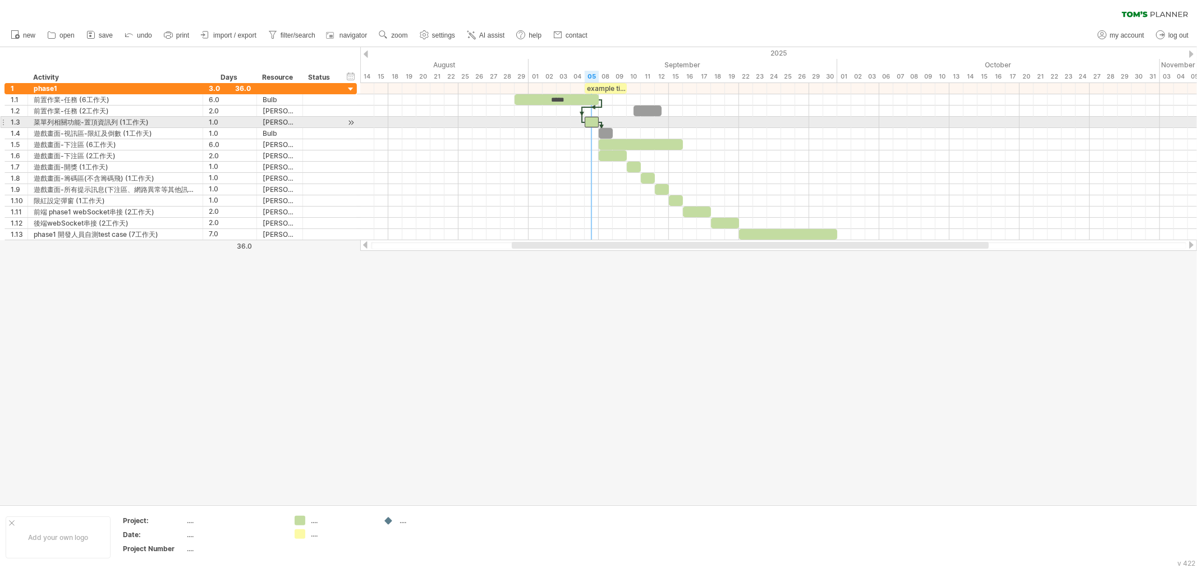
click at [590, 122] on div at bounding box center [592, 122] width 14 height 11
click at [640, 125] on div at bounding box center [778, 122] width 836 height 11
click at [602, 125] on div at bounding box center [601, 128] width 3 height 12
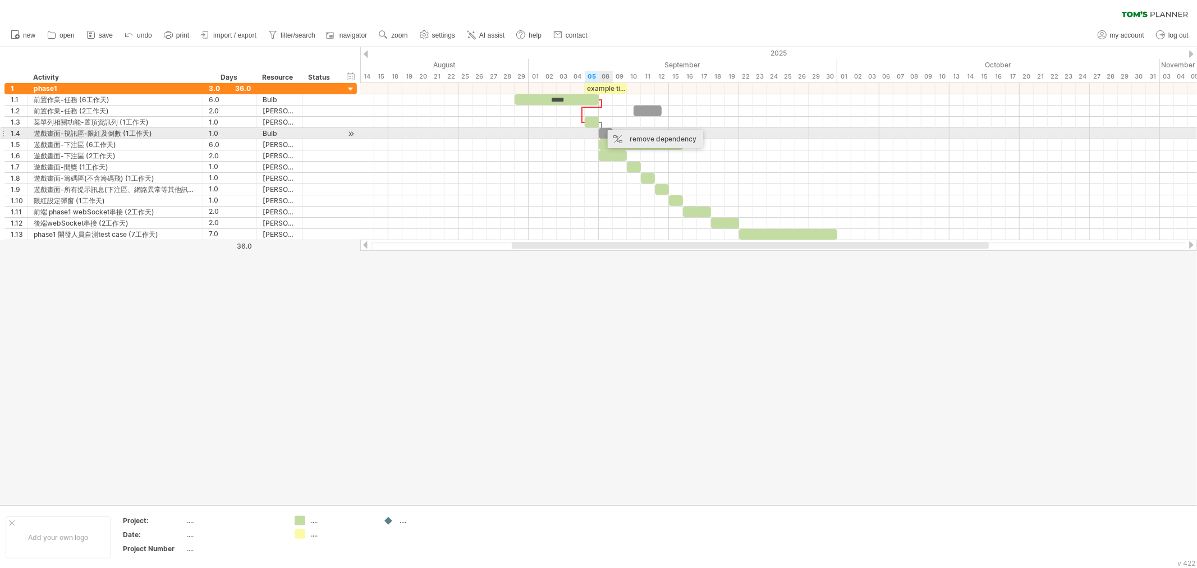
click at [633, 137] on div "remove dependency" at bounding box center [655, 139] width 95 height 18
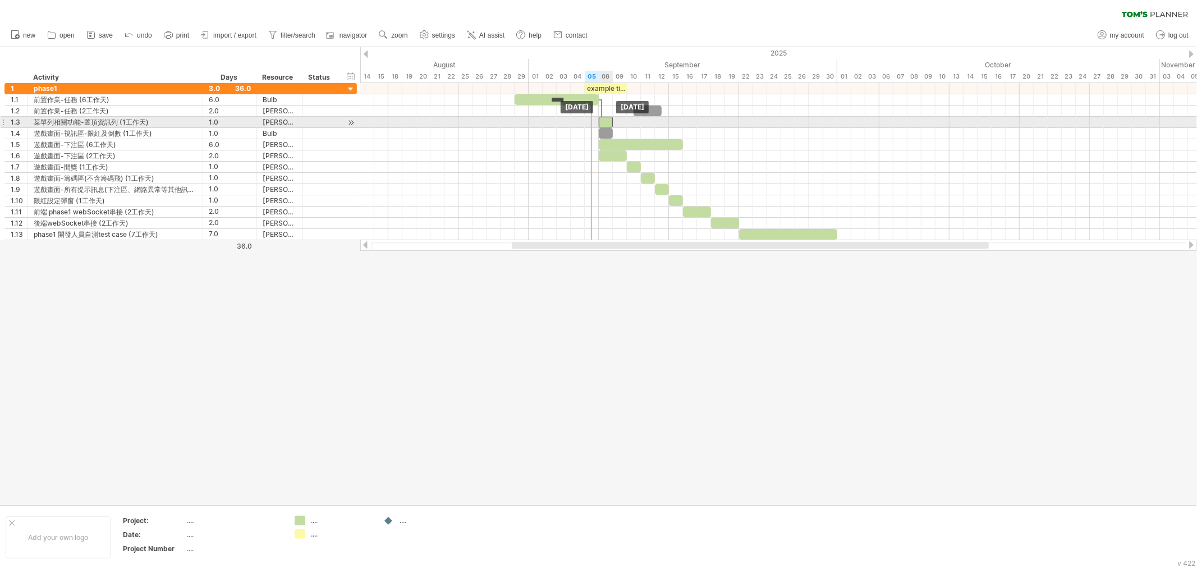
drag, startPoint x: 591, startPoint y: 125, endPoint x: 607, endPoint y: 124, distance: 15.7
click at [607, 124] on div at bounding box center [606, 122] width 14 height 11
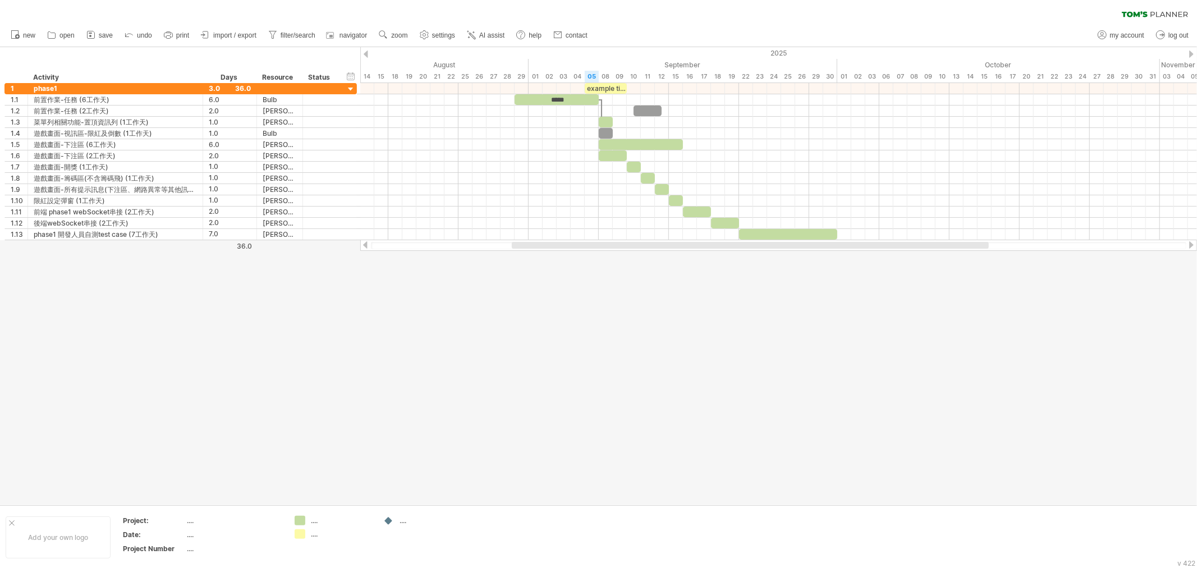
click at [609, 321] on div at bounding box center [598, 275] width 1197 height 457
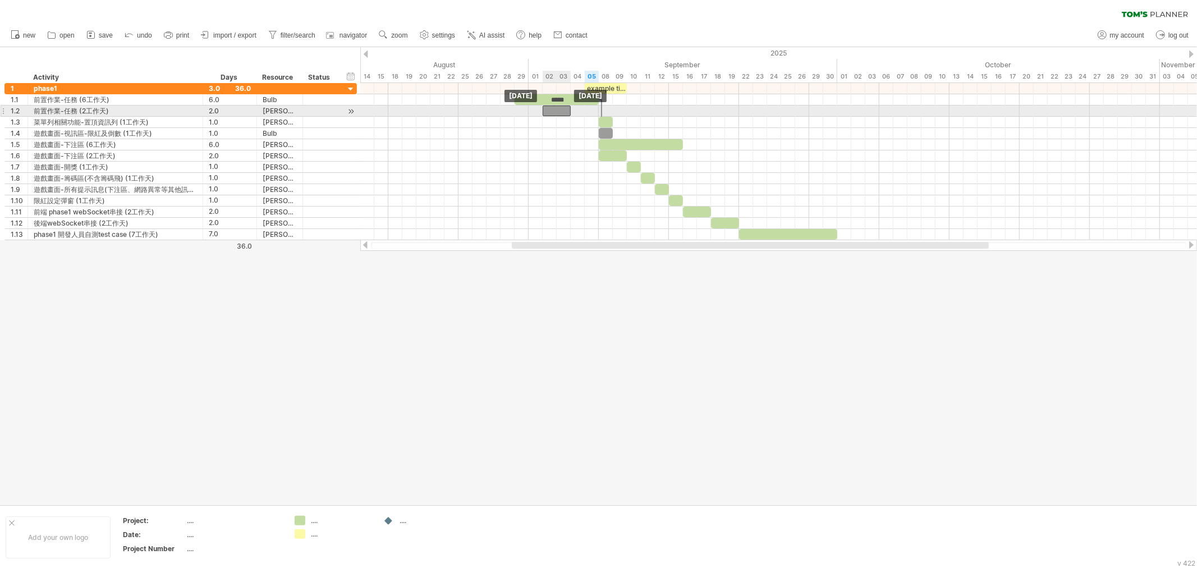
drag, startPoint x: 647, startPoint y: 111, endPoint x: 557, endPoint y: 109, distance: 90.3
click at [557, 109] on div at bounding box center [556, 110] width 28 height 11
click at [555, 112] on div at bounding box center [556, 110] width 28 height 11
click at [571, 103] on div "*****" at bounding box center [556, 99] width 84 height 11
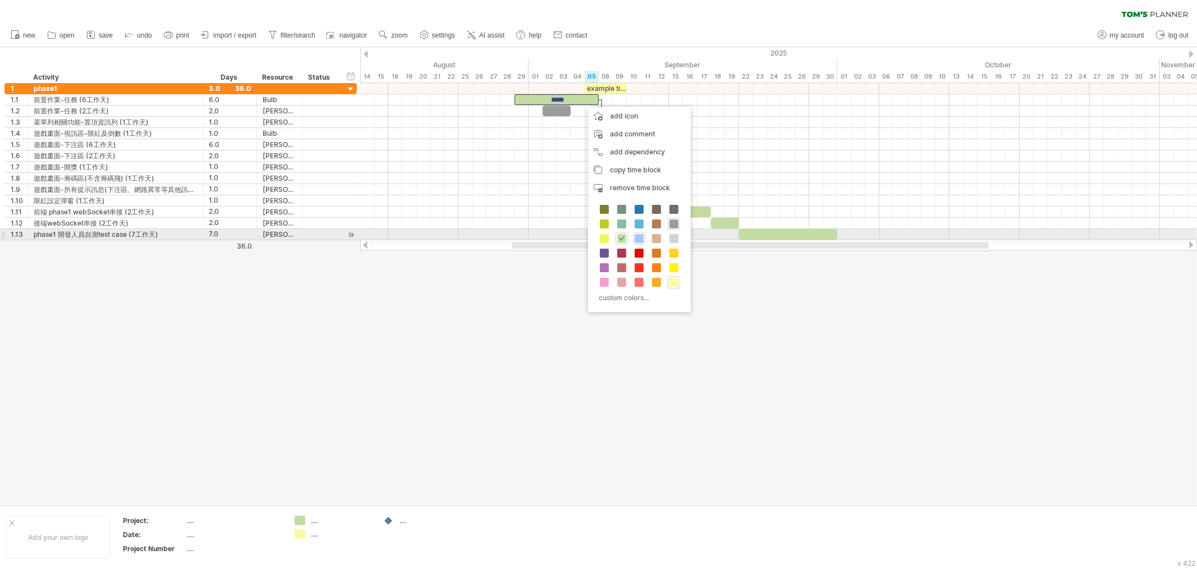
click at [642, 240] on span at bounding box center [638, 238] width 9 height 9
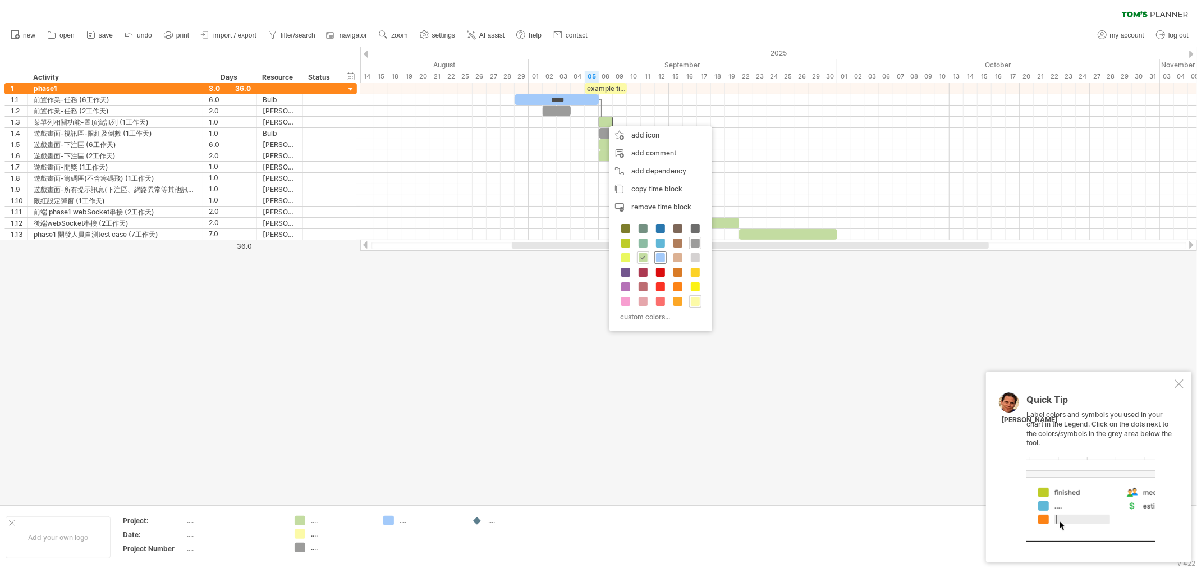
click at [663, 260] on span at bounding box center [660, 257] width 9 height 9
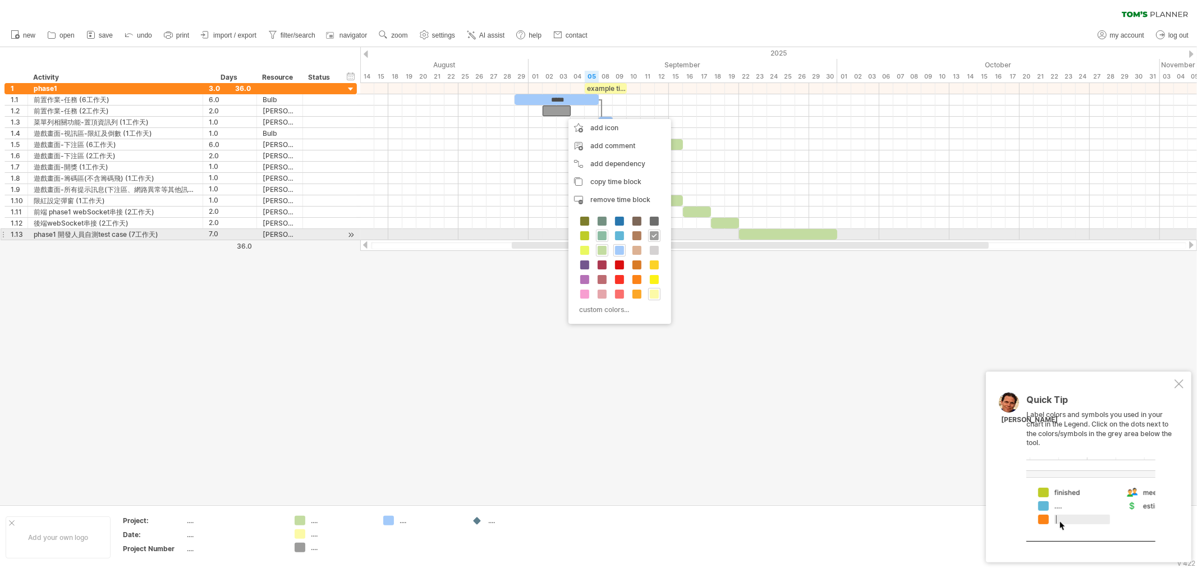
click at [601, 237] on span at bounding box center [601, 235] width 9 height 9
click at [608, 252] on div at bounding box center [603, 251] width 12 height 12
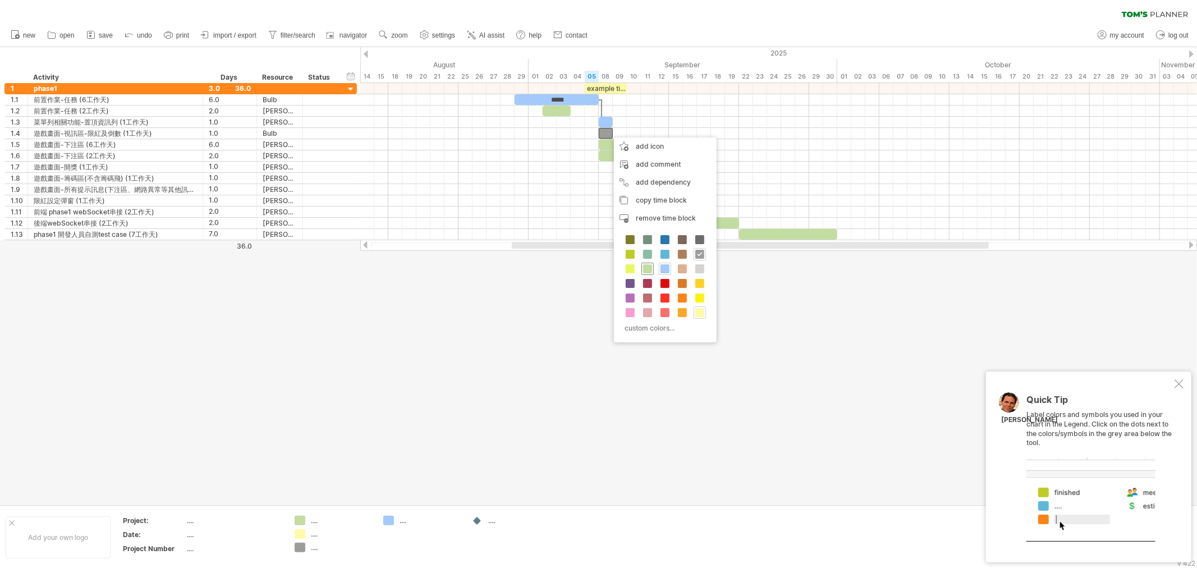
click at [646, 268] on span at bounding box center [647, 268] width 9 height 9
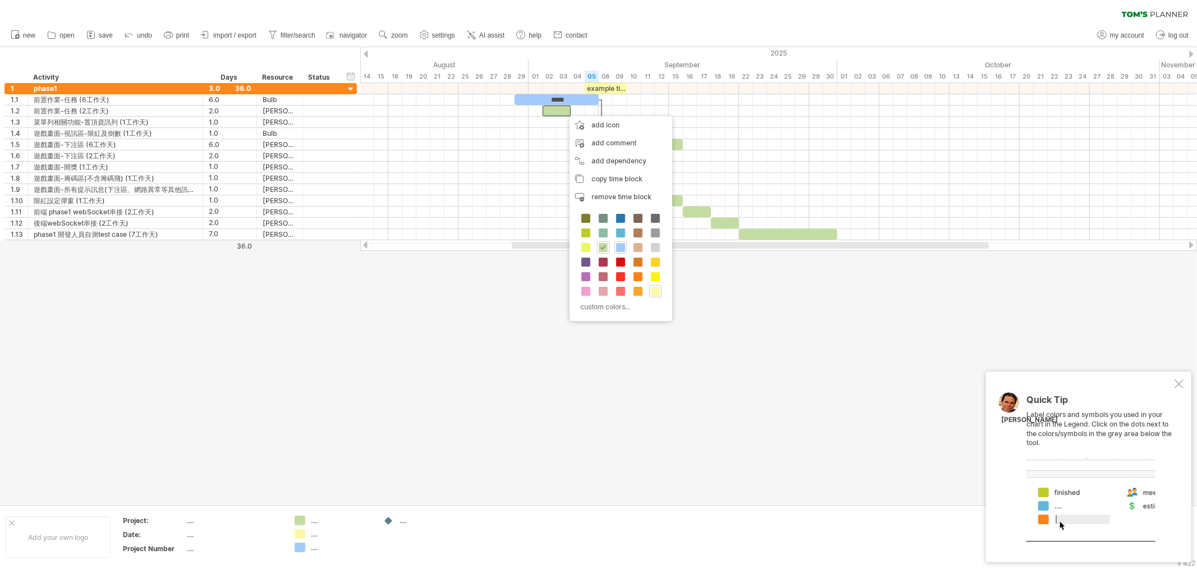
click at [442, 37] on span "settings" at bounding box center [443, 35] width 23 height 8
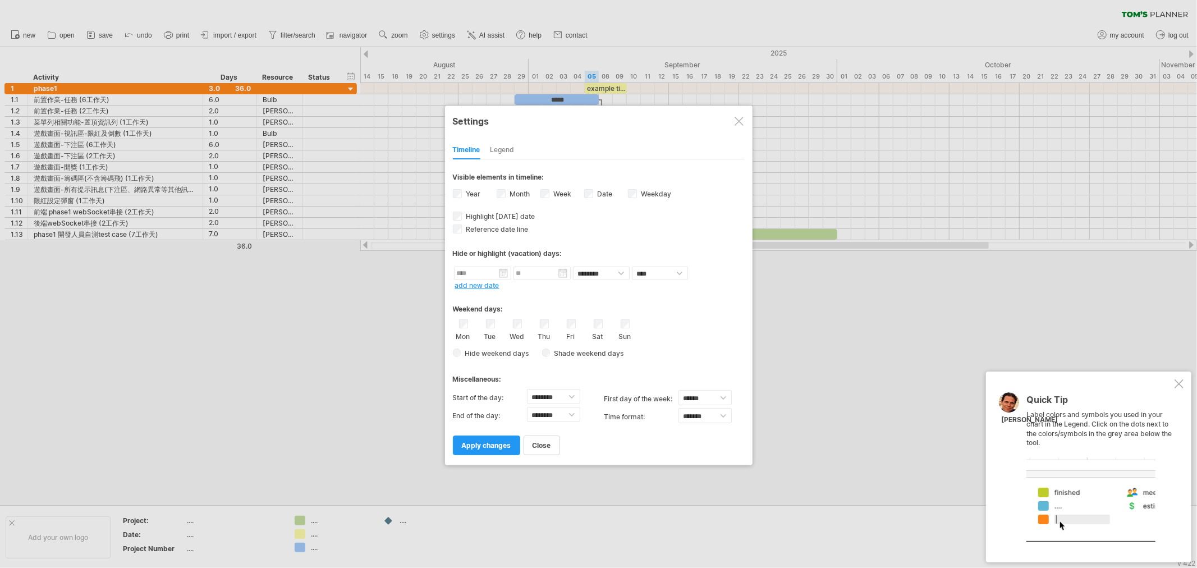
click at [505, 146] on div "Legend" at bounding box center [502, 150] width 24 height 18
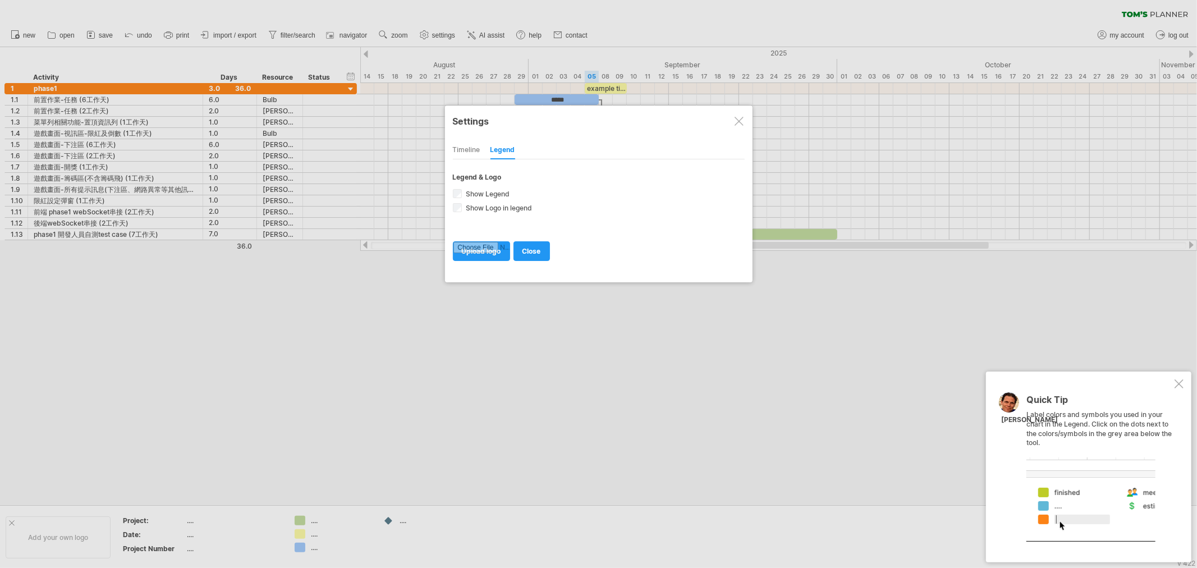
click at [469, 148] on div "Timeline" at bounding box center [466, 150] width 27 height 18
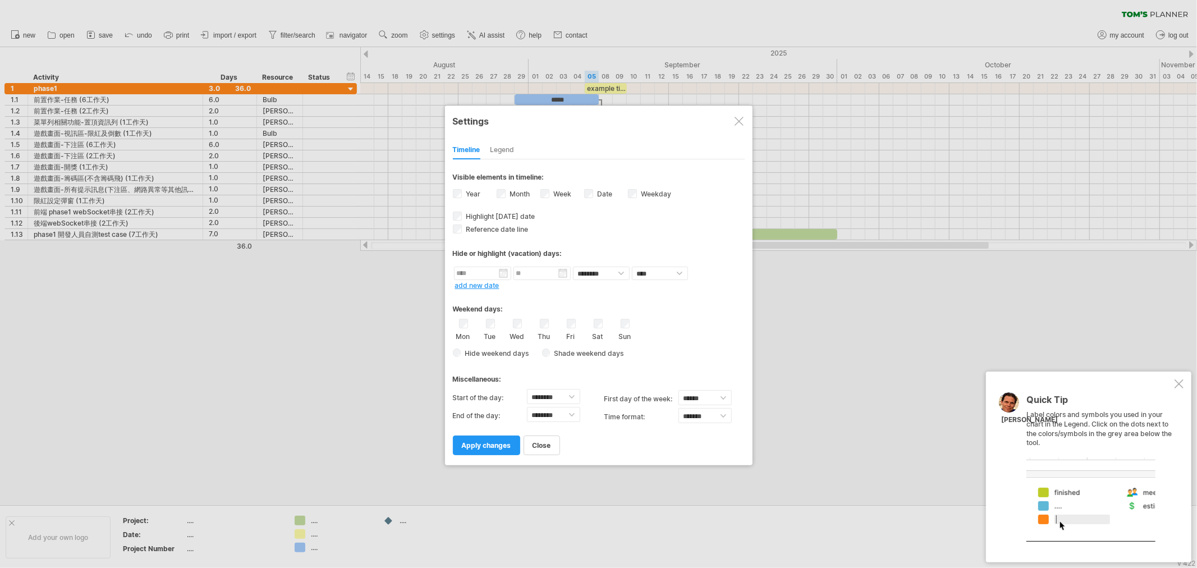
click at [736, 119] on div at bounding box center [738, 121] width 9 height 9
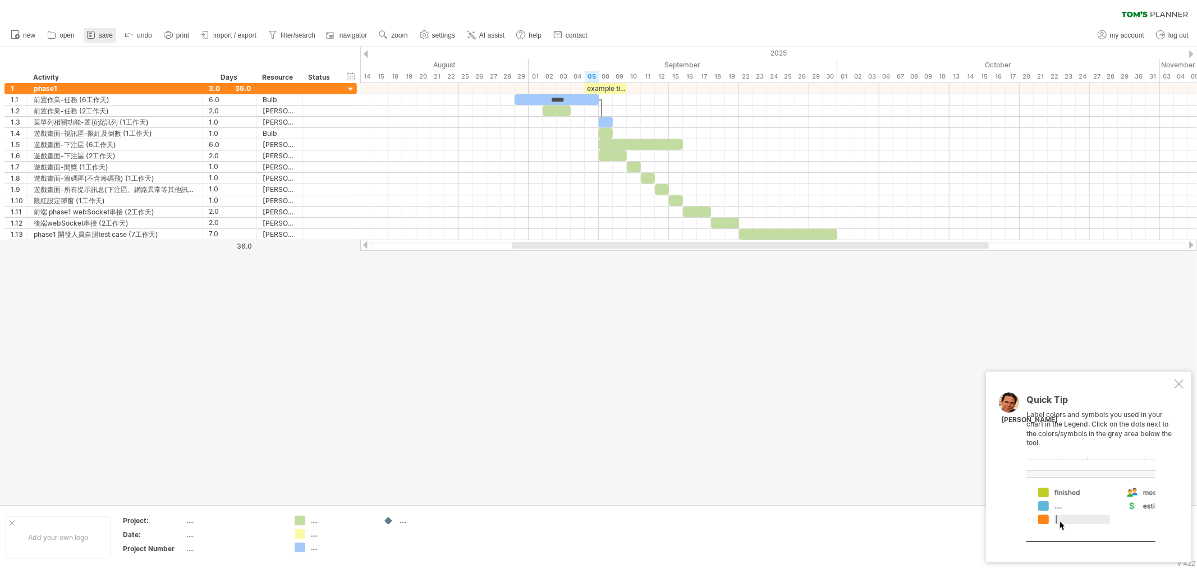
click at [99, 38] on span "save" at bounding box center [106, 35] width 14 height 8
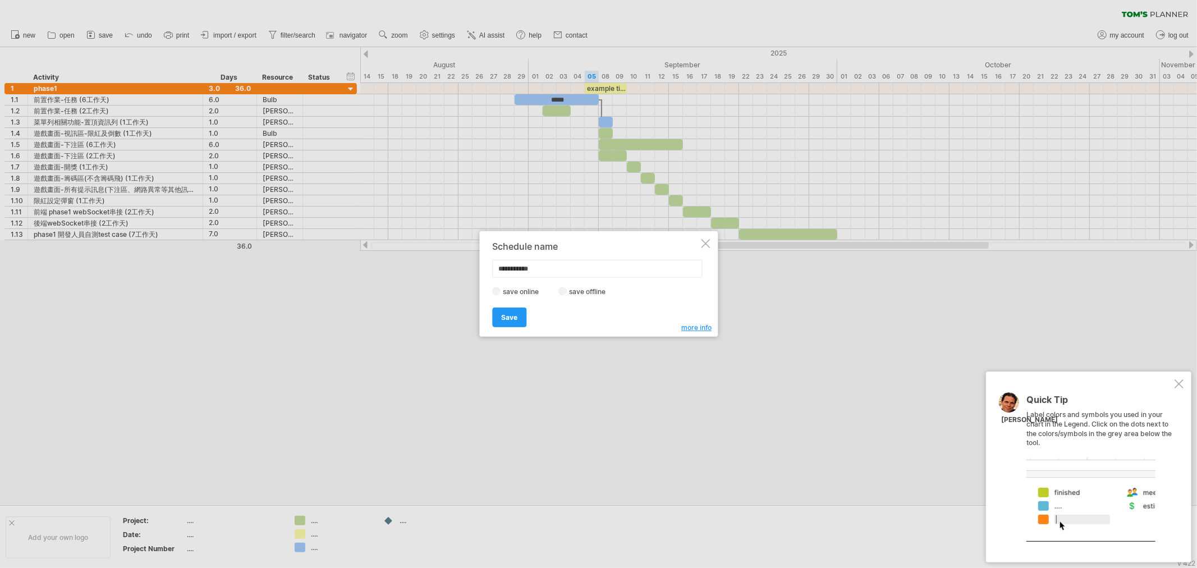
drag, startPoint x: 580, startPoint y: 273, endPoint x: 419, endPoint y: 275, distance: 161.0
click at [419, 275] on div "Trying to reach [DOMAIN_NAME] Connected again... 0% clear filter new 1" at bounding box center [598, 284] width 1197 height 568
click at [600, 270] on input "**********" at bounding box center [597, 269] width 210 height 18
type input "**********"
click at [518, 313] on link "Save" at bounding box center [509, 317] width 34 height 20
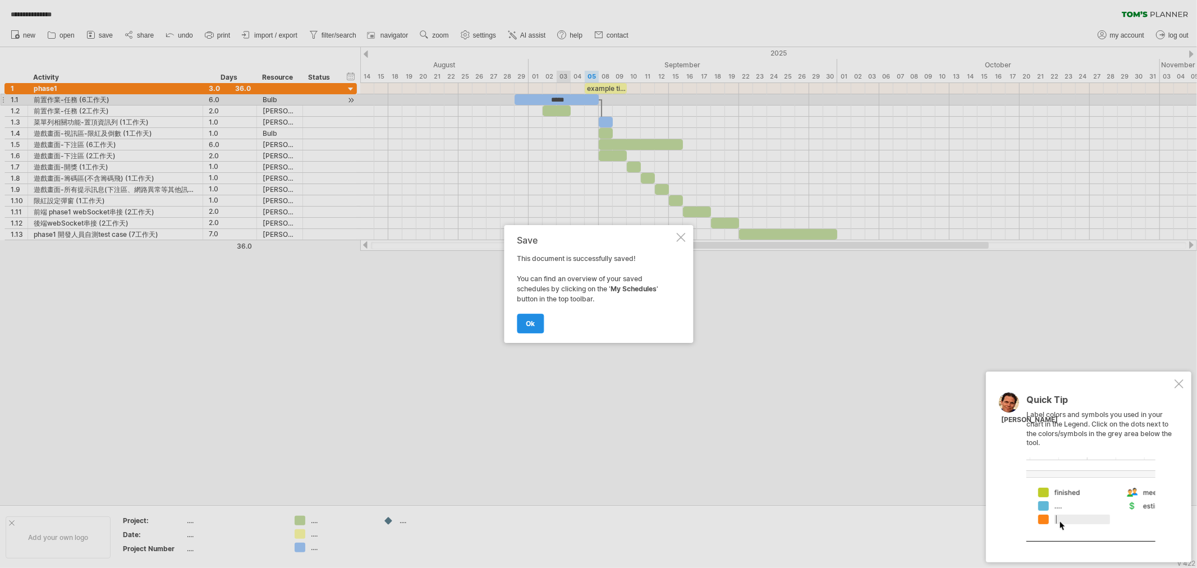
click at [526, 328] on link "ok" at bounding box center [530, 324] width 27 height 20
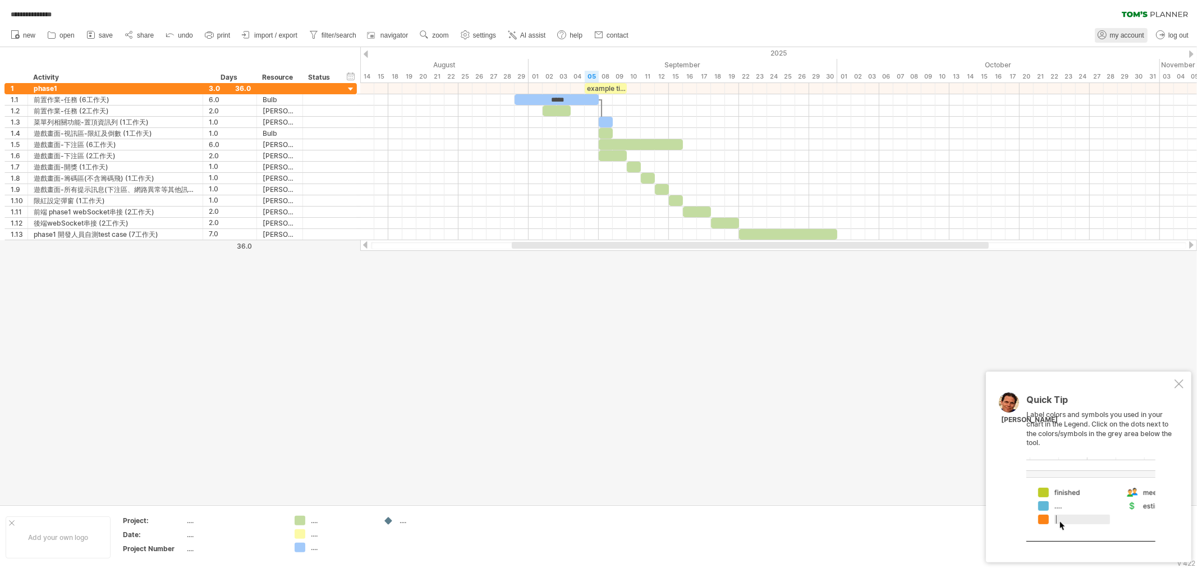
click at [1077, 32] on span "my account" at bounding box center [1127, 35] width 34 height 8
type input "**********"
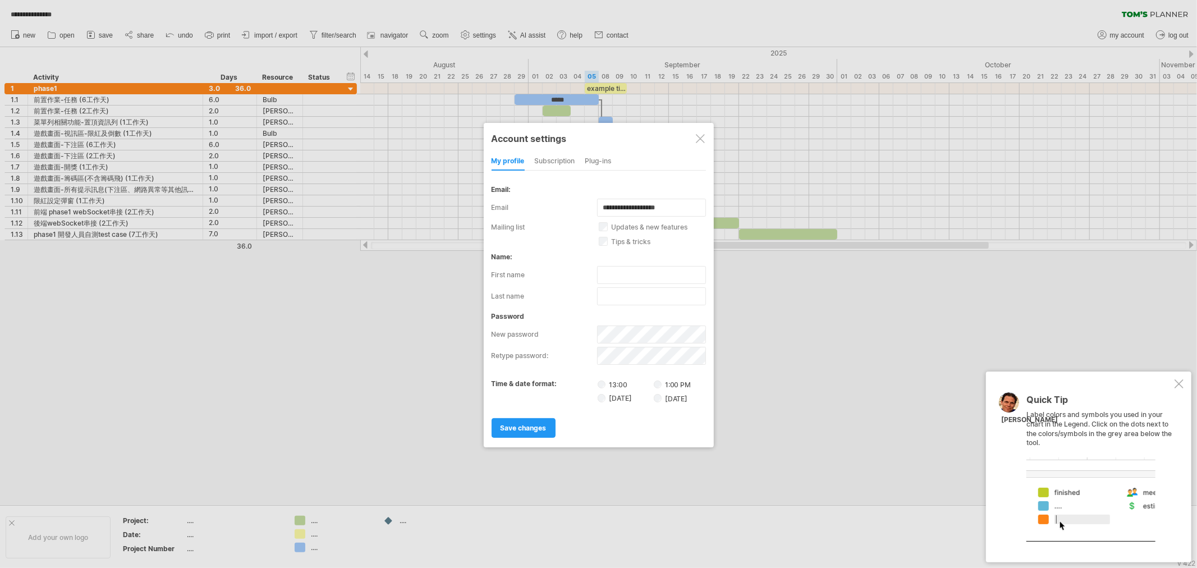
click at [548, 154] on div "subscription" at bounding box center [555, 162] width 40 height 18
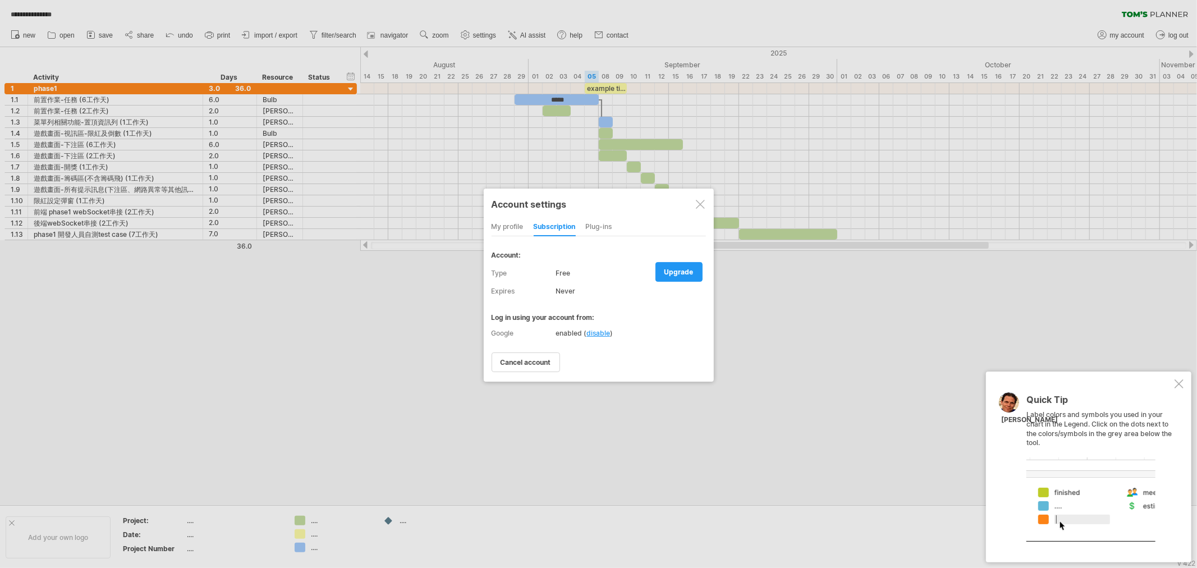
click at [596, 219] on div "Plug-ins" at bounding box center [599, 227] width 26 height 18
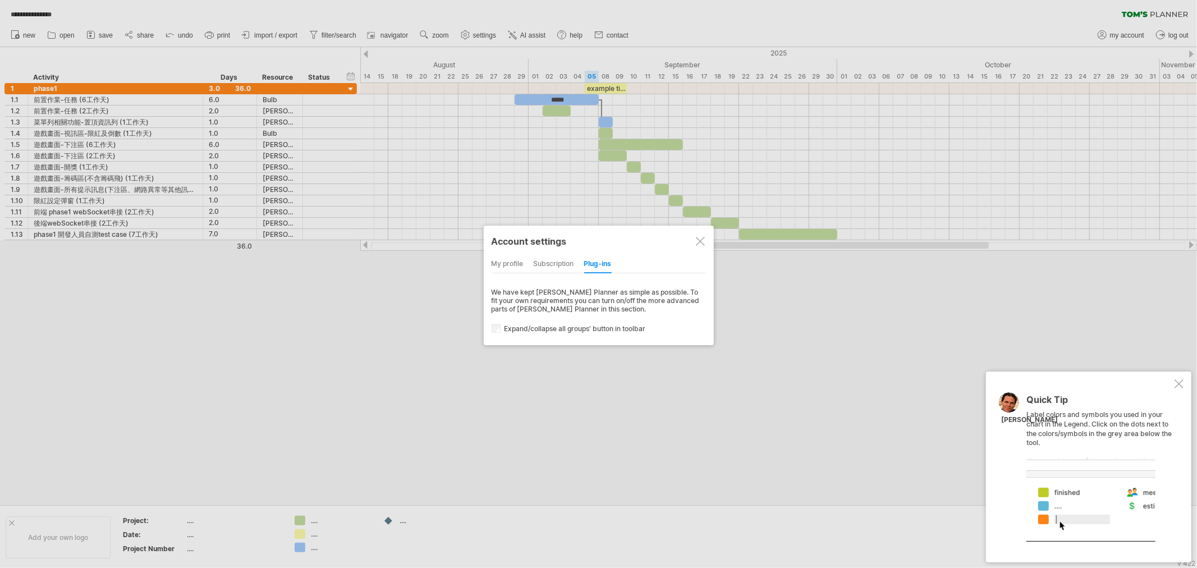
click at [700, 240] on div at bounding box center [700, 241] width 9 height 9
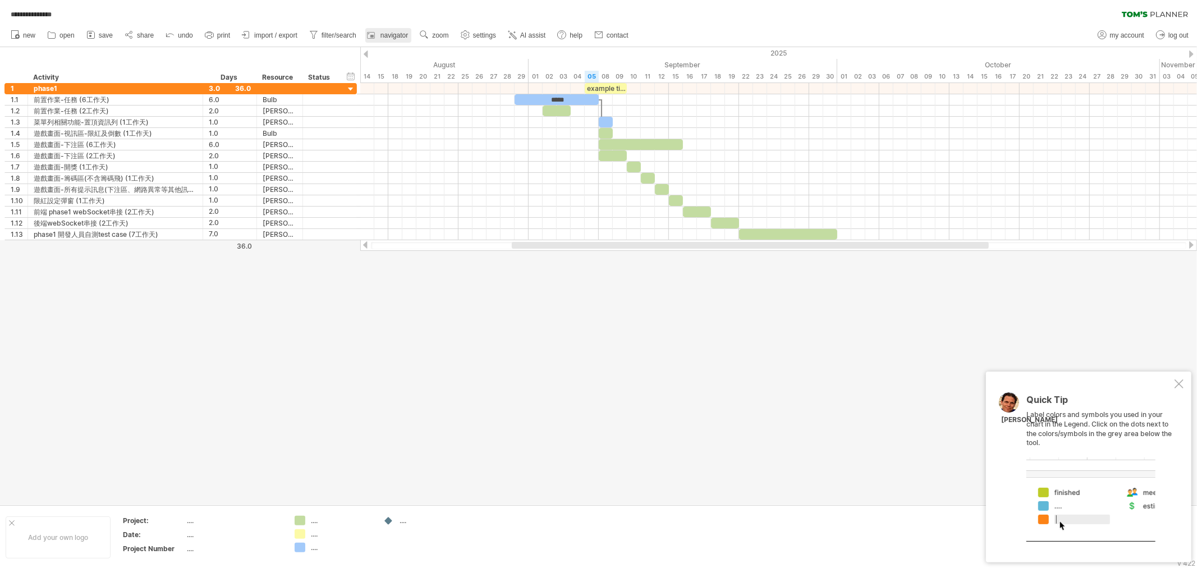
click at [378, 38] on div at bounding box center [372, 35] width 11 height 11
click at [1077, 383] on div at bounding box center [1178, 383] width 9 height 9
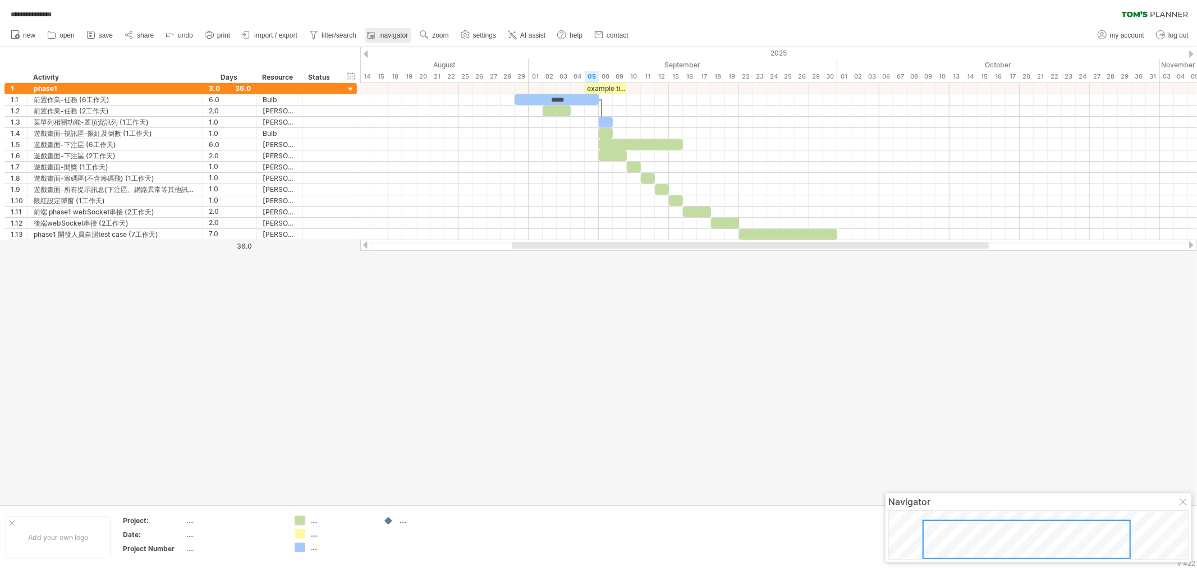
click at [377, 38] on div at bounding box center [372, 35] width 11 height 11
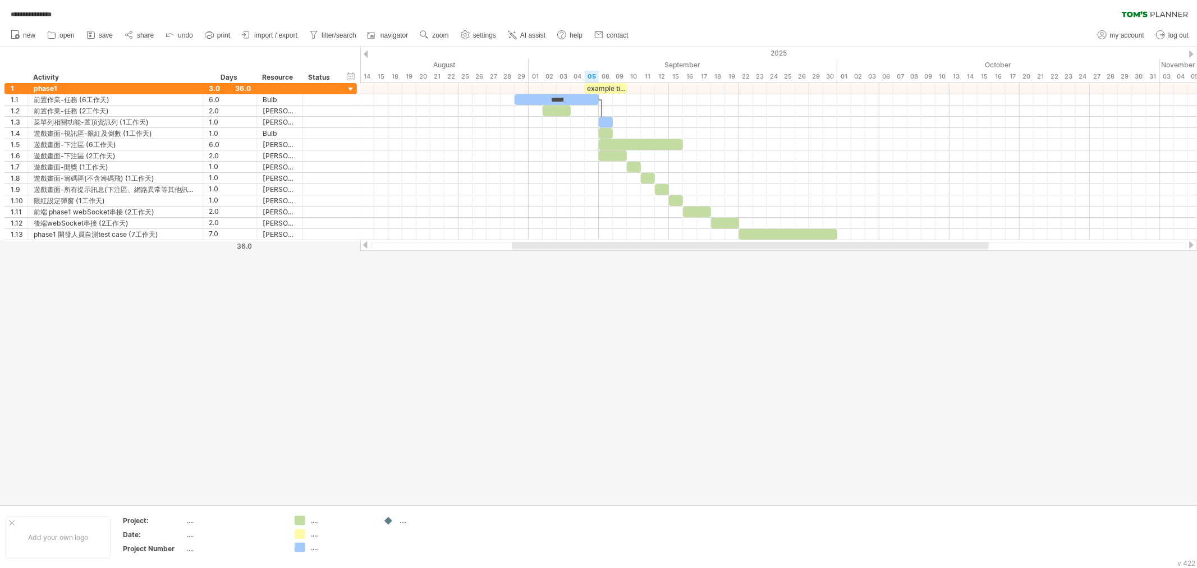
click at [522, 35] on span "AI assist" at bounding box center [532, 35] width 25 height 8
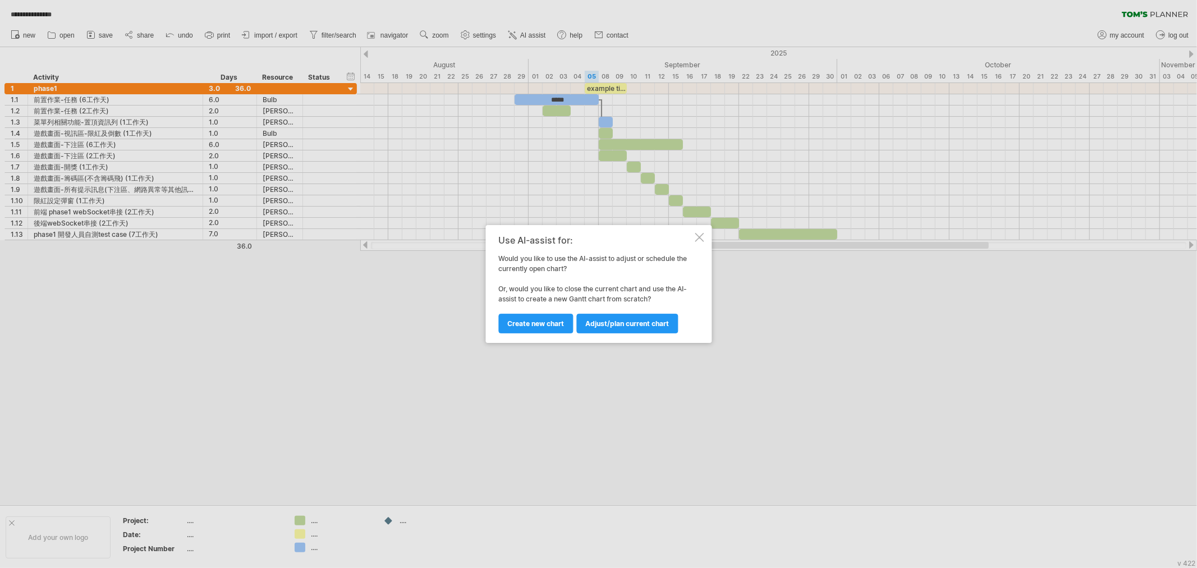
click at [695, 238] on div at bounding box center [699, 237] width 9 height 9
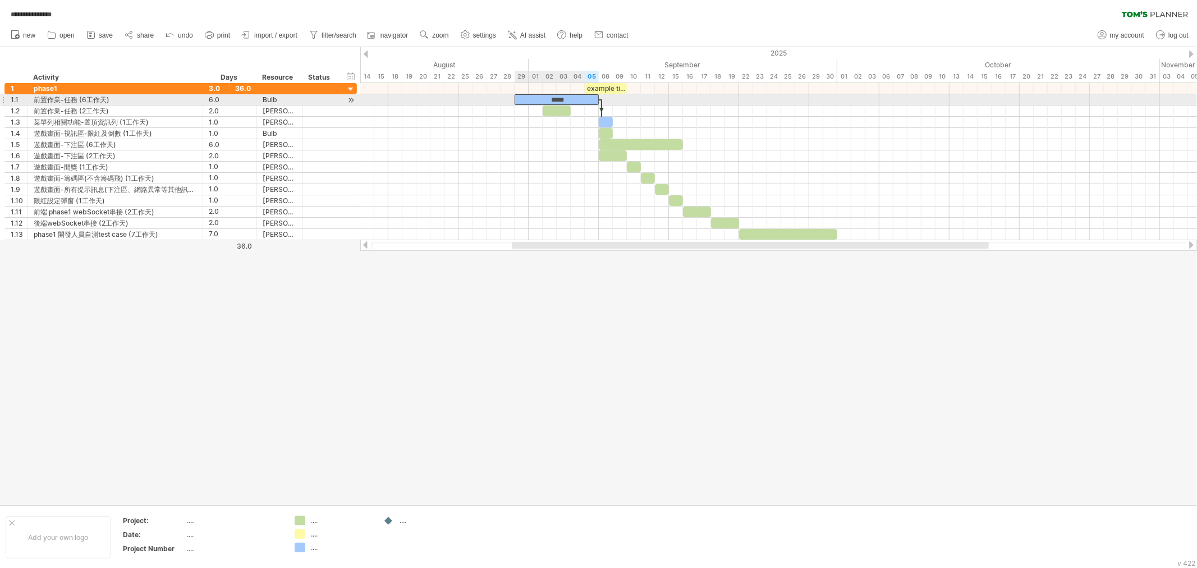
click at [565, 97] on div "*****" at bounding box center [556, 99] width 84 height 11
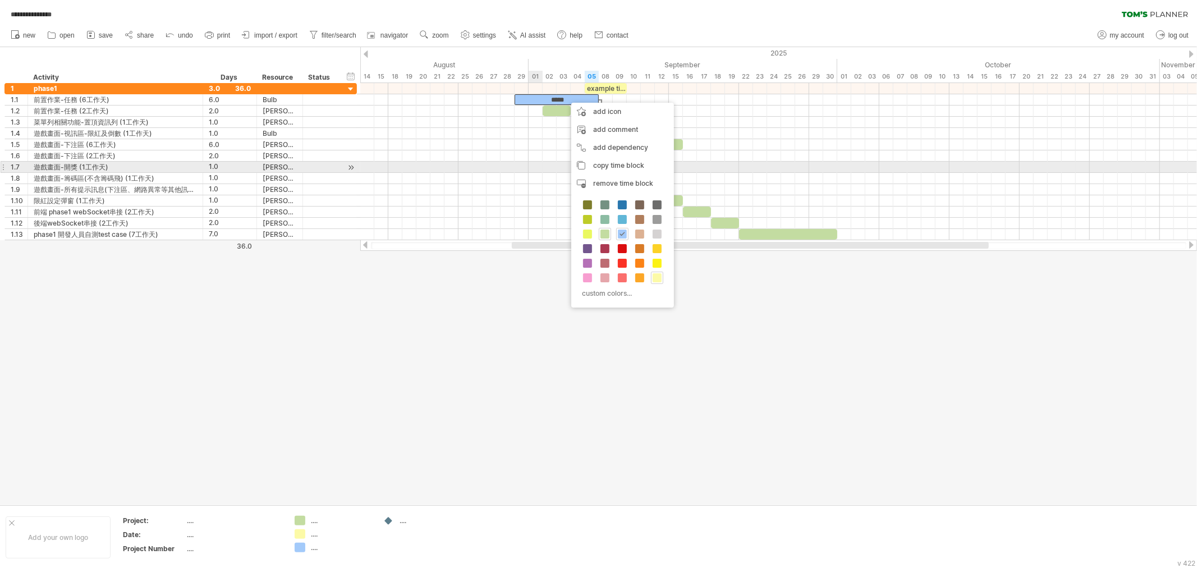
click at [540, 164] on div at bounding box center [778, 167] width 836 height 11
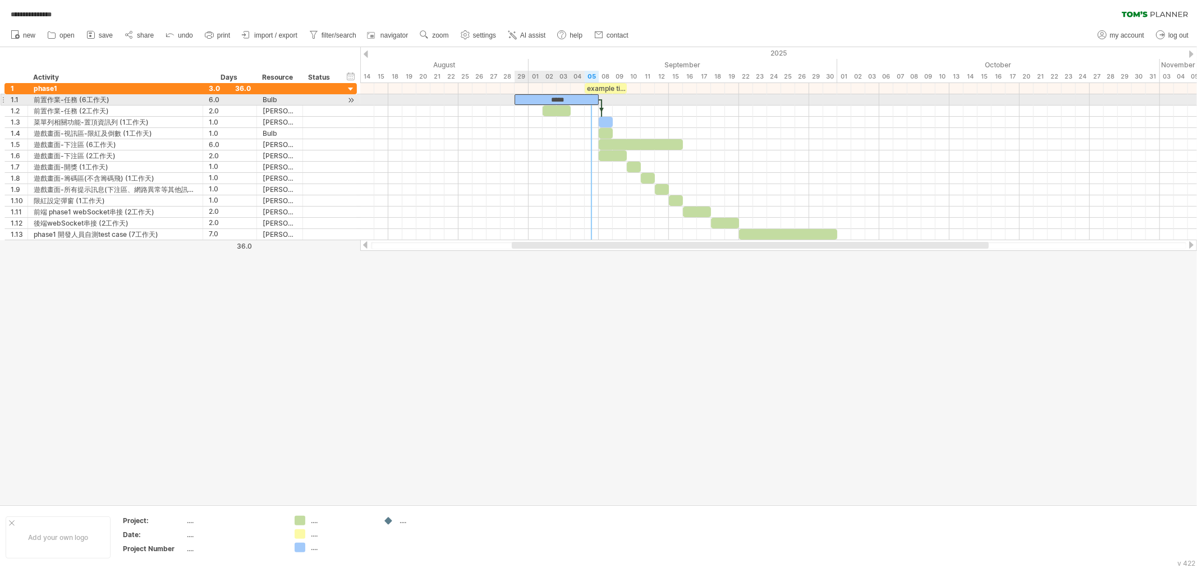
click at [586, 99] on div "*****" at bounding box center [556, 99] width 84 height 11
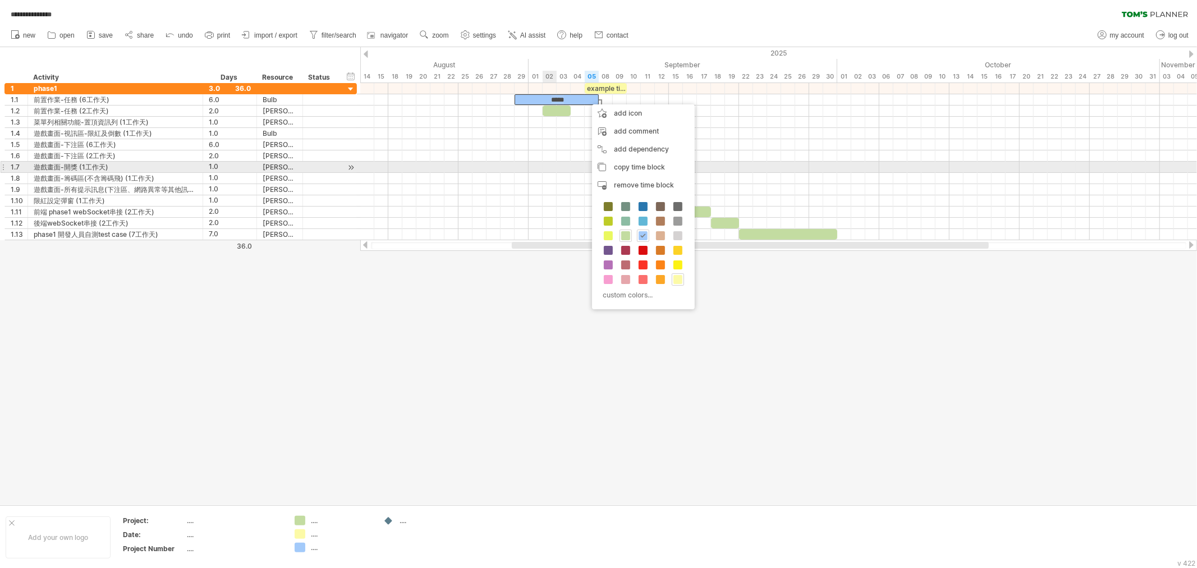
click at [545, 167] on div at bounding box center [778, 167] width 836 height 11
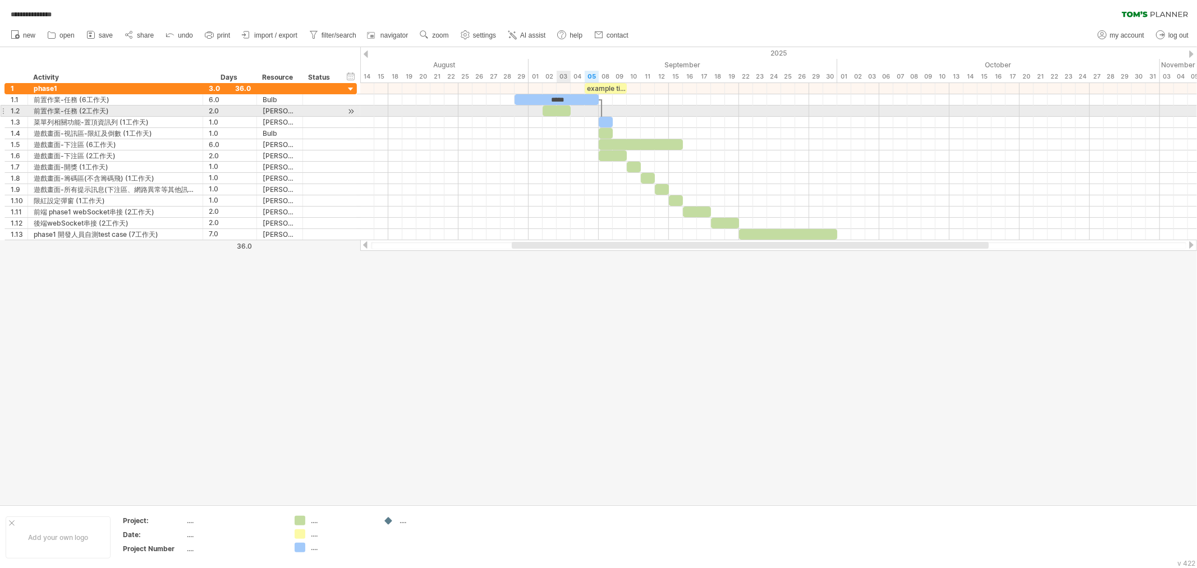
click at [567, 111] on div at bounding box center [556, 110] width 28 height 11
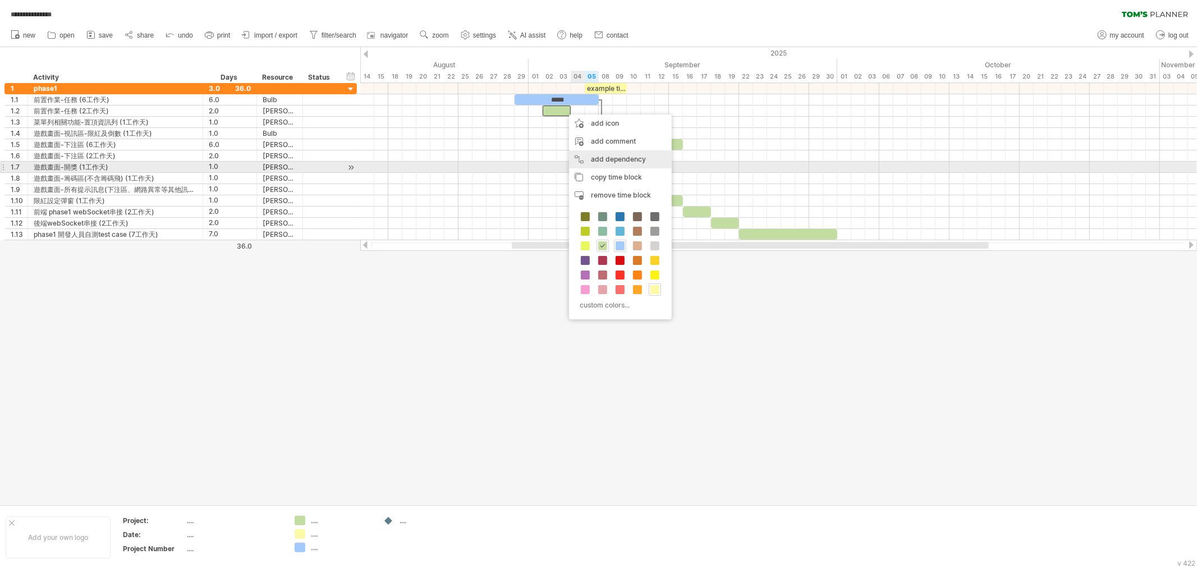
click at [626, 159] on div "add dependency You can use dependencies when you require tasks to be done in a …" at bounding box center [620, 159] width 103 height 18
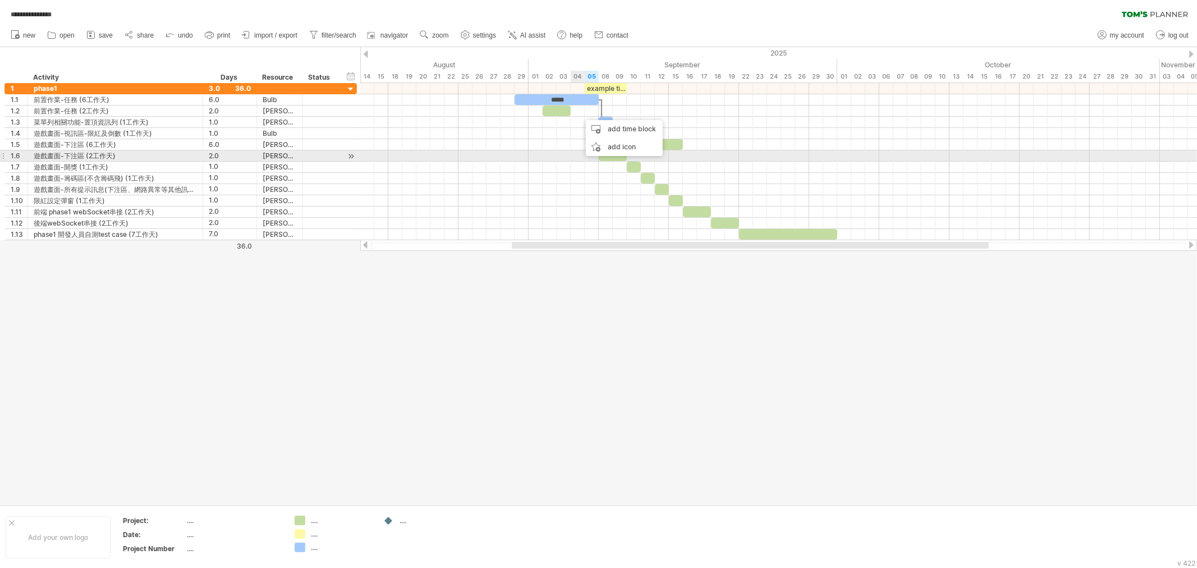
click at [571, 152] on div at bounding box center [778, 155] width 836 height 11
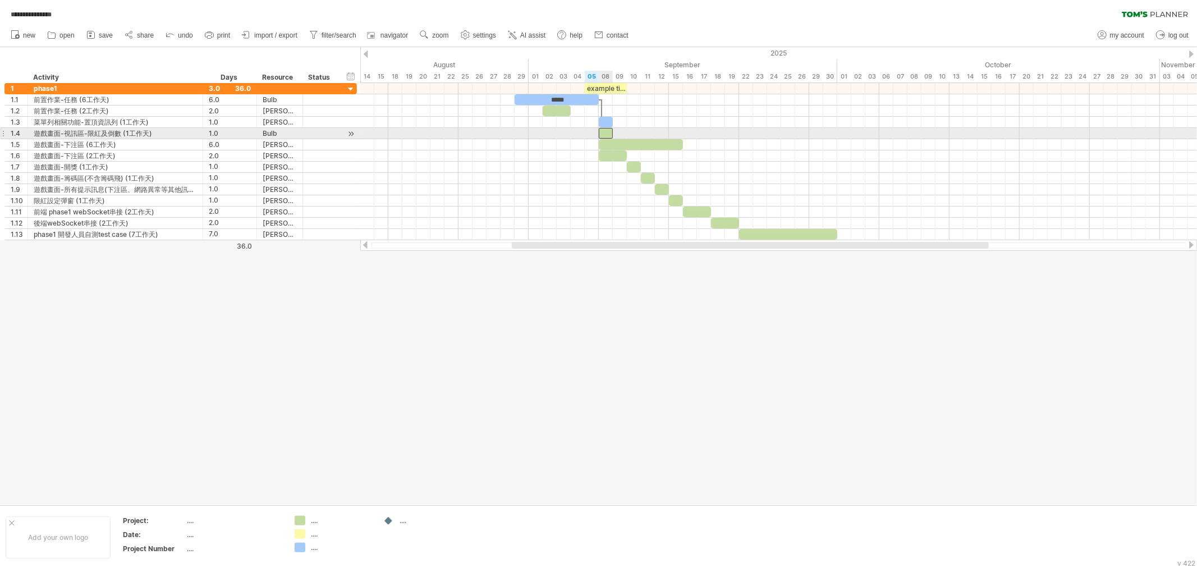
click at [606, 134] on div at bounding box center [606, 133] width 14 height 11
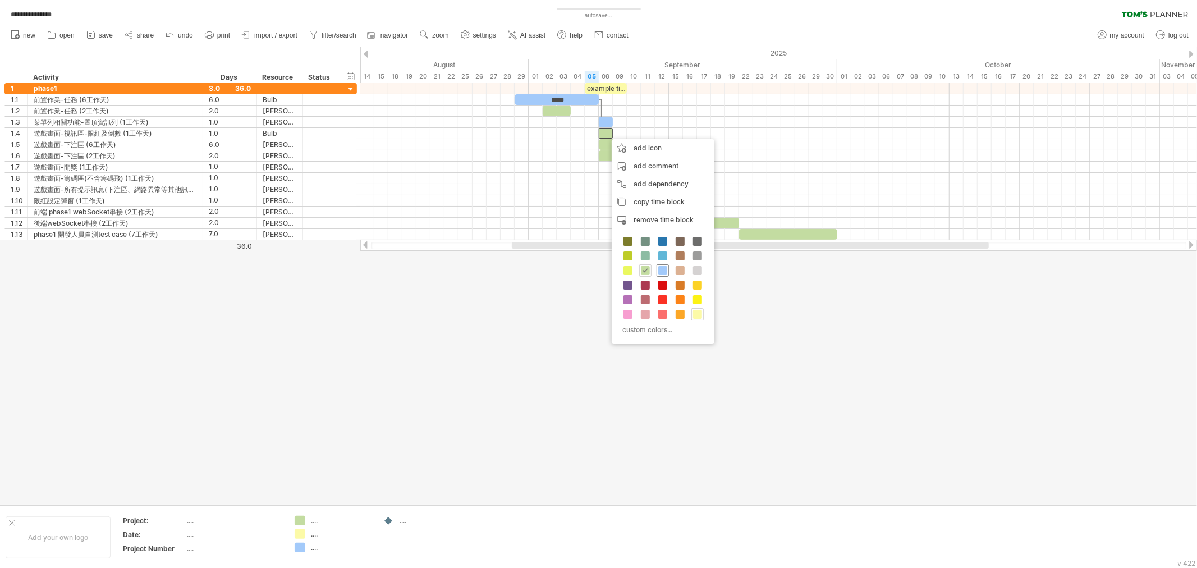
click at [665, 270] on span at bounding box center [662, 270] width 9 height 9
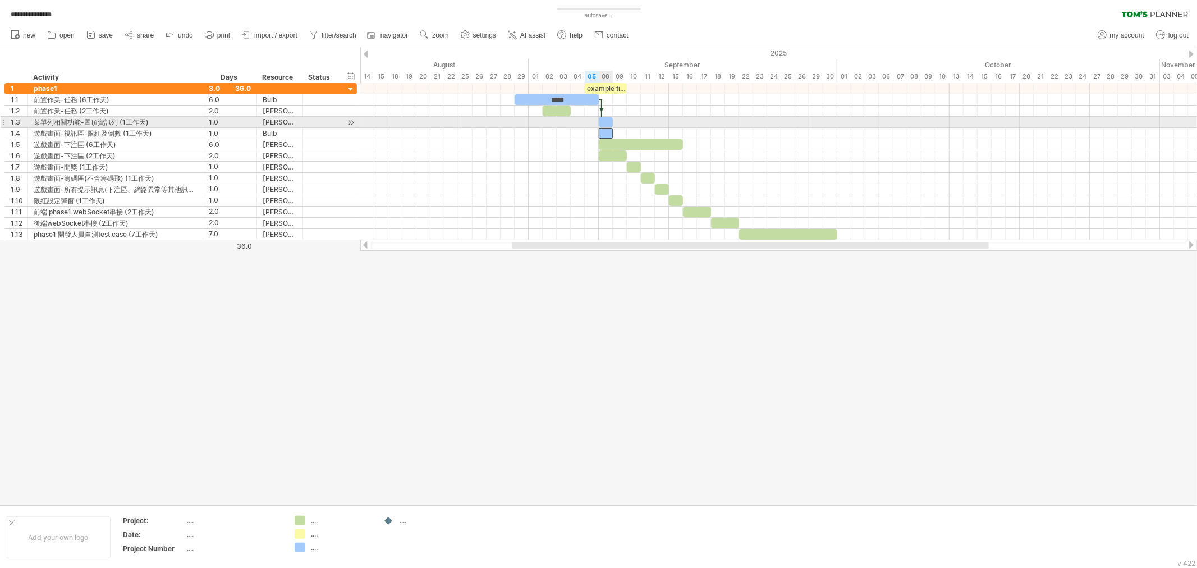
click at [603, 120] on div at bounding box center [606, 122] width 14 height 11
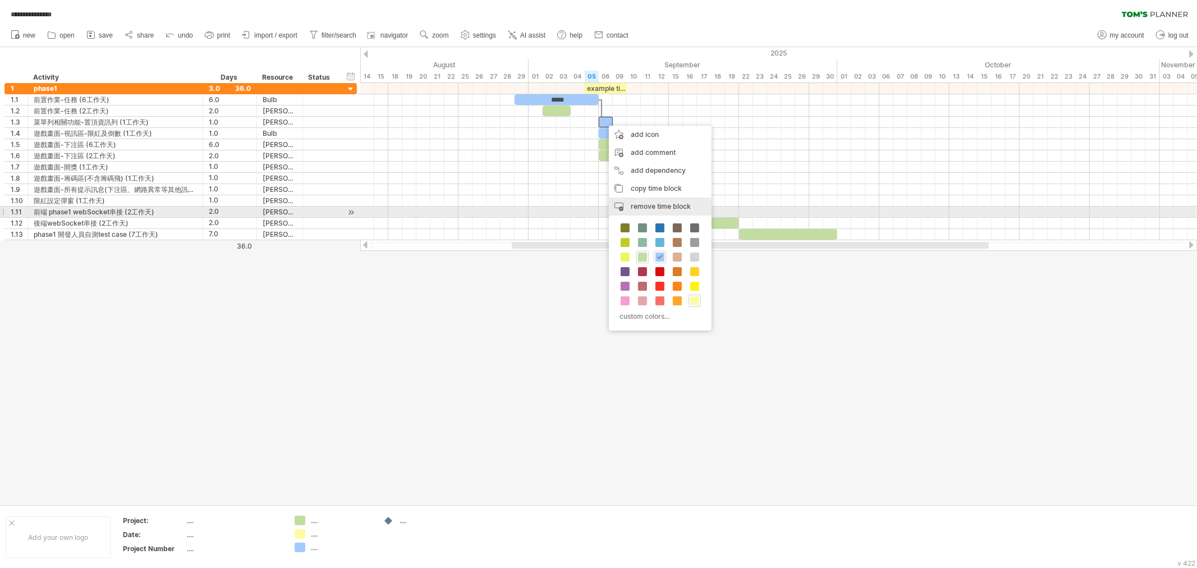
click at [665, 204] on span "remove time block" at bounding box center [661, 206] width 60 height 8
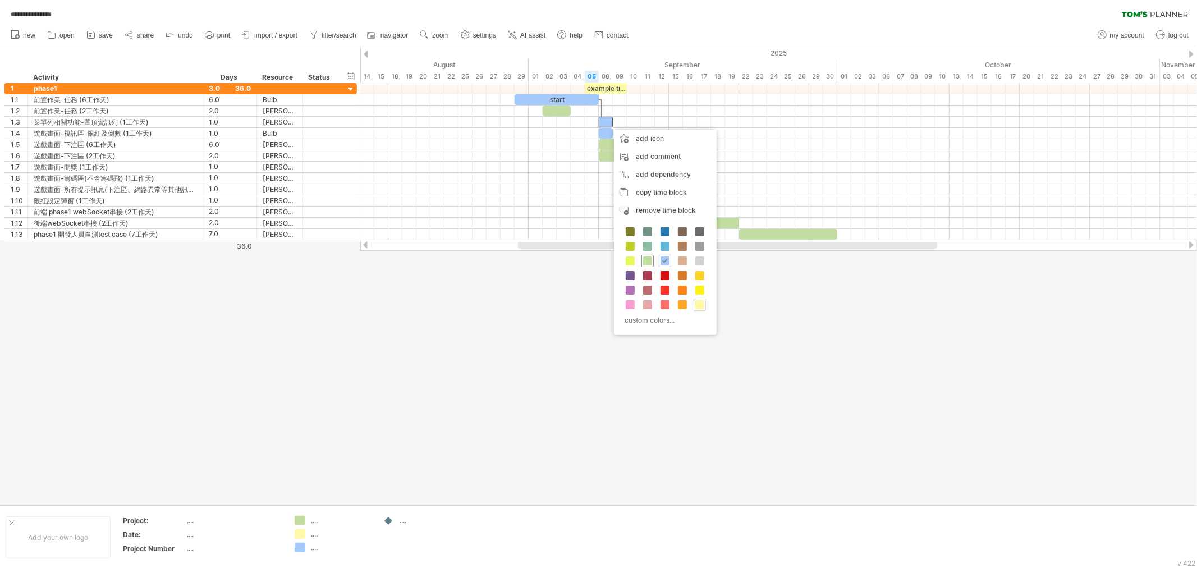
click at [649, 259] on span at bounding box center [647, 260] width 9 height 9
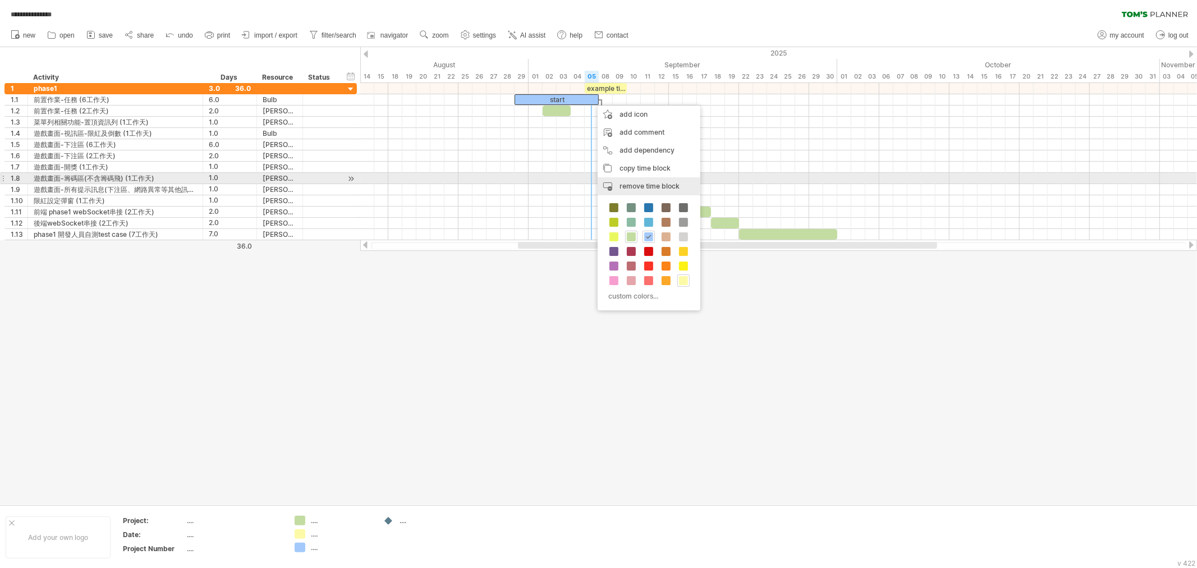
click at [641, 180] on div "remove time block remove selected items" at bounding box center [648, 186] width 103 height 18
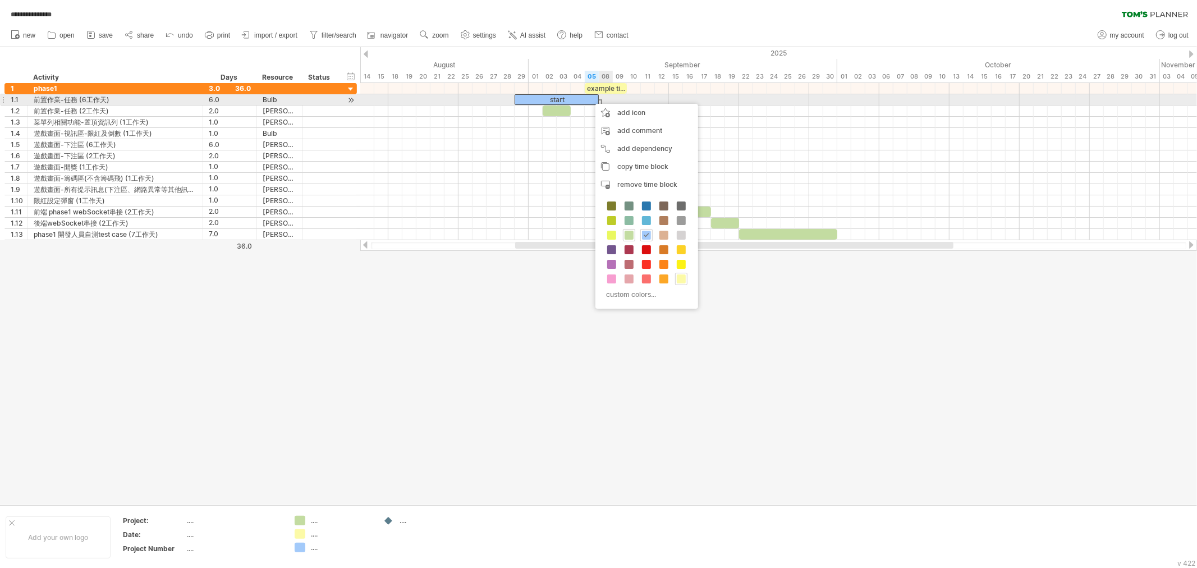
click at [601, 99] on div at bounding box center [601, 111] width 3 height 24
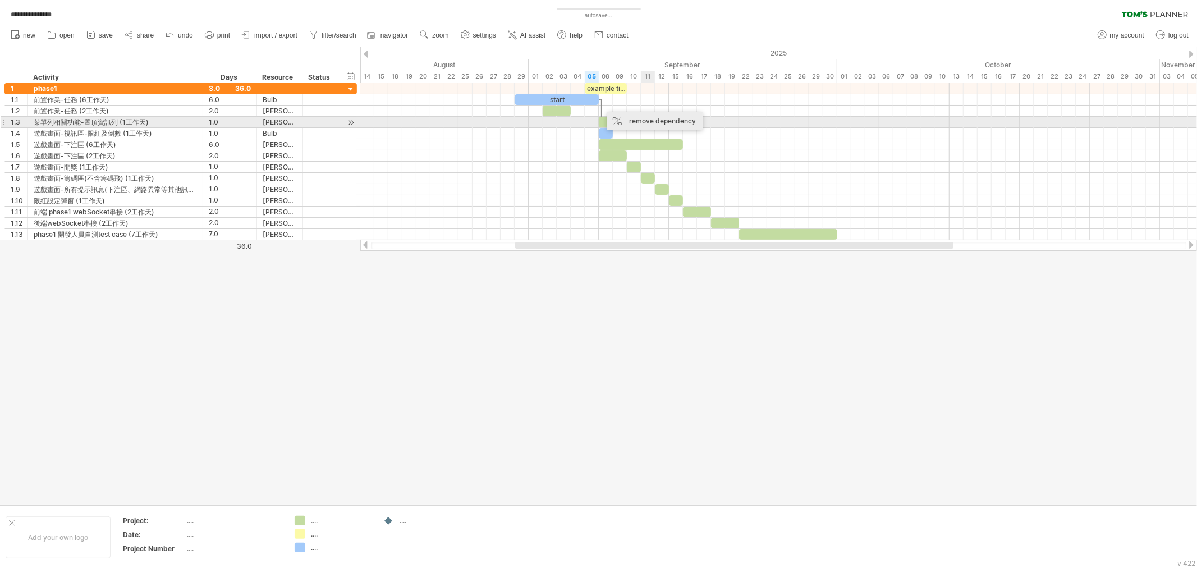
click at [646, 125] on div "remove dependency" at bounding box center [654, 121] width 95 height 18
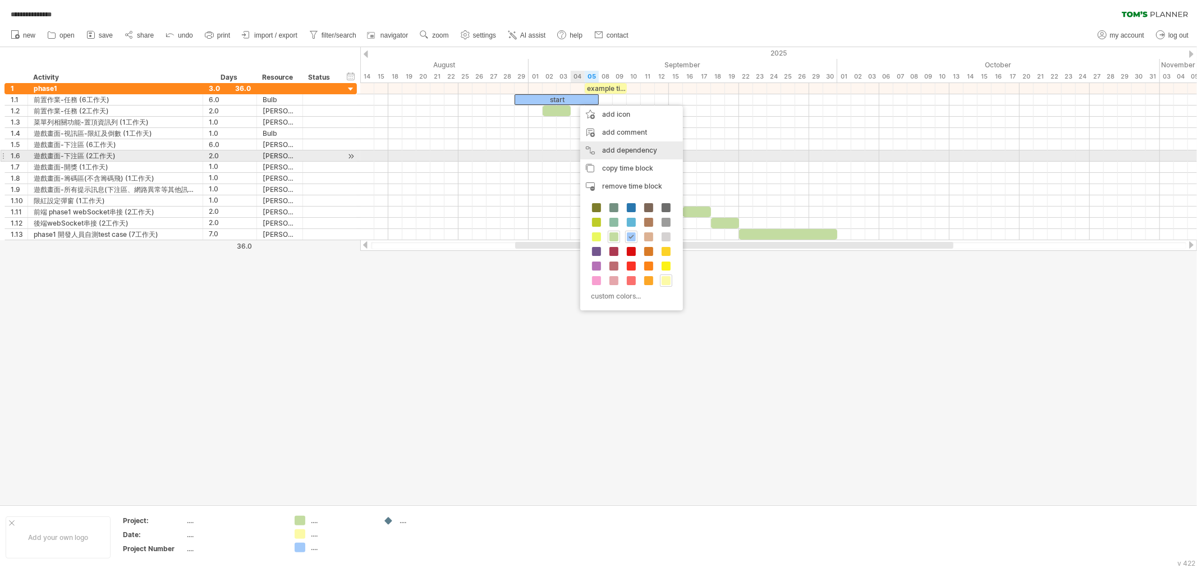
click at [629, 153] on div "add dependency You can use dependencies when you require tasks to be done in a …" at bounding box center [631, 150] width 103 height 18
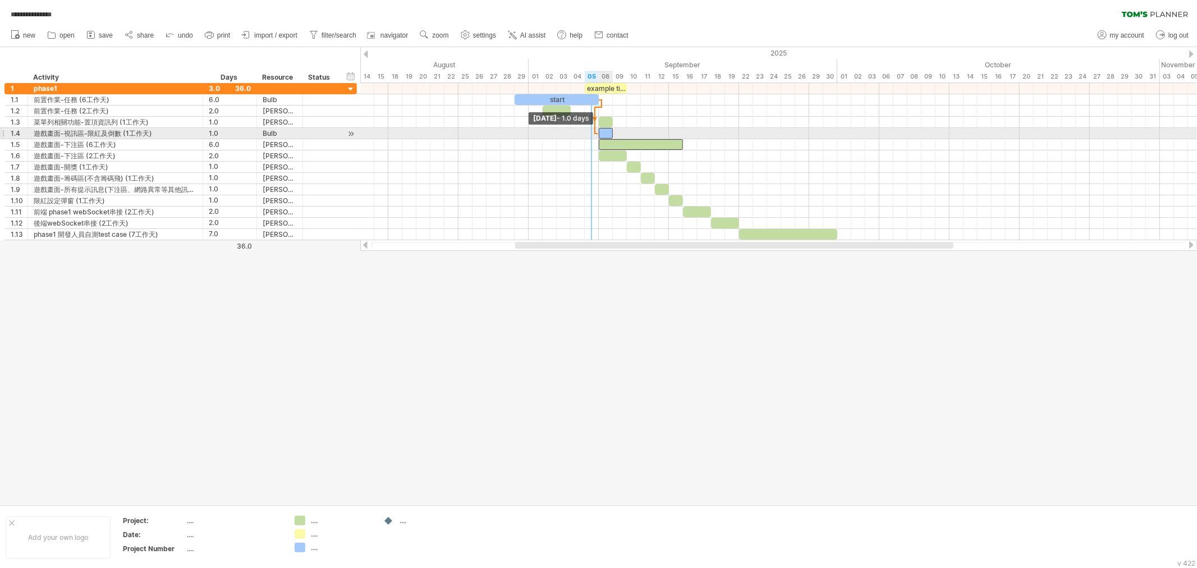
click at [597, 136] on span at bounding box center [598, 133] width 4 height 11
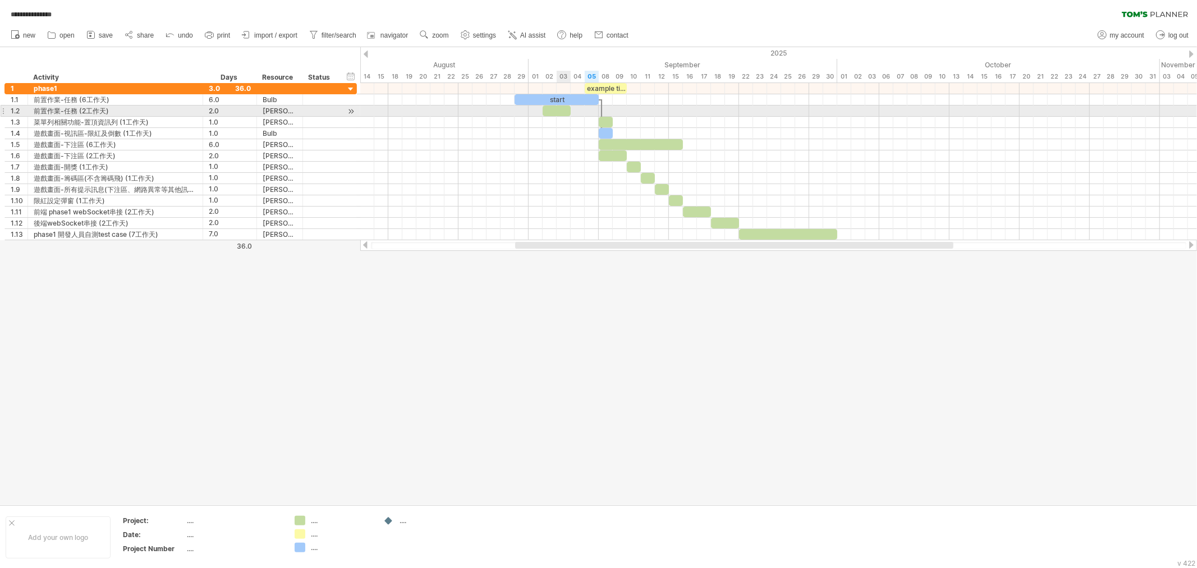
click at [560, 111] on div at bounding box center [556, 110] width 28 height 11
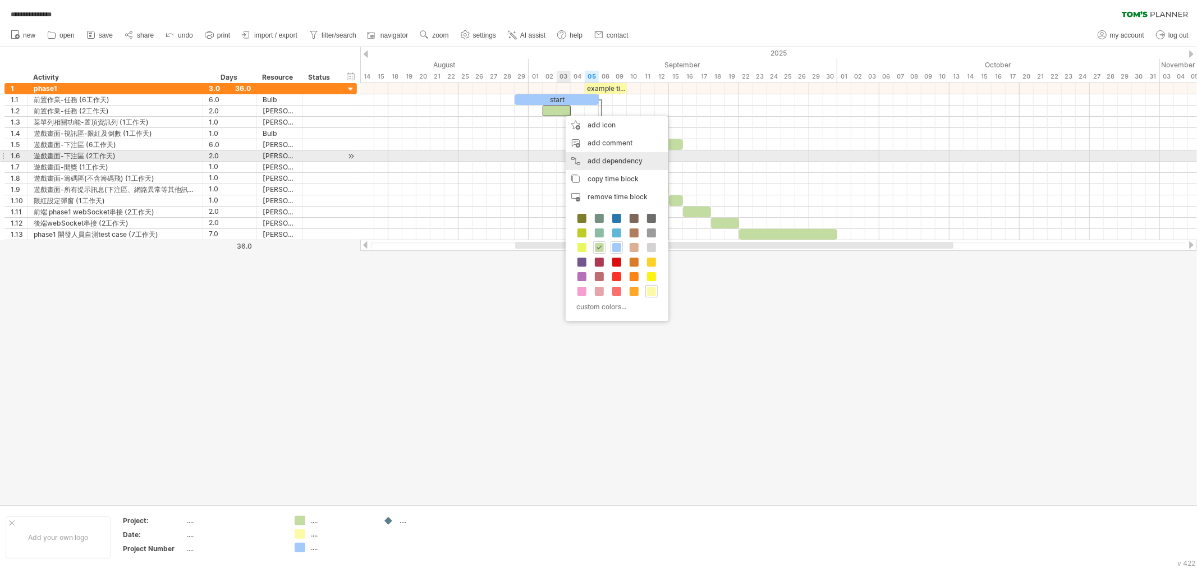
click at [614, 160] on div "add dependency You can use dependencies when you require tasks to be done in a …" at bounding box center [616, 161] width 103 height 18
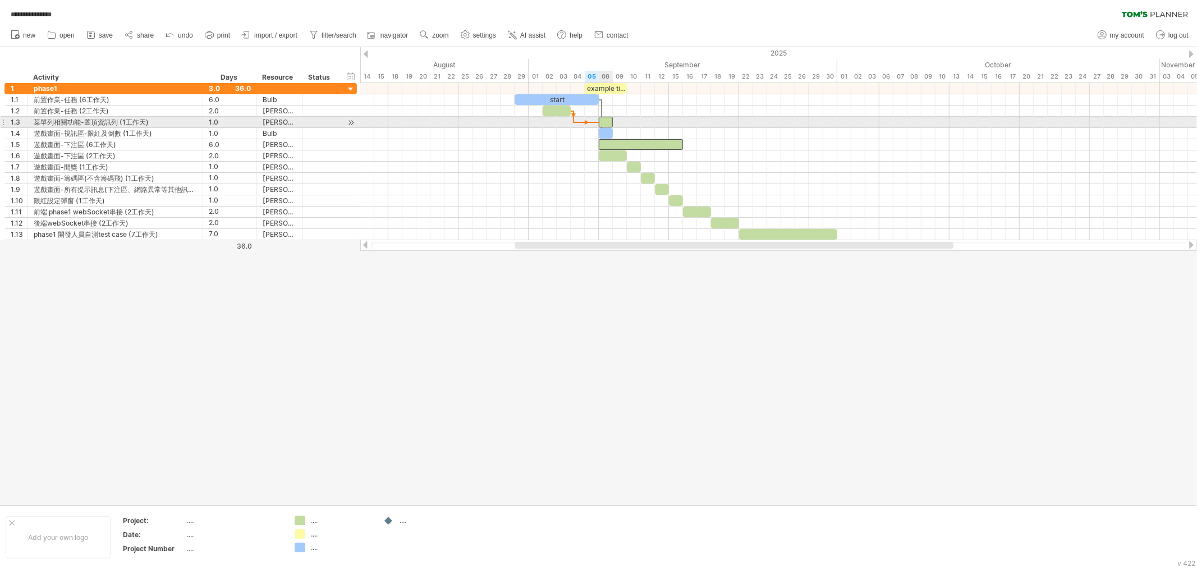
click at [602, 125] on div at bounding box center [606, 122] width 14 height 11
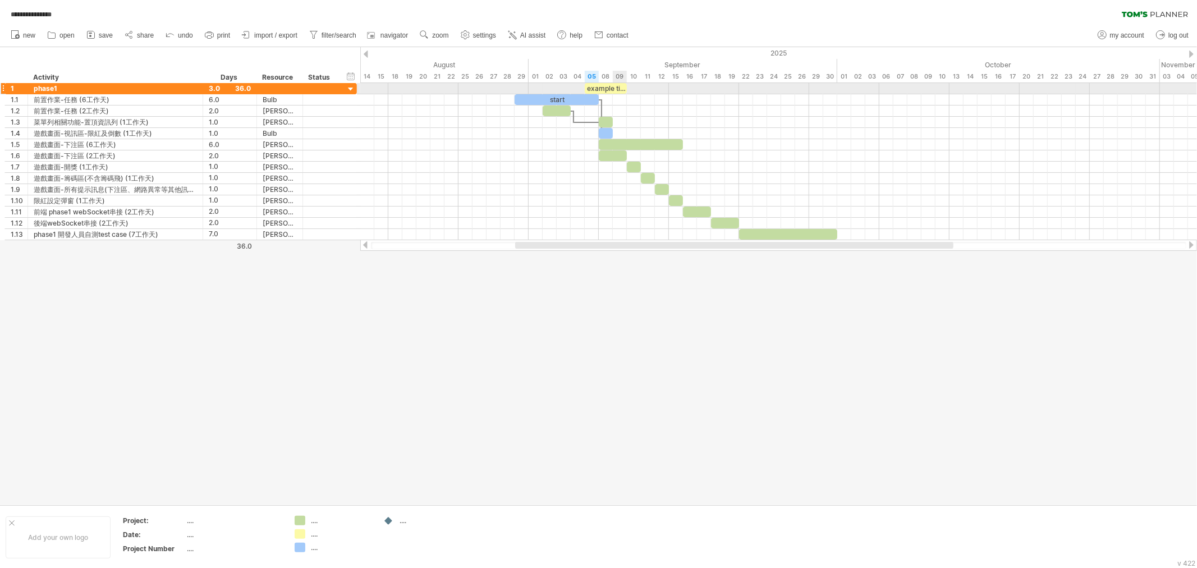
click at [610, 90] on div "example time blocks:" at bounding box center [606, 88] width 42 height 11
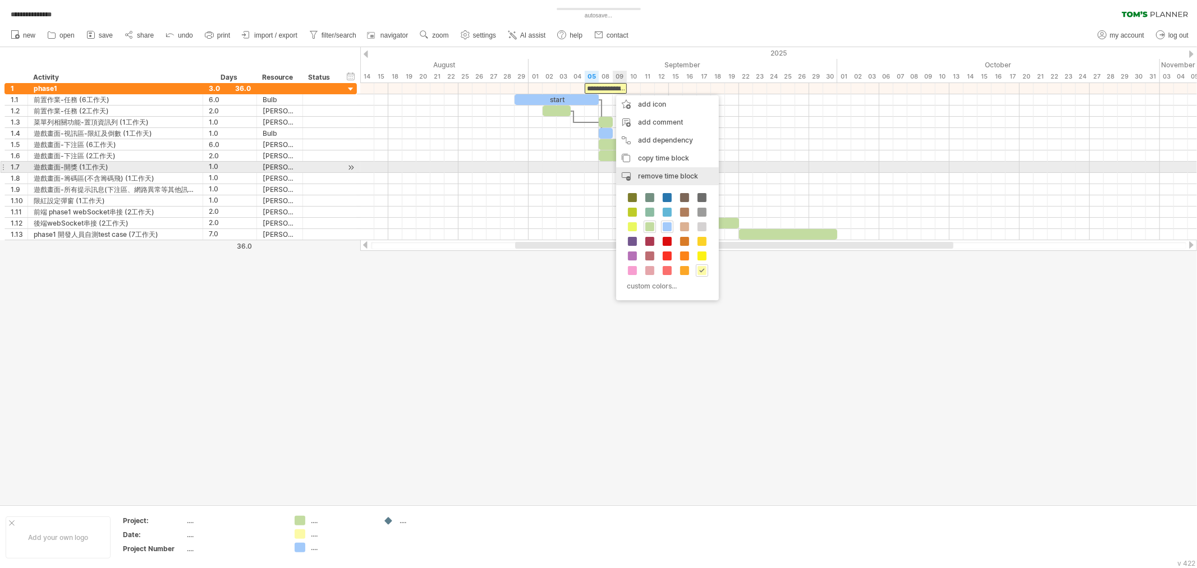
click at [672, 171] on div "remove time block remove selected items" at bounding box center [667, 176] width 103 height 18
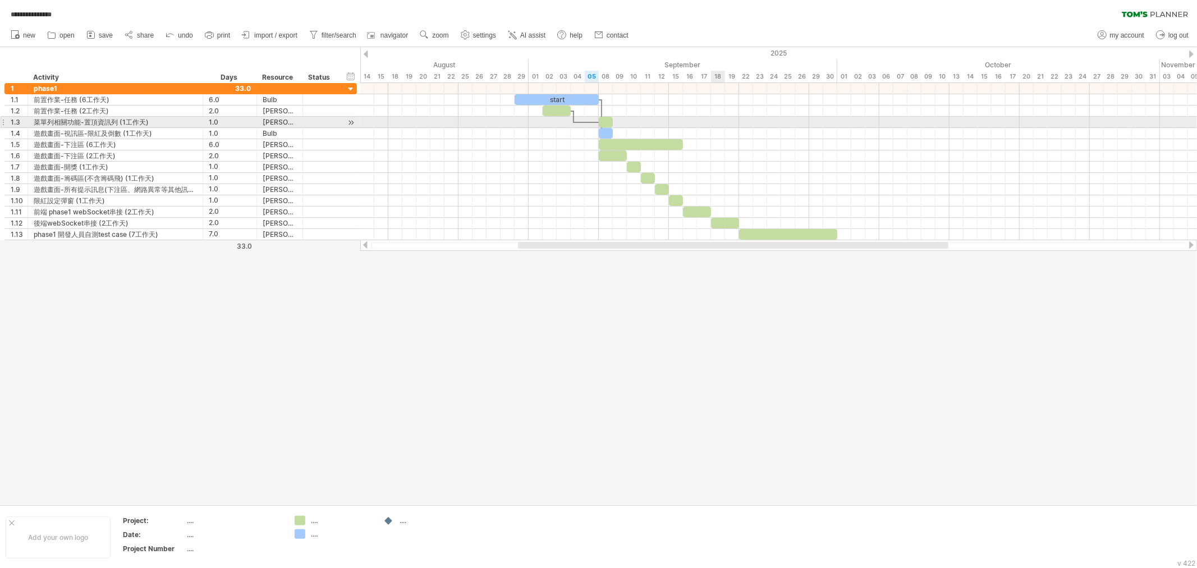
click at [721, 127] on div at bounding box center [778, 122] width 836 height 11
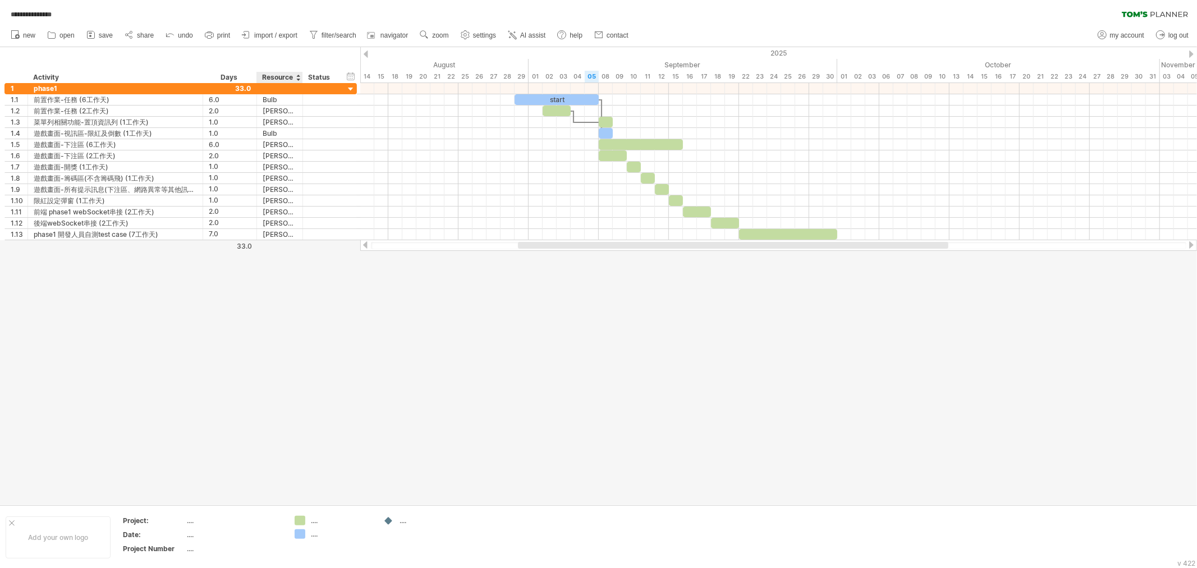
click at [296, 75] on div "Resource" at bounding box center [279, 77] width 34 height 11
click at [298, 77] on div at bounding box center [298, 77] width 4 height 11
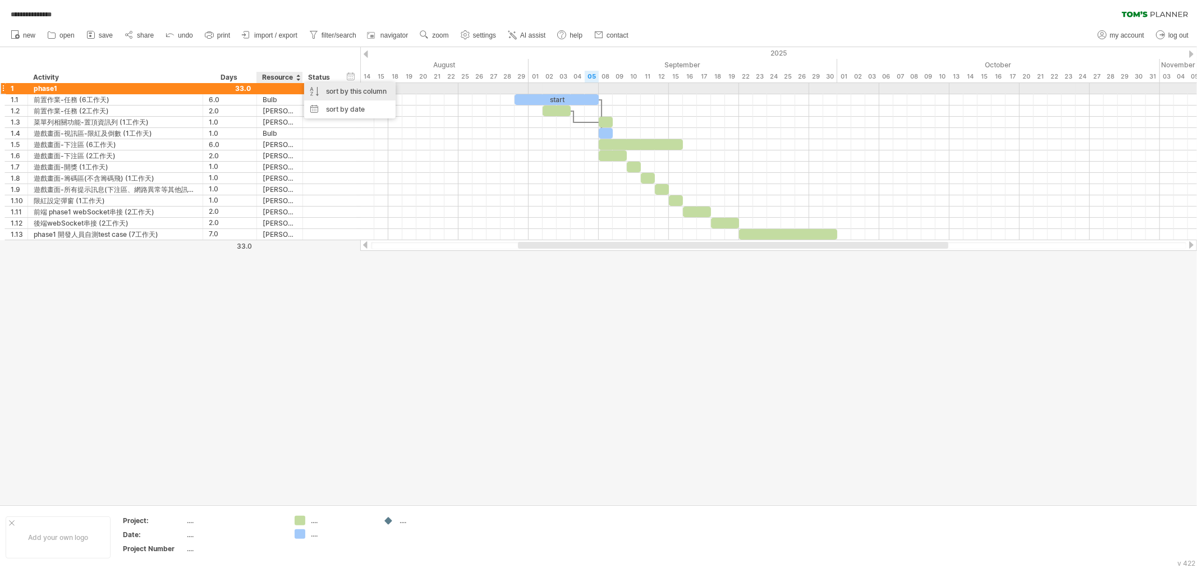
click at [349, 90] on div "sort by this column" at bounding box center [349, 91] width 91 height 18
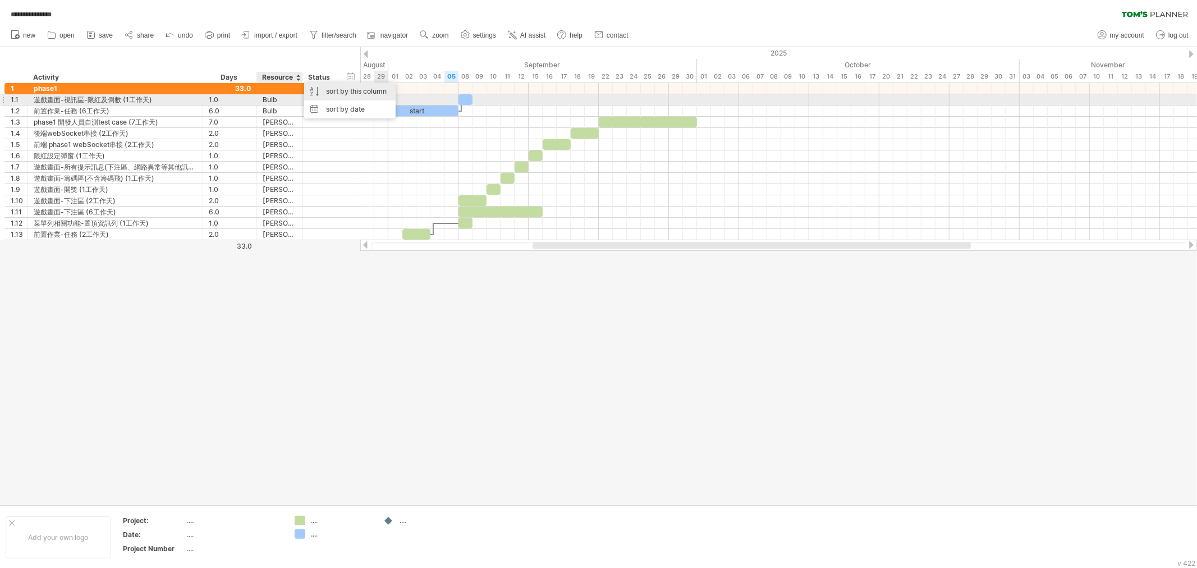
click at [369, 94] on div "sort by this column" at bounding box center [349, 91] width 91 height 18
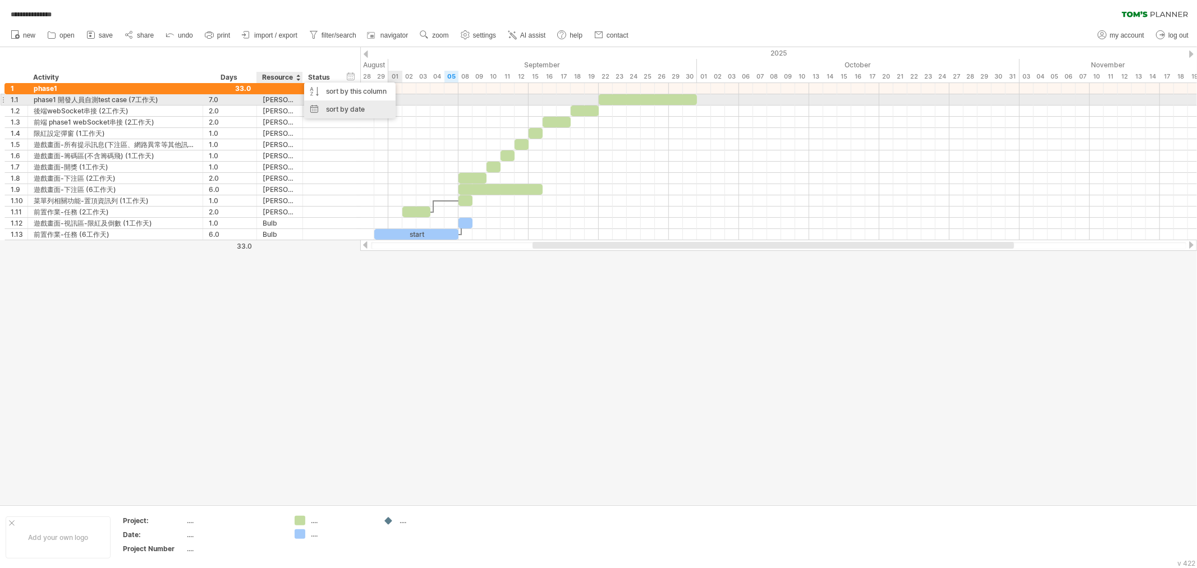
click at [369, 105] on div "sort by date" at bounding box center [349, 109] width 91 height 18
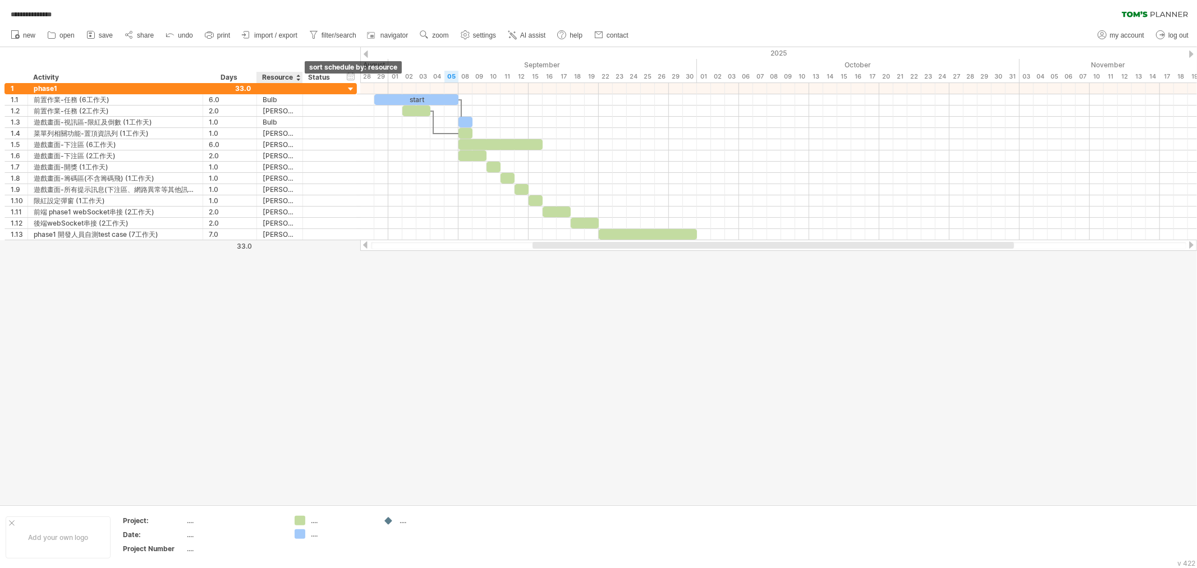
click at [297, 77] on div at bounding box center [298, 77] width 4 height 11
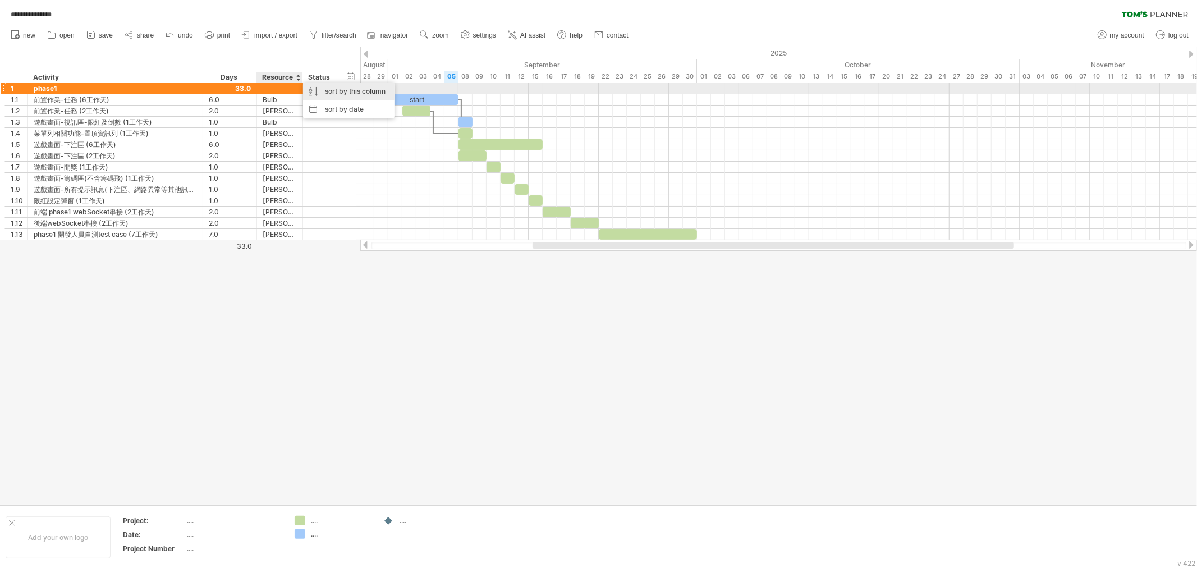
click at [335, 91] on div "sort by this column" at bounding box center [348, 91] width 91 height 18
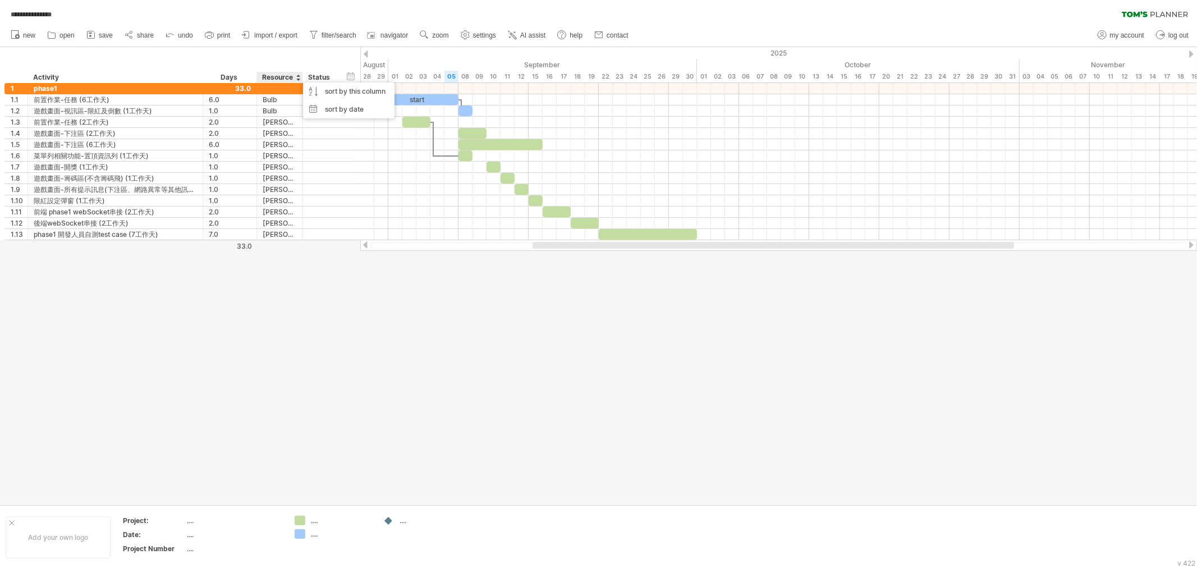
click at [549, 312] on div at bounding box center [598, 275] width 1197 height 457
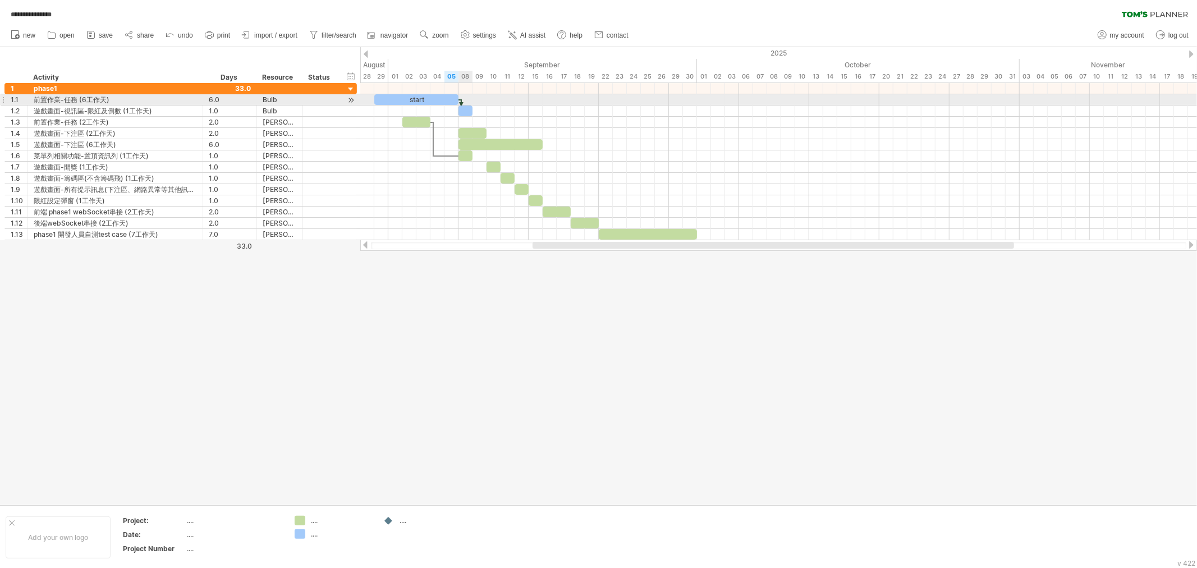
click at [461, 101] on div at bounding box center [460, 105] width 3 height 12
click at [489, 111] on div "remove dependency" at bounding box center [513, 116] width 95 height 18
click at [467, 110] on div at bounding box center [465, 110] width 14 height 11
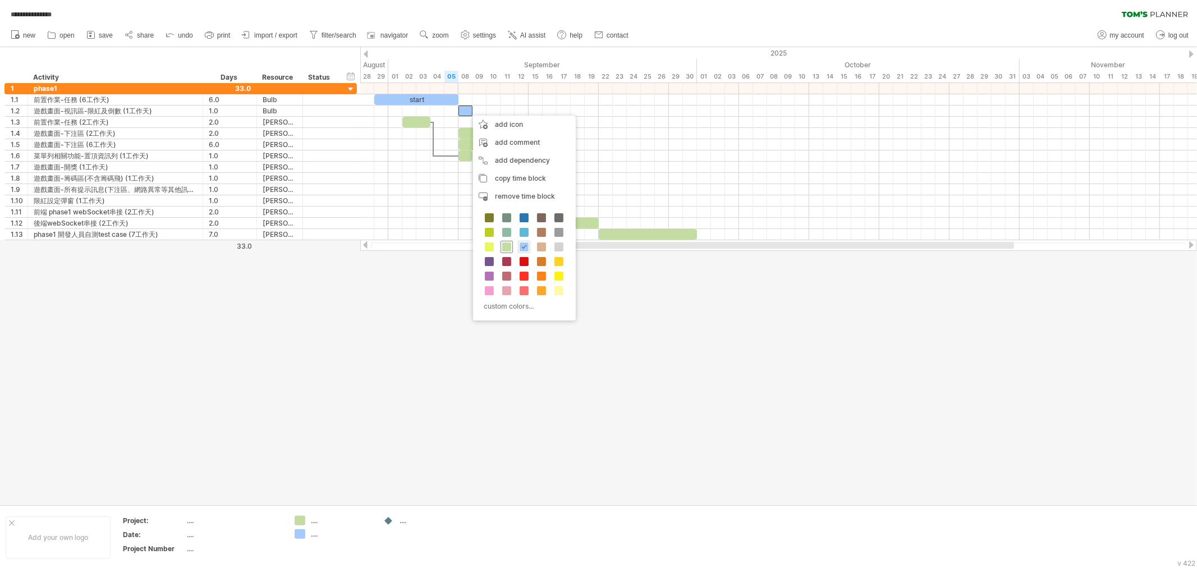
click at [503, 245] on span at bounding box center [506, 246] width 9 height 9
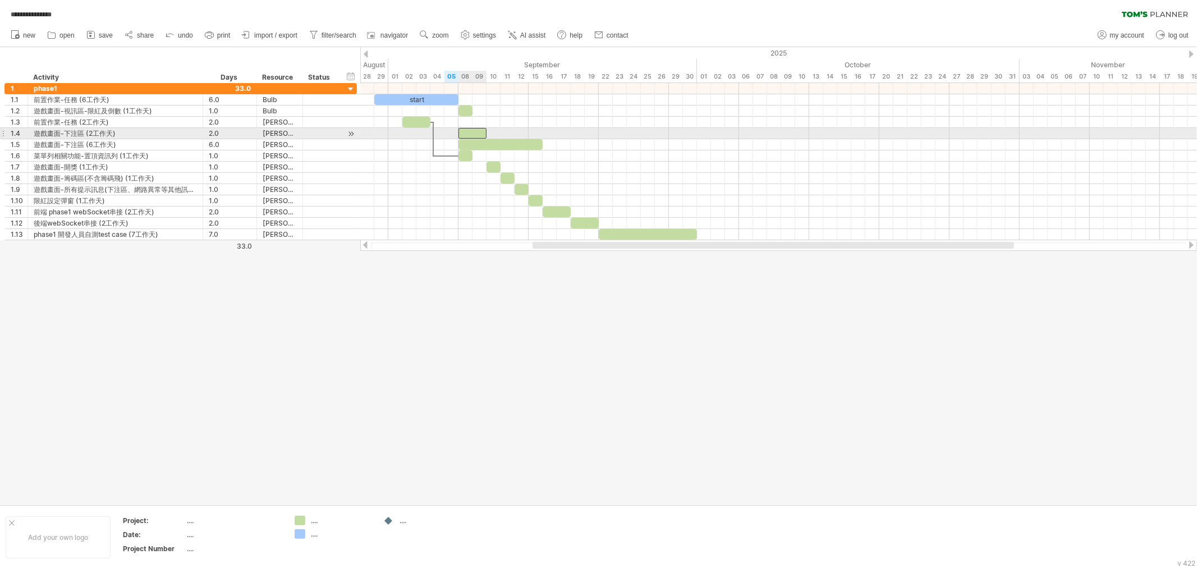
click at [474, 135] on div at bounding box center [472, 133] width 28 height 11
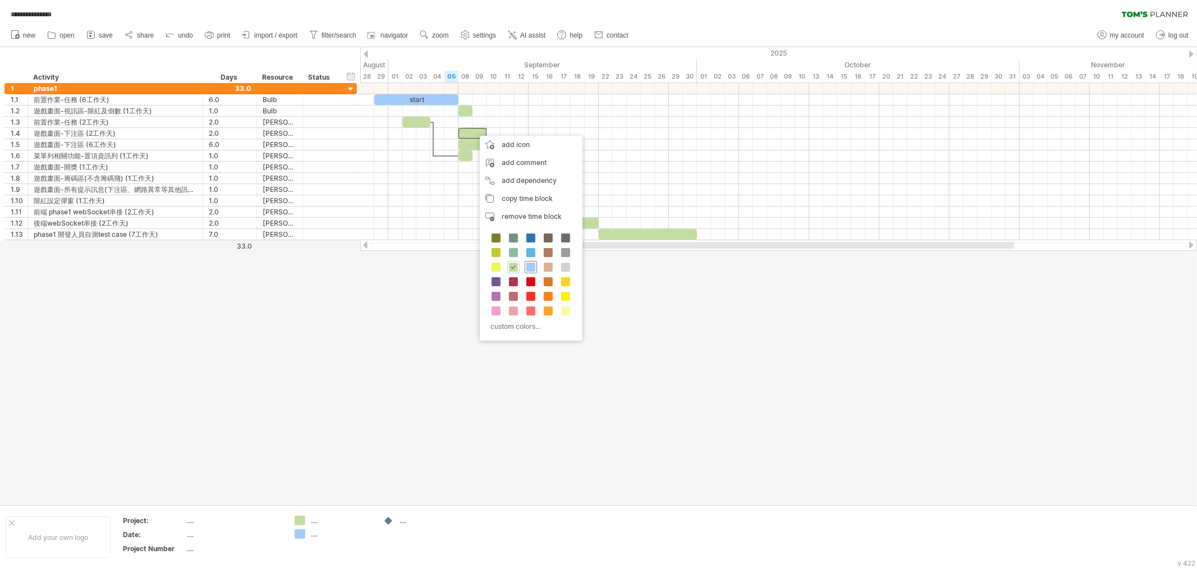
click at [536, 263] on div at bounding box center [531, 267] width 12 height 12
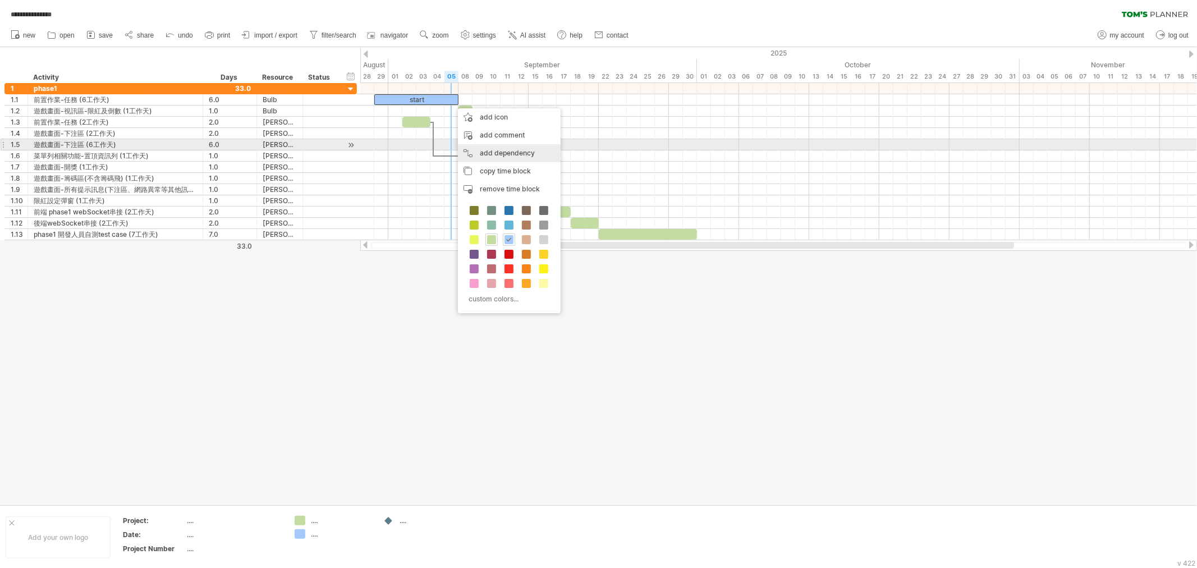
drag, startPoint x: 496, startPoint y: 148, endPoint x: 485, endPoint y: 140, distance: 13.4
click at [496, 148] on div "add dependency You can use dependencies when you require tasks to be done in a …" at bounding box center [509, 153] width 103 height 18
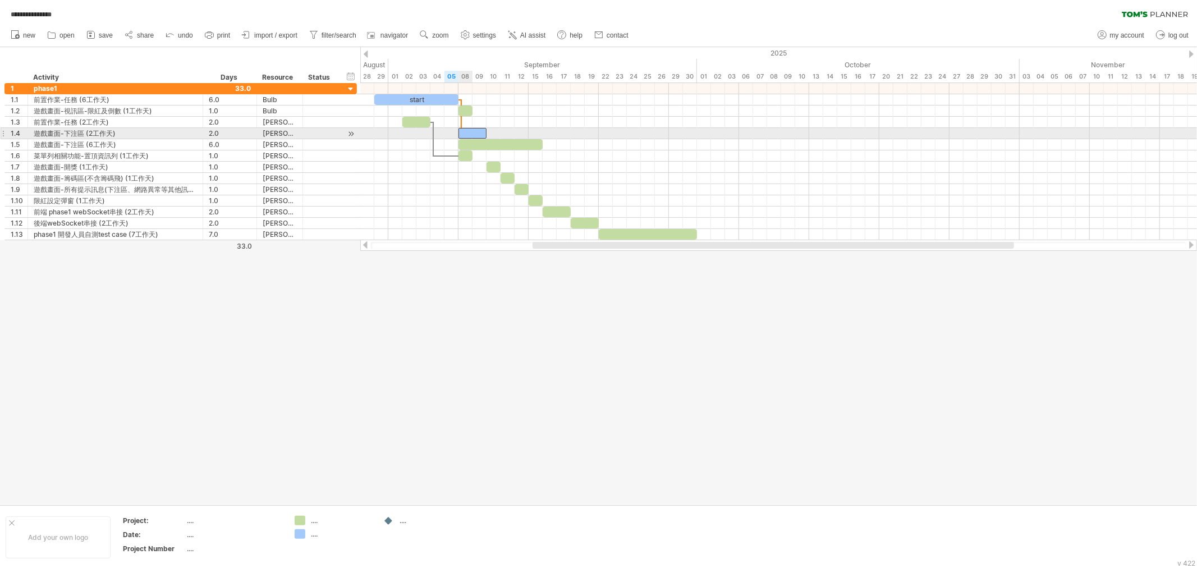
click at [459, 133] on span at bounding box center [458, 133] width 4 height 11
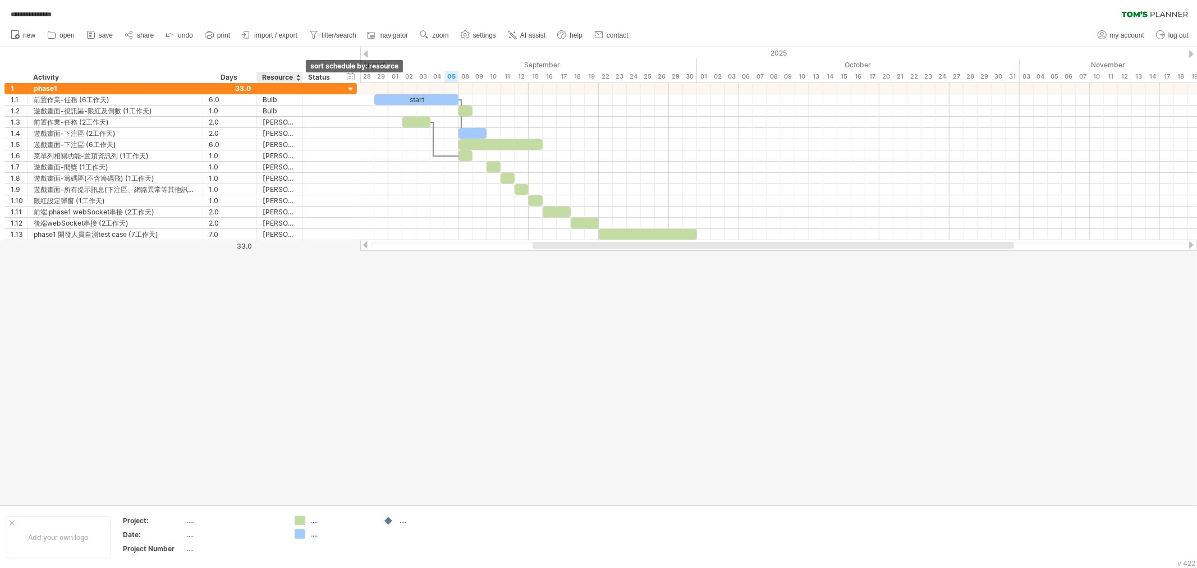
click at [298, 76] on div at bounding box center [298, 77] width 4 height 11
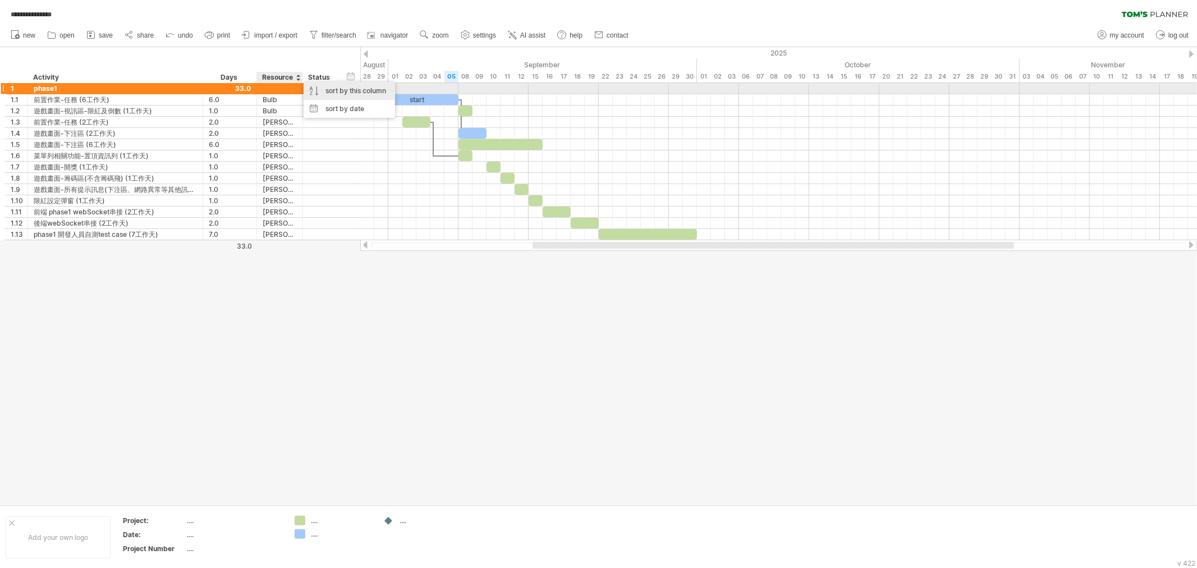
click at [330, 93] on div "sort by this column" at bounding box center [348, 91] width 91 height 18
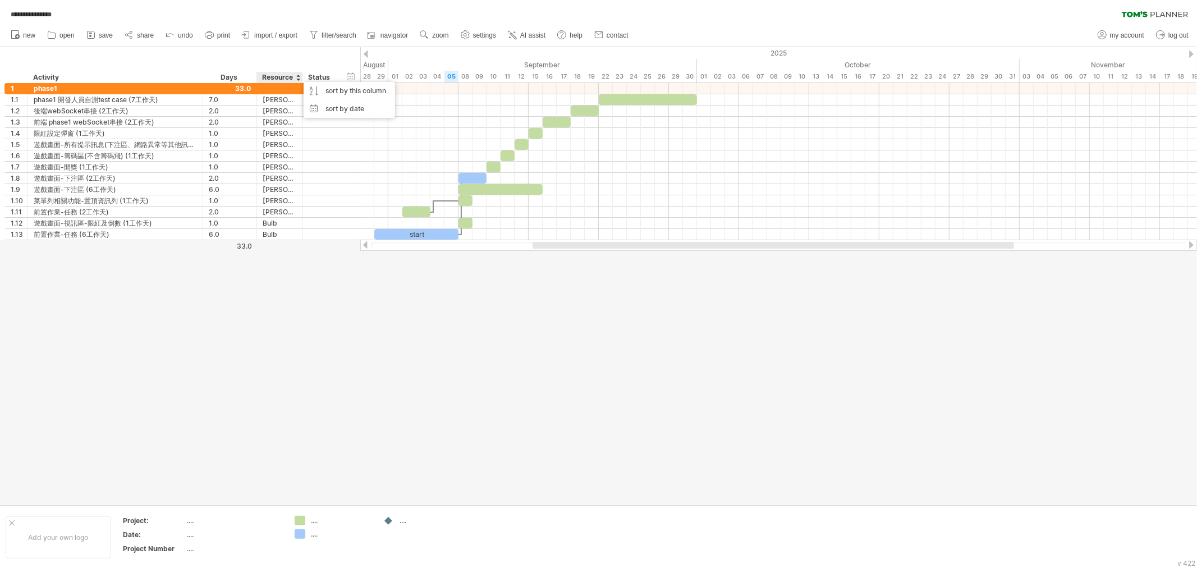
click at [298, 77] on div at bounding box center [298, 77] width 4 height 11
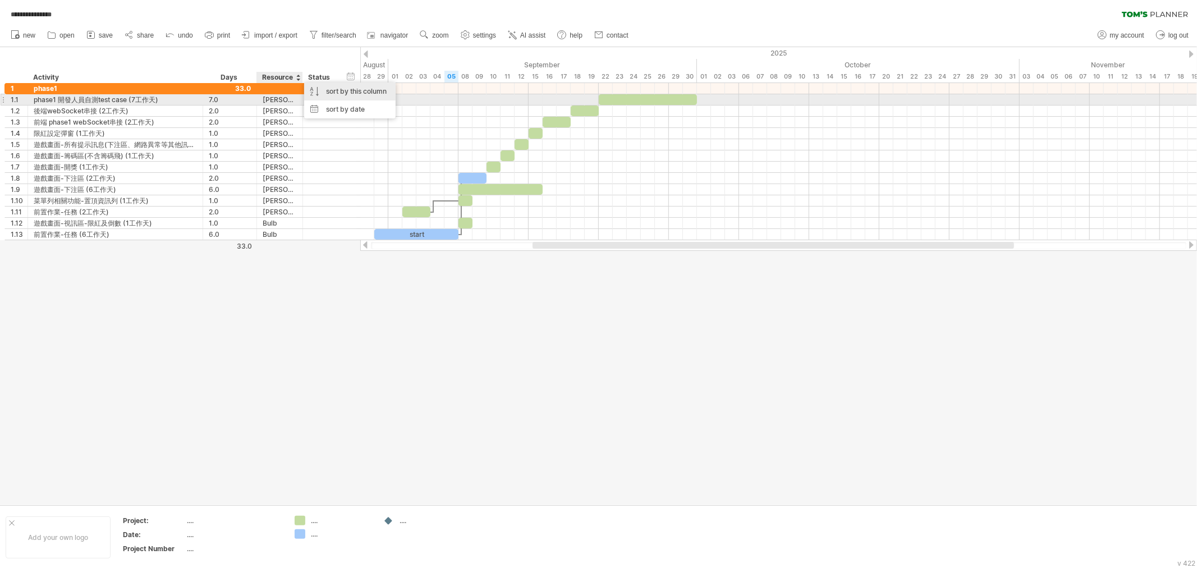
click at [327, 93] on div "sort by this column" at bounding box center [349, 91] width 91 height 18
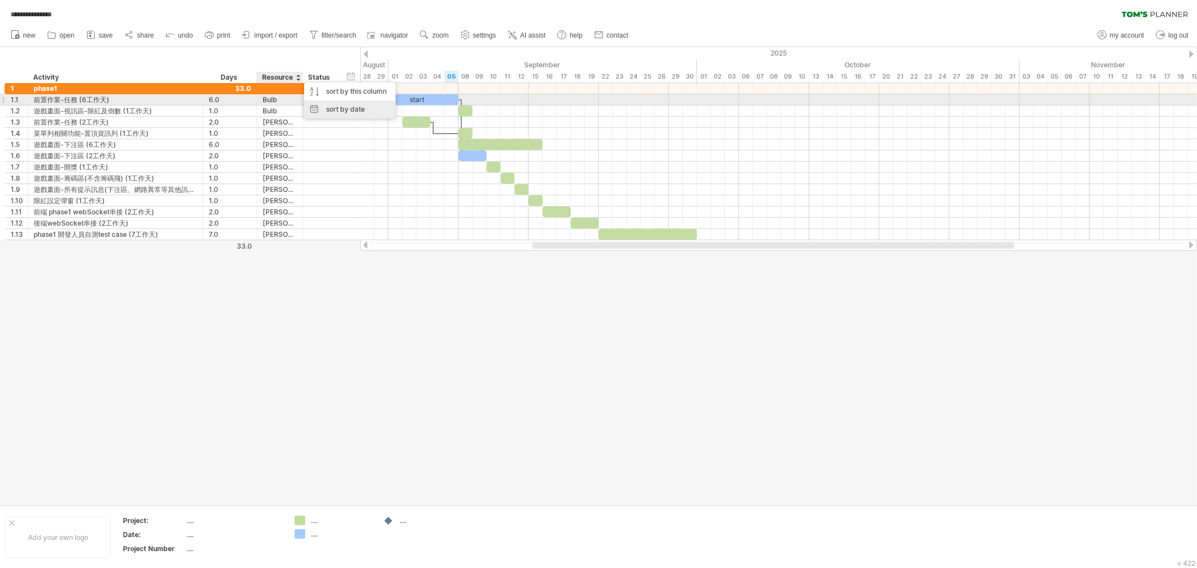
click at [333, 107] on div "sort by date" at bounding box center [349, 109] width 91 height 18
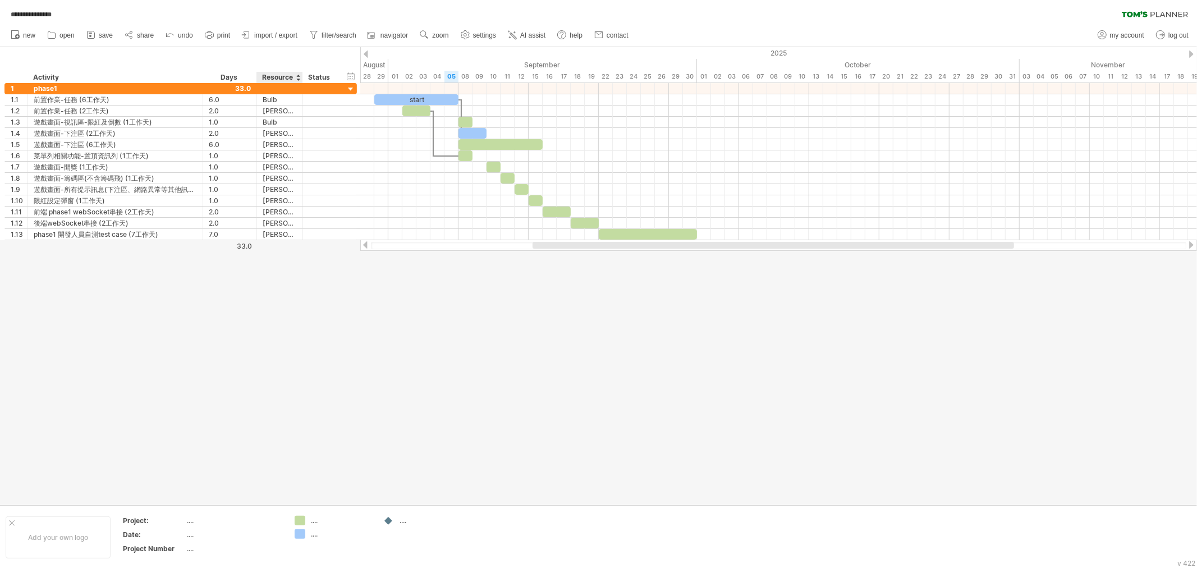
click at [295, 79] on div "Resource" at bounding box center [279, 77] width 34 height 11
click at [298, 80] on div at bounding box center [298, 77] width 4 height 11
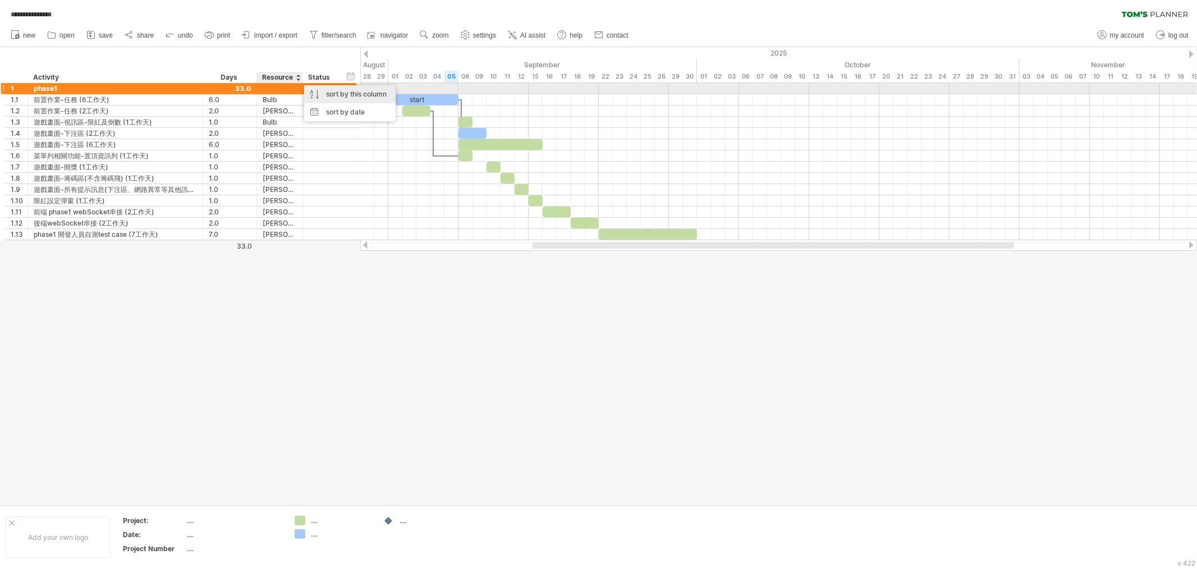
click at [326, 93] on div "sort by this column" at bounding box center [349, 94] width 91 height 18
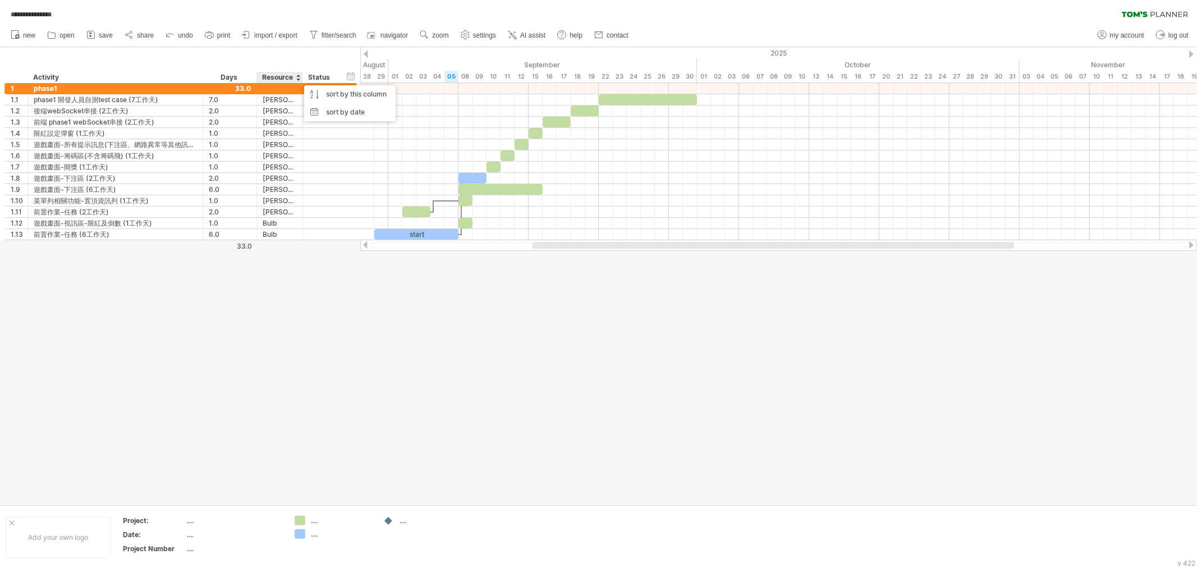
click at [299, 80] on div at bounding box center [298, 77] width 4 height 11
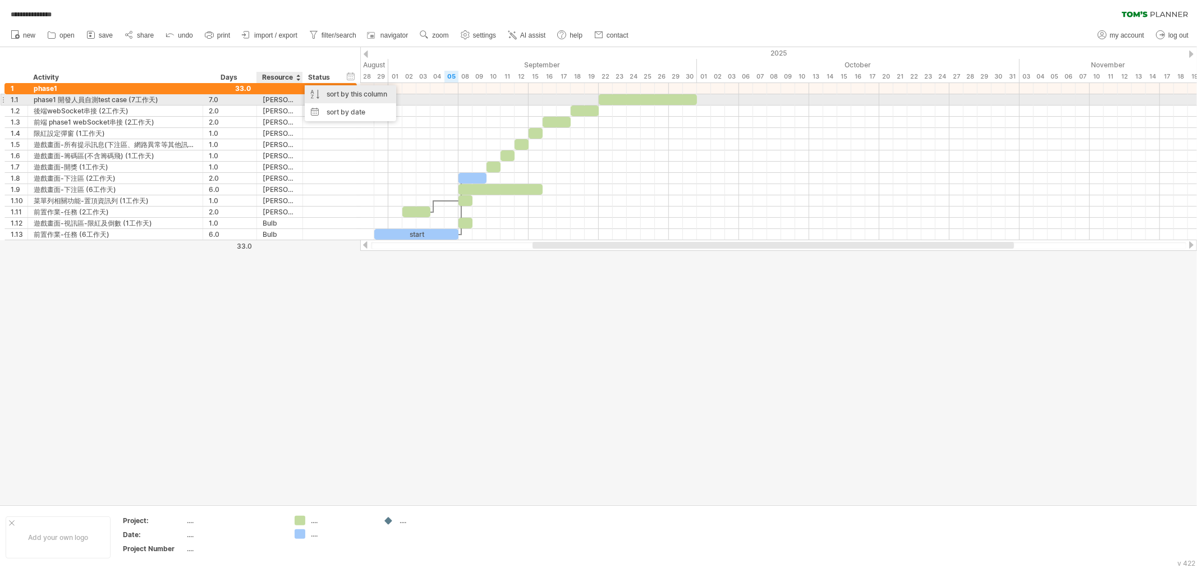
click at [327, 94] on div "sort by this column" at bounding box center [350, 94] width 91 height 18
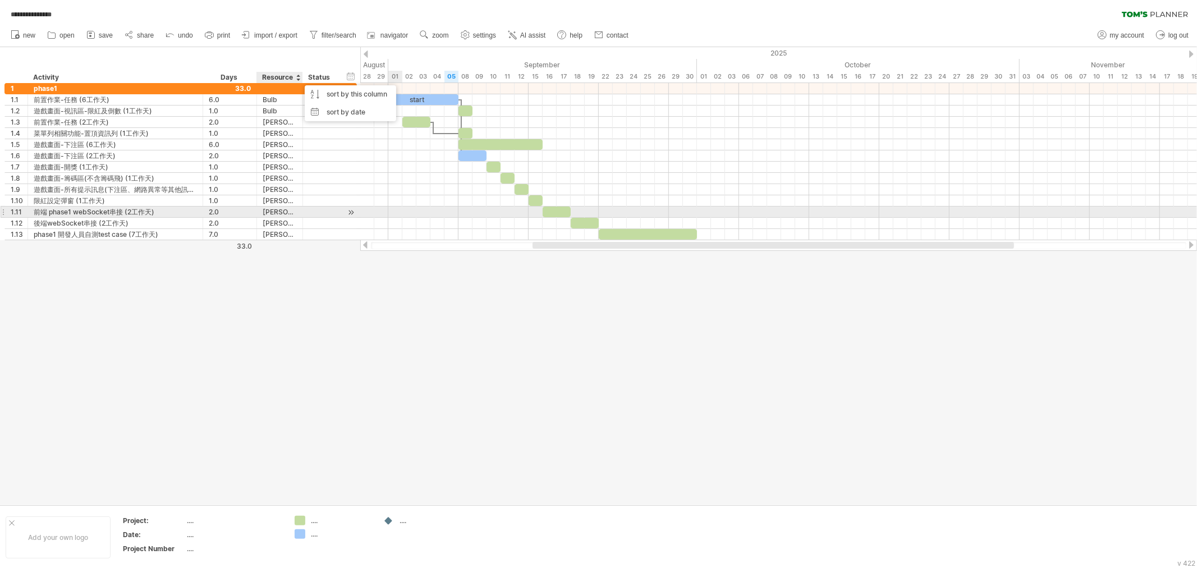
click at [394, 213] on div at bounding box center [778, 211] width 836 height 11
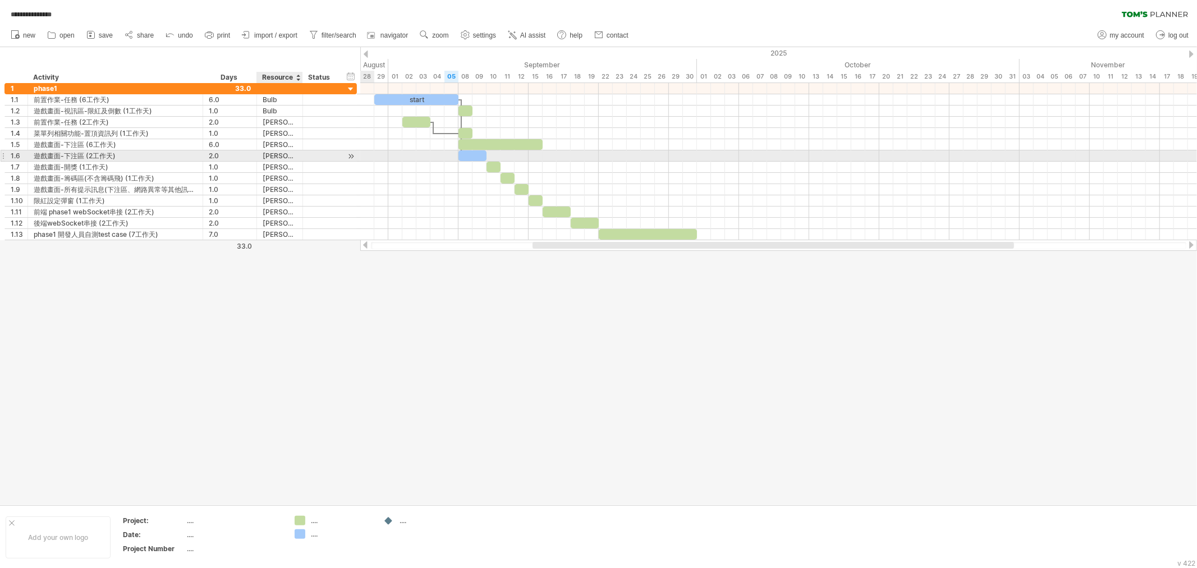
click at [277, 160] on div "[PERSON_NAME]" at bounding box center [280, 155] width 34 height 11
click at [278, 160] on input "******" at bounding box center [280, 155] width 34 height 11
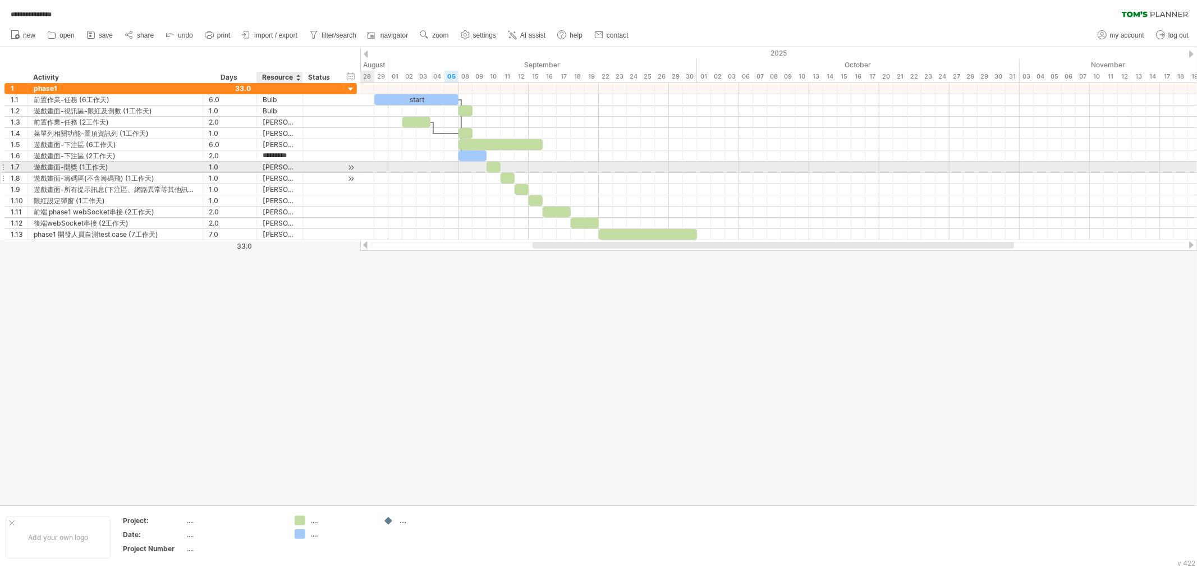
type input "****"
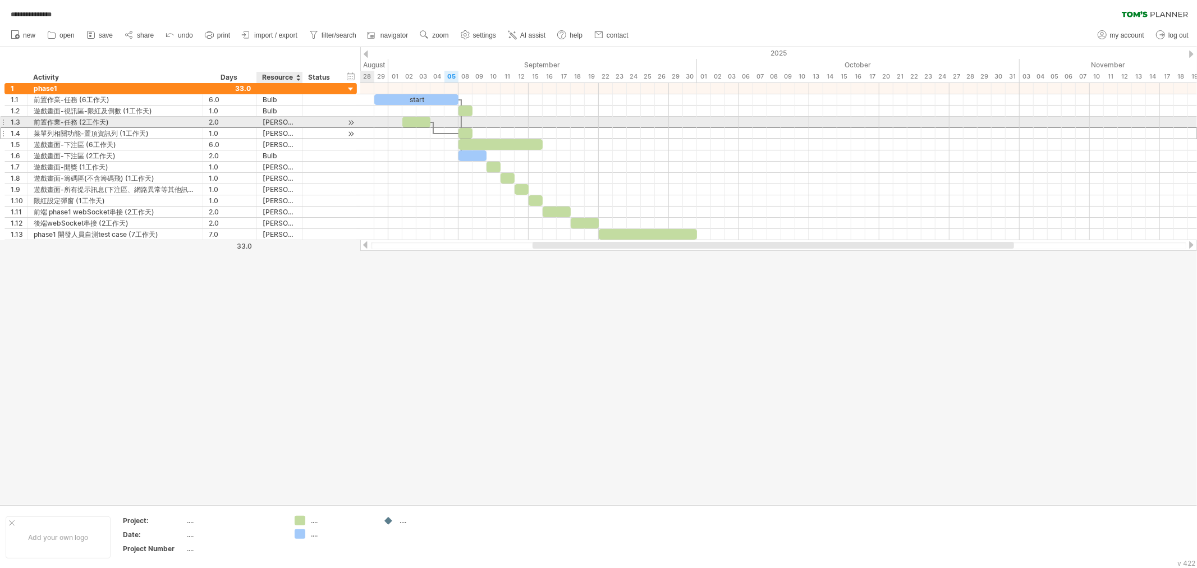
click at [278, 128] on div "[PERSON_NAME]" at bounding box center [280, 133] width 34 height 11
click at [282, 119] on div "[PERSON_NAME]" at bounding box center [280, 122] width 34 height 11
click at [282, 119] on input "******" at bounding box center [280, 122] width 34 height 11
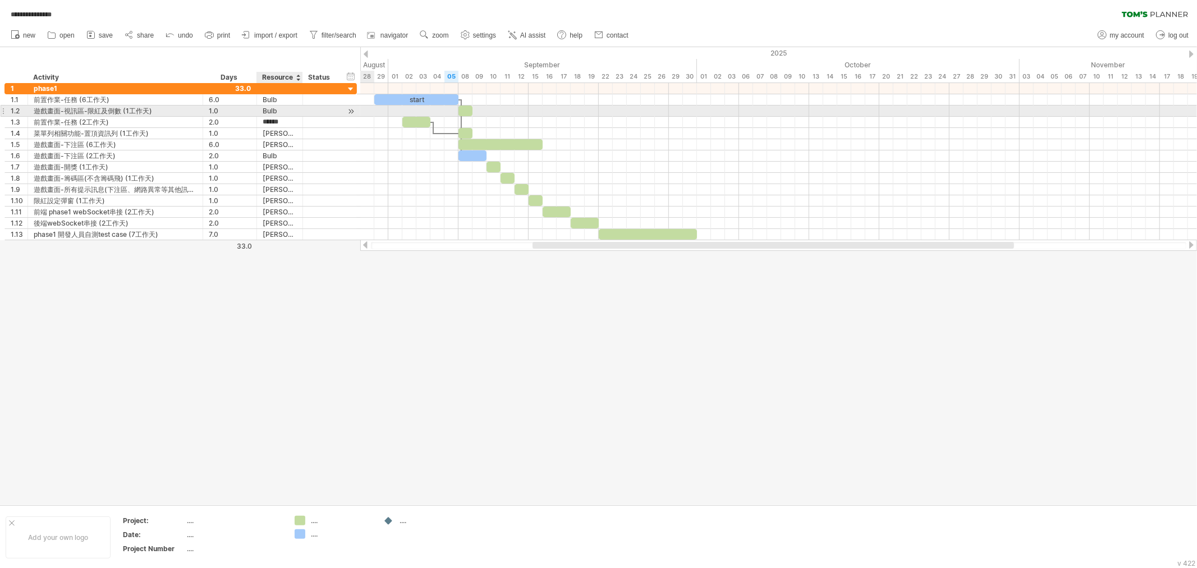
type input "**********"
click at [271, 108] on div "Bulb" at bounding box center [280, 110] width 34 height 11
click at [0, 0] on input "****" at bounding box center [0, 0] width 0 height 0
paste input "**"
type input "******"
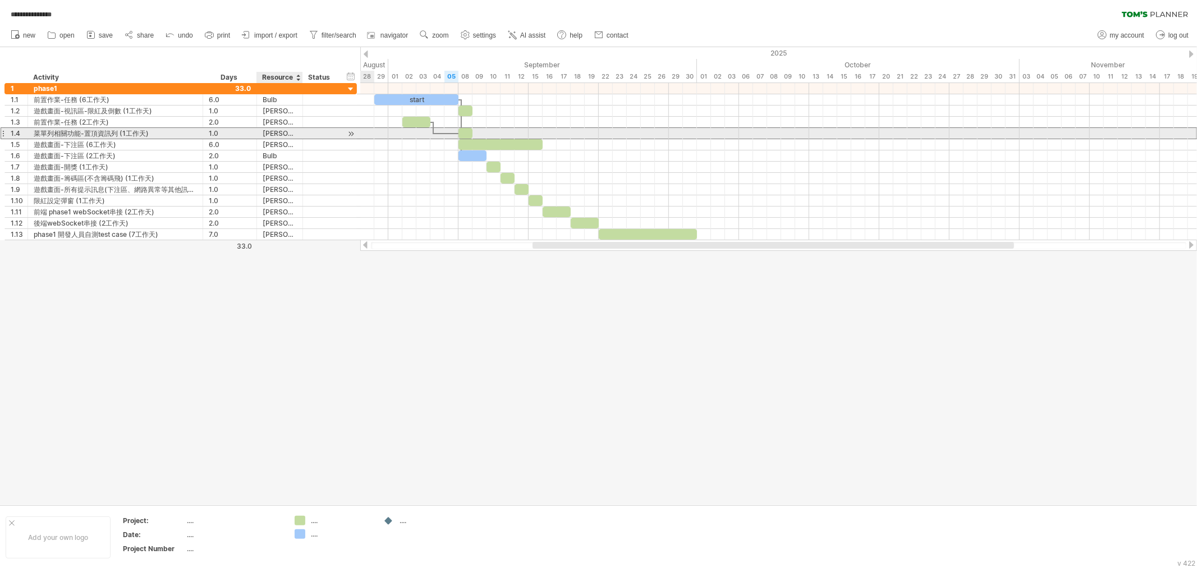
click at [294, 132] on div "[PERSON_NAME]" at bounding box center [280, 133] width 34 height 11
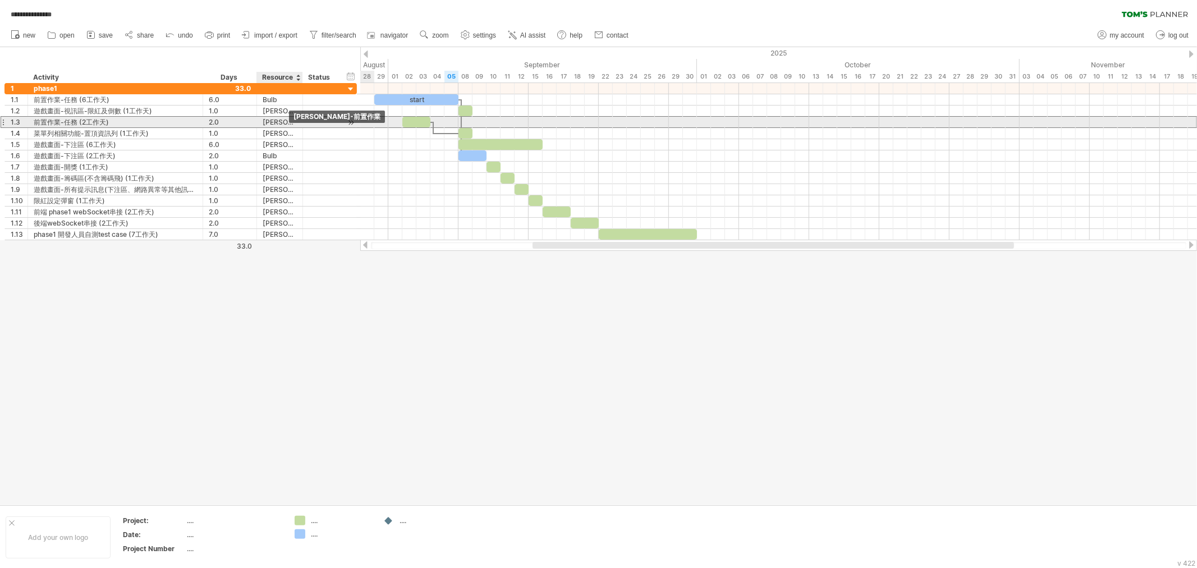
click at [288, 126] on div "[PERSON_NAME]-前置作業" at bounding box center [280, 122] width 34 height 11
drag, startPoint x: 288, startPoint y: 124, endPoint x: 321, endPoint y: 124, distance: 33.7
click at [321, 124] on div "**********" at bounding box center [180, 122] width 352 height 12
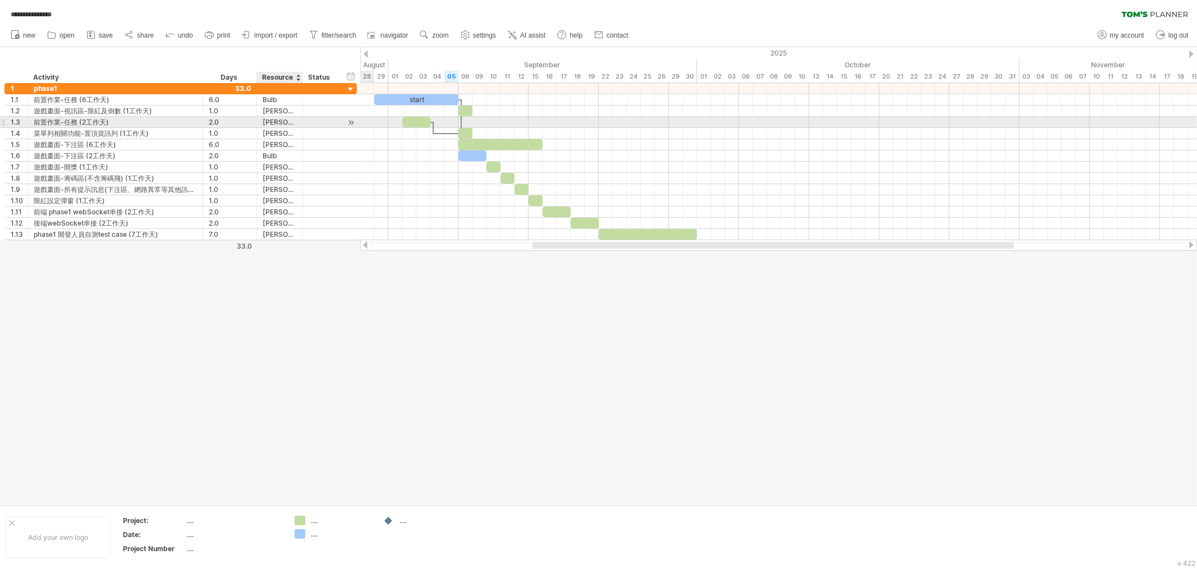
click at [277, 122] on div "[PERSON_NAME]-前置作業" at bounding box center [280, 122] width 34 height 11
click at [263, 117] on input "**********" at bounding box center [263, 117] width 0 height 0
click at [289, 122] on input "**********" at bounding box center [280, 122] width 34 height 11
drag, startPoint x: 288, startPoint y: 122, endPoint x: 315, endPoint y: 123, distance: 27.5
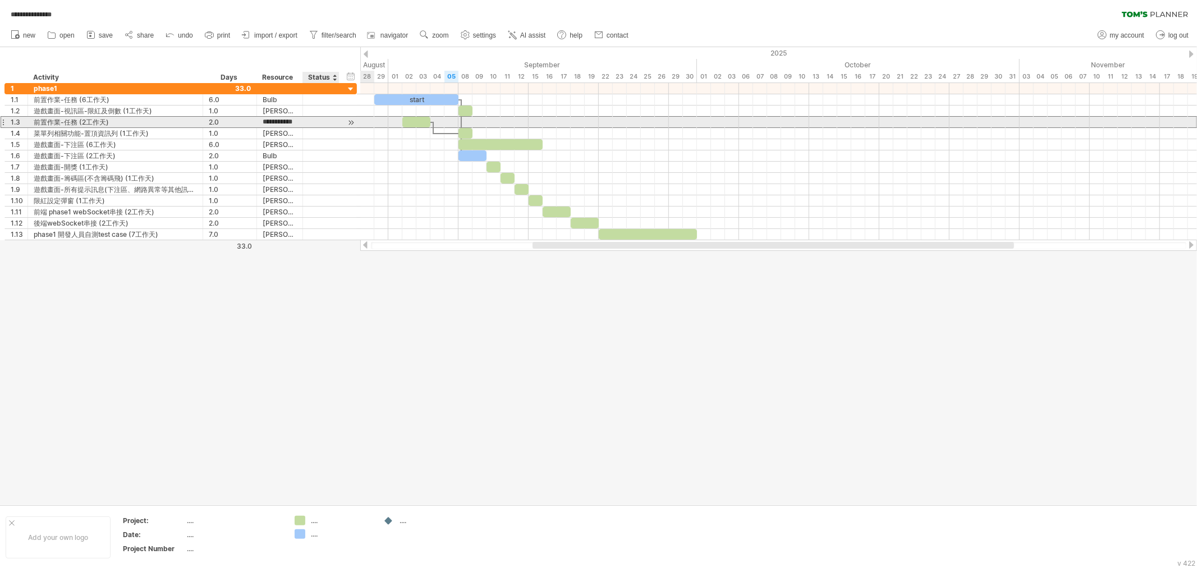
click at [315, 123] on div "**********" at bounding box center [180, 122] width 352 height 12
click at [287, 125] on div "[PERSON_NAME]-前置作業" at bounding box center [280, 122] width 34 height 11
click at [0, 0] on input "**********" at bounding box center [0, 0] width 0 height 0
type input "******"
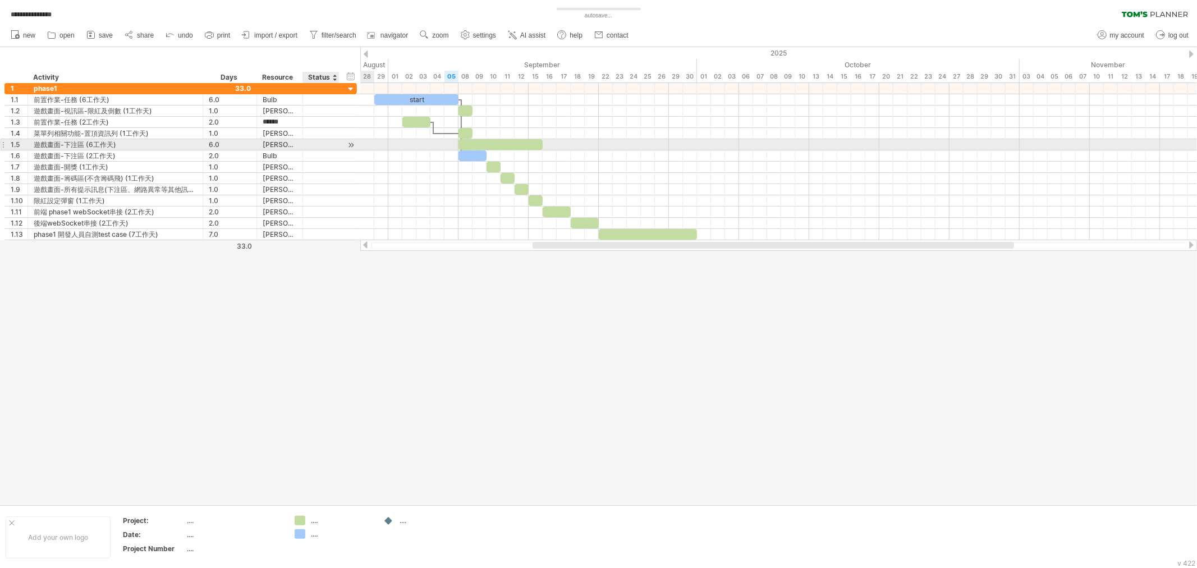
click at [320, 145] on div at bounding box center [321, 144] width 25 height 11
click at [455, 357] on div at bounding box center [598, 275] width 1197 height 457
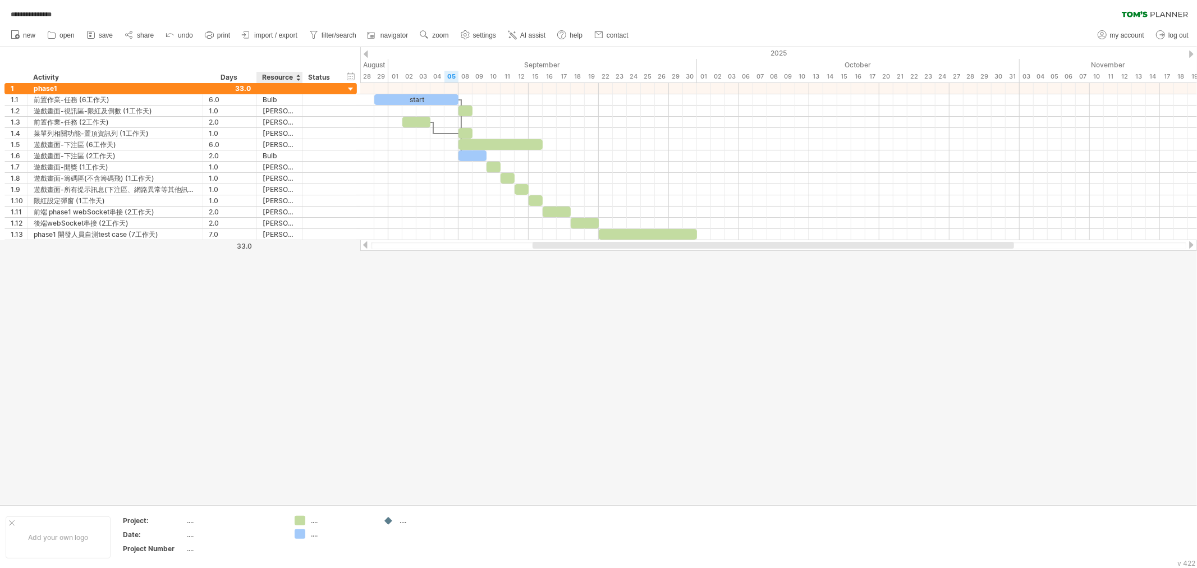
click at [300, 75] on div "******** Resource" at bounding box center [279, 77] width 46 height 11
click at [298, 79] on div at bounding box center [298, 77] width 4 height 11
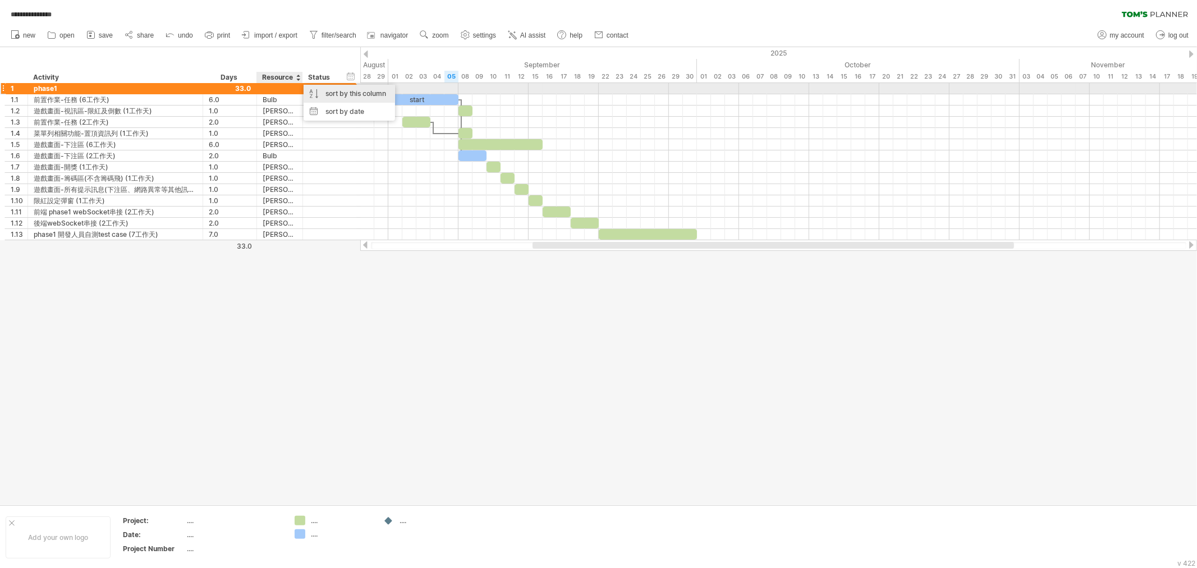
click at [325, 94] on div "sort by this column" at bounding box center [348, 94] width 91 height 18
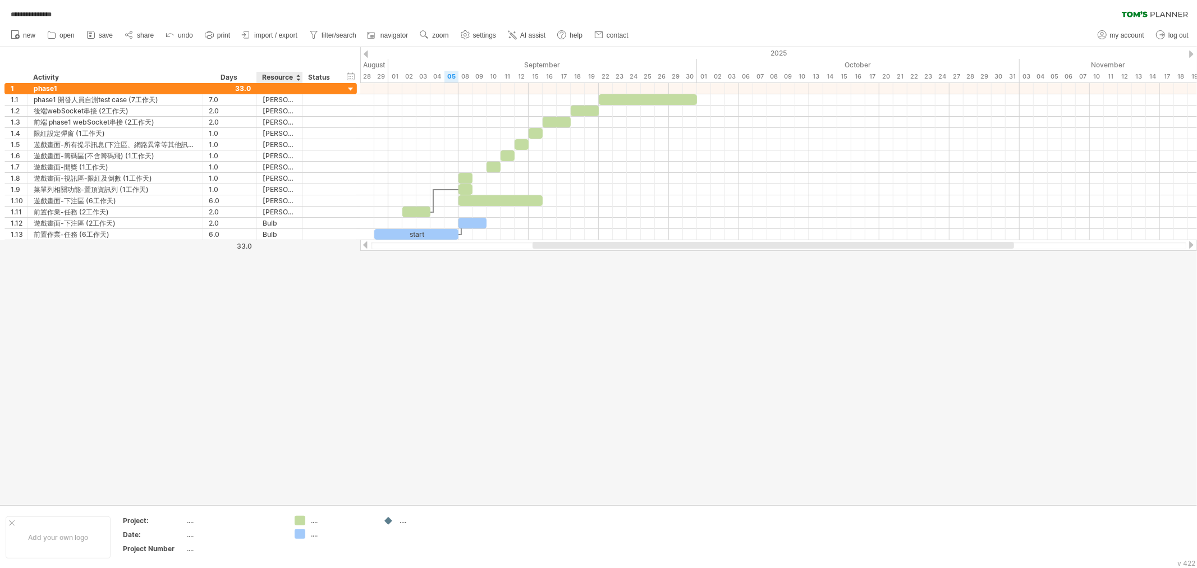
click at [298, 77] on div at bounding box center [298, 77] width 4 height 11
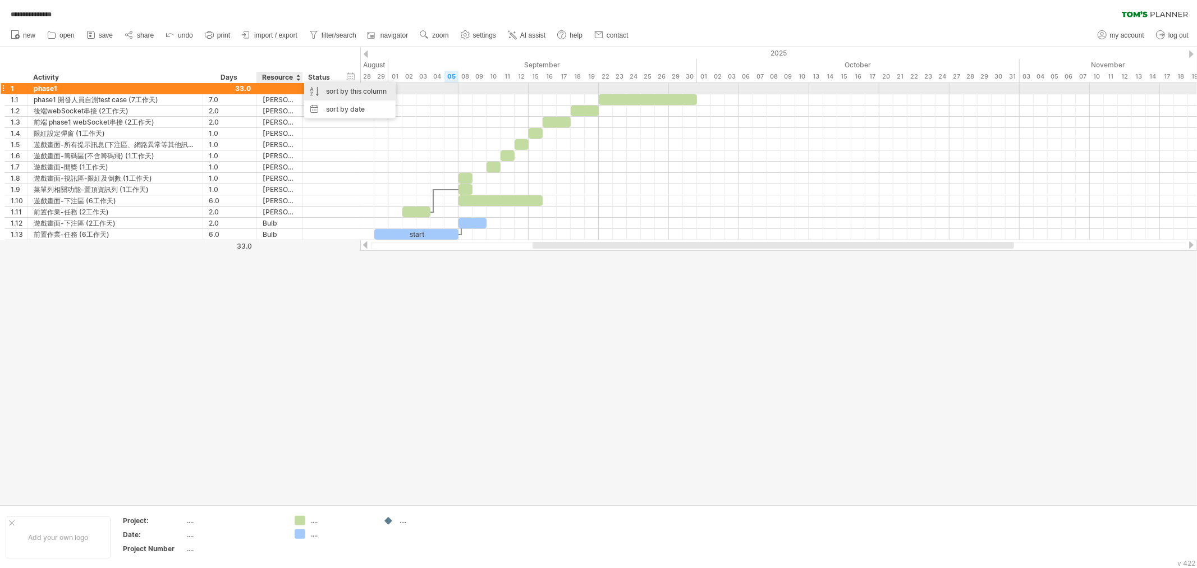
click at [320, 90] on div "sort by this column" at bounding box center [349, 91] width 91 height 18
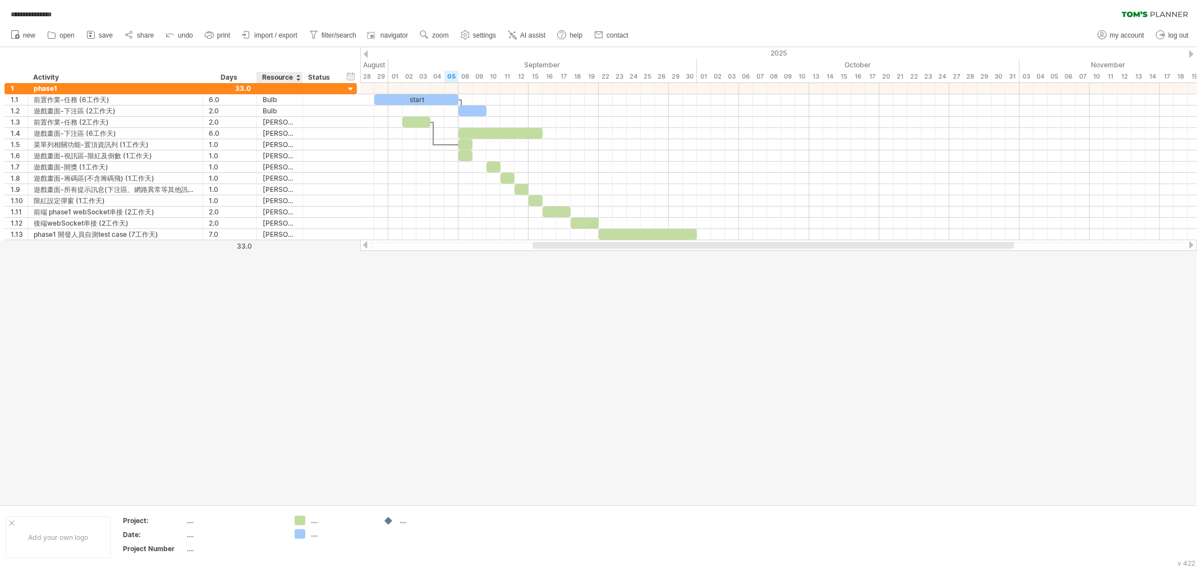
click at [458, 344] on div at bounding box center [598, 275] width 1197 height 457
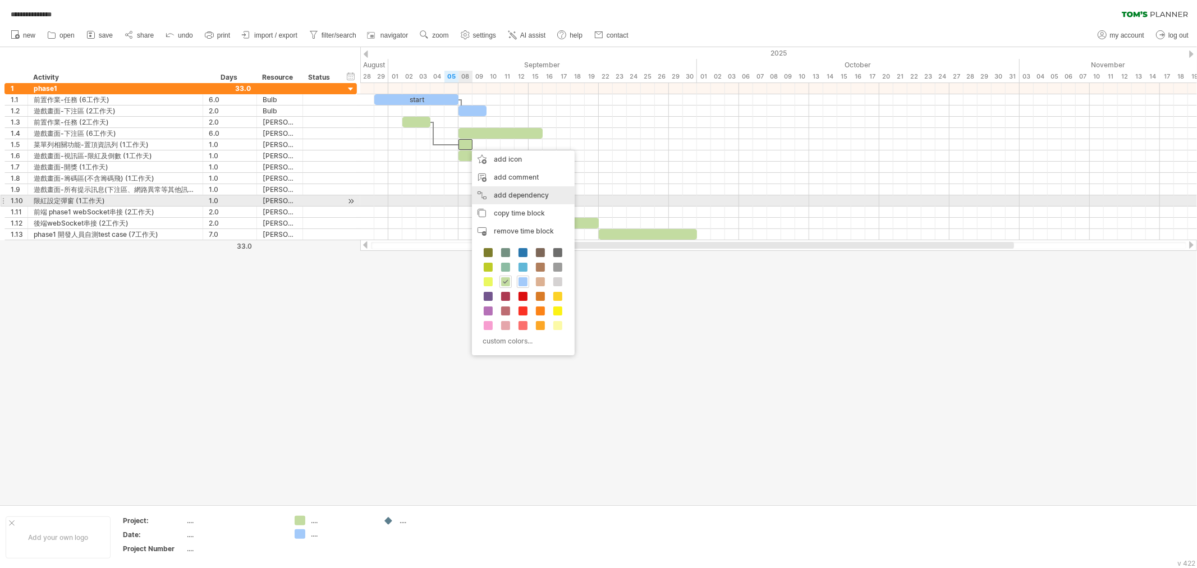
click at [523, 196] on div "add dependency You can use dependencies when you require tasks to be done in a …" at bounding box center [523, 195] width 103 height 18
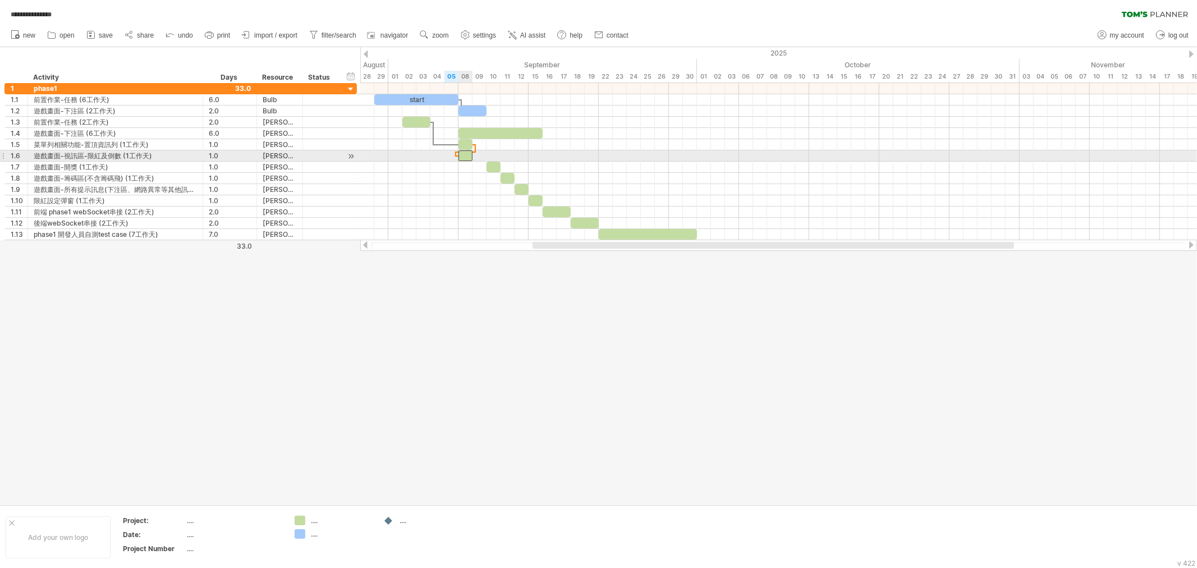
click at [466, 158] on div at bounding box center [465, 155] width 14 height 11
drag, startPoint x: 467, startPoint y: 159, endPoint x: 480, endPoint y: 159, distance: 12.3
click at [480, 159] on div at bounding box center [479, 155] width 14 height 11
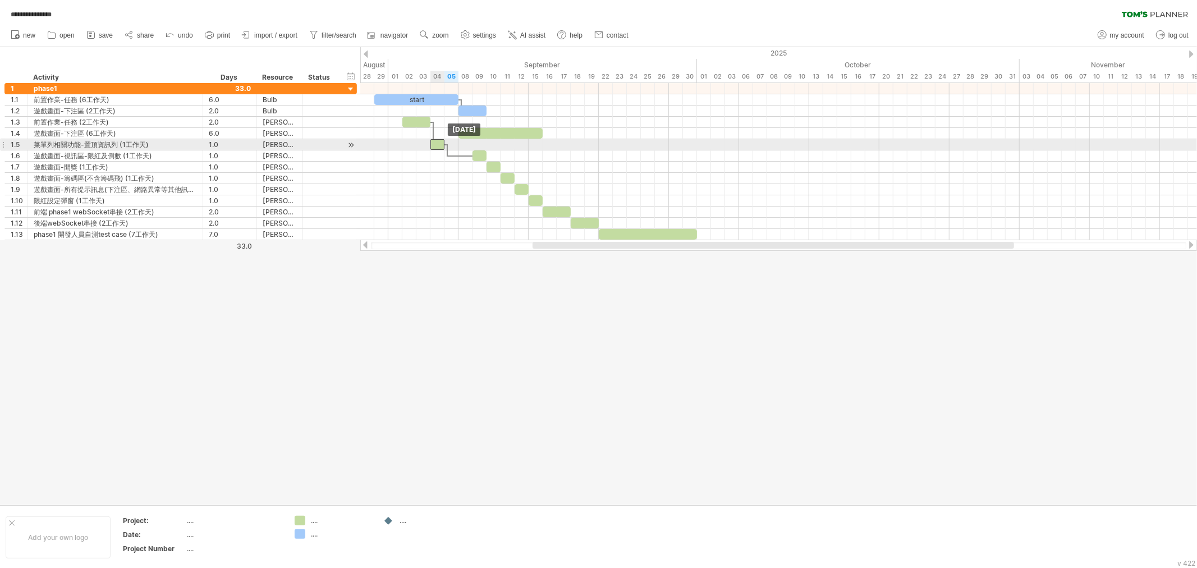
drag, startPoint x: 465, startPoint y: 141, endPoint x: 438, endPoint y: 146, distance: 27.4
click at [438, 146] on div at bounding box center [437, 144] width 14 height 11
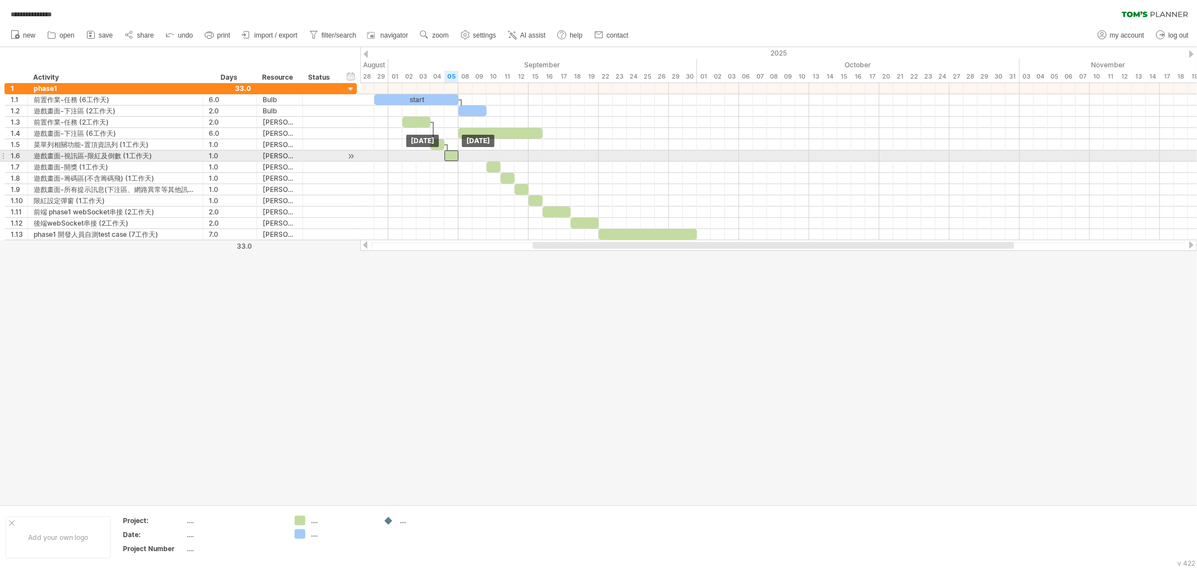
drag, startPoint x: 480, startPoint y: 154, endPoint x: 453, endPoint y: 158, distance: 27.1
click at [453, 158] on div at bounding box center [451, 155] width 14 height 11
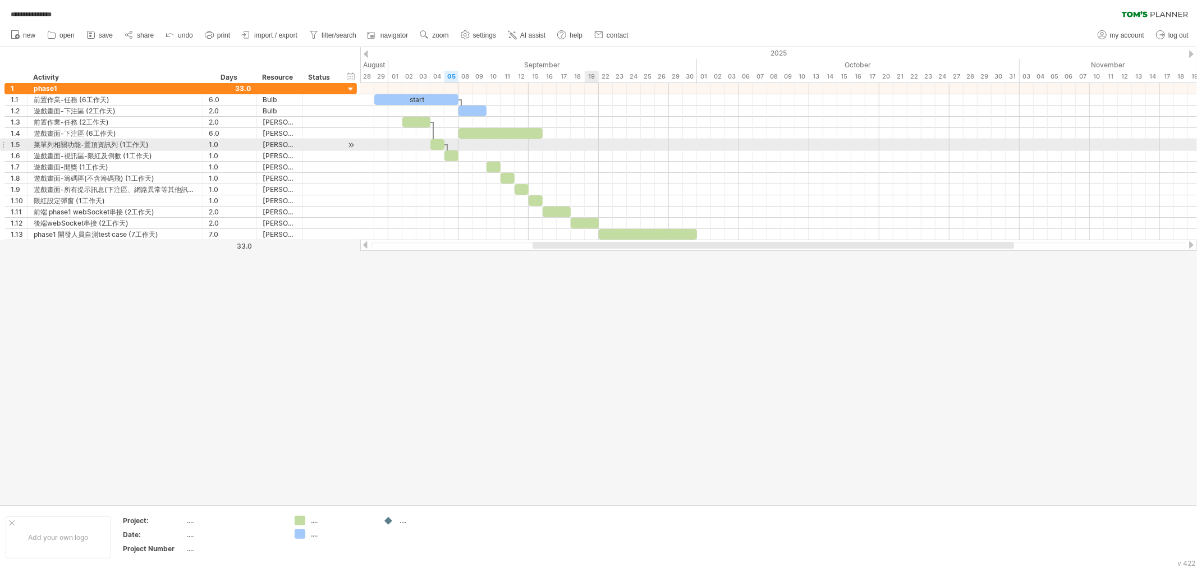
click at [587, 149] on div at bounding box center [778, 144] width 836 height 11
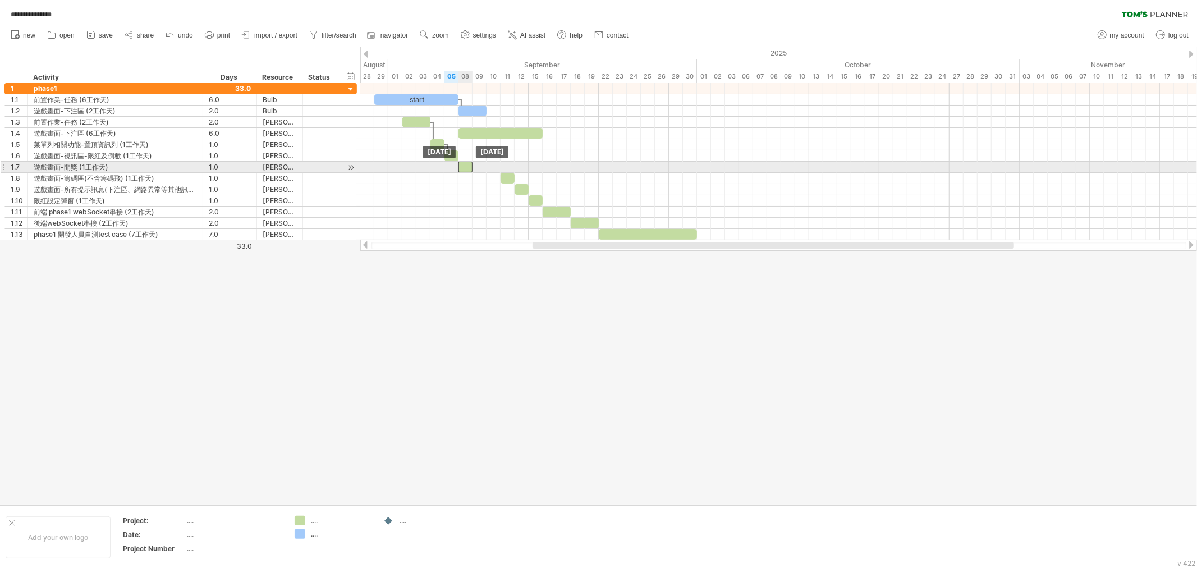
drag, startPoint x: 491, startPoint y: 168, endPoint x: 463, endPoint y: 168, distance: 28.0
click at [463, 168] on div at bounding box center [465, 167] width 14 height 11
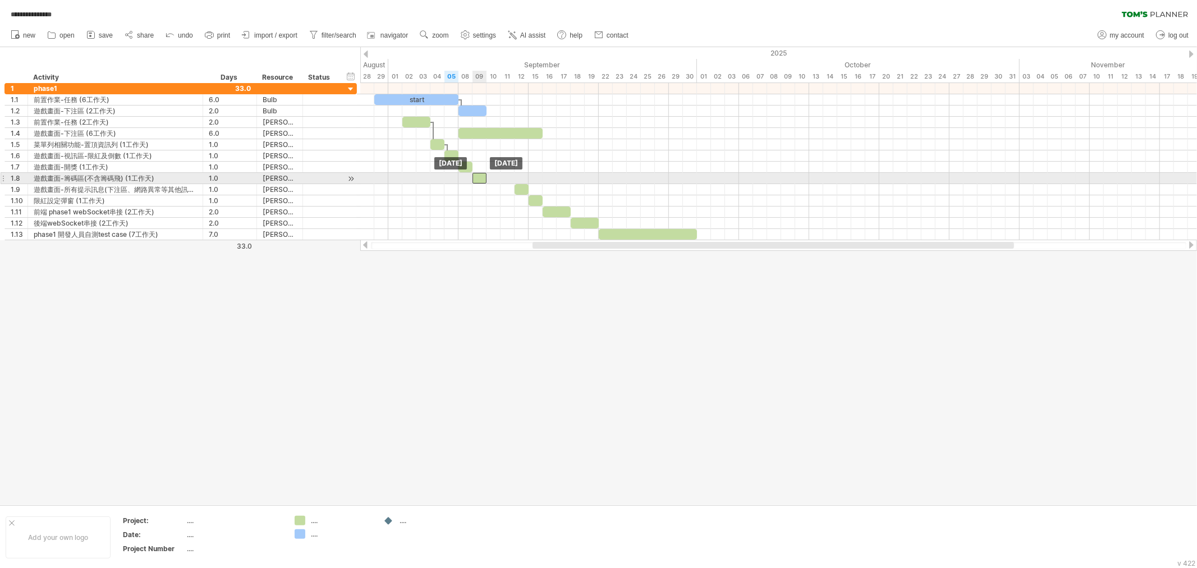
drag, startPoint x: 506, startPoint y: 180, endPoint x: 479, endPoint y: 181, distance: 27.5
click at [479, 181] on div at bounding box center [479, 178] width 14 height 11
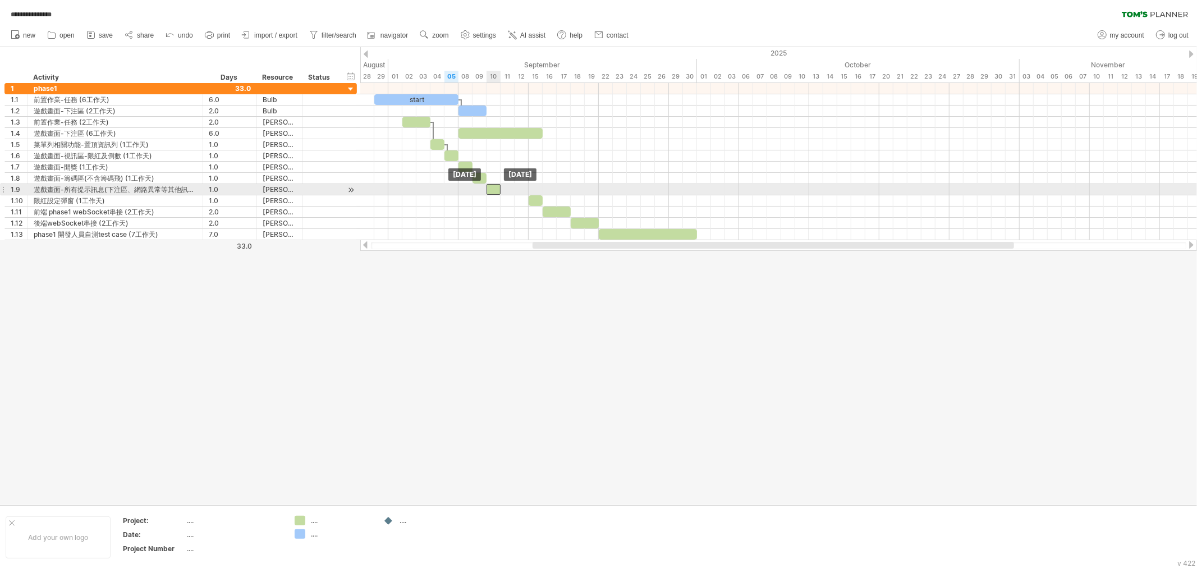
drag, startPoint x: 518, startPoint y: 190, endPoint x: 490, endPoint y: 191, distance: 28.6
click at [490, 191] on div at bounding box center [493, 189] width 14 height 11
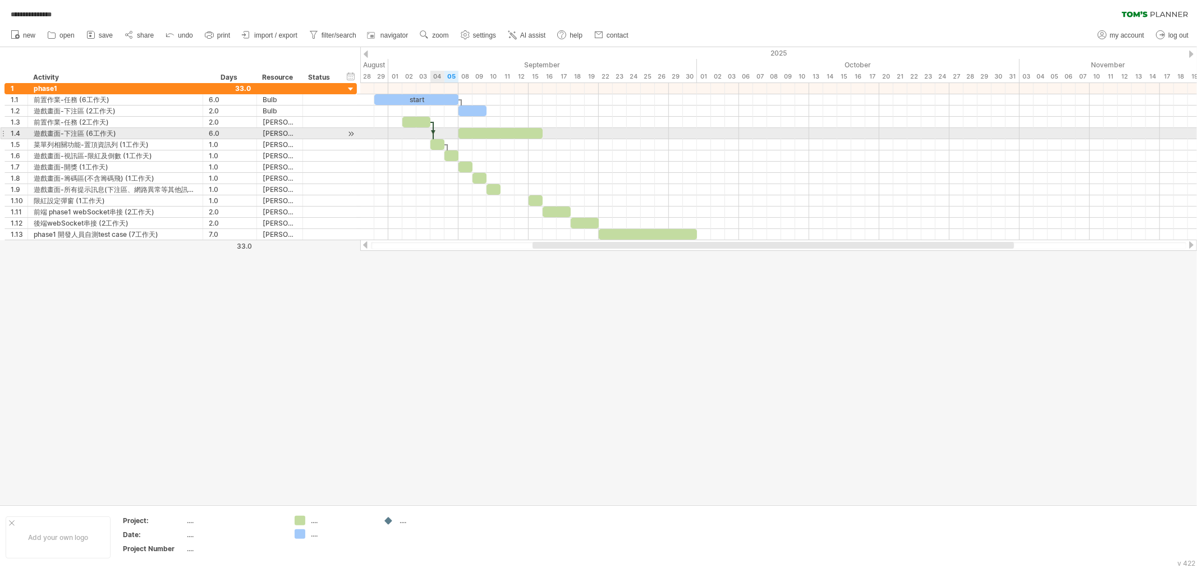
click at [433, 129] on div at bounding box center [432, 134] width 3 height 24
click at [468, 148] on div "remove dependency" at bounding box center [486, 144] width 95 height 18
drag, startPoint x: 479, startPoint y: 136, endPoint x: 452, endPoint y: 136, distance: 26.9
click at [452, 136] on div at bounding box center [472, 133] width 84 height 11
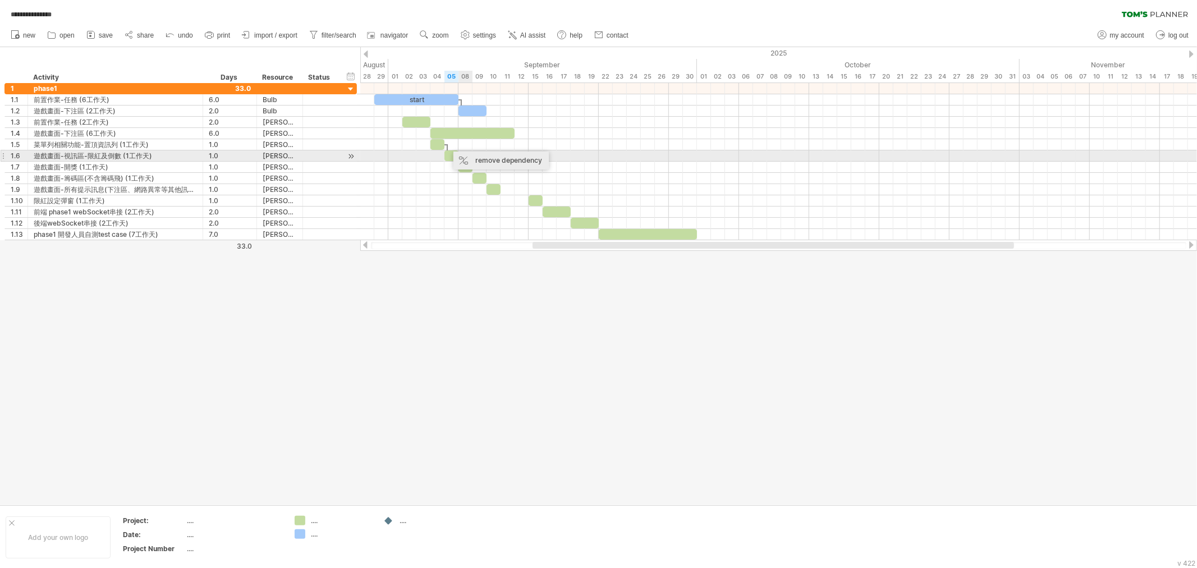
click at [475, 158] on div "remove dependency" at bounding box center [500, 160] width 95 height 18
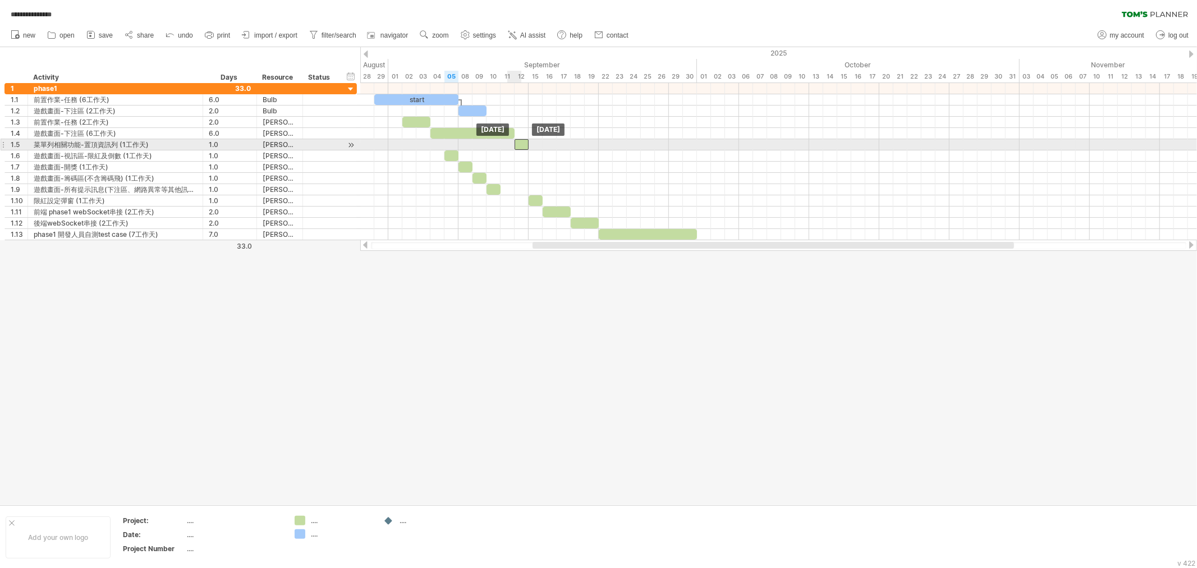
drag, startPoint x: 438, startPoint y: 147, endPoint x: 518, endPoint y: 143, distance: 80.9
click at [518, 143] on div at bounding box center [521, 144] width 14 height 11
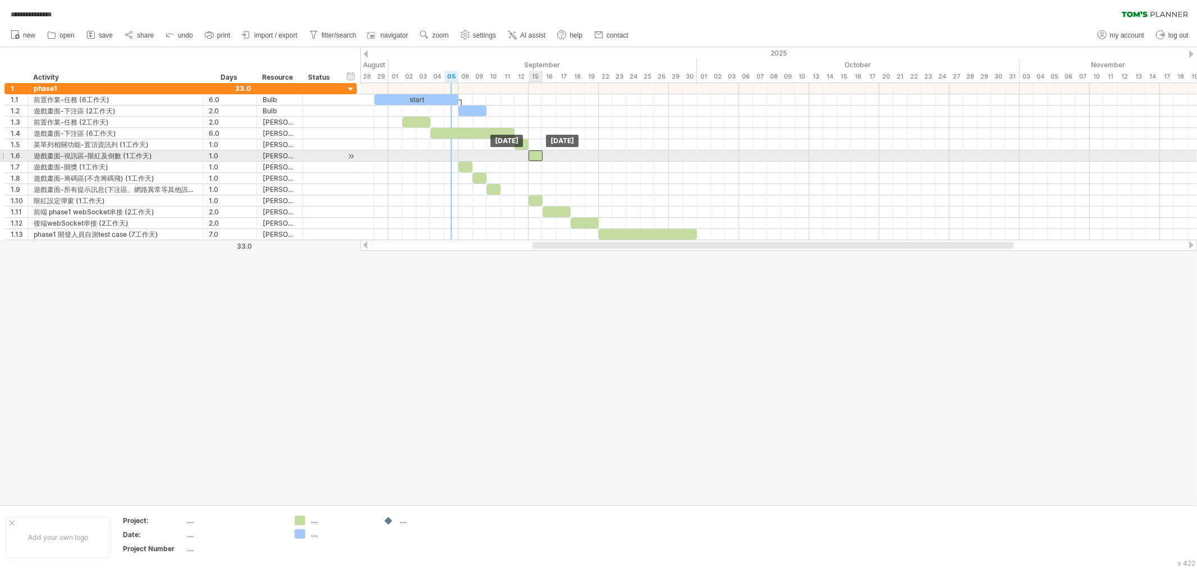
drag, startPoint x: 453, startPoint y: 159, endPoint x: 539, endPoint y: 157, distance: 85.8
click at [539, 157] on div at bounding box center [535, 155] width 14 height 11
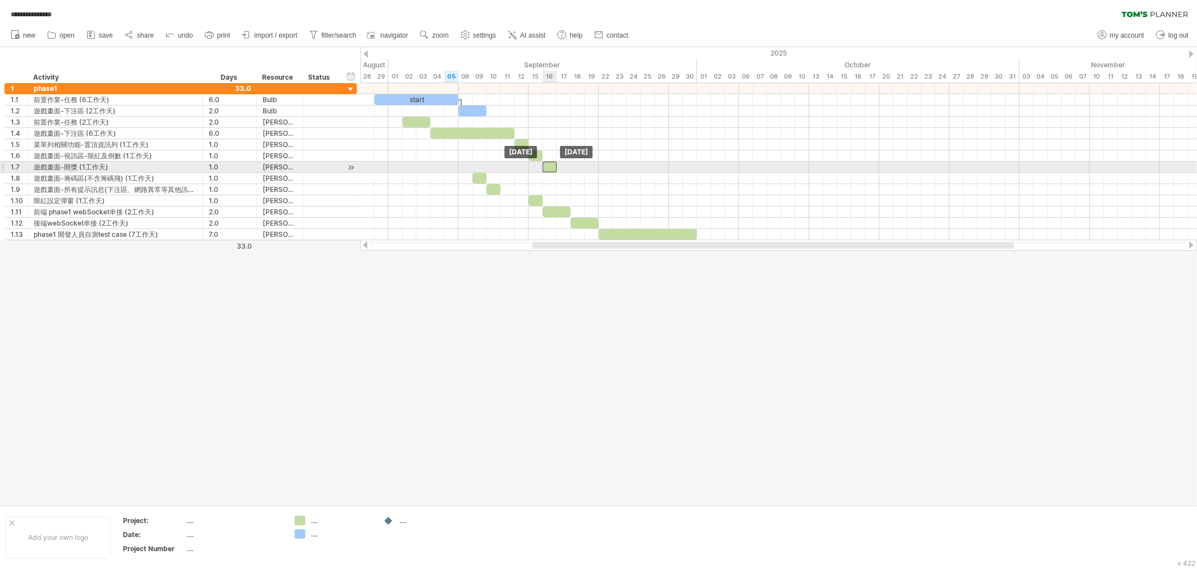
drag, startPoint x: 467, startPoint y: 167, endPoint x: 550, endPoint y: 165, distance: 82.5
click at [550, 165] on div at bounding box center [549, 167] width 14 height 11
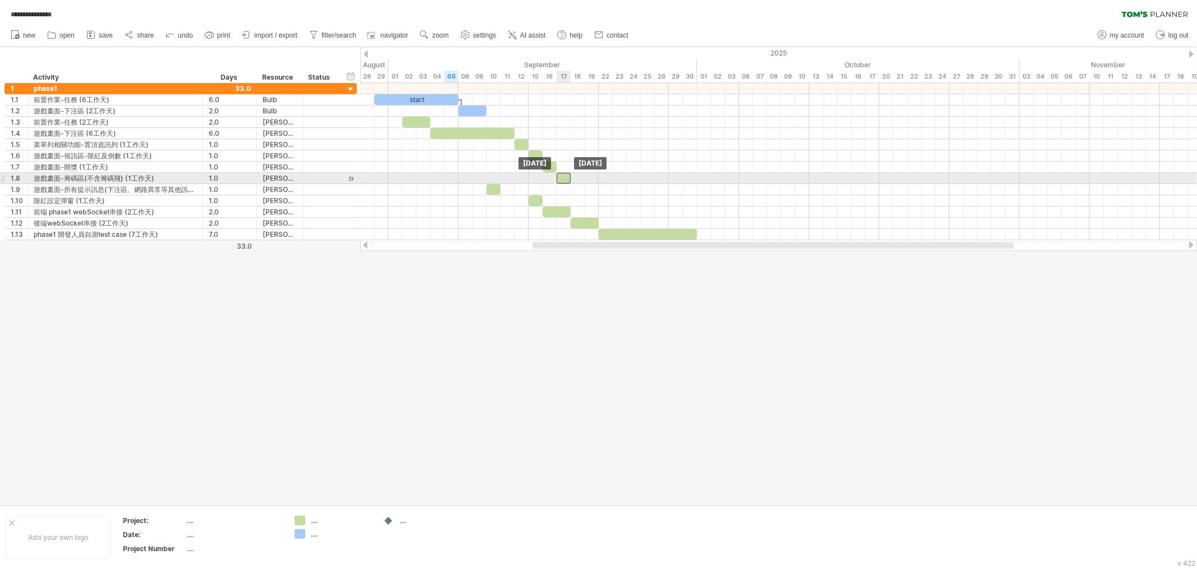
drag, startPoint x: 480, startPoint y: 177, endPoint x: 563, endPoint y: 178, distance: 82.5
click at [563, 178] on div at bounding box center [564, 178] width 14 height 11
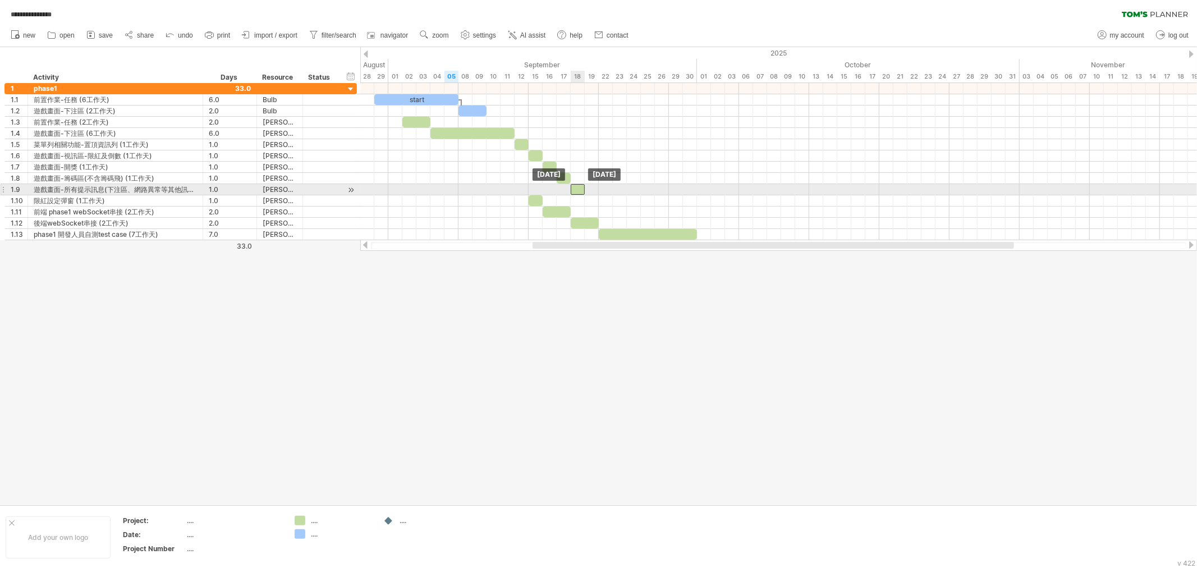
drag, startPoint x: 497, startPoint y: 191, endPoint x: 579, endPoint y: 189, distance: 81.9
click at [579, 189] on div at bounding box center [578, 189] width 14 height 11
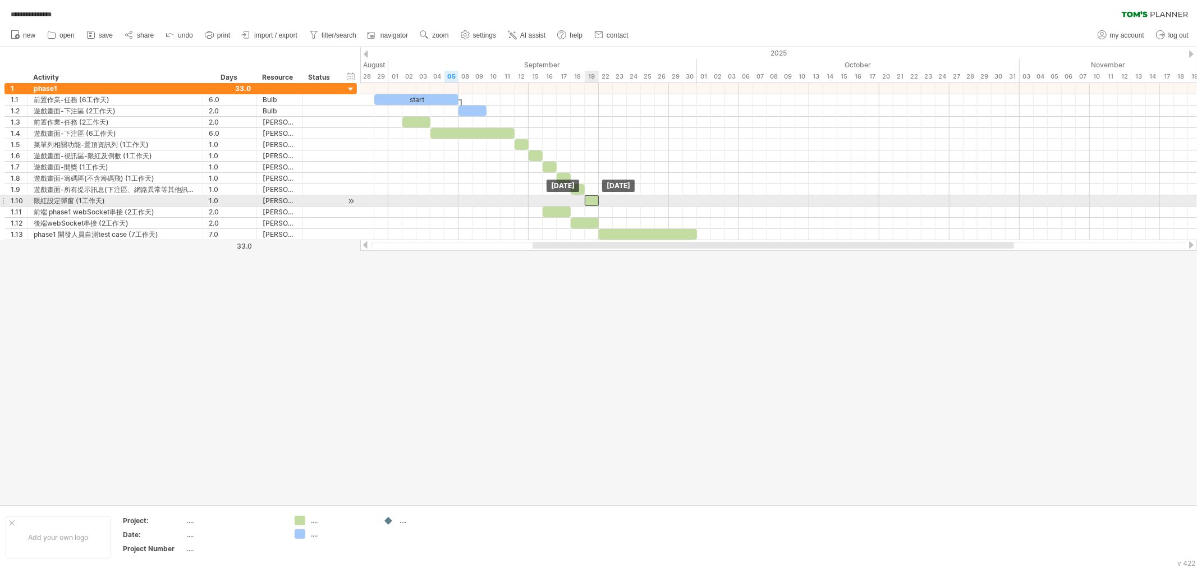
drag, startPoint x: 536, startPoint y: 202, endPoint x: 572, endPoint y: 210, distance: 36.9
click at [591, 200] on div at bounding box center [592, 200] width 14 height 11
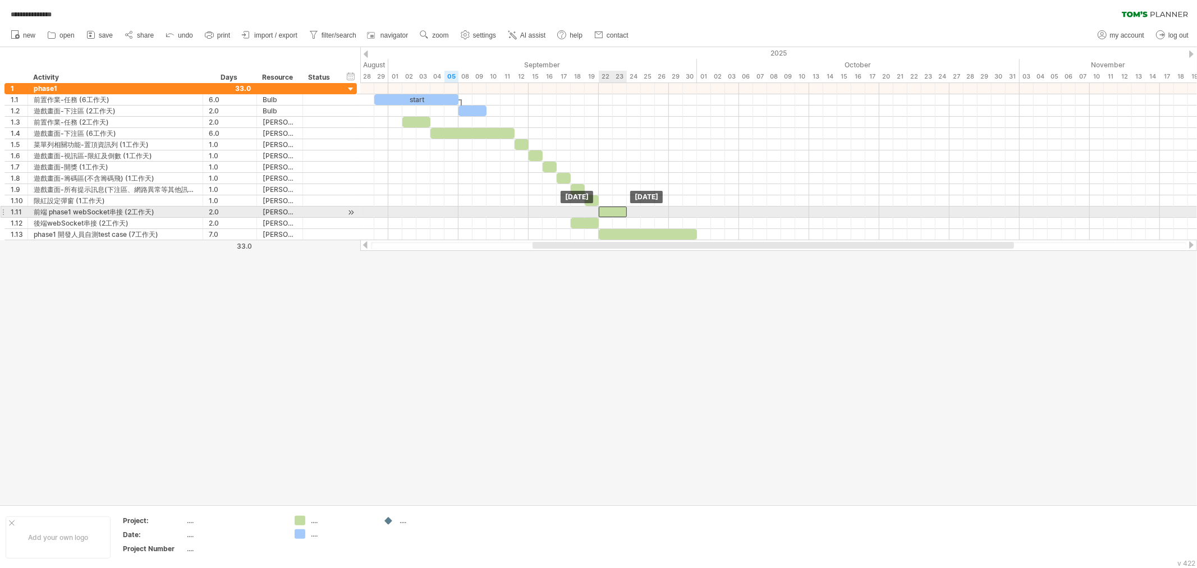
drag, startPoint x: 559, startPoint y: 212, endPoint x: 615, endPoint y: 208, distance: 55.7
click at [615, 208] on div at bounding box center [613, 211] width 28 height 11
drag, startPoint x: 587, startPoint y: 223, endPoint x: 642, endPoint y: 224, distance: 55.0
click at [642, 224] on div at bounding box center [641, 223] width 28 height 11
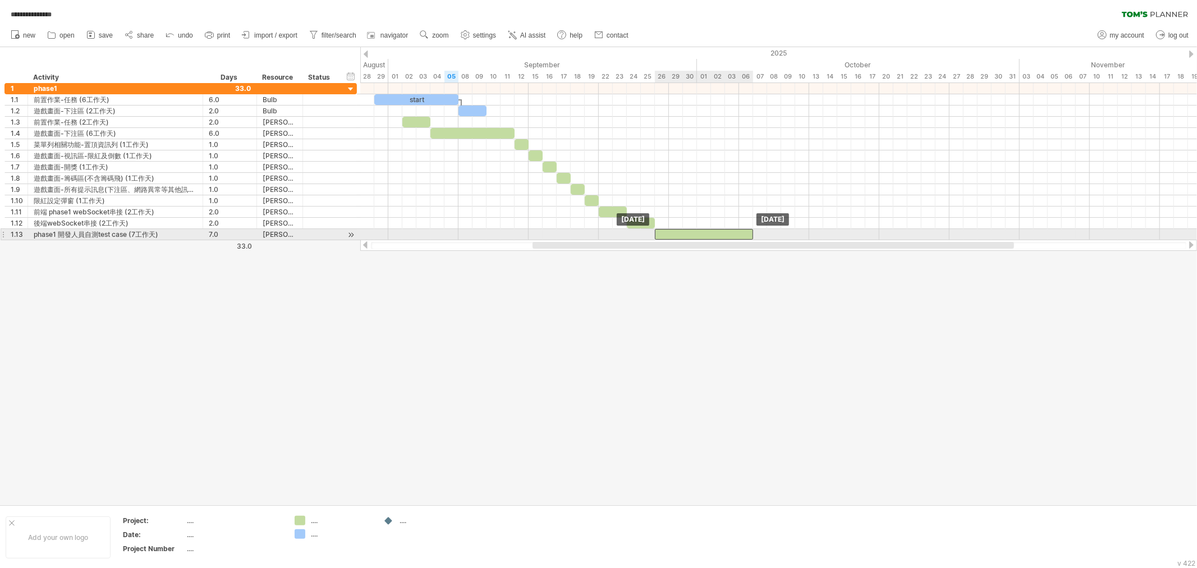
drag, startPoint x: 642, startPoint y: 234, endPoint x: 698, endPoint y: 237, distance: 56.8
click at [698, 237] on div at bounding box center [704, 234] width 98 height 11
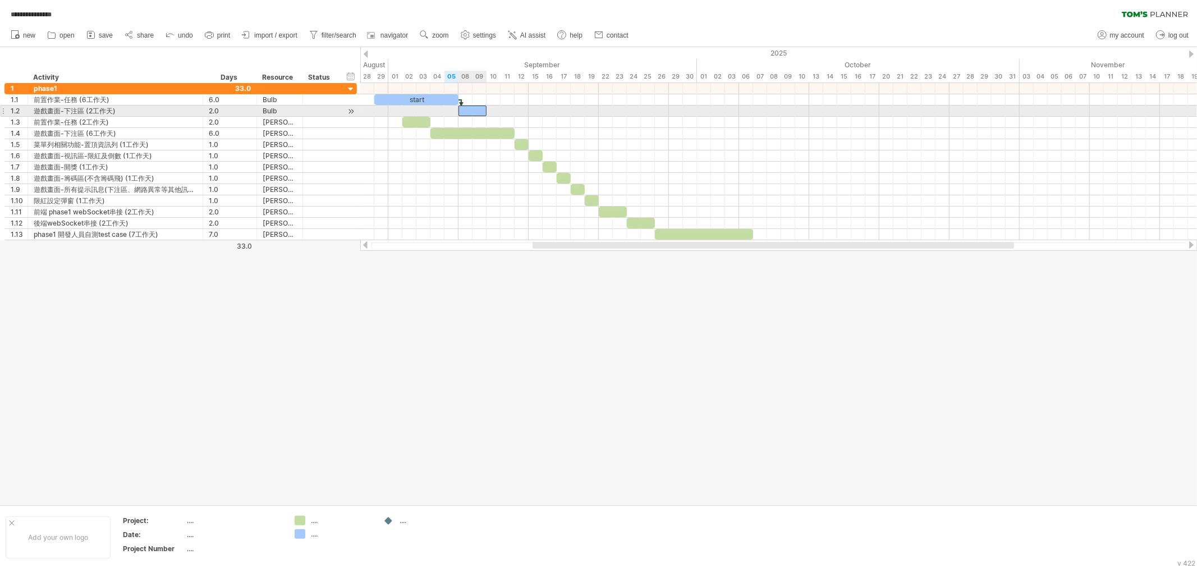
click at [478, 109] on div at bounding box center [472, 110] width 28 height 11
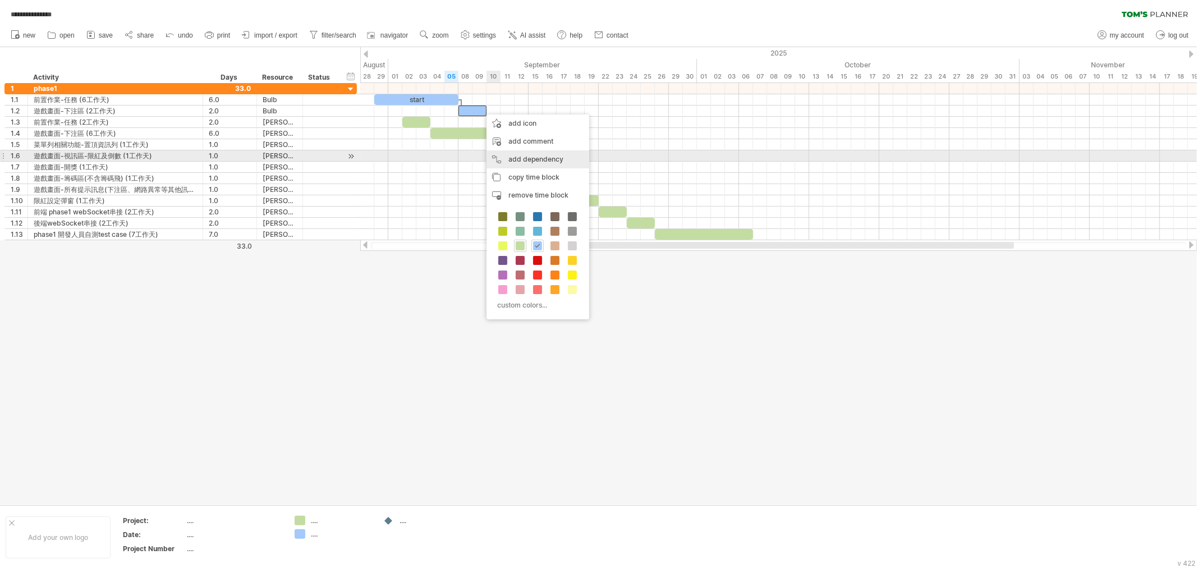
click at [562, 158] on div "add dependency You can use dependencies when you require tasks to be done in a …" at bounding box center [537, 159] width 103 height 18
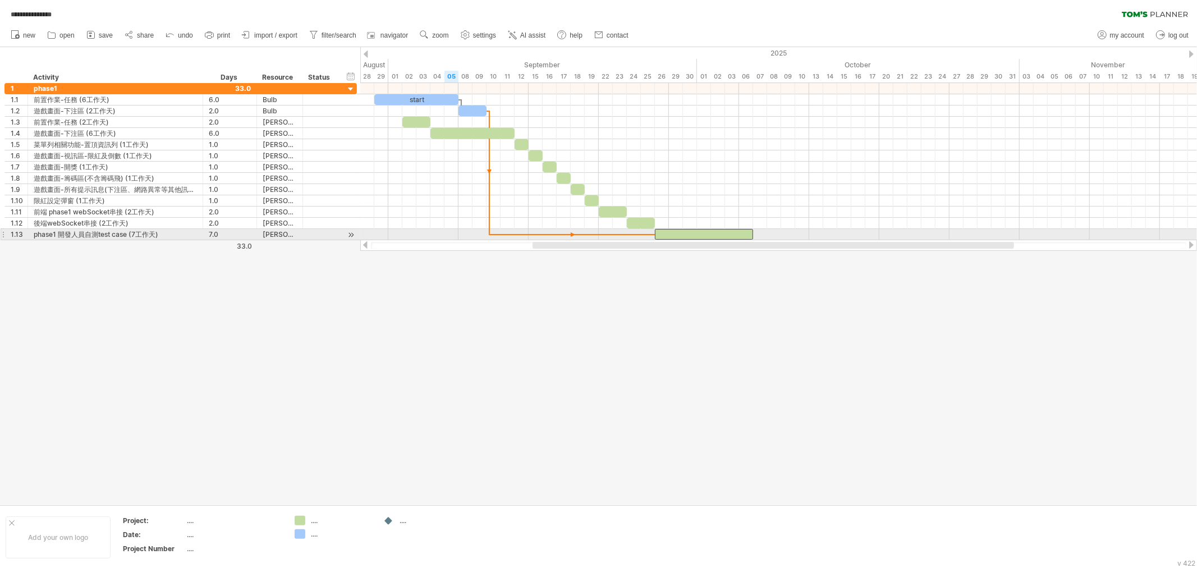
click at [656, 238] on span at bounding box center [654, 234] width 4 height 11
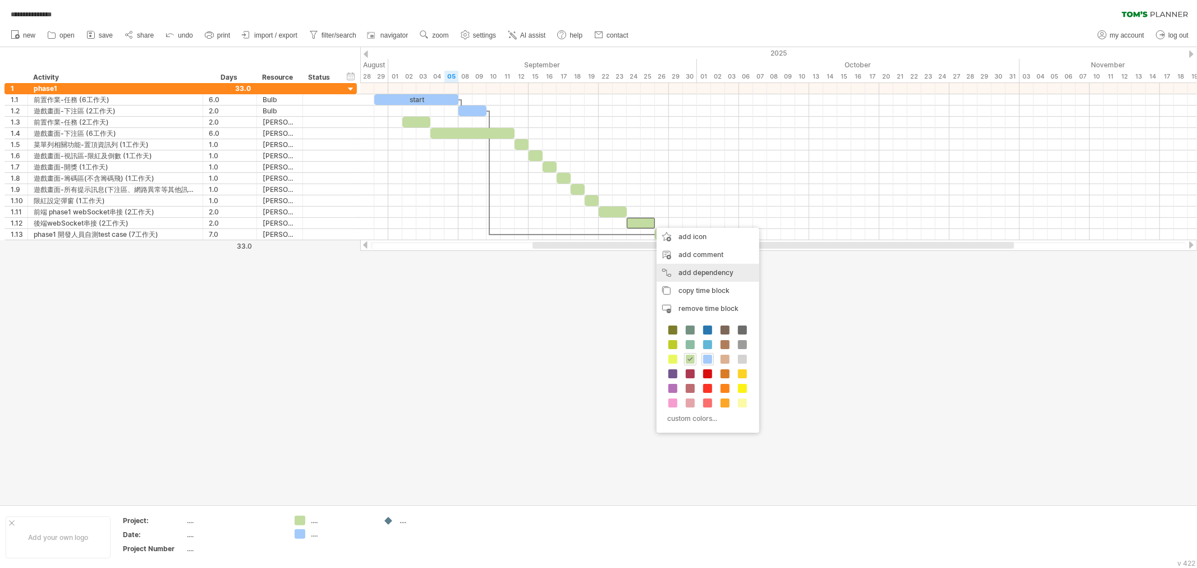
drag, startPoint x: 697, startPoint y: 270, endPoint x: 674, endPoint y: 256, distance: 27.1
click at [697, 270] on div "add dependency You can use dependencies when you require tasks to be done in a …" at bounding box center [707, 273] width 103 height 18
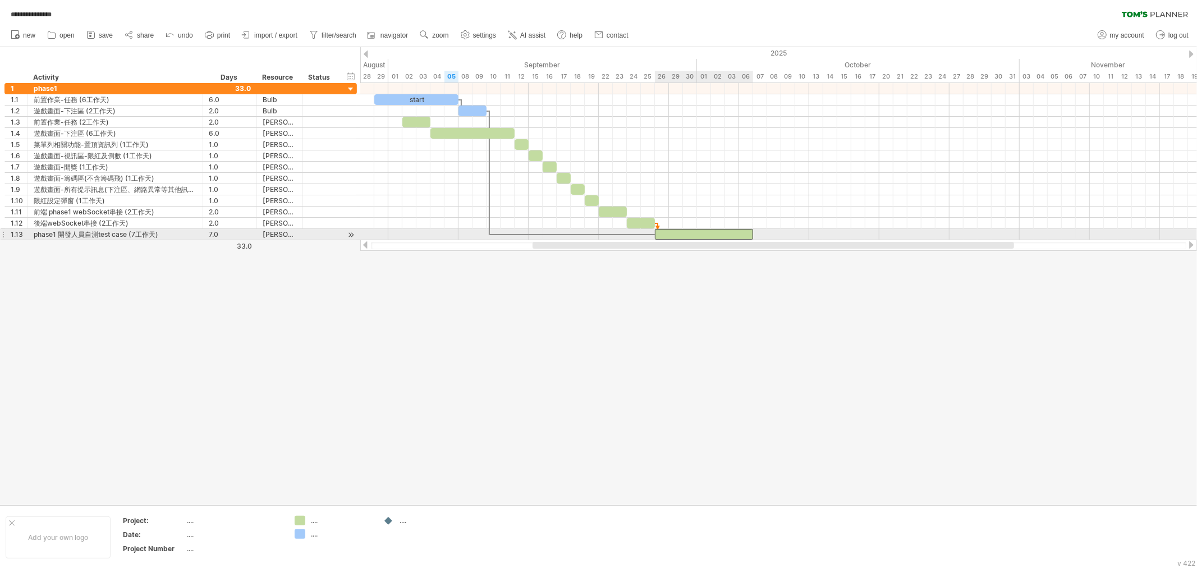
click at [660, 234] on div at bounding box center [704, 234] width 98 height 11
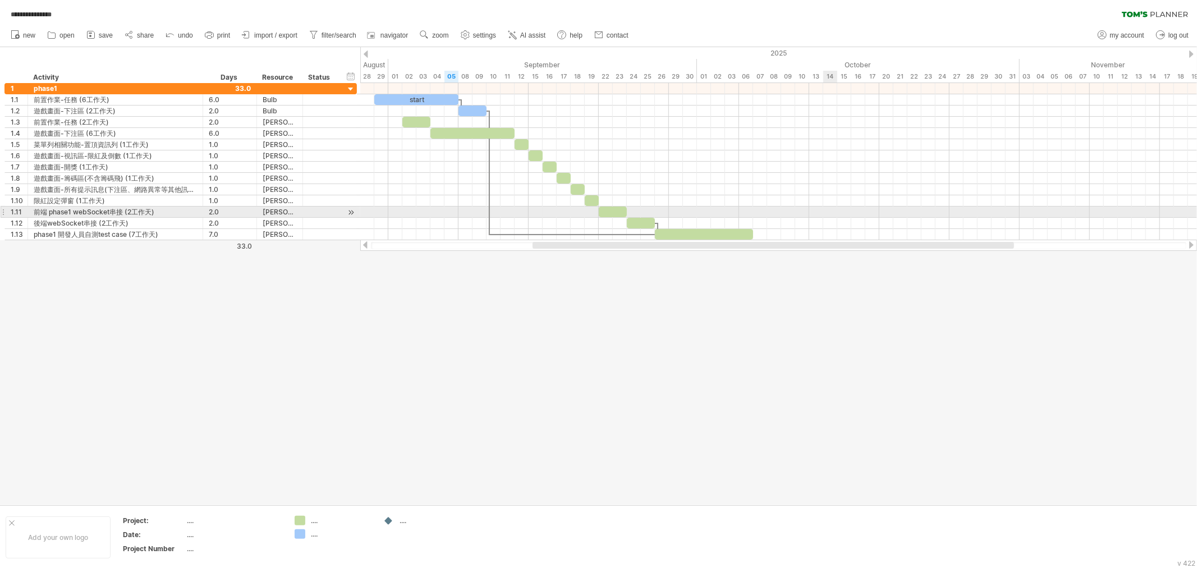
click at [830, 214] on div at bounding box center [778, 211] width 836 height 11
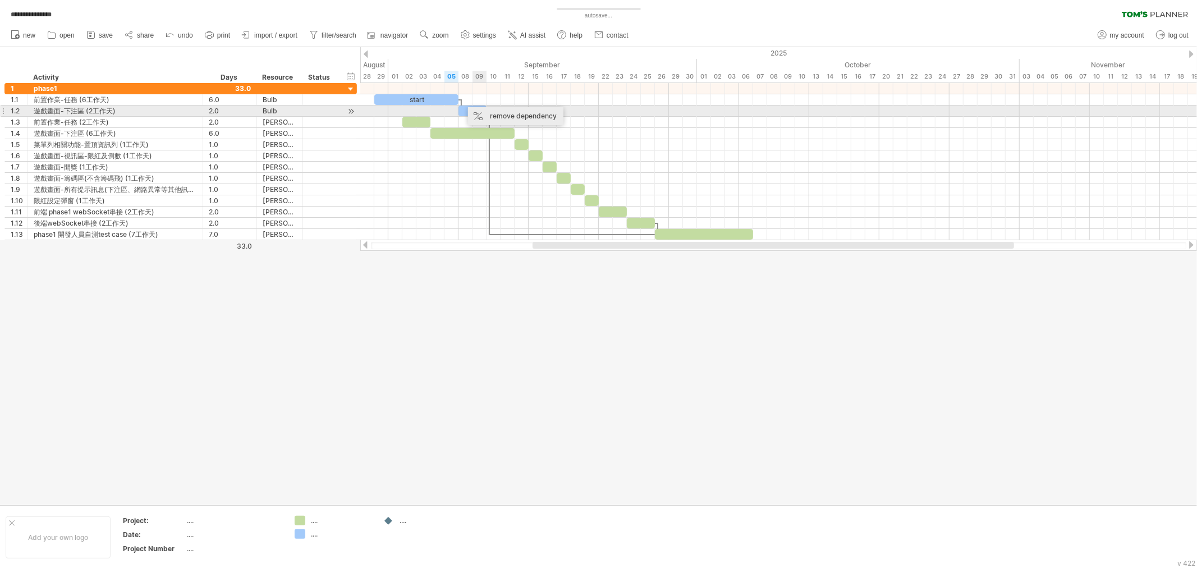
click at [485, 111] on div "remove dependency" at bounding box center [515, 116] width 95 height 18
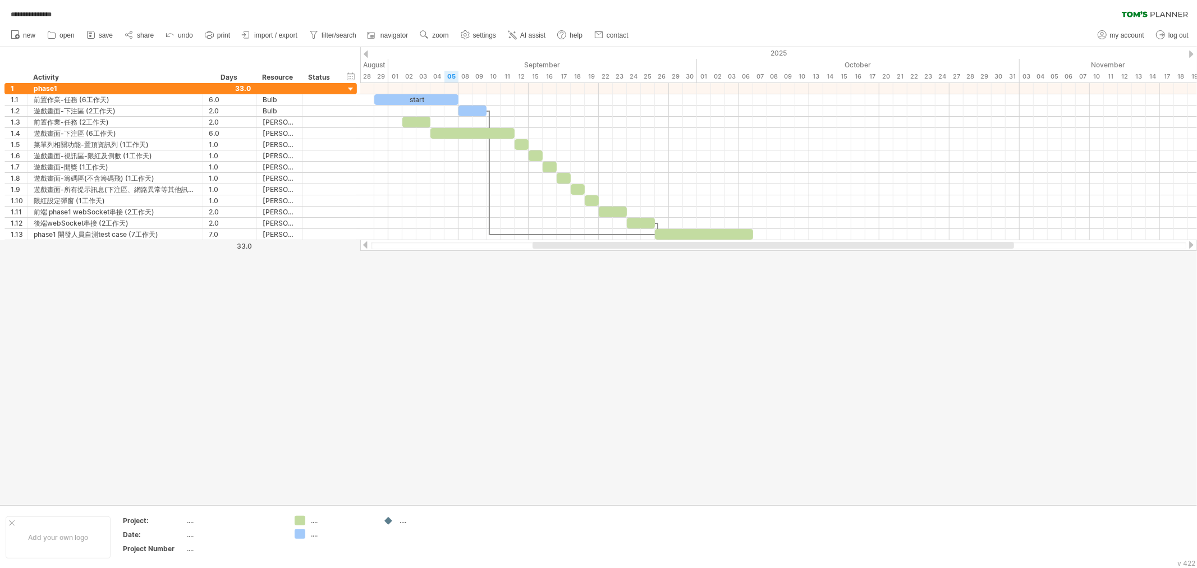
click at [753, 386] on div at bounding box center [598, 275] width 1197 height 457
click at [494, 367] on div at bounding box center [598, 275] width 1197 height 457
click at [492, 38] on span "settings" at bounding box center [484, 35] width 23 height 8
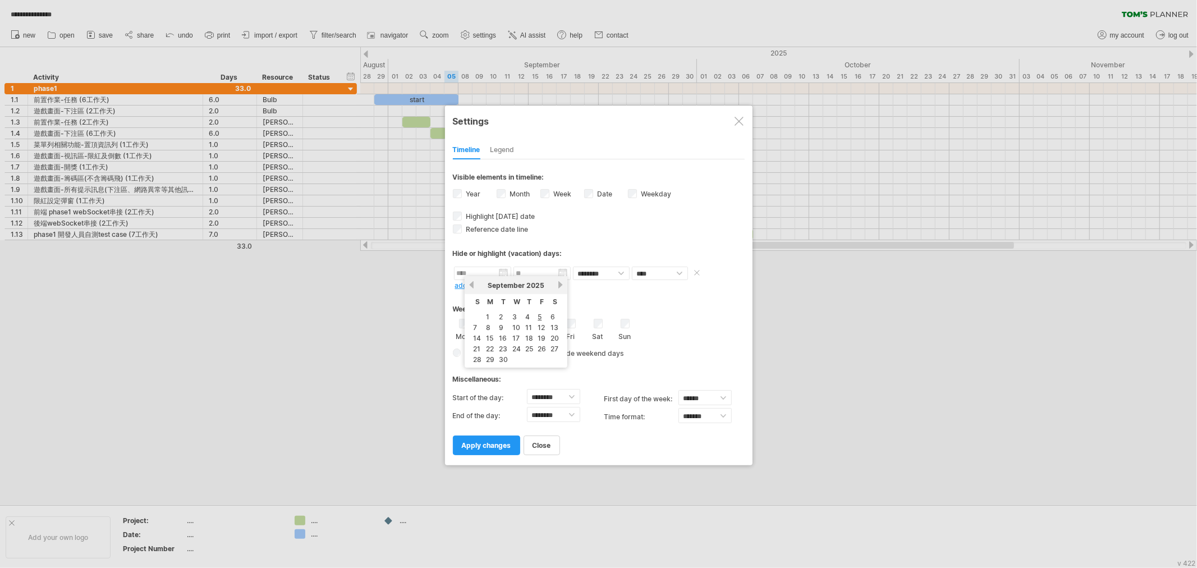
click at [503, 269] on input "text" at bounding box center [482, 272] width 57 height 13
click at [493, 355] on link "29" at bounding box center [490, 359] width 11 height 11
type input "********"
click at [489, 283] on link "add new date" at bounding box center [477, 285] width 44 height 8
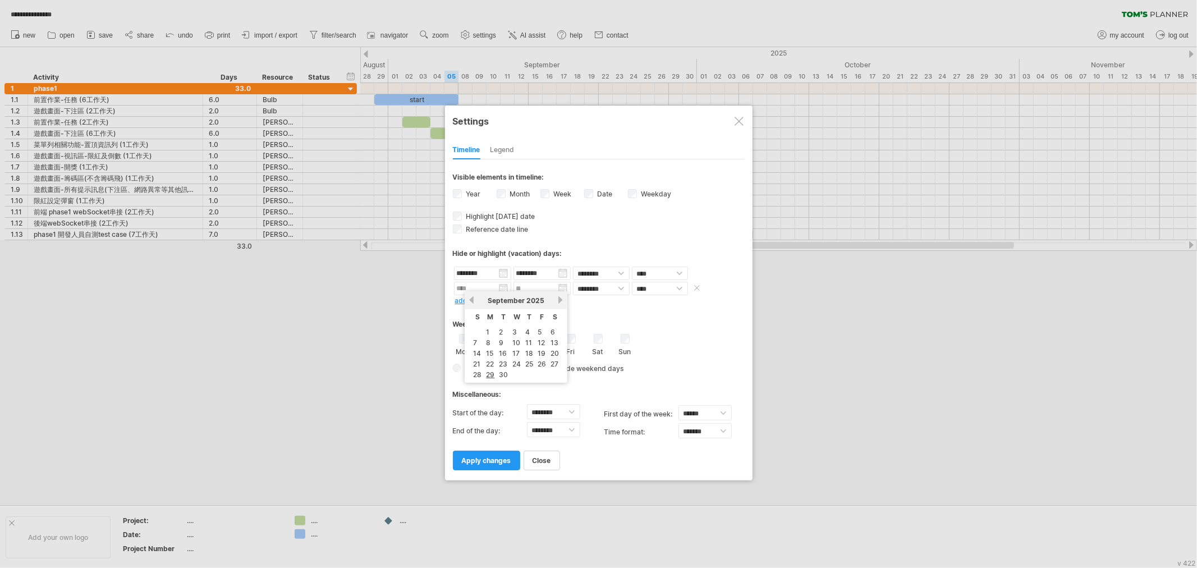
click at [501, 289] on input "text" at bounding box center [482, 288] width 57 height 13
click at [558, 301] on link "next" at bounding box center [560, 300] width 8 height 8
click at [486, 338] on link "6" at bounding box center [488, 342] width 7 height 11
type input "********"
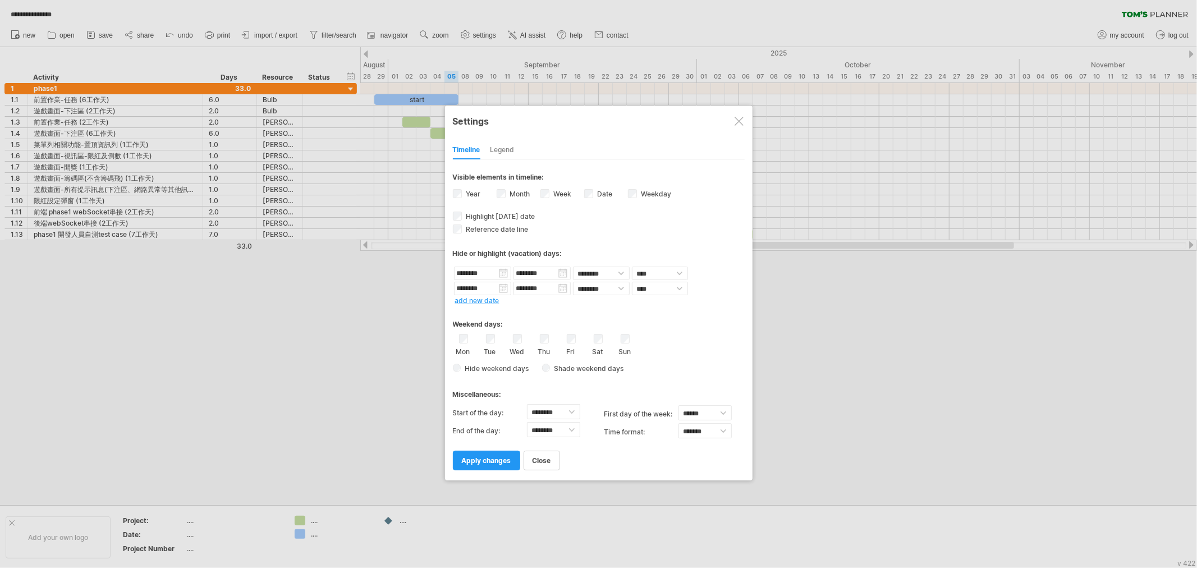
click at [485, 298] on link "add new date" at bounding box center [477, 300] width 44 height 8
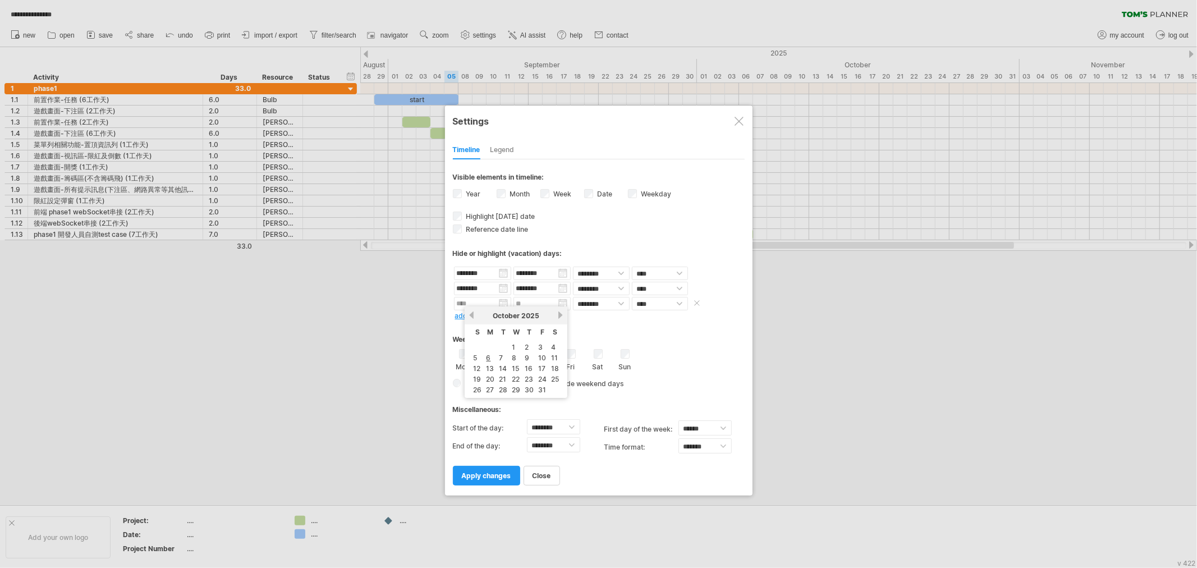
click at [502, 303] on input "text" at bounding box center [482, 303] width 57 height 13
click at [537, 355] on link "10" at bounding box center [542, 357] width 10 height 11
type input "********"
click at [484, 315] on link "add new date" at bounding box center [477, 315] width 44 height 8
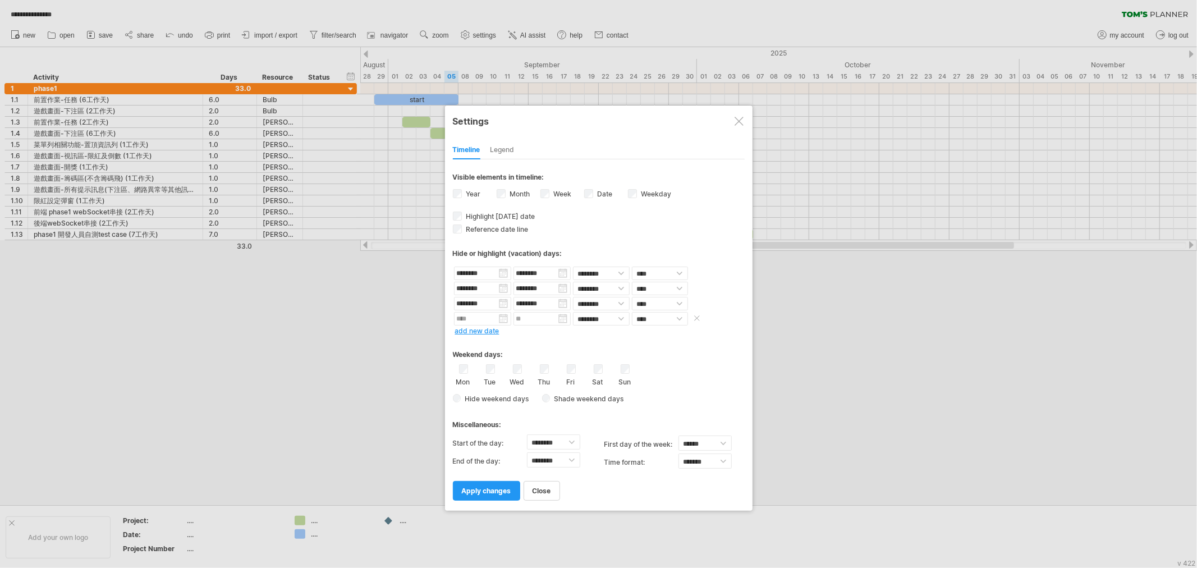
click at [503, 318] on input "text" at bounding box center [482, 318] width 57 height 13
click at [537, 389] on link "24" at bounding box center [542, 394] width 11 height 11
type input "********"
click at [485, 329] on link "add new date" at bounding box center [477, 330] width 44 height 8
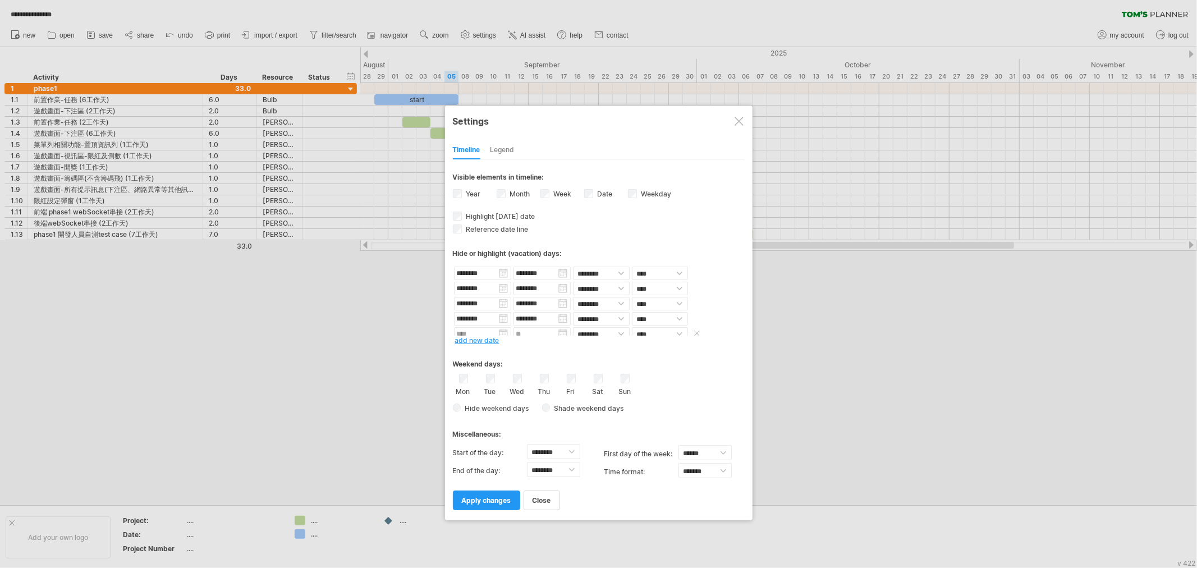
scroll to position [4, 0]
click at [504, 328] on input "text" at bounding box center [482, 329] width 57 height 13
click at [556, 338] on link "next" at bounding box center [560, 340] width 8 height 8
click at [530, 399] on link "25" at bounding box center [529, 404] width 10 height 11
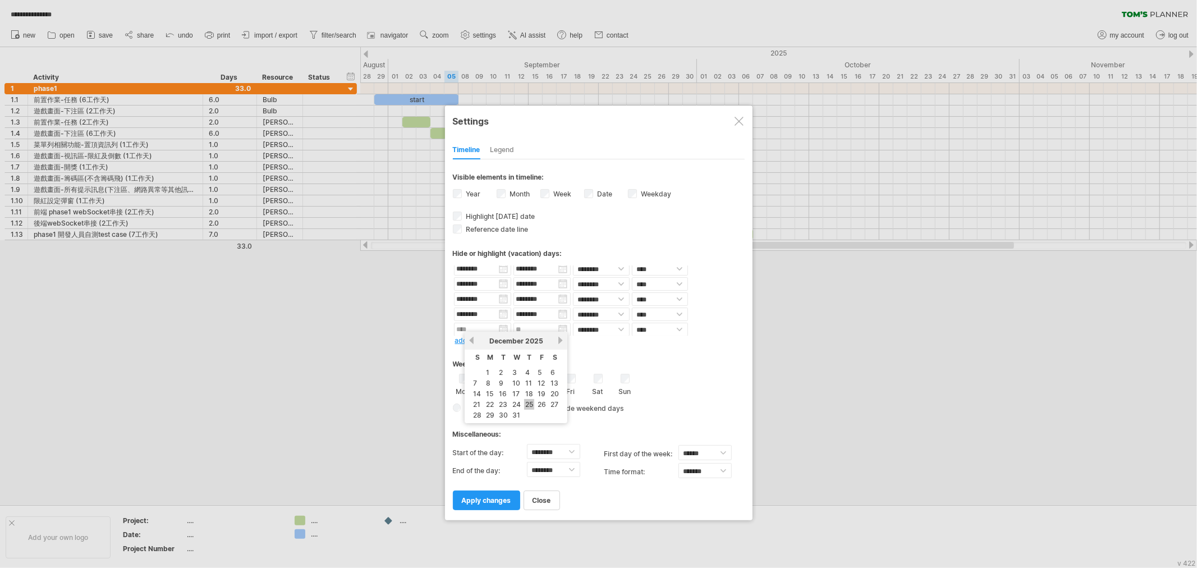
type input "********"
click at [485, 340] on link "add new date" at bounding box center [477, 340] width 44 height 8
click at [503, 328] on input "text" at bounding box center [482, 328] width 57 height 13
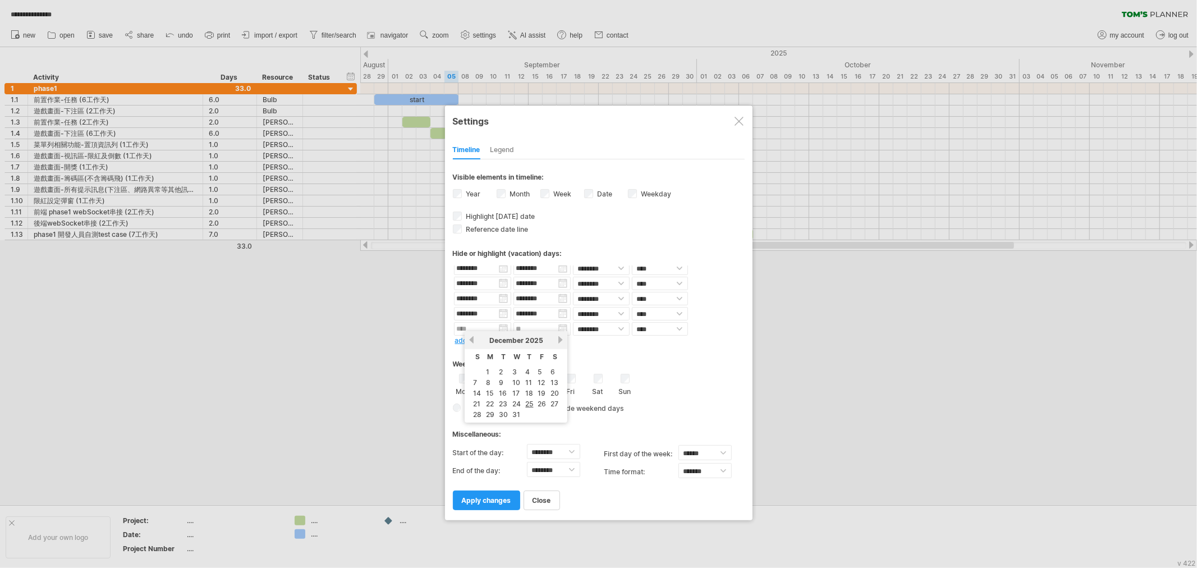
click at [556, 338] on link "next" at bounding box center [560, 339] width 8 height 8
click at [473, 338] on link "previous" at bounding box center [471, 339] width 8 height 8
click at [514, 411] on link "31" at bounding box center [516, 414] width 10 height 11
type input "********"
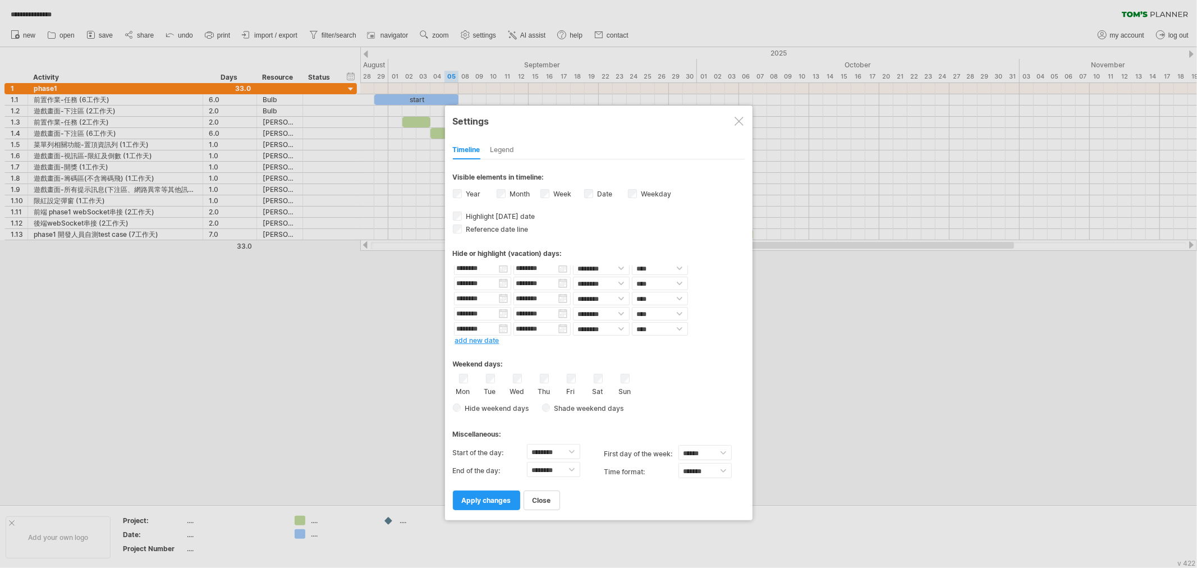
click at [697, 354] on div "Weekend days:" at bounding box center [599, 360] width 292 height 22
click at [501, 499] on span "apply changes" at bounding box center [486, 500] width 49 height 8
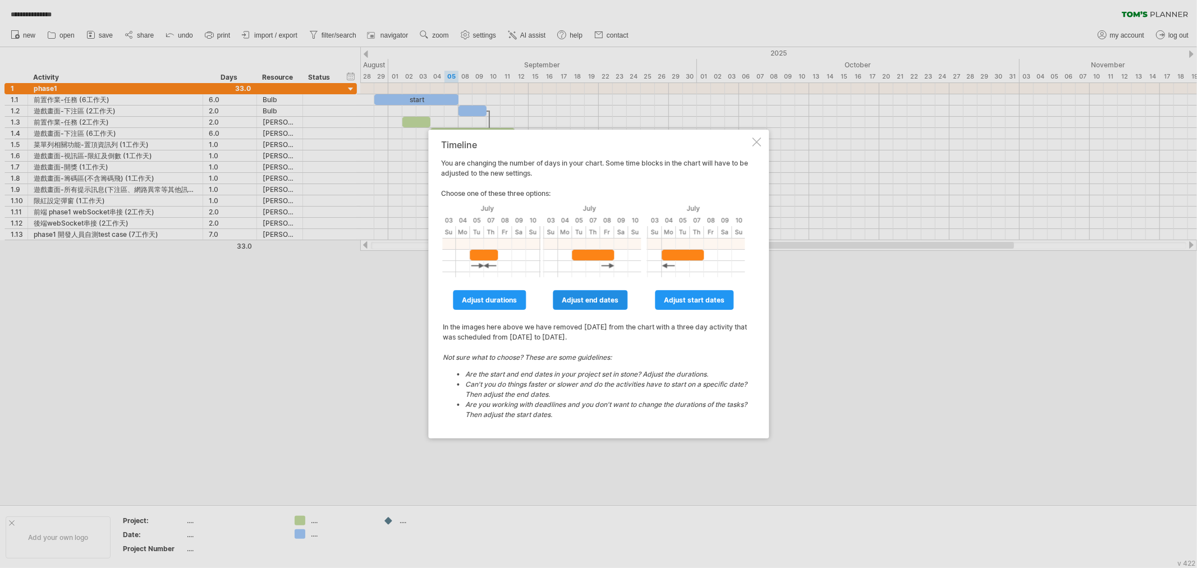
click at [604, 300] on span "adjust end dates" at bounding box center [590, 300] width 57 height 8
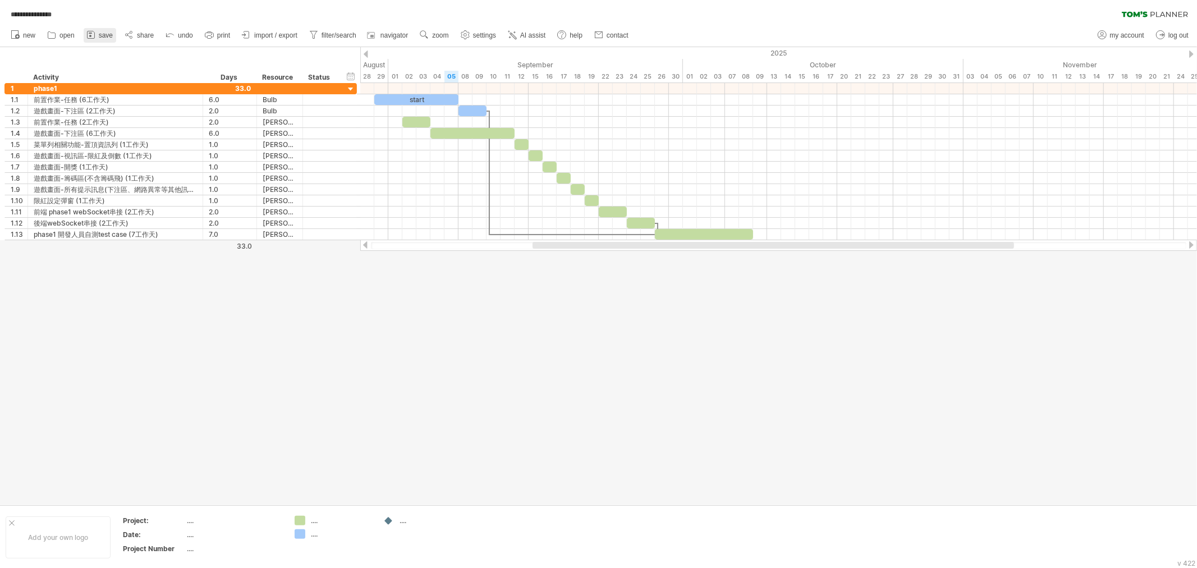
click at [88, 37] on icon at bounding box center [90, 34] width 11 height 11
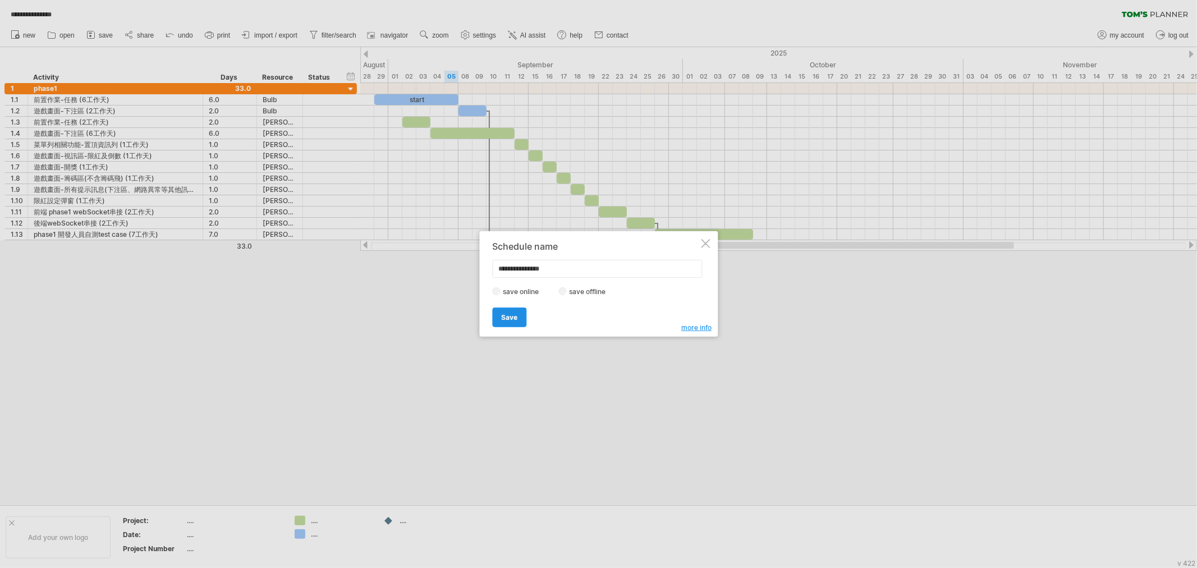
click at [501, 318] on span "Save" at bounding box center [509, 317] width 16 height 8
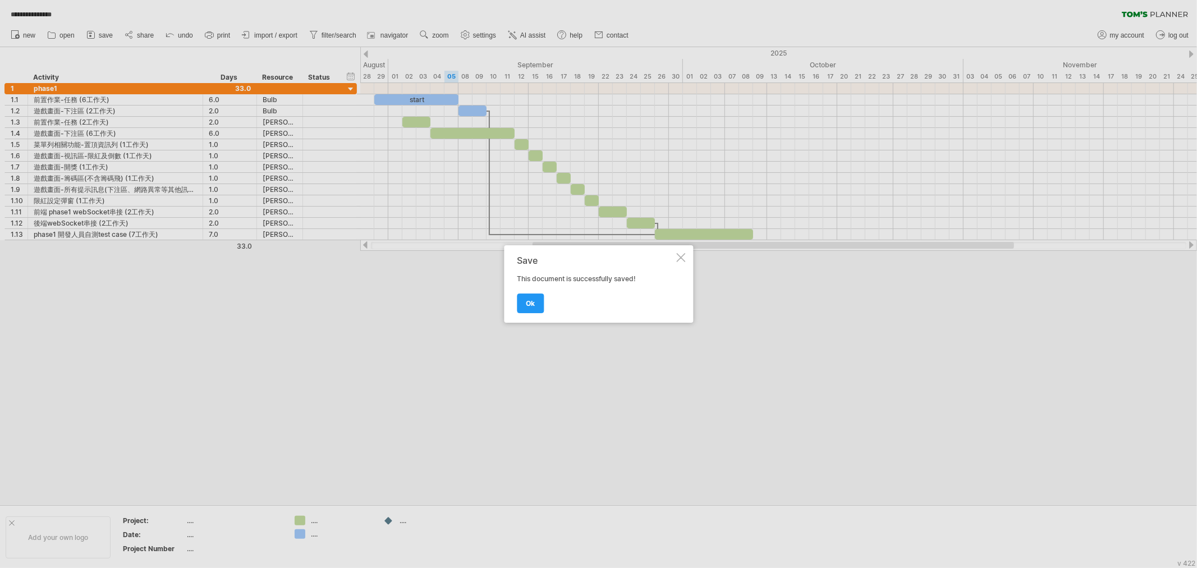
click at [525, 305] on link "ok" at bounding box center [530, 303] width 27 height 20
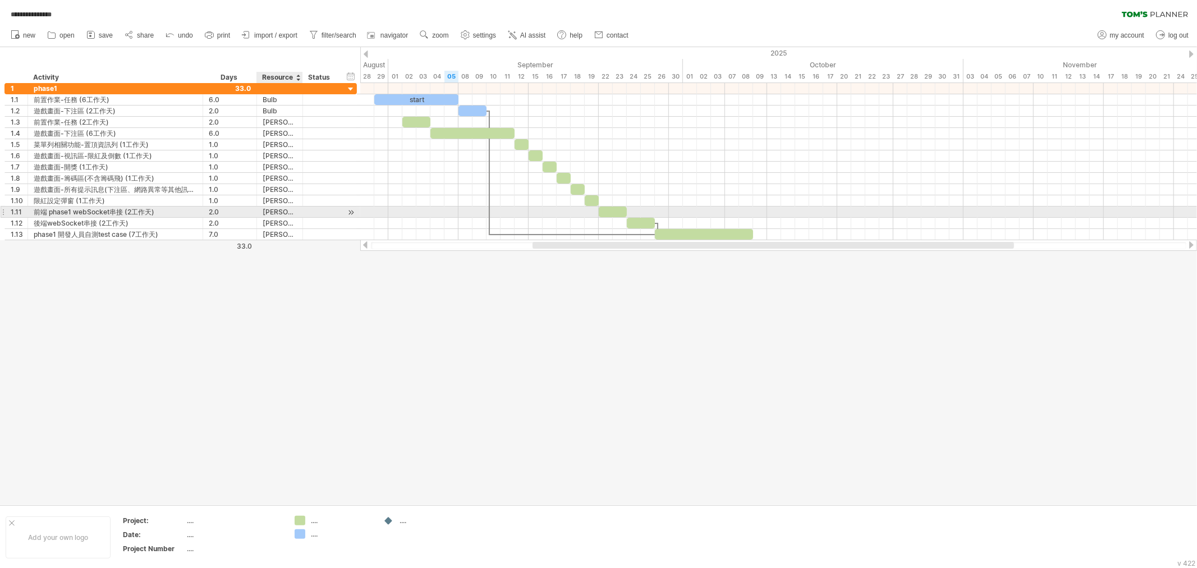
click at [270, 210] on div "[PERSON_NAME]" at bounding box center [280, 211] width 34 height 11
click at [284, 211] on input "******" at bounding box center [280, 211] width 34 height 11
type input "****"
click at [445, 214] on div at bounding box center [778, 212] width 836 height 12
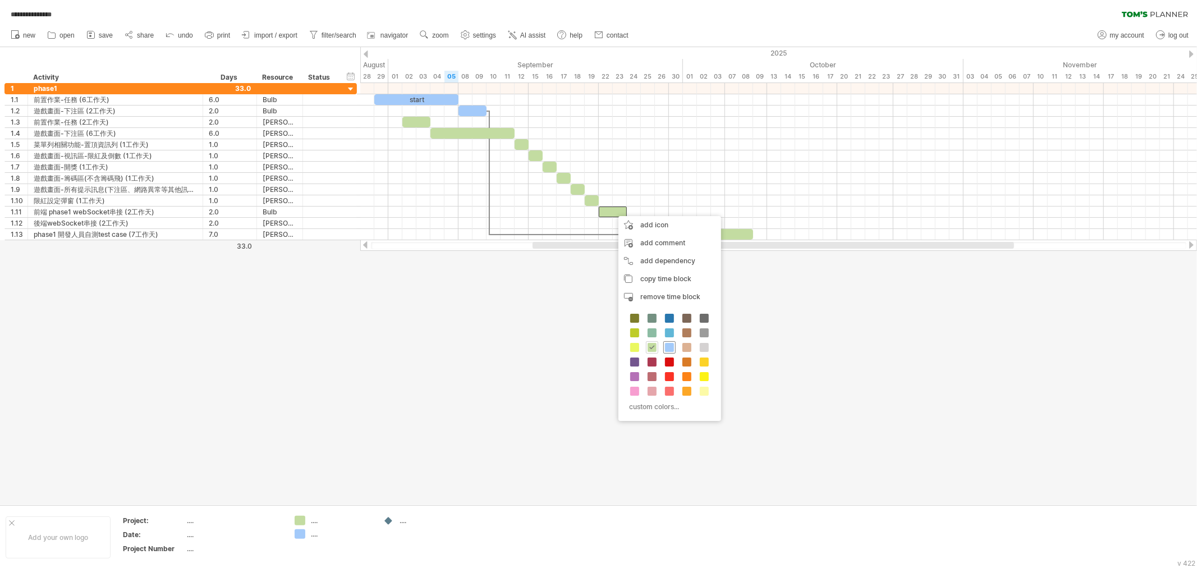
click at [666, 347] on span at bounding box center [669, 347] width 9 height 9
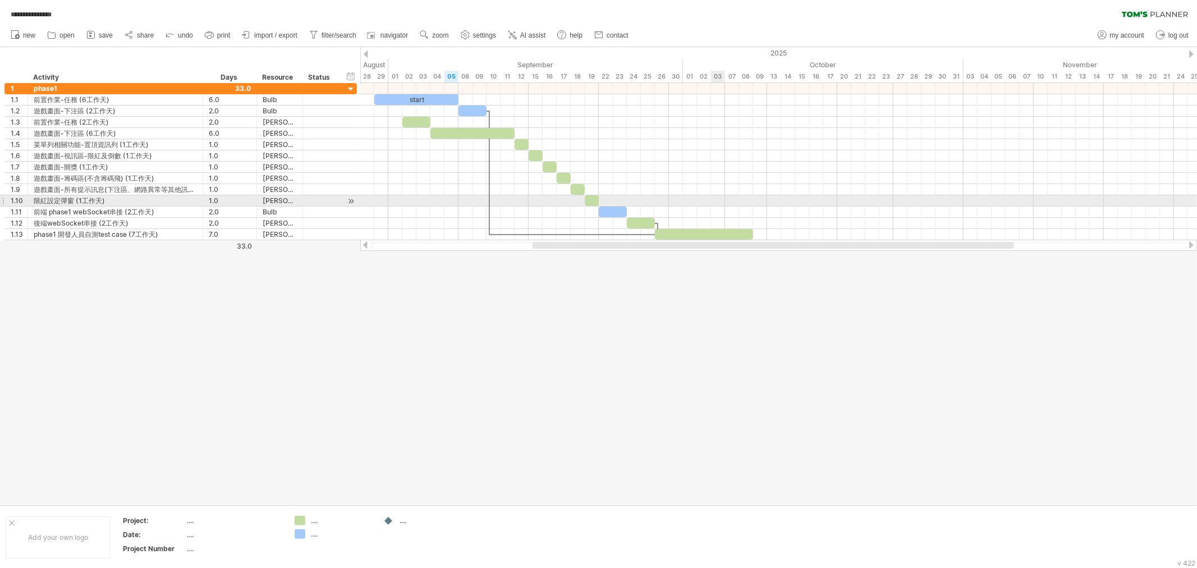
click at [721, 198] on div at bounding box center [778, 200] width 836 height 11
click at [616, 212] on div at bounding box center [613, 211] width 28 height 11
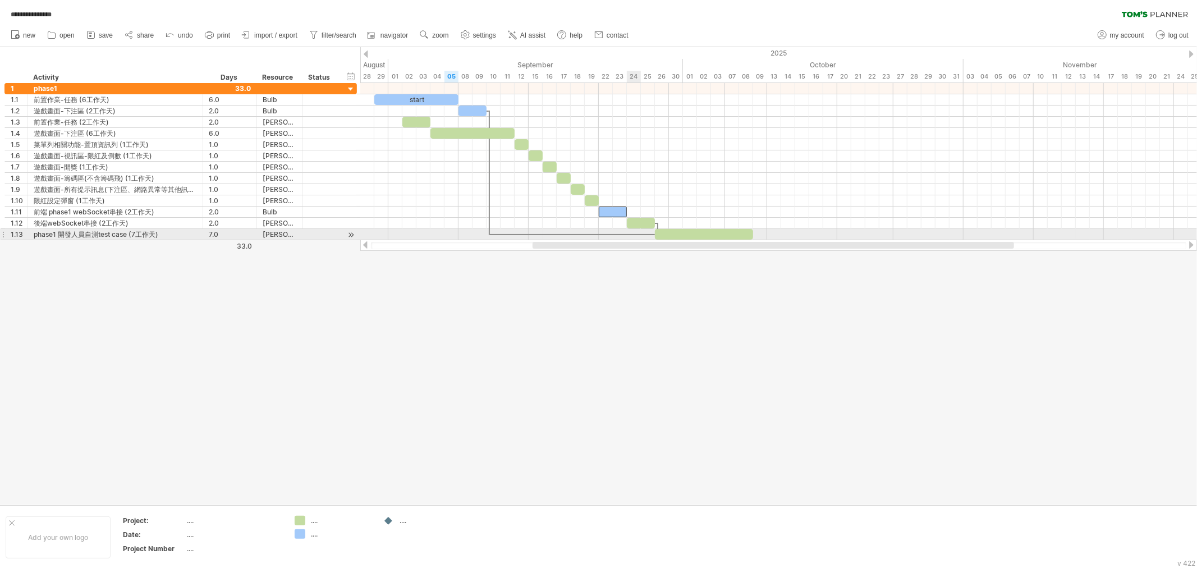
click at [633, 236] on div at bounding box center [778, 234] width 836 height 11
click at [633, 236] on div at bounding box center [572, 234] width 165 height 3
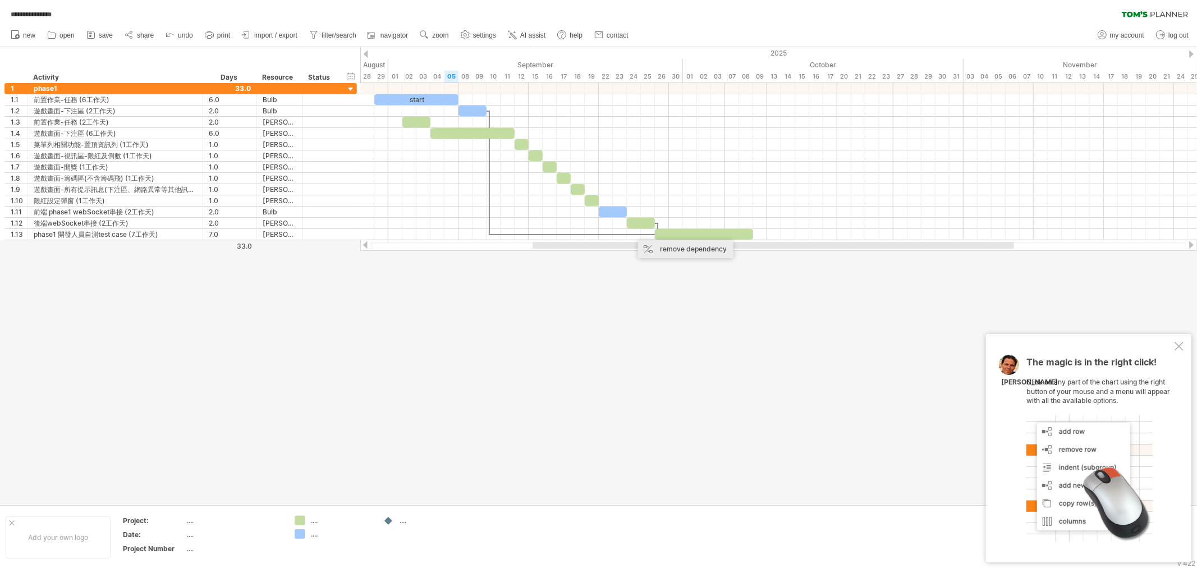
click at [680, 248] on div "remove dependency" at bounding box center [685, 249] width 95 height 18
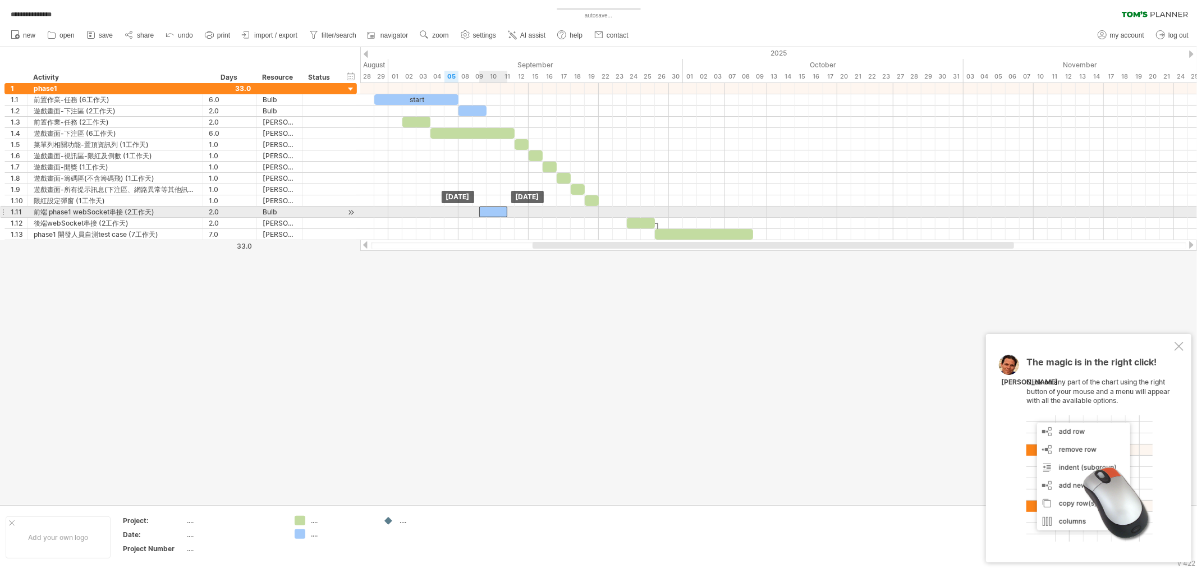
drag, startPoint x: 612, startPoint y: 210, endPoint x: 495, endPoint y: 206, distance: 116.8
click at [495, 206] on div at bounding box center [493, 211] width 28 height 11
click at [500, 209] on div at bounding box center [493, 211] width 28 height 11
click at [576, 209] on div at bounding box center [778, 211] width 836 height 11
drag, startPoint x: 495, startPoint y: 211, endPoint x: 502, endPoint y: 211, distance: 6.8
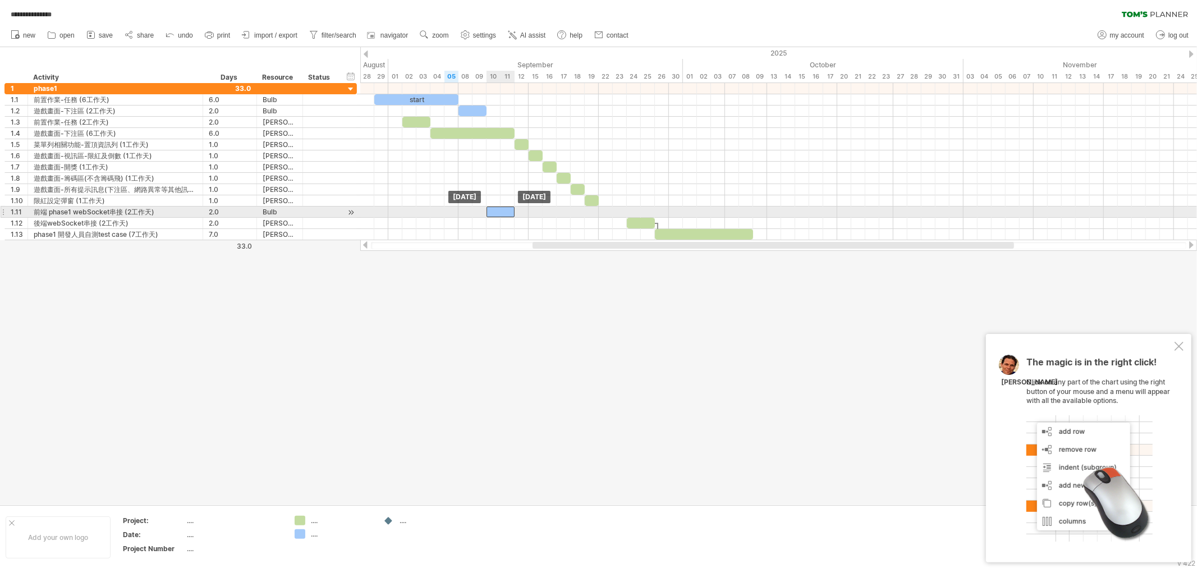
click at [502, 211] on div at bounding box center [500, 211] width 28 height 11
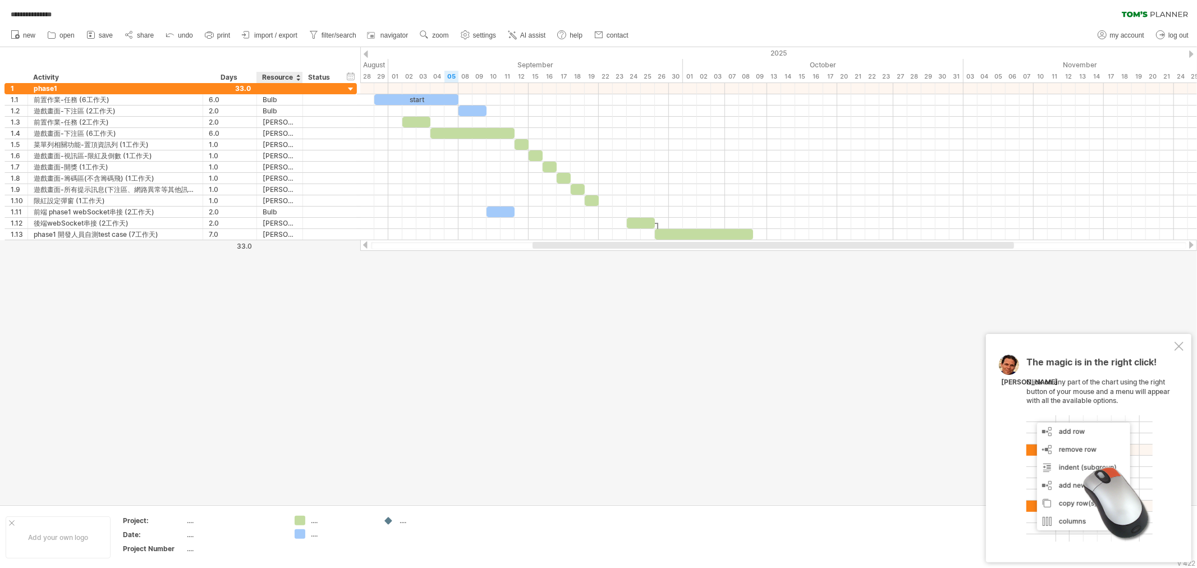
click at [295, 77] on div "Resource" at bounding box center [279, 77] width 34 height 11
click at [296, 77] on div "******** Resource" at bounding box center [279, 77] width 46 height 11
click at [298, 79] on div at bounding box center [298, 77] width 4 height 11
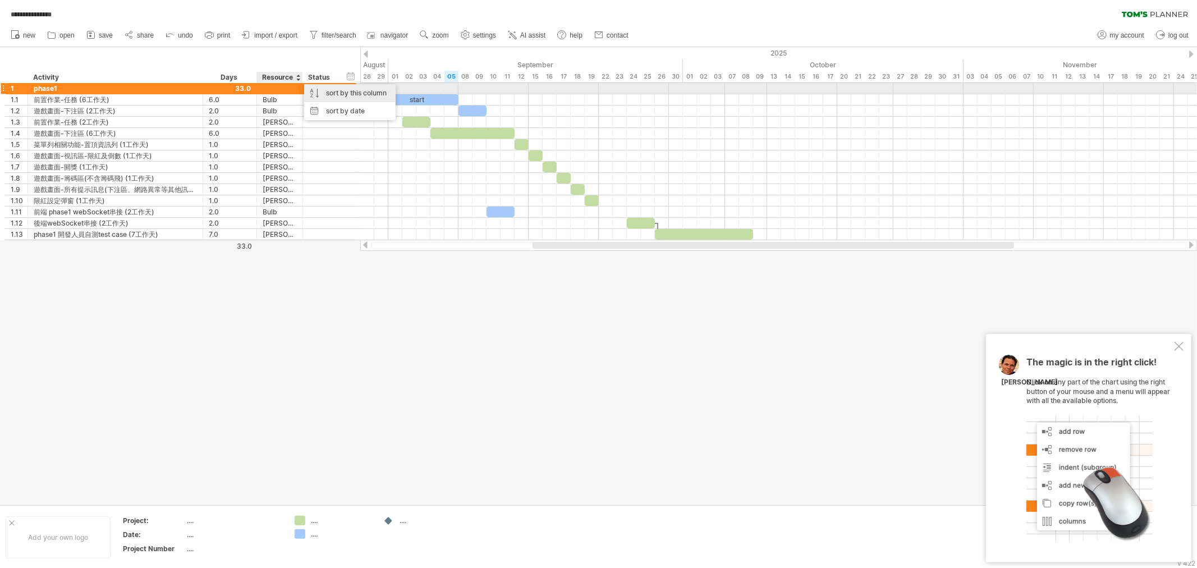
click at [344, 91] on div "sort by this column" at bounding box center [349, 93] width 91 height 18
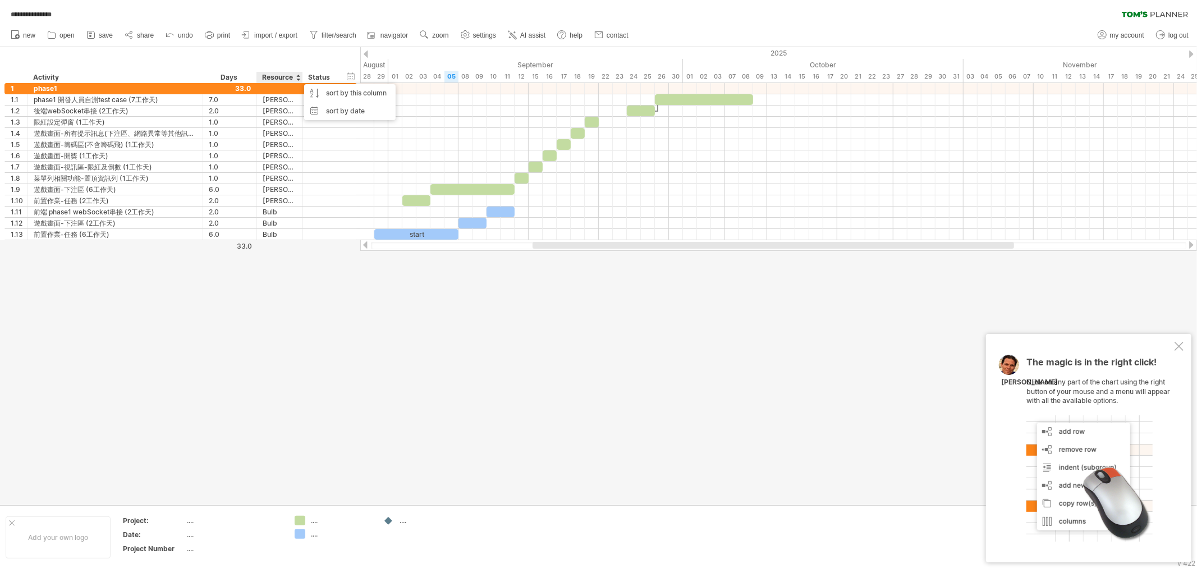
click at [296, 77] on div at bounding box center [298, 77] width 4 height 11
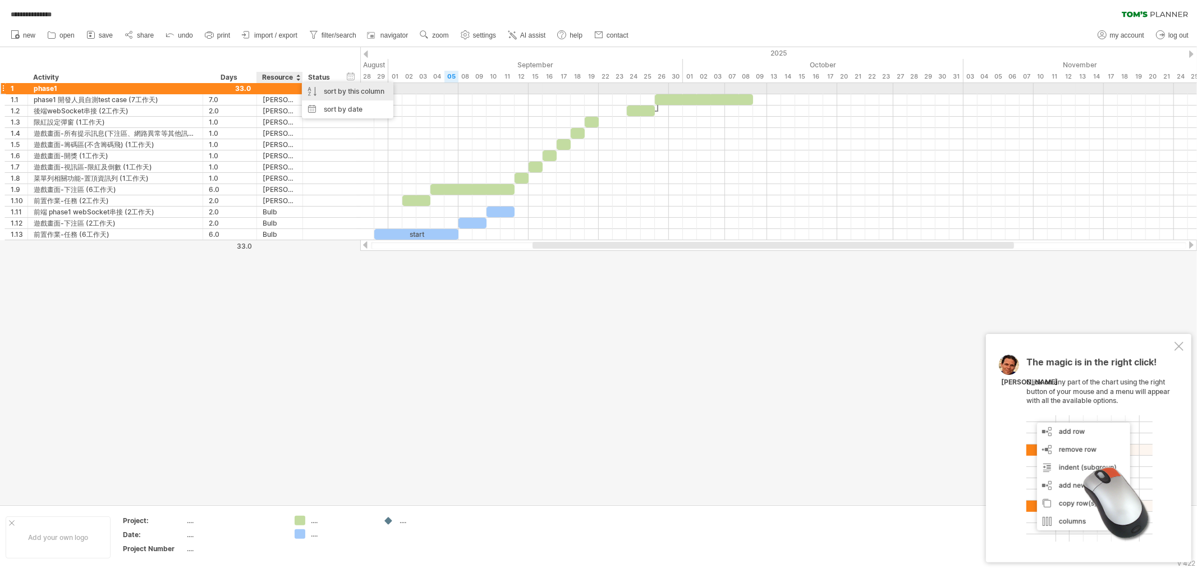
click at [329, 91] on div "sort by this column" at bounding box center [347, 91] width 91 height 18
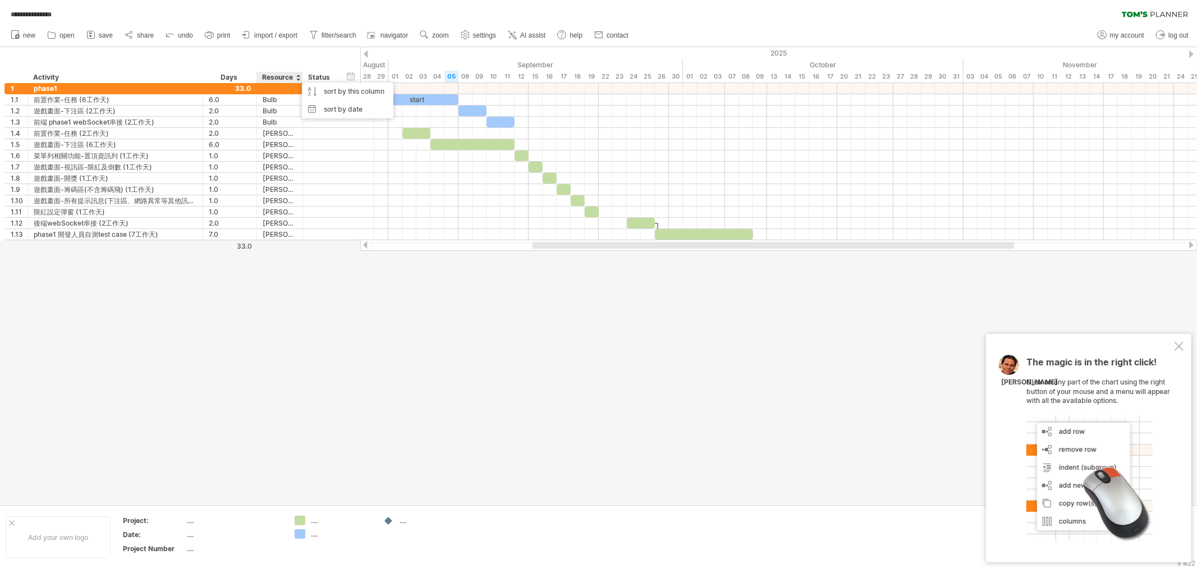
click at [297, 76] on div at bounding box center [298, 77] width 4 height 11
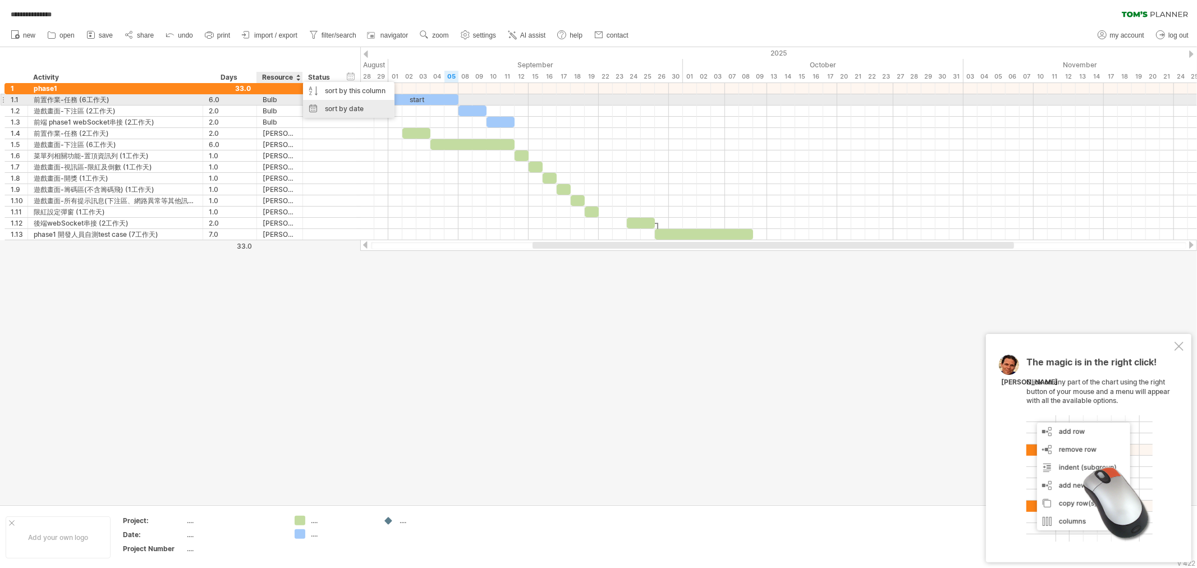
click at [327, 105] on div "sort by date" at bounding box center [348, 109] width 91 height 18
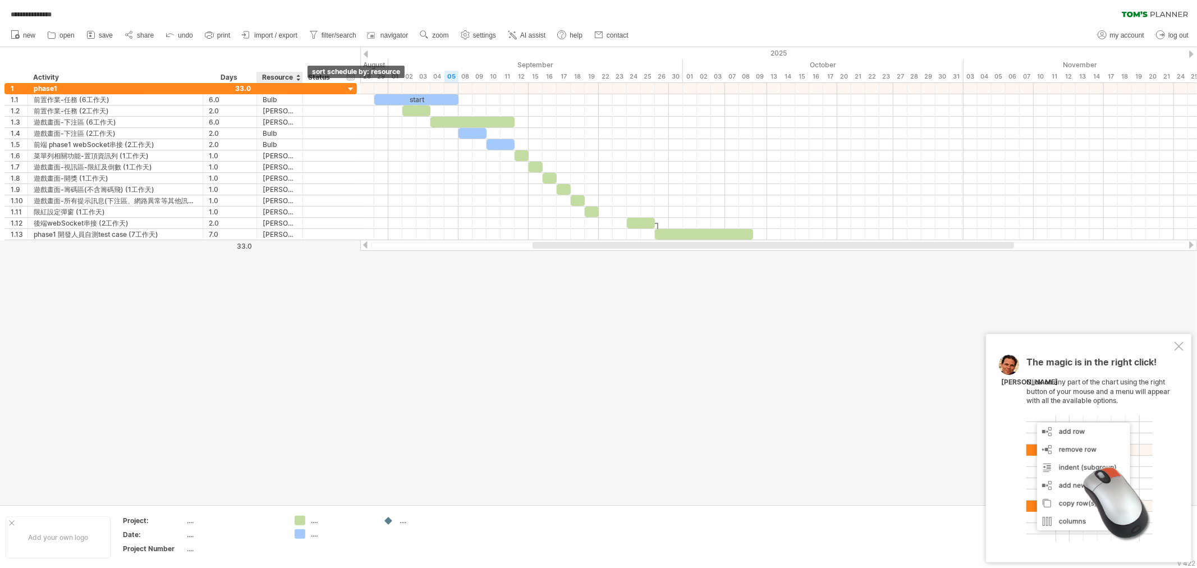
click at [297, 80] on div at bounding box center [298, 77] width 4 height 11
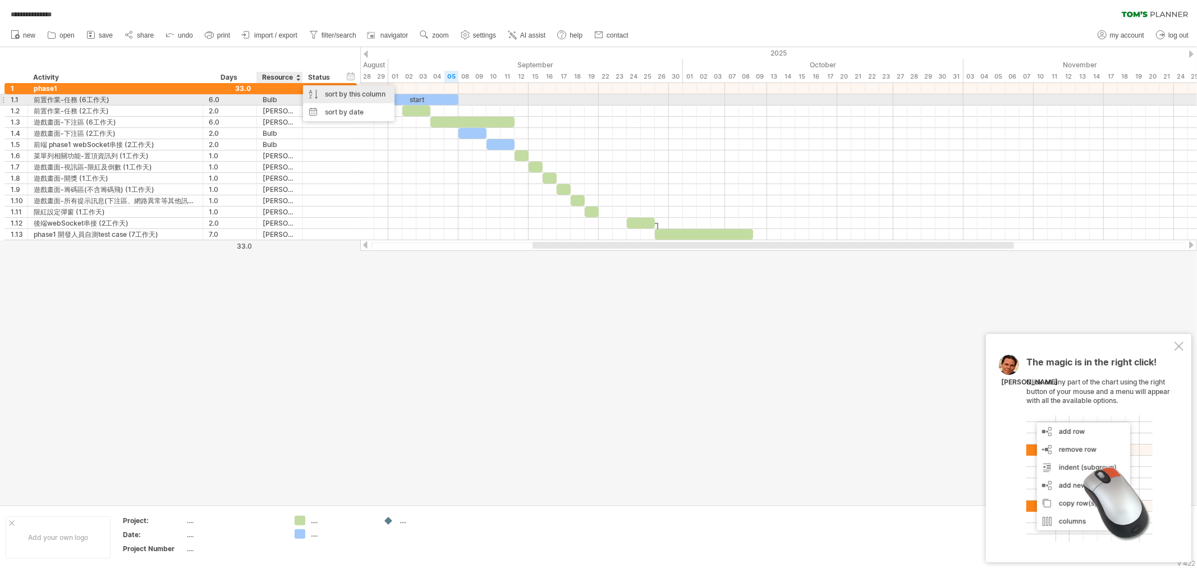
click at [318, 96] on div "sort by this column" at bounding box center [348, 94] width 91 height 18
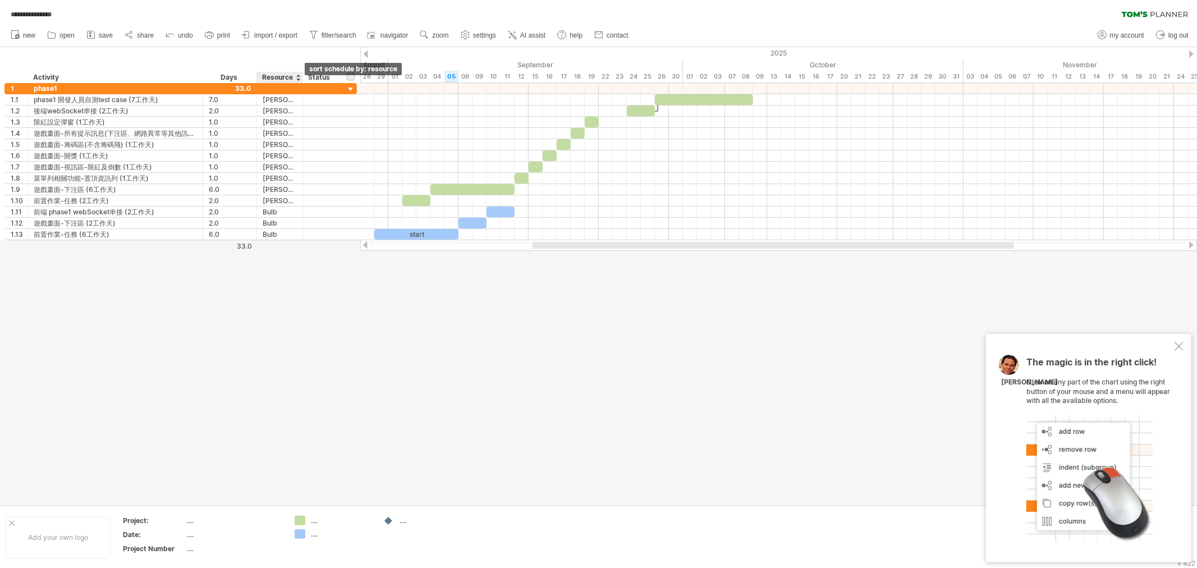
click at [296, 79] on div at bounding box center [298, 77] width 4 height 11
click at [296, 76] on div "Resource" at bounding box center [279, 77] width 34 height 11
click at [299, 77] on div at bounding box center [298, 77] width 4 height 11
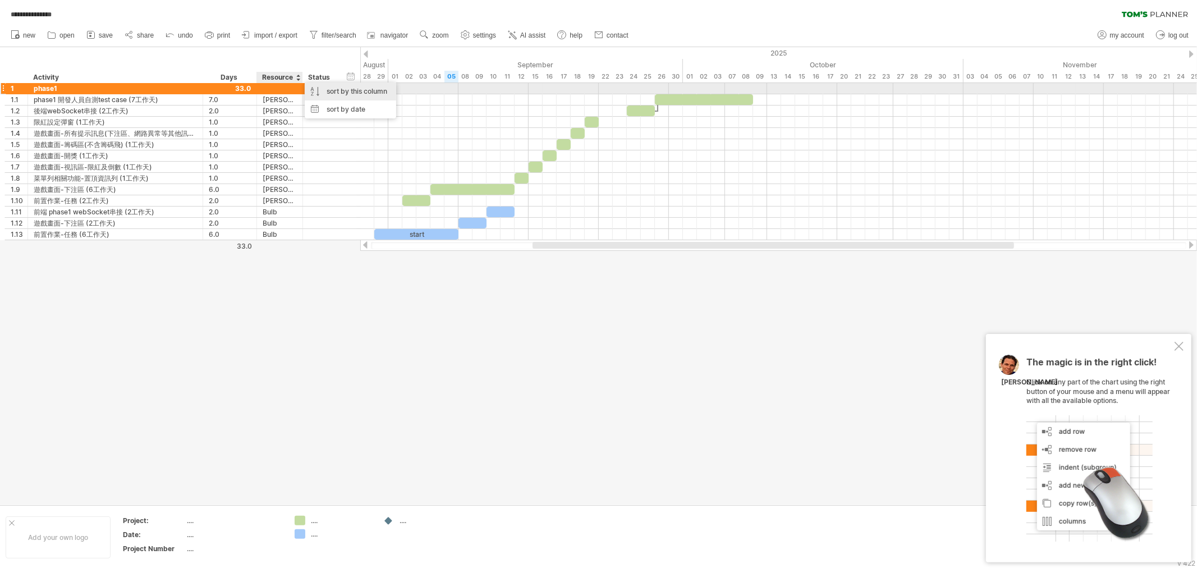
click at [329, 93] on div "sort by this column" at bounding box center [350, 91] width 91 height 18
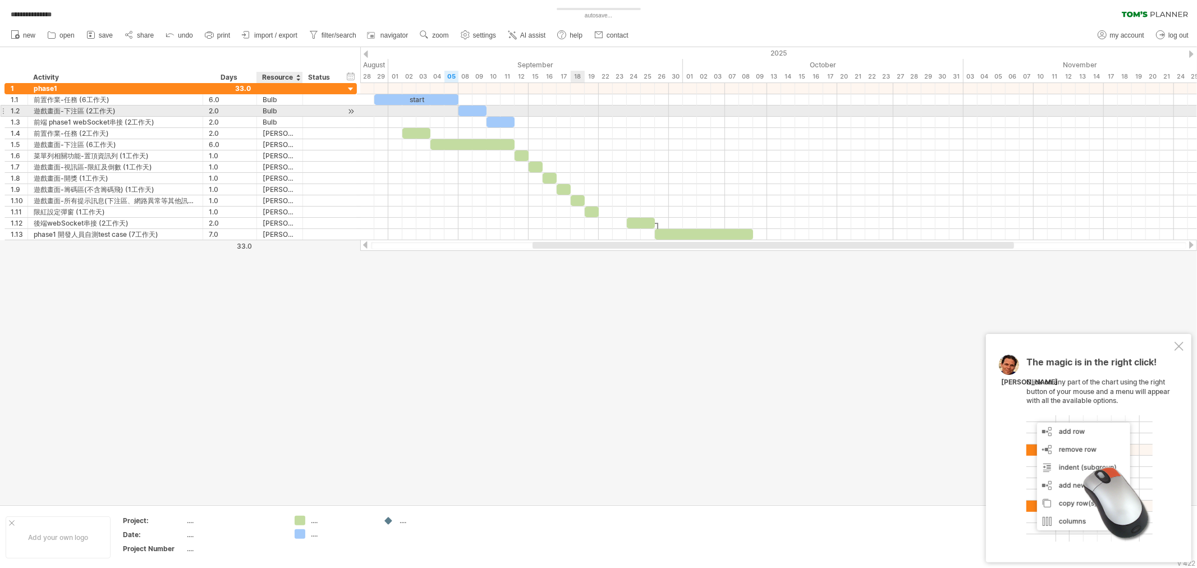
click at [577, 113] on div at bounding box center [778, 110] width 836 height 11
click at [504, 124] on div at bounding box center [500, 122] width 28 height 11
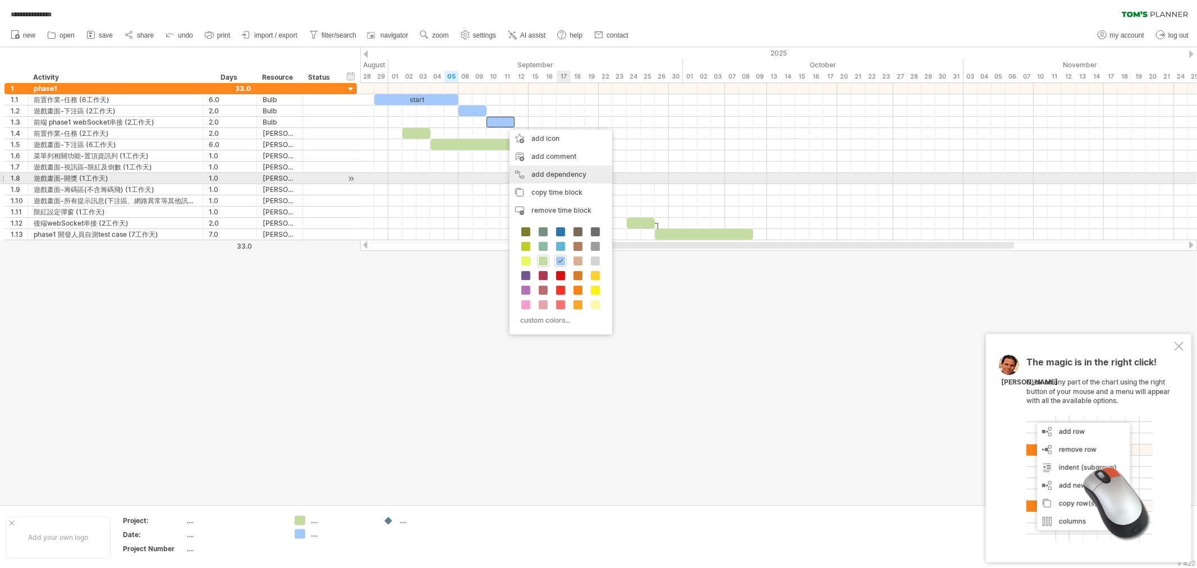
click at [572, 176] on div "add dependency You can use dependencies when you require tasks to be done in a …" at bounding box center [560, 174] width 103 height 18
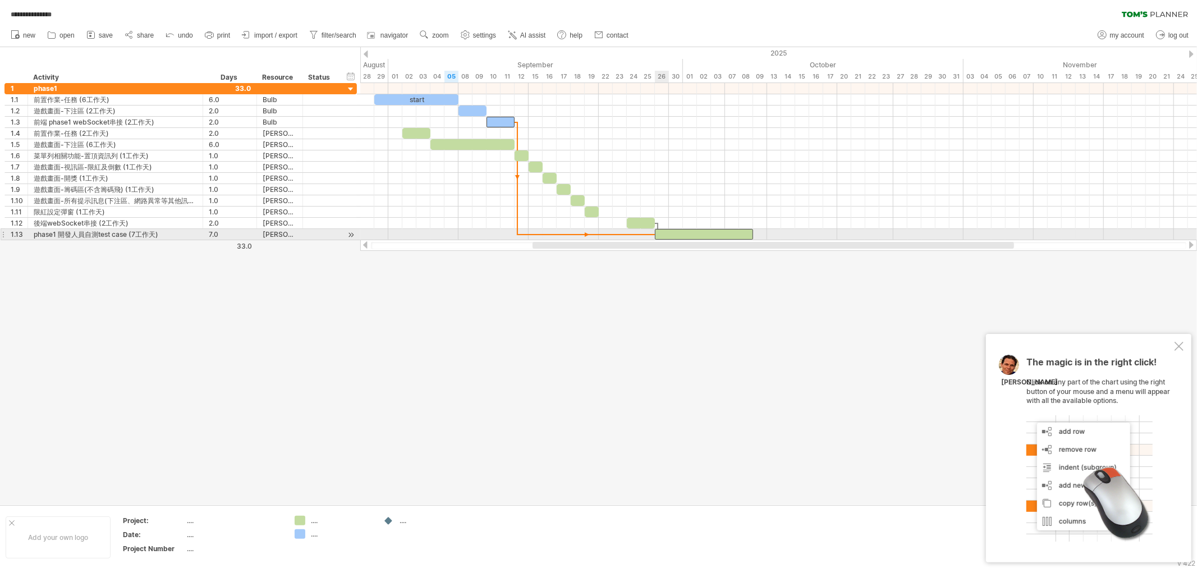
click at [659, 233] on div at bounding box center [704, 234] width 98 height 11
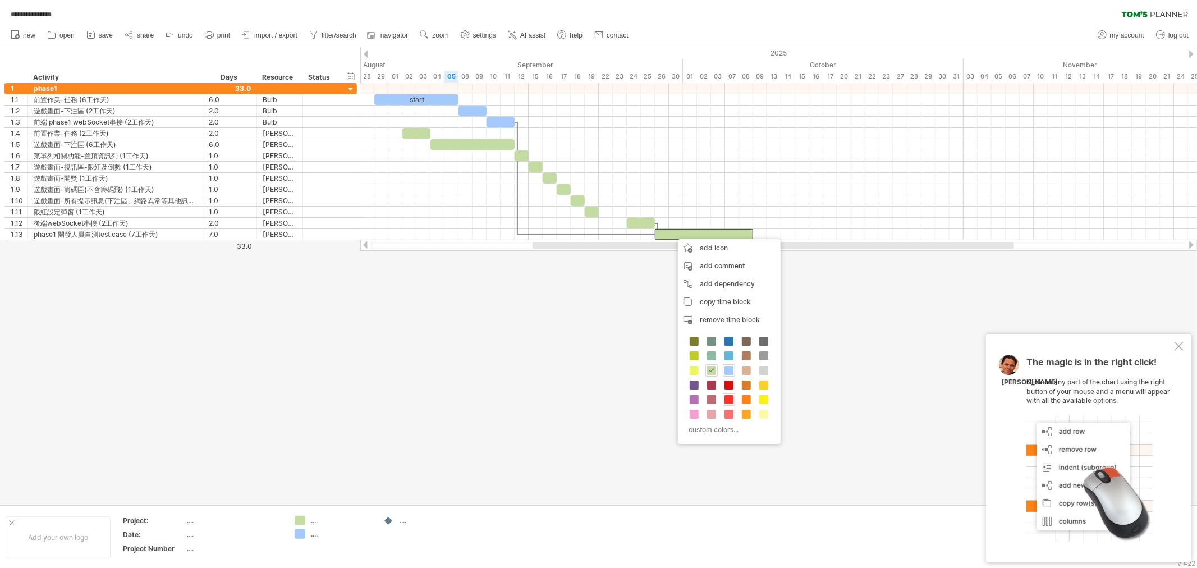
click at [728, 397] on span at bounding box center [728, 399] width 9 height 9
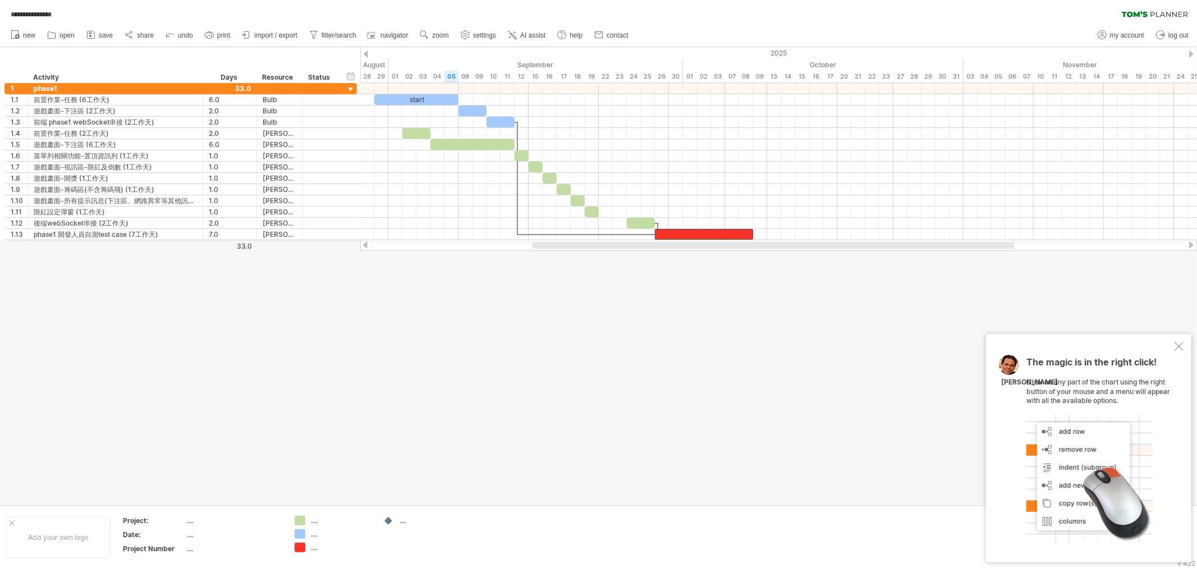
click at [763, 302] on div at bounding box center [598, 275] width 1197 height 457
drag, startPoint x: 637, startPoint y: 222, endPoint x: 609, endPoint y: 220, distance: 27.5
click at [609, 220] on div at bounding box center [613, 223] width 28 height 11
drag, startPoint x: 668, startPoint y: 232, endPoint x: 641, endPoint y: 234, distance: 27.0
click at [641, 234] on div at bounding box center [676, 234] width 98 height 11
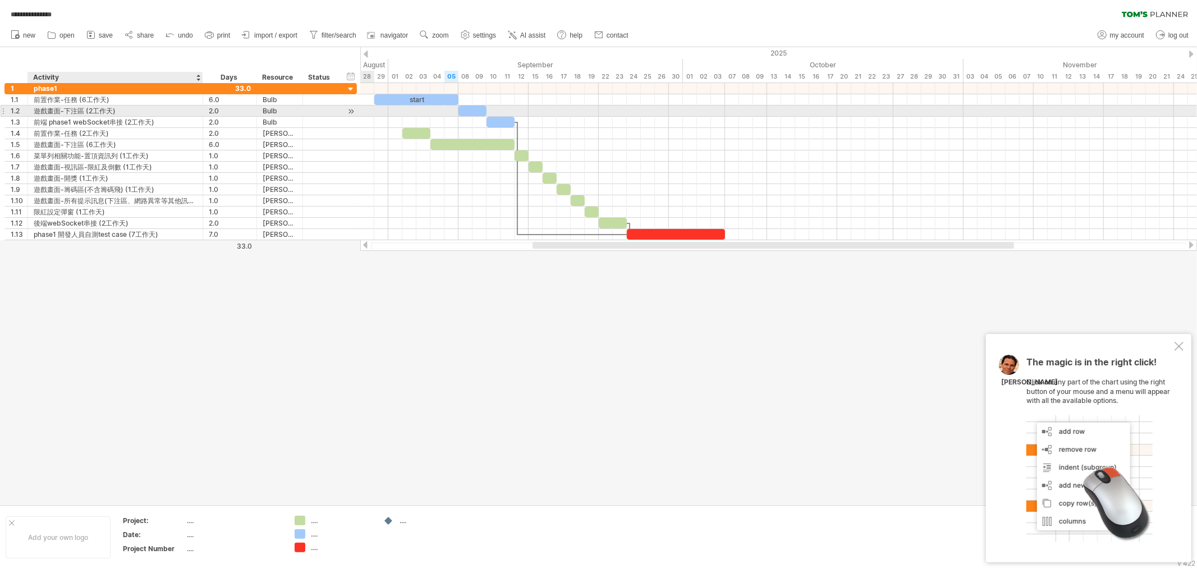
click at [136, 111] on div "遊戲畫面-下注區 (2工作天)" at bounding box center [115, 110] width 163 height 11
click at [136, 111] on input "**********" at bounding box center [115, 110] width 163 height 11
click at [121, 113] on input "**********" at bounding box center [115, 110] width 163 height 11
type input "********"
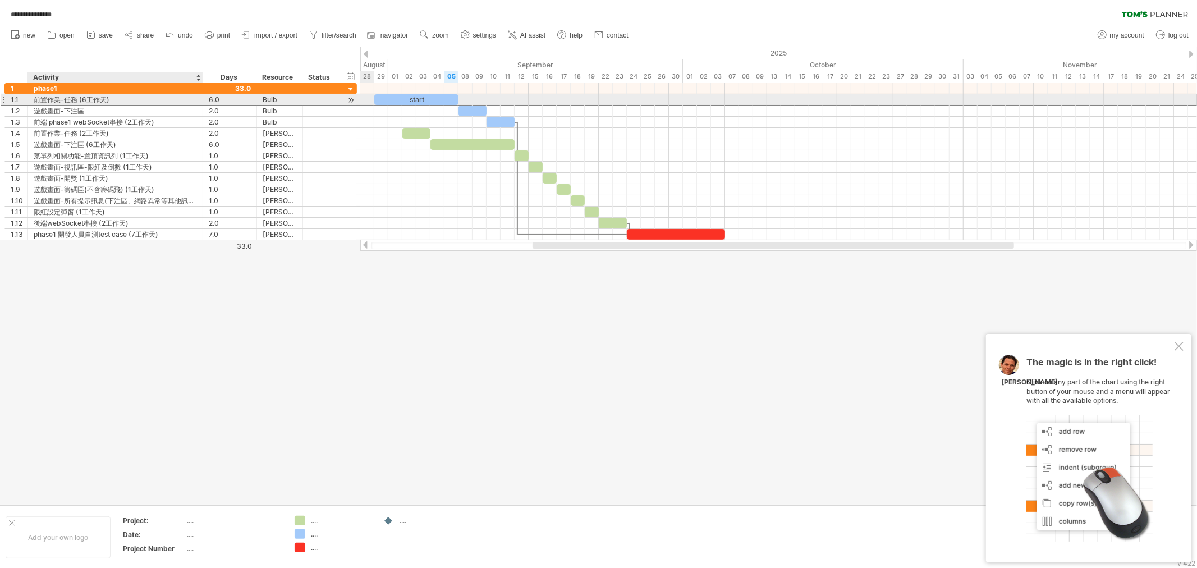
click at [131, 100] on div "前置作業-任務 (6工作天)" at bounding box center [115, 99] width 163 height 11
type input "*******"
click at [154, 112] on div "遊戲畫面-下注區" at bounding box center [115, 110] width 163 height 11
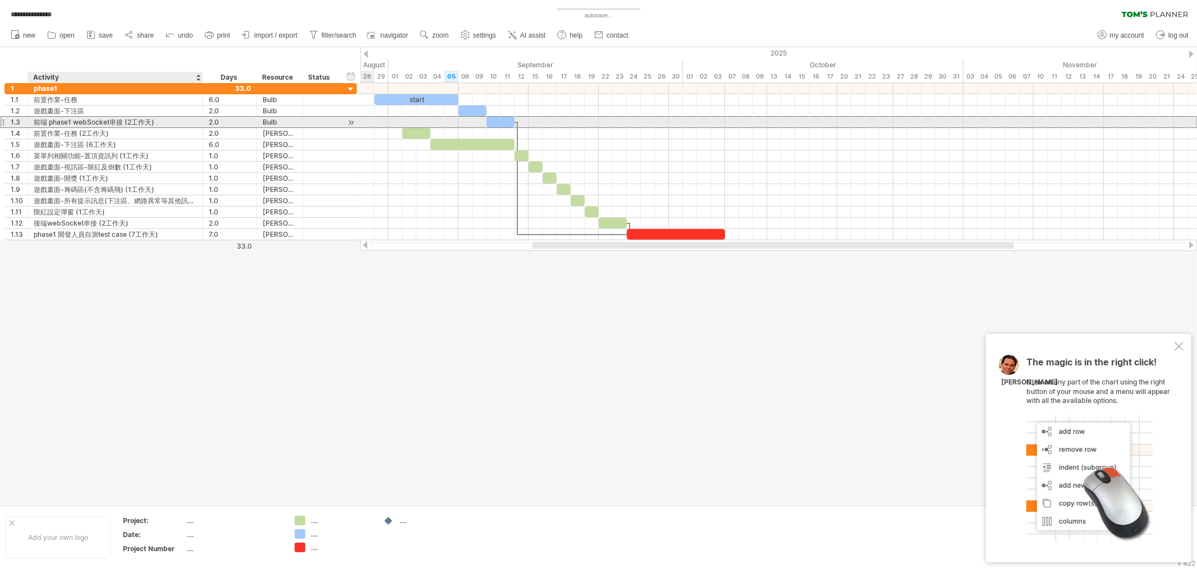
click at [171, 125] on div "前端 phase1 webSocket串接 (2工作天)" at bounding box center [115, 122] width 163 height 11
click at [0, 0] on input "**********" at bounding box center [0, 0] width 0 height 0
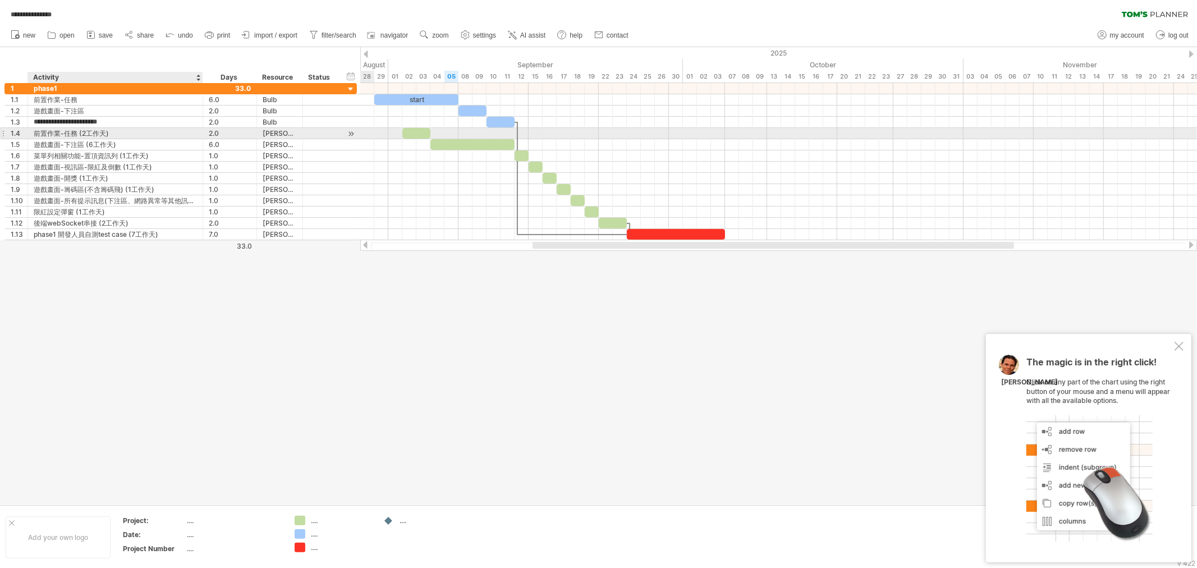
type input "**********"
click at [145, 135] on div "前置作業-任務 (2工作天)" at bounding box center [115, 133] width 163 height 11
click at [154, 135] on input "**********" at bounding box center [115, 133] width 163 height 11
type input "*******"
click at [146, 141] on div "遊戲畫面-下注區 (6工作天)" at bounding box center [115, 144] width 163 height 11
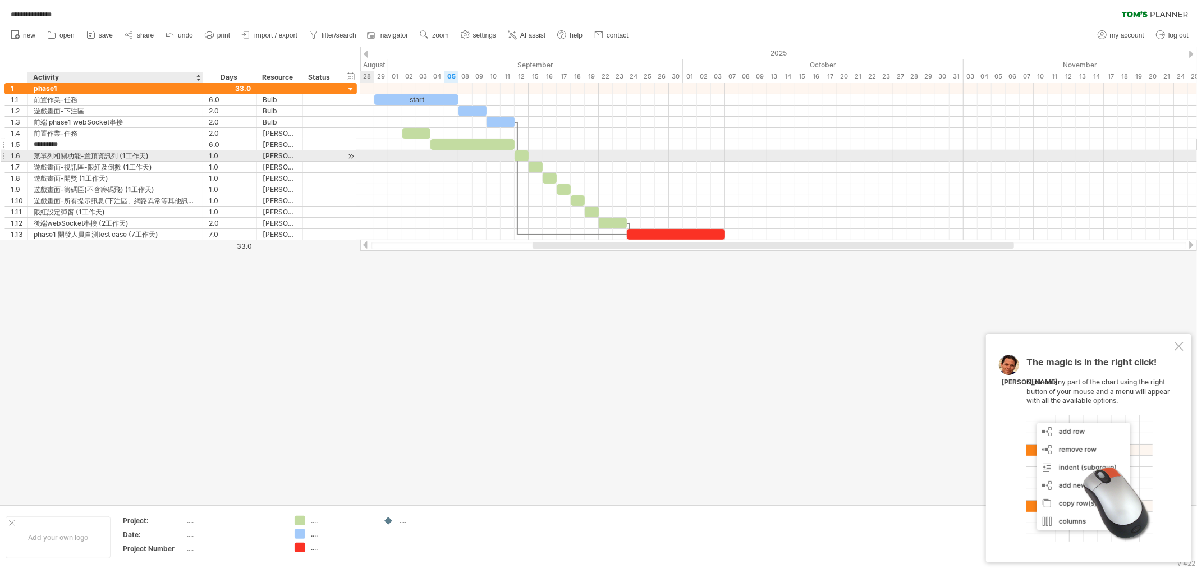
type input "********"
click at [173, 152] on div "菜單列相關功能-置頂資訊列 (1工作天)" at bounding box center [115, 155] width 163 height 11
type input "**********"
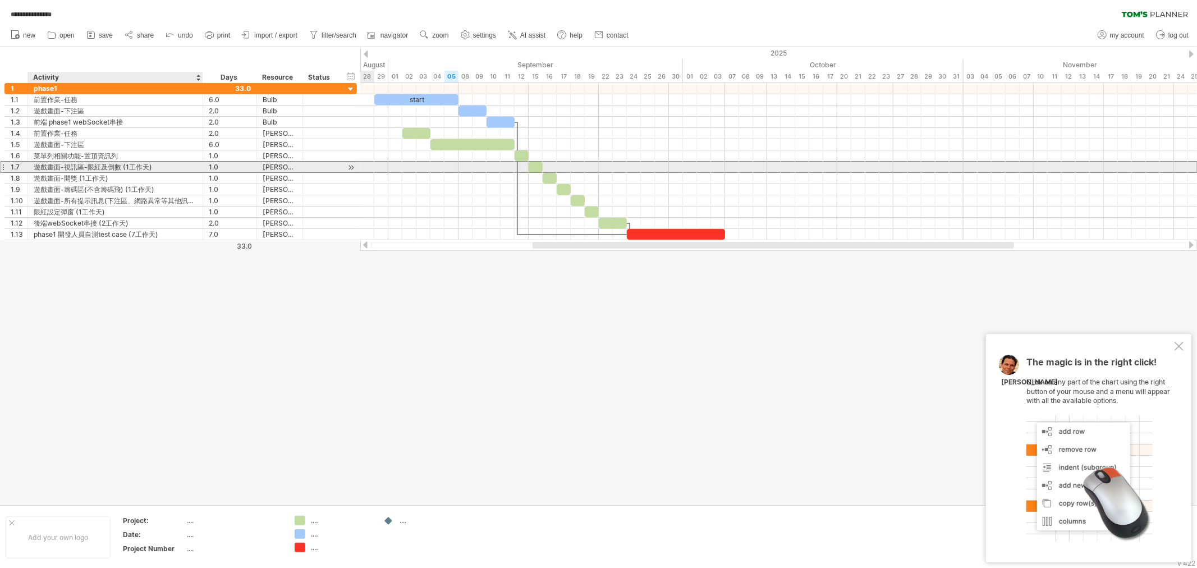
click at [174, 165] on div "遊戲畫面-視訊區-限紅及倒數 (1工作天)" at bounding box center [115, 167] width 163 height 11
type input "**********"
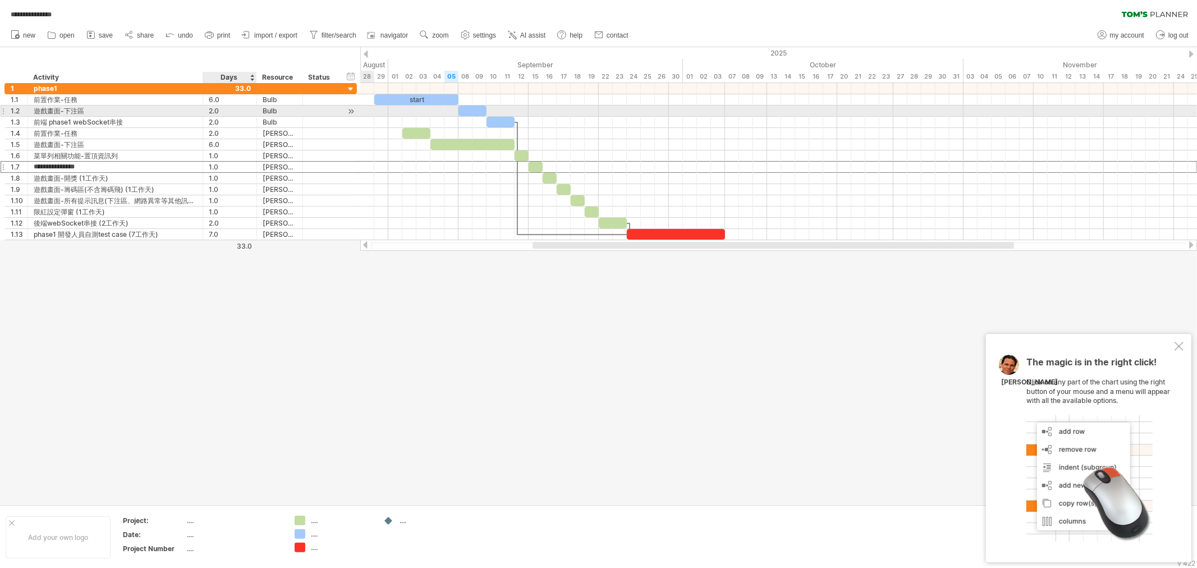
click at [220, 109] on div "2.0" at bounding box center [230, 110] width 42 height 11
click at [234, 111] on div "***" at bounding box center [230, 110] width 42 height 11
type input "*"
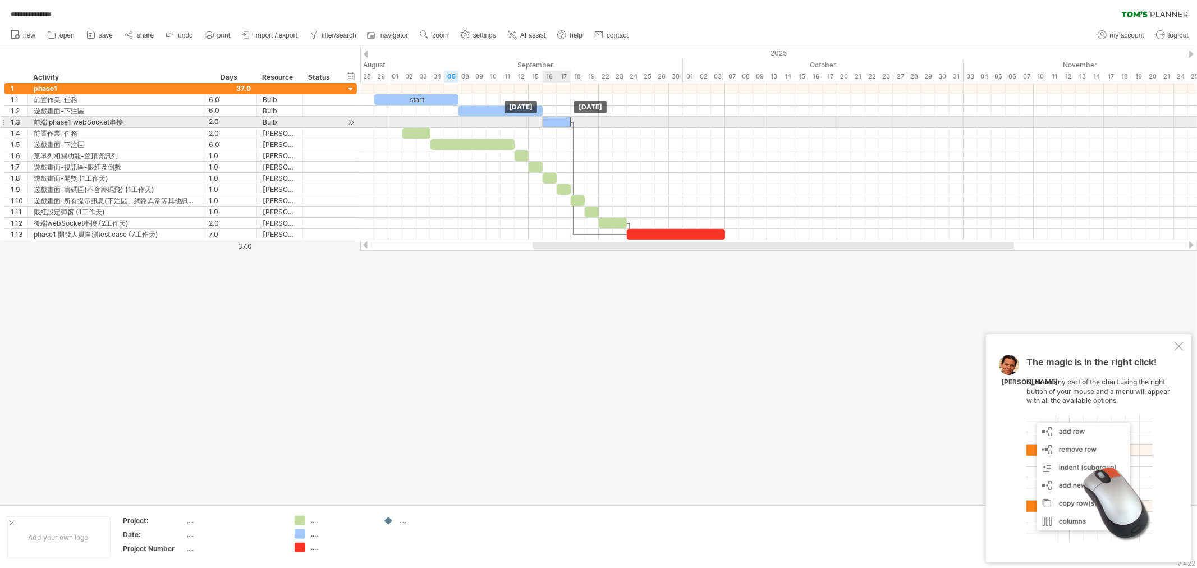
drag, startPoint x: 504, startPoint y: 122, endPoint x: 562, endPoint y: 122, distance: 58.3
click at [562, 122] on div at bounding box center [556, 122] width 28 height 11
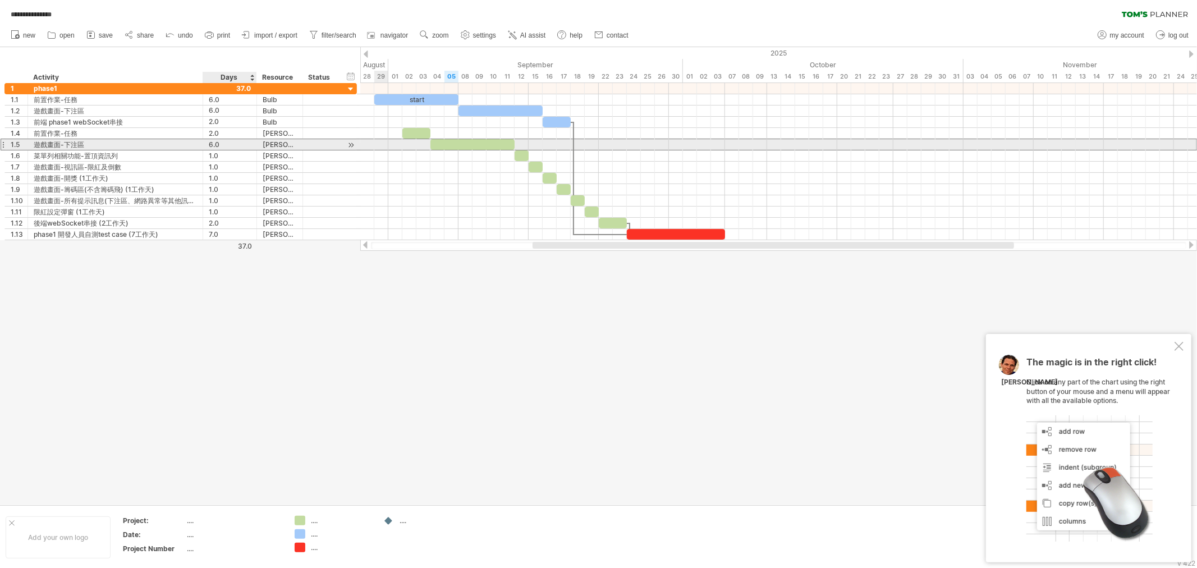
click at [225, 147] on div "6.0" at bounding box center [230, 144] width 42 height 11
type input "*"
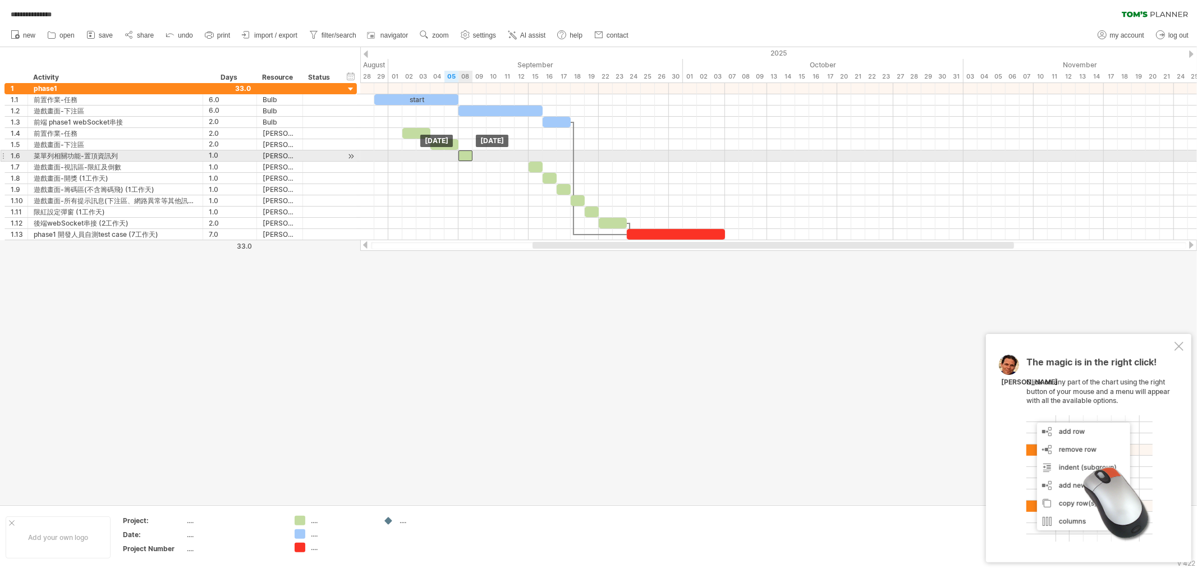
drag, startPoint x: 519, startPoint y: 156, endPoint x: 462, endPoint y: 156, distance: 57.2
click at [462, 156] on div at bounding box center [465, 155] width 14 height 11
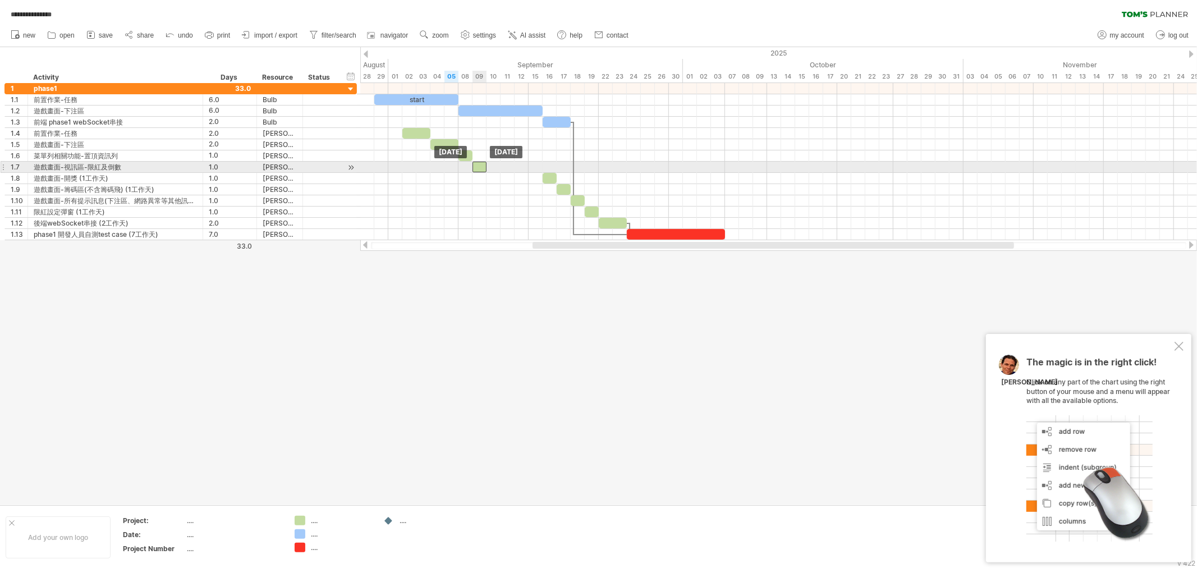
drag, startPoint x: 536, startPoint y: 166, endPoint x: 479, endPoint y: 164, distance: 56.7
click at [479, 164] on div at bounding box center [479, 167] width 14 height 11
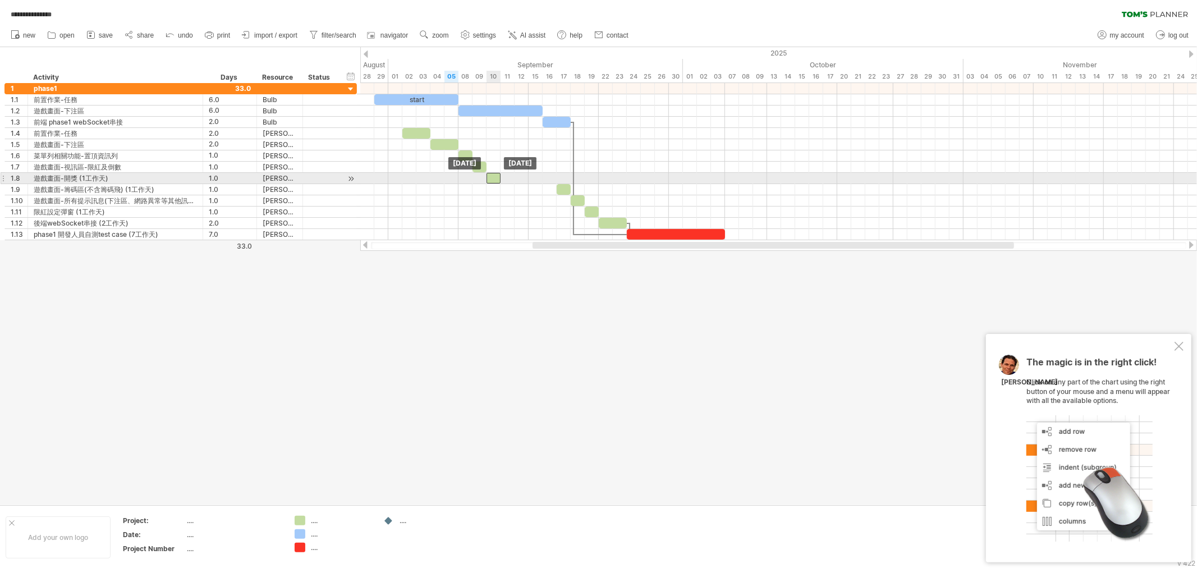
drag, startPoint x: 539, startPoint y: 177, endPoint x: 495, endPoint y: 182, distance: 44.5
click at [495, 182] on div at bounding box center [493, 178] width 14 height 11
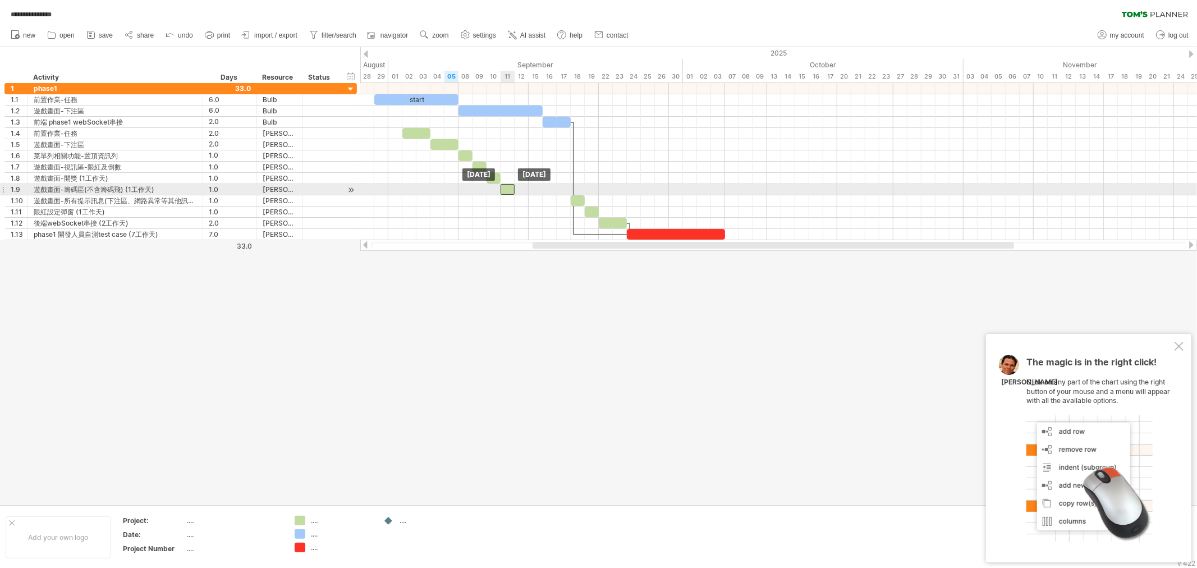
drag, startPoint x: 563, startPoint y: 191, endPoint x: 508, endPoint y: 191, distance: 55.0
click at [508, 191] on div at bounding box center [507, 189] width 14 height 11
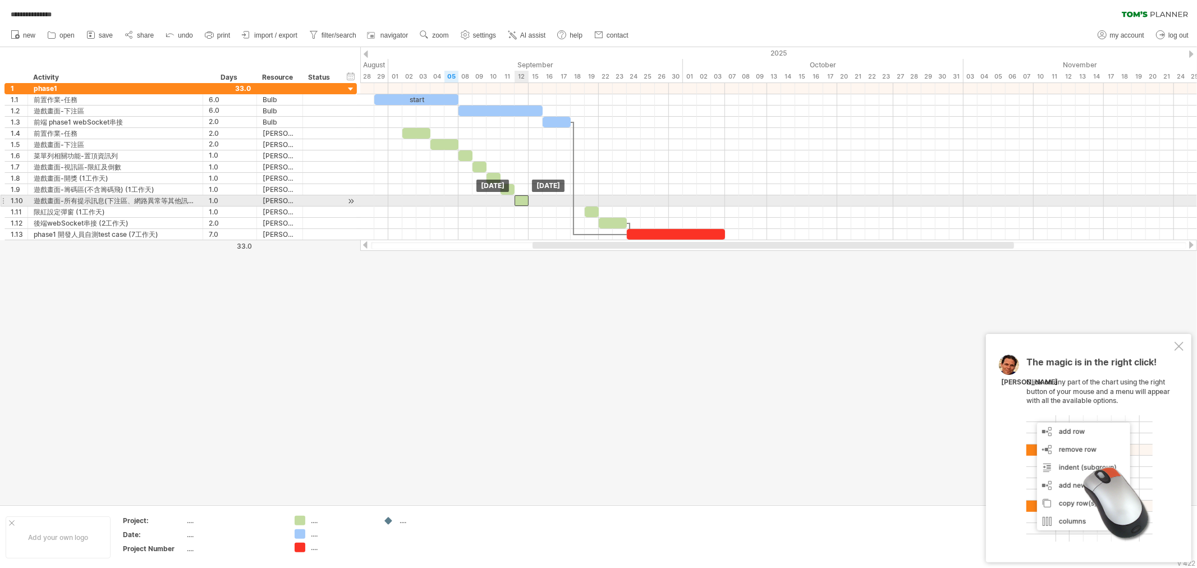
drag, startPoint x: 578, startPoint y: 201, endPoint x: 522, endPoint y: 204, distance: 56.2
click at [522, 204] on div at bounding box center [521, 200] width 14 height 11
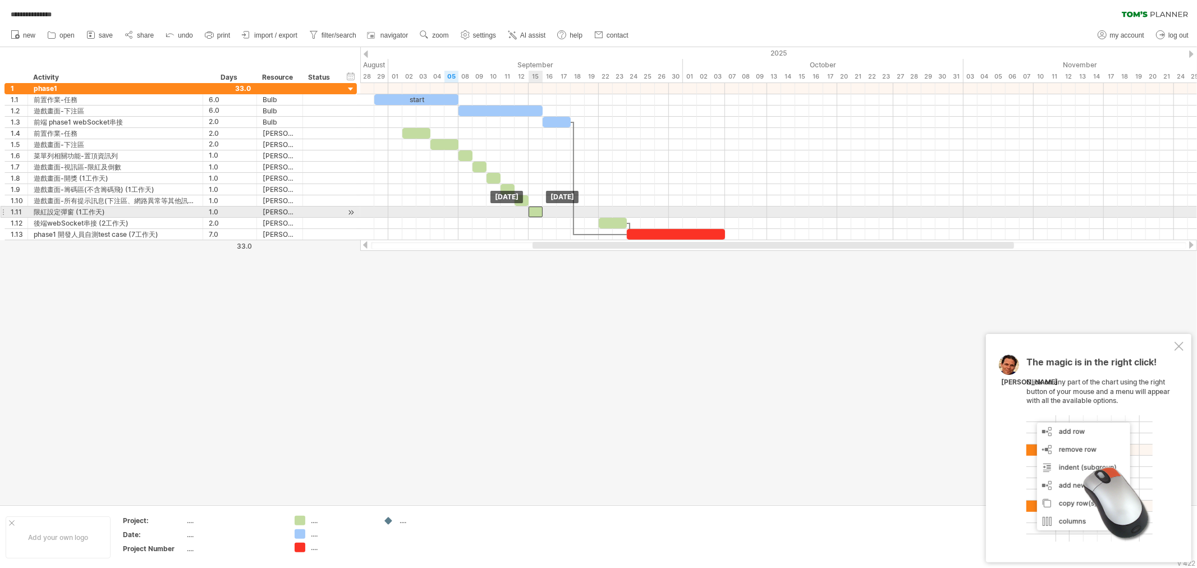
drag, startPoint x: 590, startPoint y: 211, endPoint x: 536, endPoint y: 214, distance: 53.9
click at [536, 214] on div at bounding box center [535, 211] width 14 height 11
drag, startPoint x: 609, startPoint y: 221, endPoint x: 550, endPoint y: 225, distance: 59.0
click at [550, 225] on div at bounding box center [556, 223] width 28 height 11
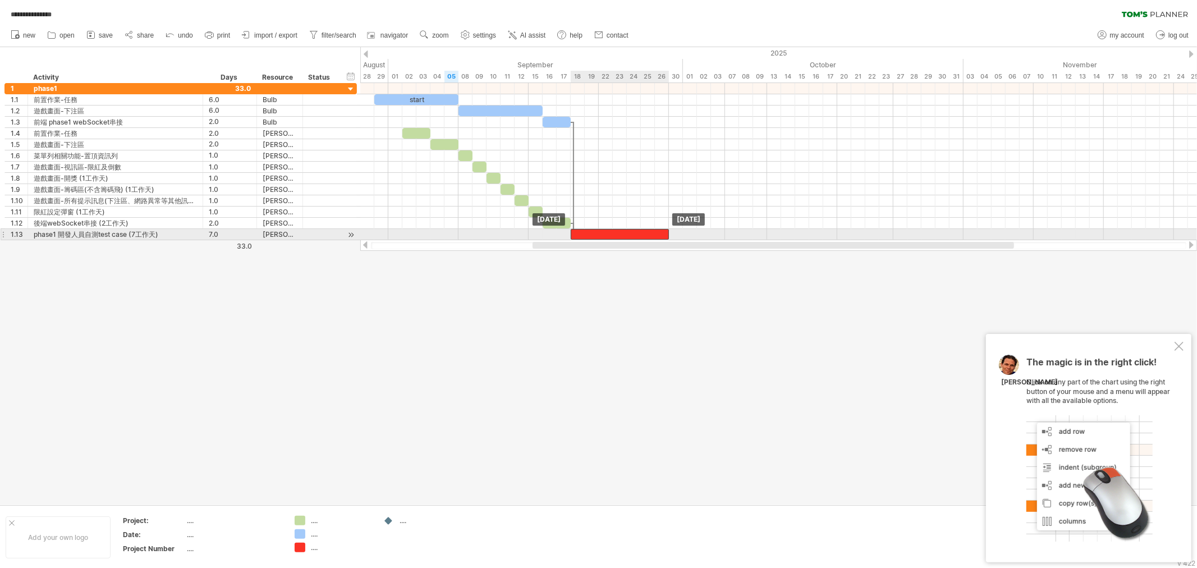
drag, startPoint x: 637, startPoint y: 233, endPoint x: 581, endPoint y: 234, distance: 56.1
click at [581, 234] on div at bounding box center [620, 234] width 98 height 11
click at [592, 379] on div at bounding box center [598, 275] width 1197 height 457
click at [1077, 453] on div at bounding box center [1089, 478] width 126 height 126
drag, startPoint x: 609, startPoint y: 233, endPoint x: 638, endPoint y: 233, distance: 29.2
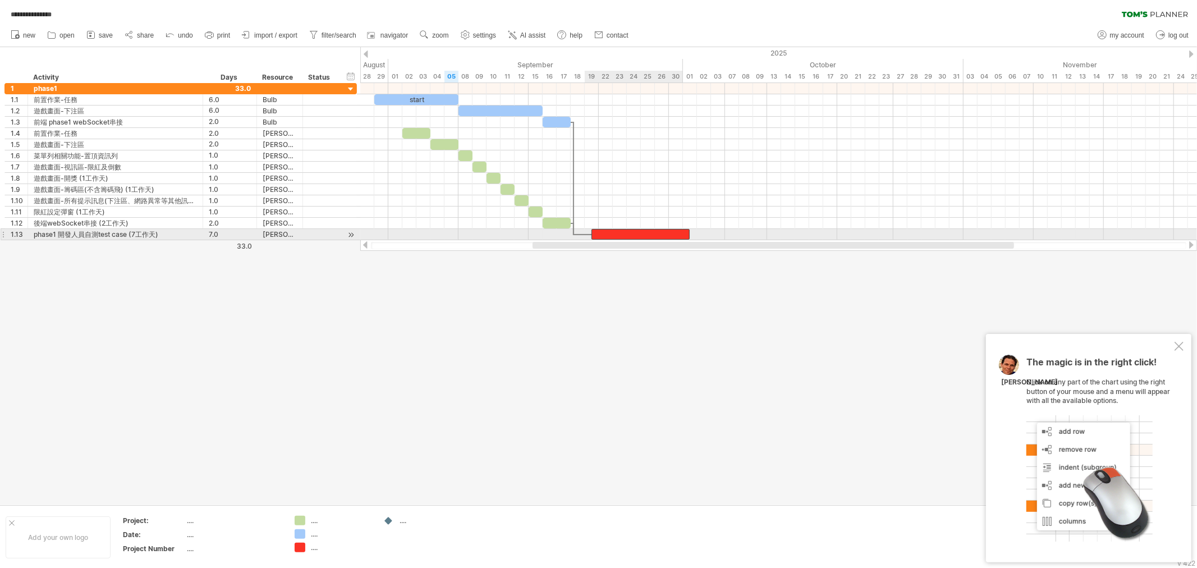
click at [638, 233] on div at bounding box center [640, 234] width 98 height 11
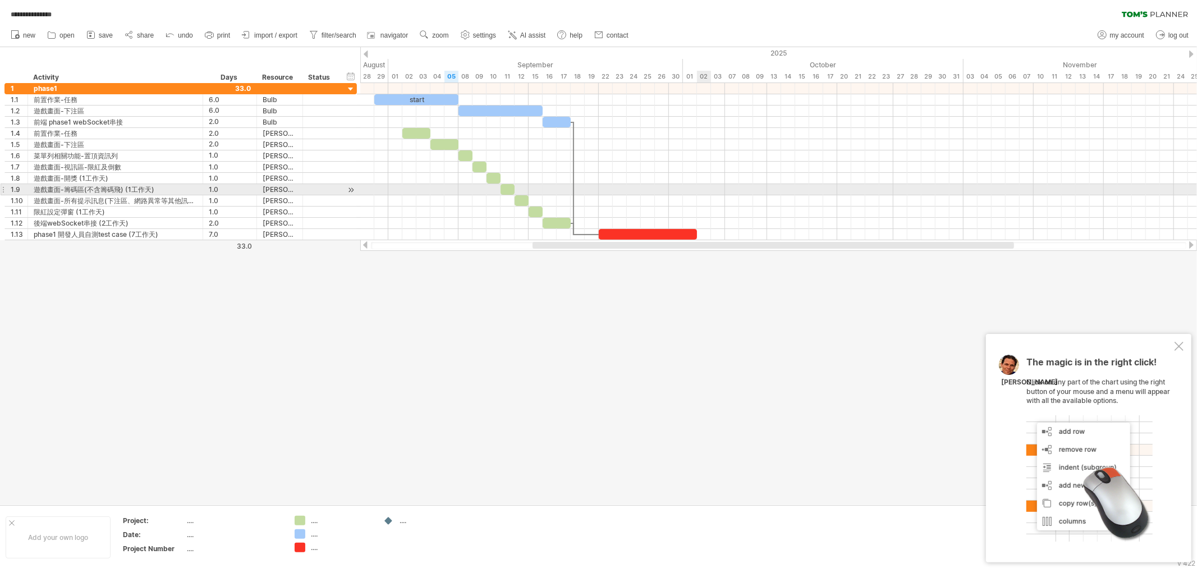
click at [707, 191] on div at bounding box center [778, 189] width 836 height 11
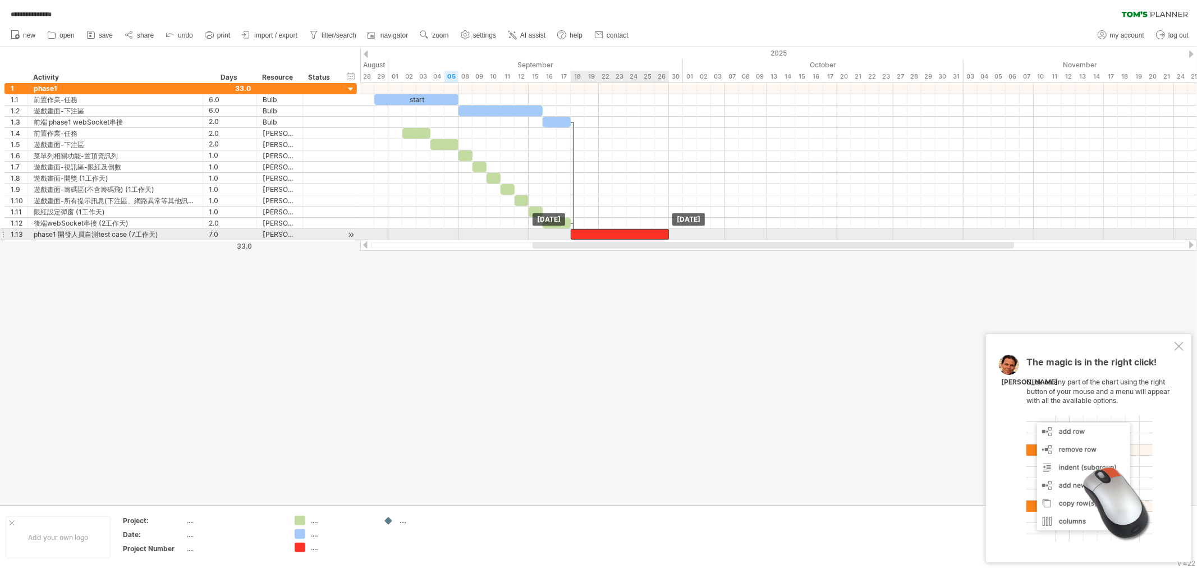
drag, startPoint x: 625, startPoint y: 232, endPoint x: 597, endPoint y: 236, distance: 27.8
click at [597, 236] on div at bounding box center [620, 234] width 98 height 11
click at [680, 296] on div at bounding box center [598, 275] width 1197 height 457
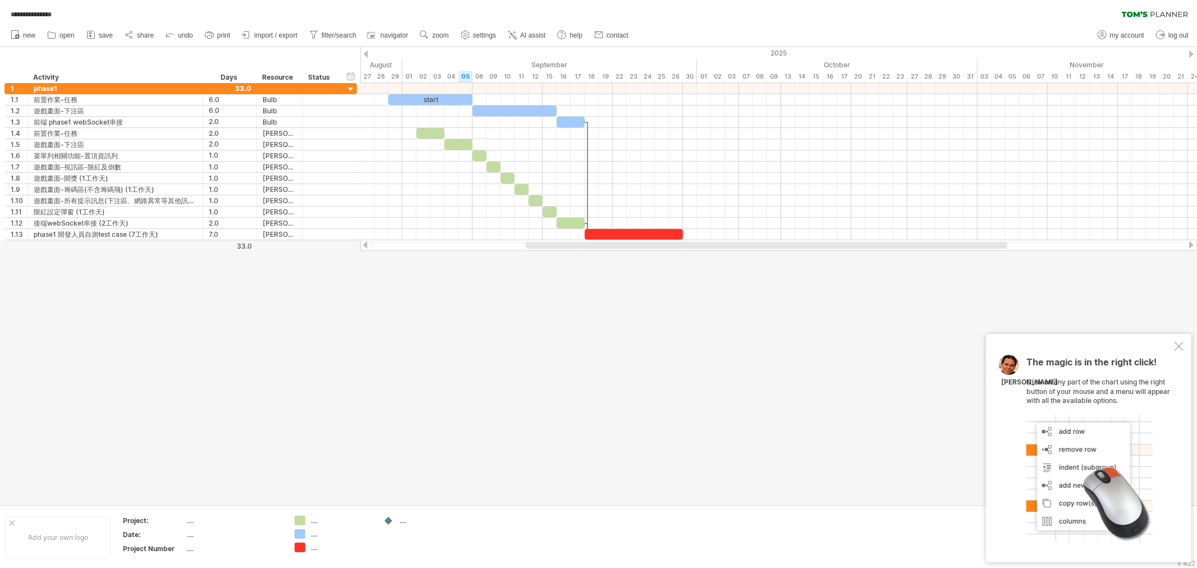
drag, startPoint x: 657, startPoint y: 245, endPoint x: 651, endPoint y: 279, distance: 34.9
click at [651, 279] on div "**********" at bounding box center [598, 284] width 1197 height 568
click at [709, 365] on div at bounding box center [598, 275] width 1197 height 457
click at [1077, 344] on div at bounding box center [1178, 346] width 9 height 9
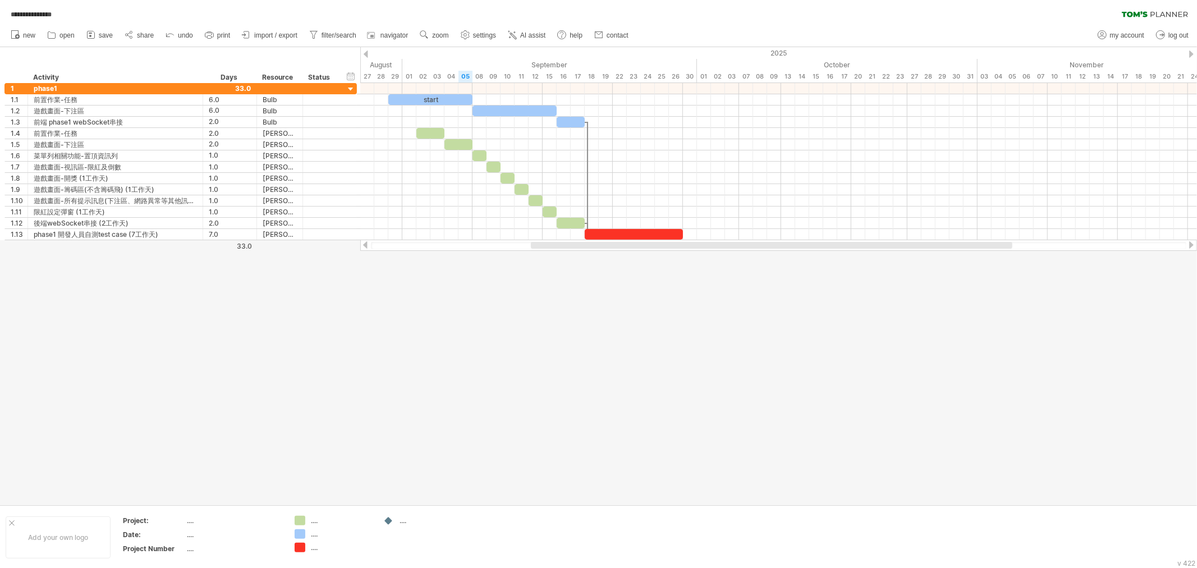
click at [730, 348] on div at bounding box center [598, 275] width 1197 height 457
click at [99, 37] on span "save" at bounding box center [106, 35] width 14 height 8
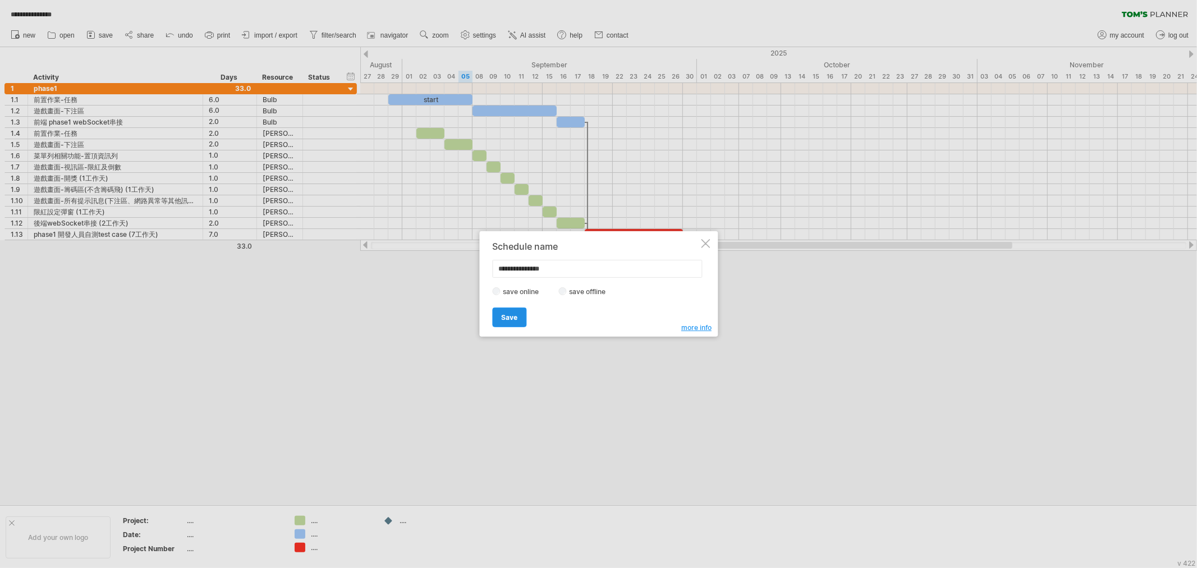
click at [513, 318] on span "Save" at bounding box center [509, 317] width 16 height 8
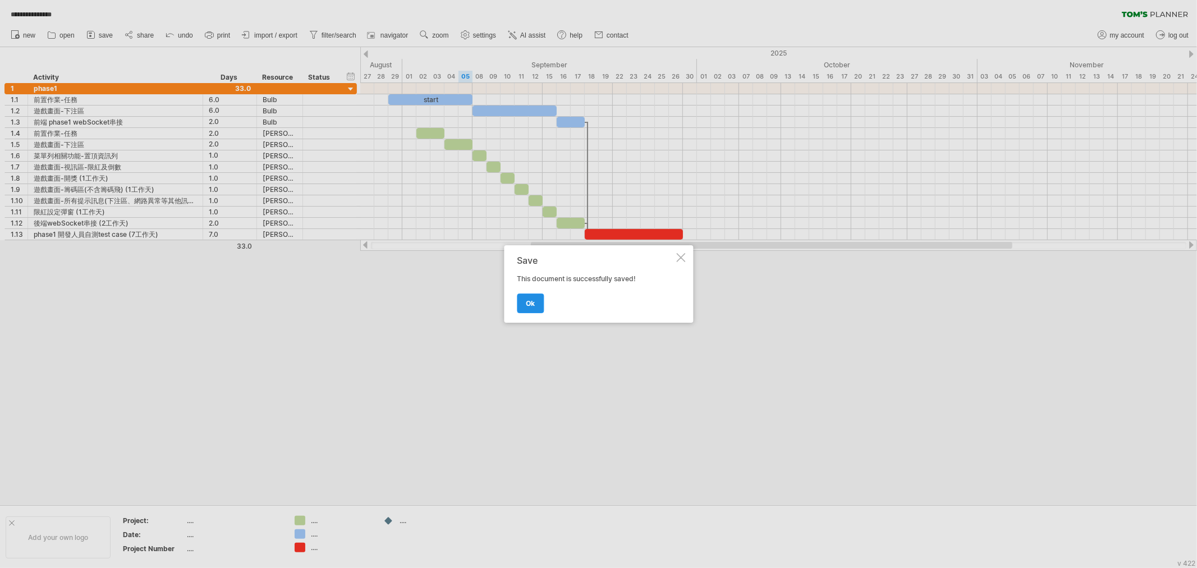
click at [532, 307] on link "ok" at bounding box center [530, 303] width 27 height 20
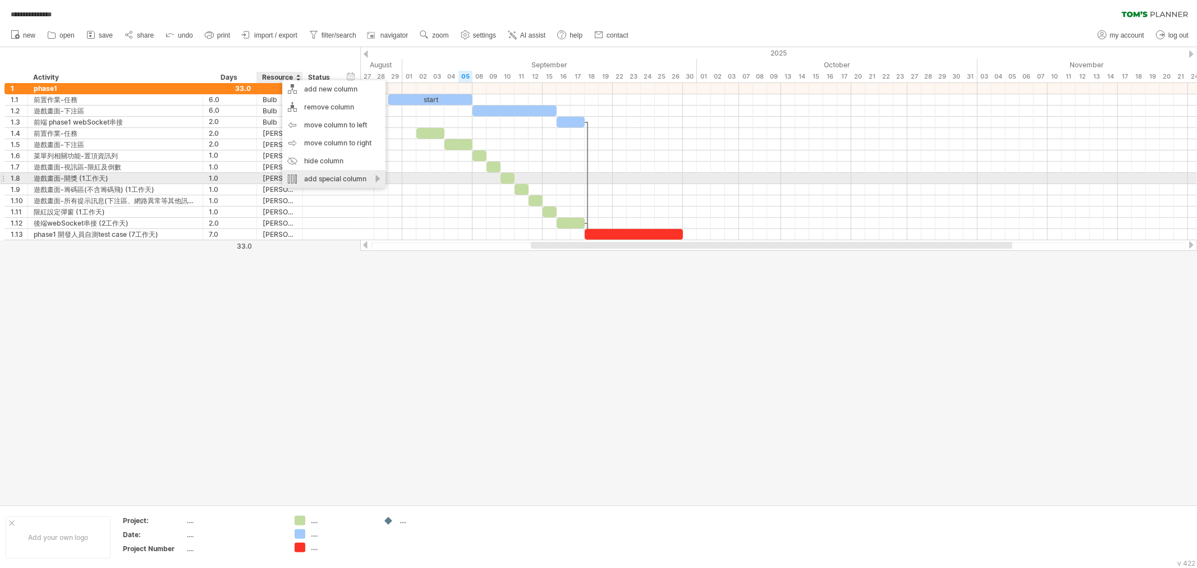
click at [376, 177] on div "add special column" at bounding box center [333, 179] width 103 height 18
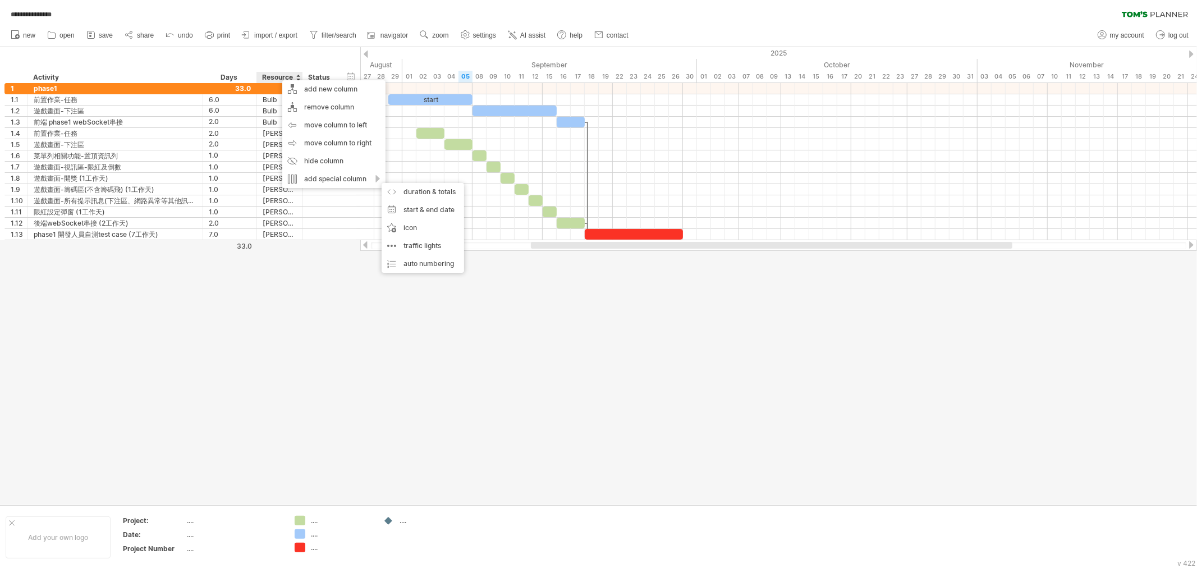
click at [379, 305] on div at bounding box center [598, 275] width 1197 height 457
click at [280, 75] on div "Resource" at bounding box center [279, 77] width 34 height 11
click at [280, 75] on input "********" at bounding box center [279, 77] width 34 height 11
click at [281, 77] on input "********" at bounding box center [279, 77] width 34 height 11
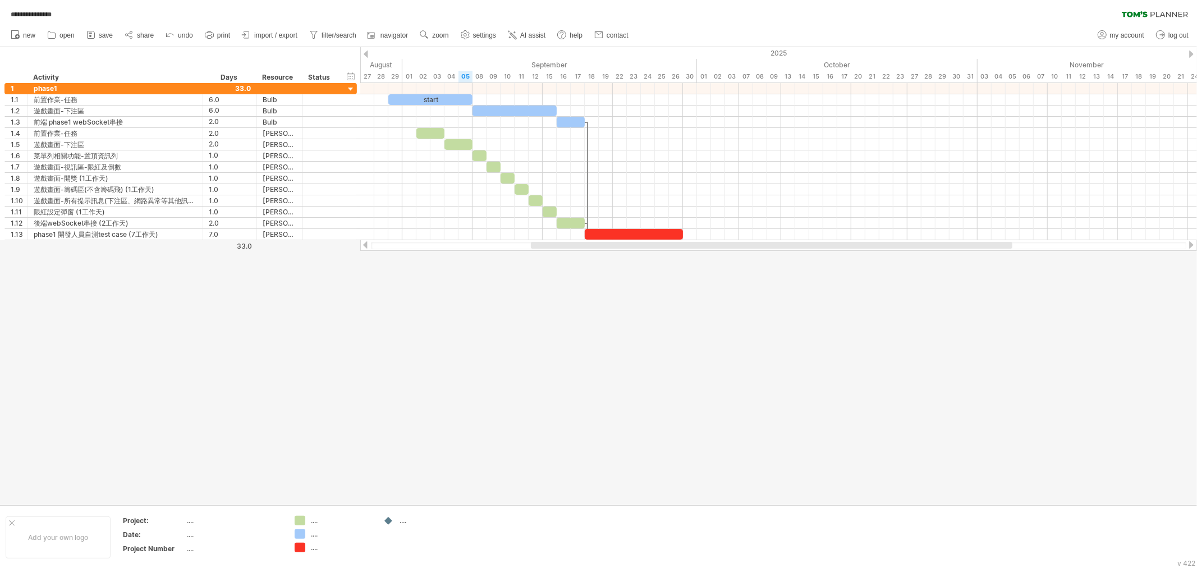
click at [376, 388] on div at bounding box center [598, 275] width 1197 height 457
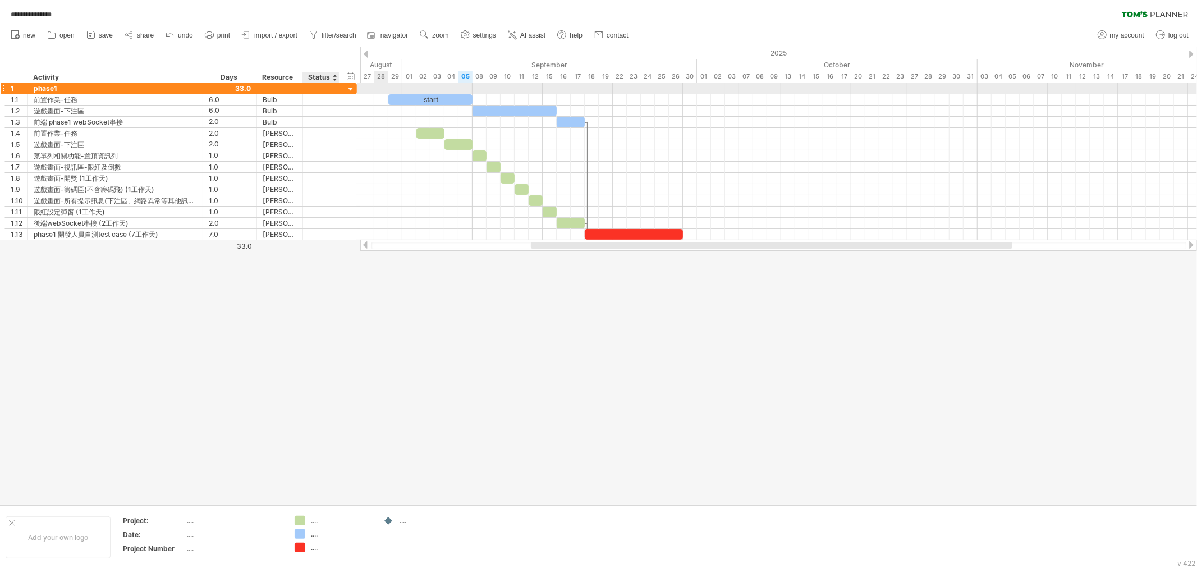
click at [346, 92] on div at bounding box center [351, 89] width 11 height 11
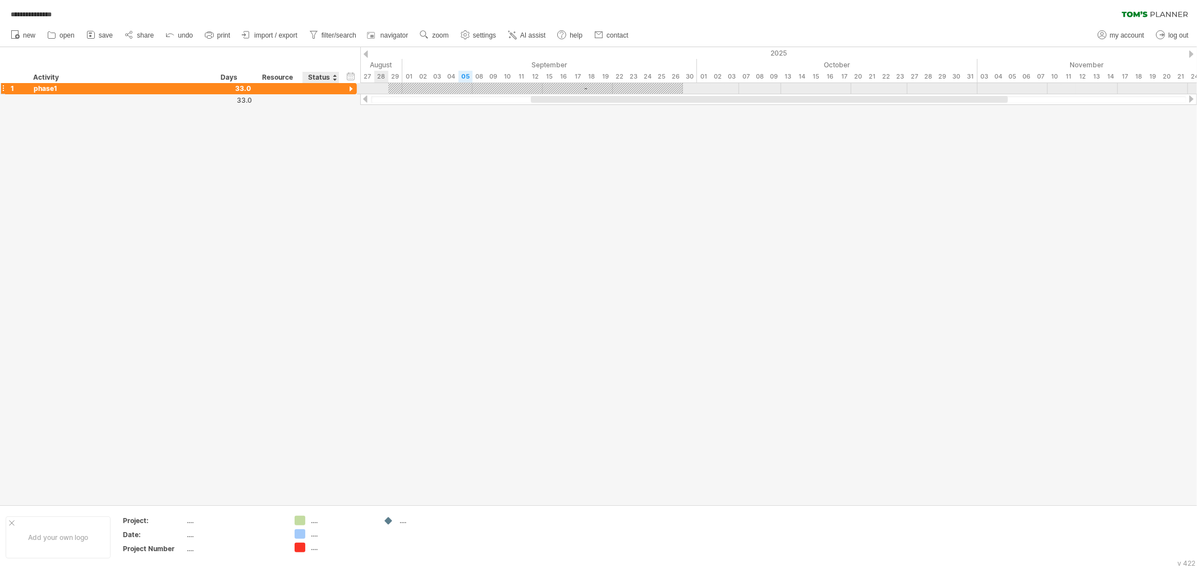
click at [346, 92] on div at bounding box center [351, 89] width 11 height 11
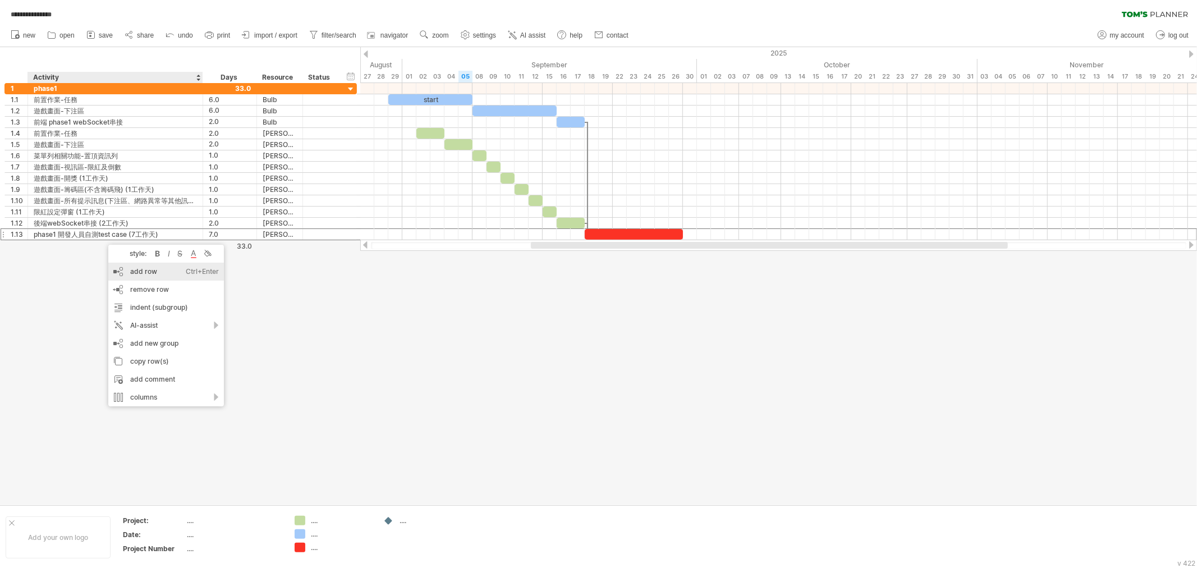
click at [136, 272] on div "add row Ctrl+Enter Cmd+Enter" at bounding box center [166, 272] width 116 height 18
click at [39, 250] on div at bounding box center [115, 245] width 163 height 11
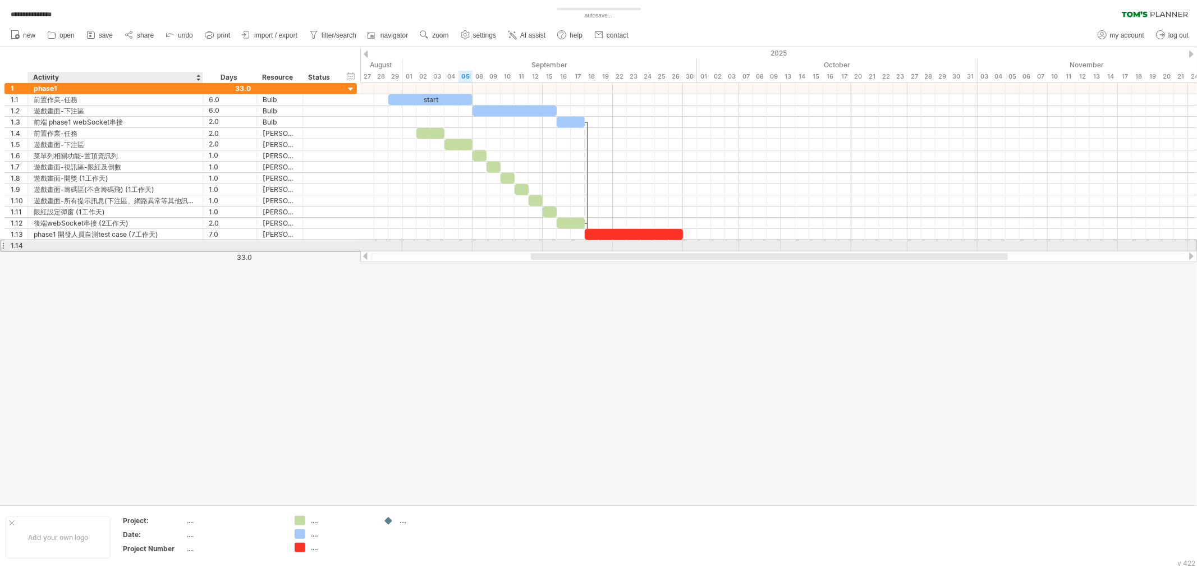
scroll to position [0, 0]
click at [2, 245] on div at bounding box center [3, 246] width 4 height 12
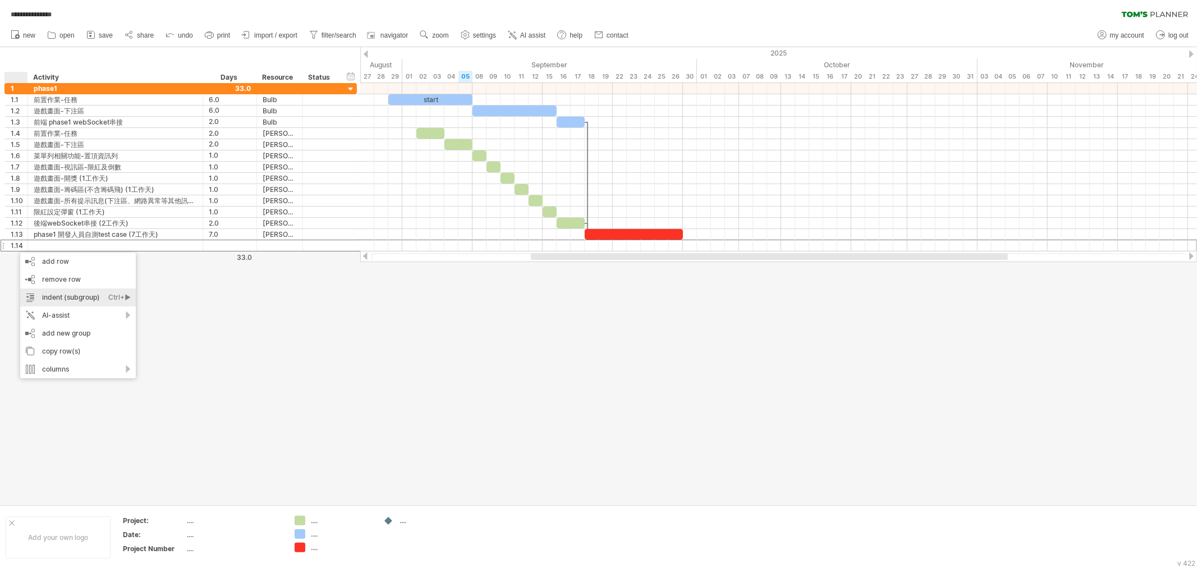
click at [70, 299] on div "indent (subgroup) Ctrl+► Cmd+►" at bounding box center [78, 297] width 116 height 18
click at [80, 305] on div "unindent Ctrl+◄ Cmd+◄" at bounding box center [84, 314] width 116 height 18
click at [70, 298] on div "indent (subgroup) Ctrl+► Cmd+►" at bounding box center [87, 298] width 116 height 18
click at [85, 267] on div "add row Ctrl+Enter Cmd+Enter" at bounding box center [87, 261] width 116 height 18
click at [88, 347] on div "add new group" at bounding box center [83, 343] width 116 height 18
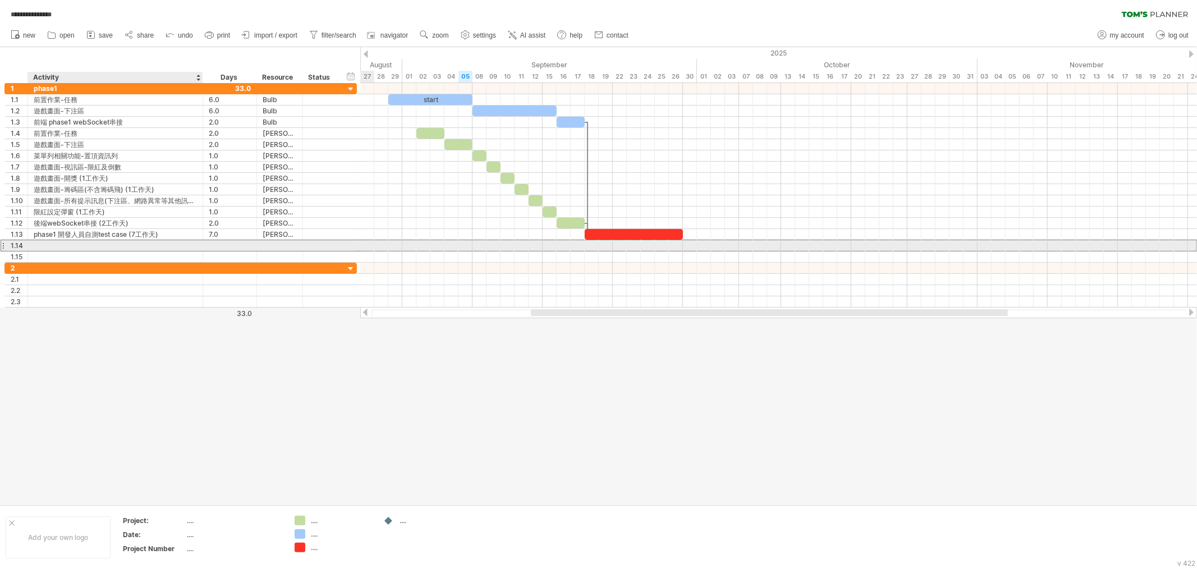
click at [48, 247] on div at bounding box center [115, 245] width 163 height 11
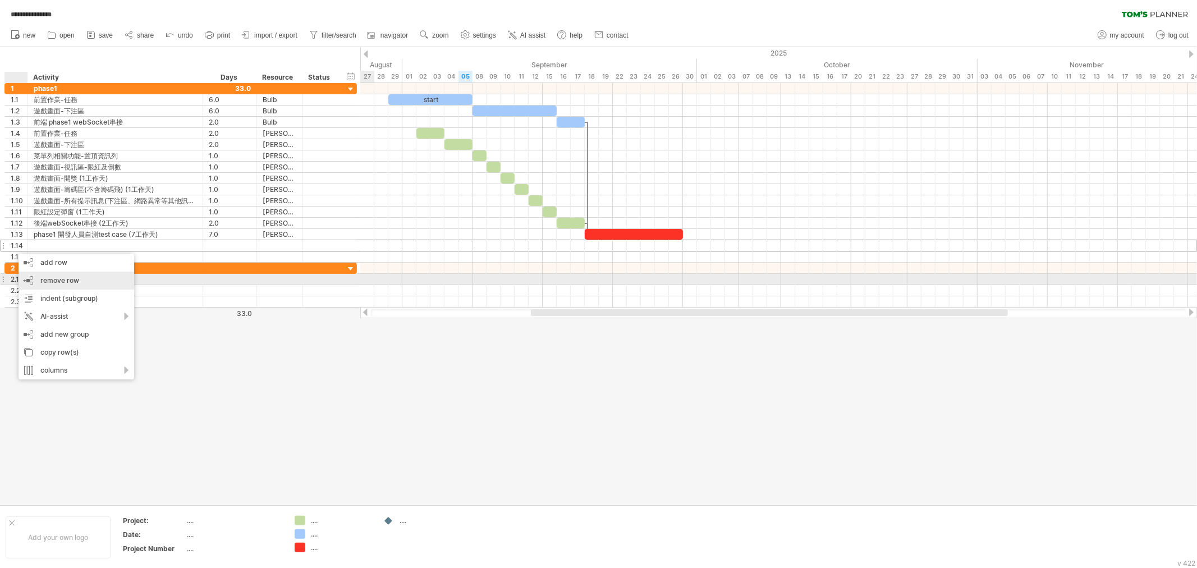
click at [67, 279] on span "remove row" at bounding box center [59, 280] width 39 height 8
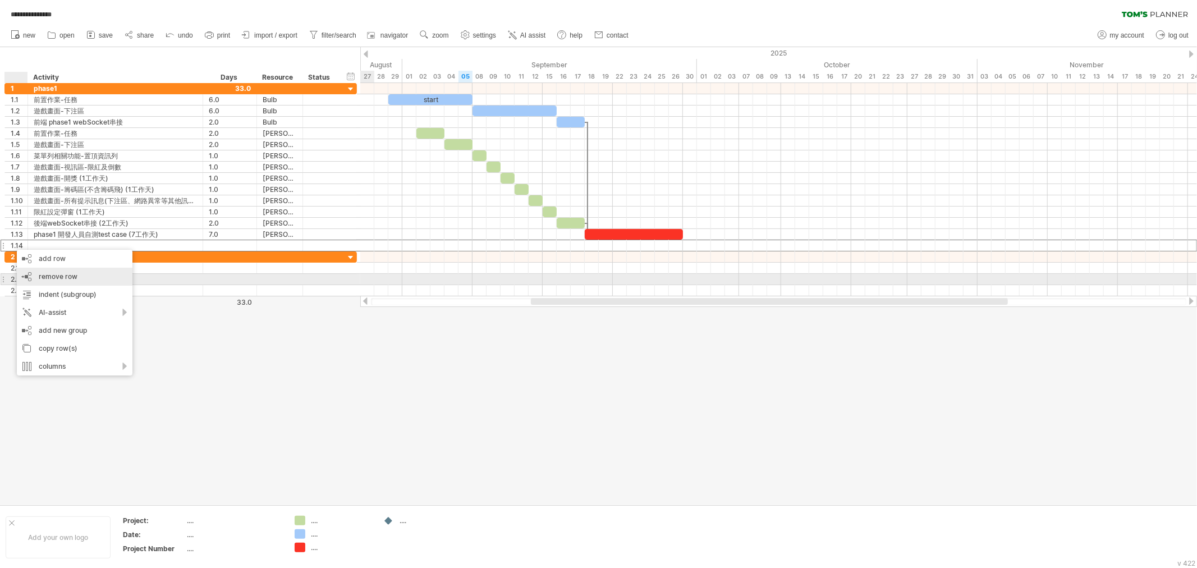
click at [58, 278] on span "remove row" at bounding box center [58, 276] width 39 height 8
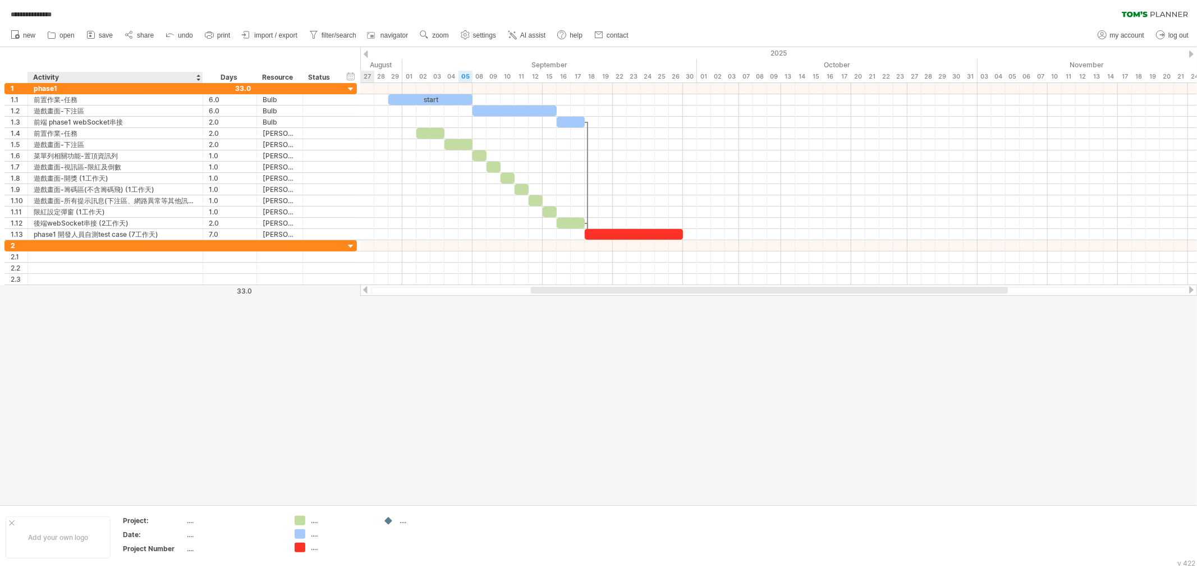
click at [165, 377] on div at bounding box center [598, 275] width 1197 height 457
